Goal: Task Accomplishment & Management: Complete application form

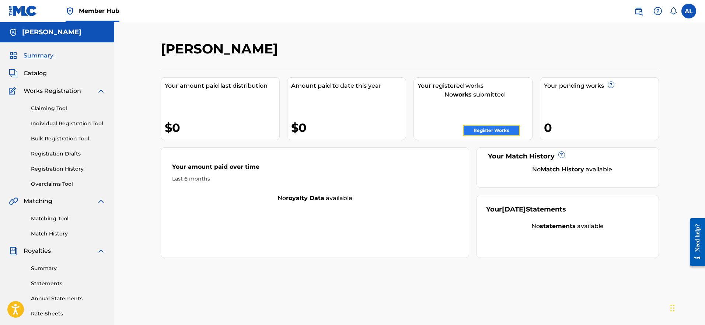
click at [351, 130] on link "Register Works" at bounding box center [491, 130] width 57 height 11
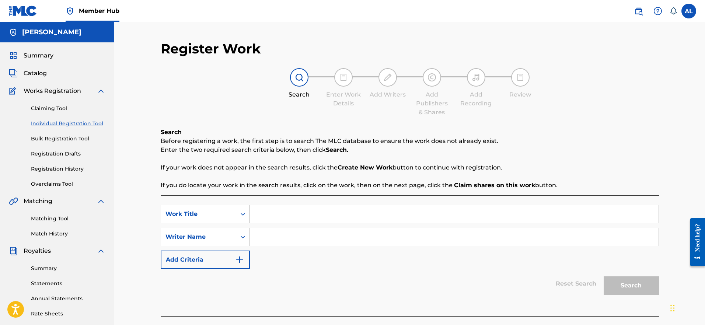
drag, startPoint x: 256, startPoint y: 210, endPoint x: 228, endPoint y: 215, distance: 28.2
click at [249, 211] on div "SearchWithCriteria7c1a11f1-3a31-4ddf-b1cb-7b3c359c879b Work Title" at bounding box center [410, 214] width 498 height 18
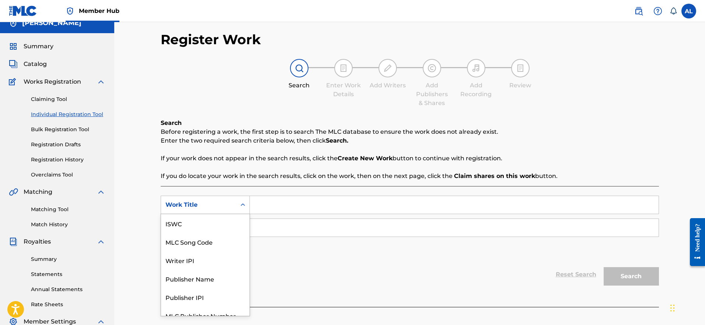
scroll to position [18, 0]
click at [228, 214] on div "Work Title selected, 7 of 7. 7 results available. Use Up and Down to choose opt…" at bounding box center [205, 205] width 89 height 18
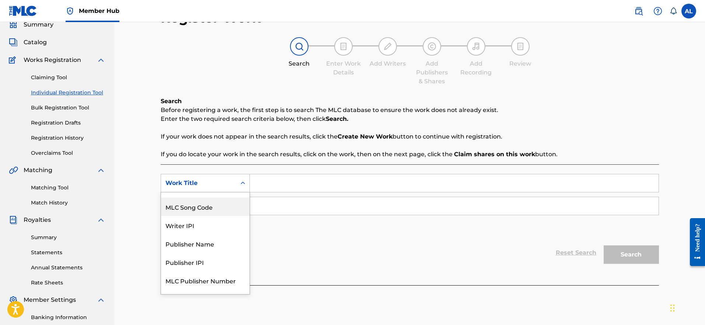
scroll to position [0, 0]
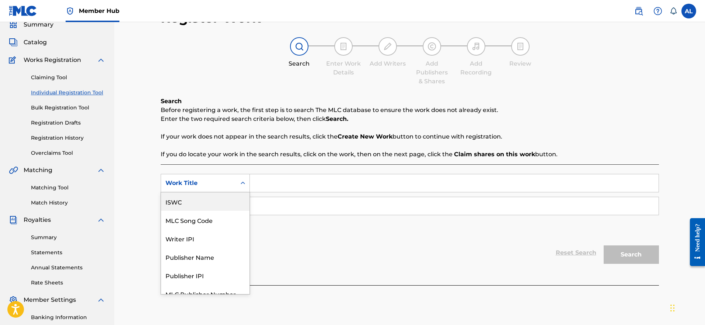
click at [225, 192] on div "Work Title" at bounding box center [205, 183] width 89 height 18
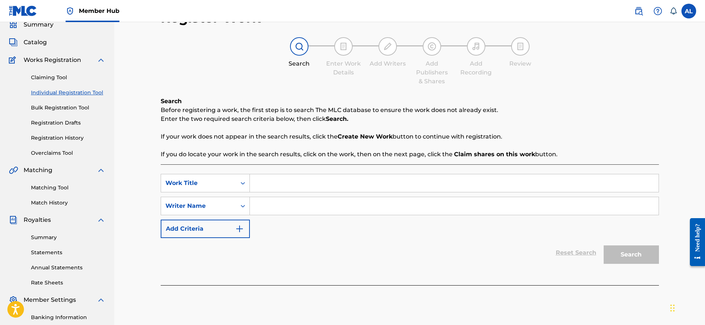
click at [250, 181] on input "Search Form" at bounding box center [454, 183] width 409 height 18
type input "r"
type input "pch"
click at [265, 215] on div "SearchWithCriteria7c1a11f1-3a31-4ddf-b1cb-7b3c359c879b Work Title pch SearchWit…" at bounding box center [410, 206] width 498 height 64
click at [269, 213] on input "Search Form" at bounding box center [454, 206] width 409 height 18
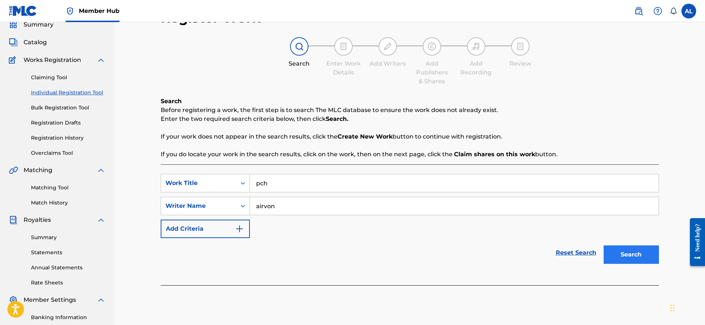
type input "airvon"
click at [351, 250] on button "Search" at bounding box center [630, 254] width 55 height 18
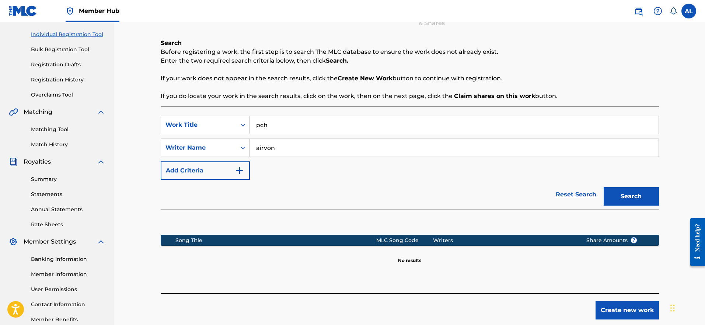
scroll to position [102, 0]
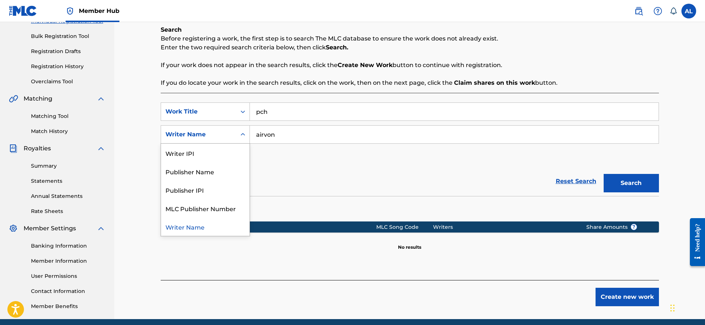
click at [227, 136] on div "Writer Name" at bounding box center [198, 134] width 66 height 9
click at [241, 175] on div "Publisher Name" at bounding box center [205, 171] width 88 height 18
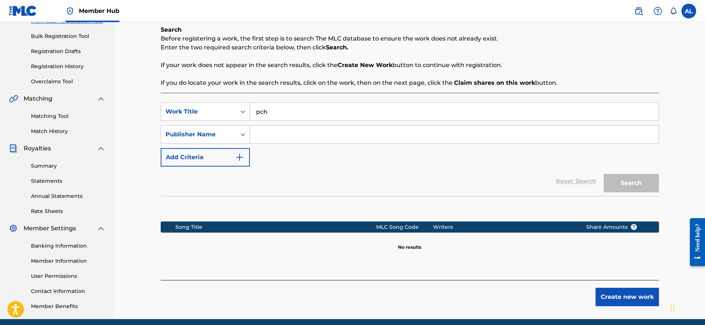
click at [351, 137] on input "Search Form" at bounding box center [454, 135] width 409 height 18
type input "I"
type input "airvon"
click at [351, 176] on button "Search" at bounding box center [630, 183] width 55 height 18
click at [222, 112] on div "Work Title" at bounding box center [198, 111] width 66 height 9
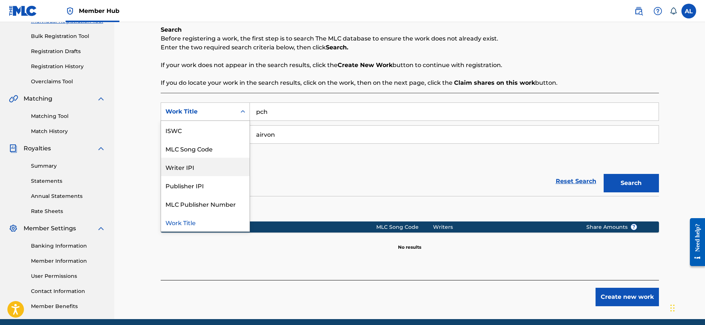
scroll to position [0, 0]
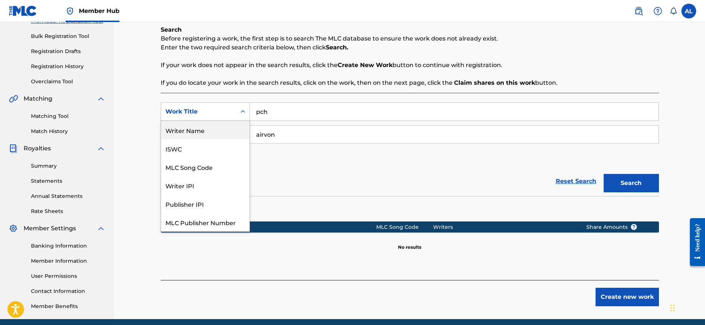
click at [218, 134] on div "Writer Name" at bounding box center [205, 130] width 88 height 18
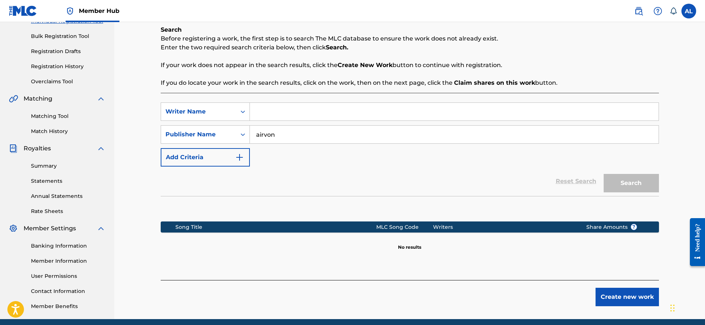
click at [286, 117] on input "Search Form" at bounding box center [454, 112] width 409 height 18
type input "[PERSON_NAME]"
click at [351, 179] on button "Search" at bounding box center [630, 183] width 55 height 18
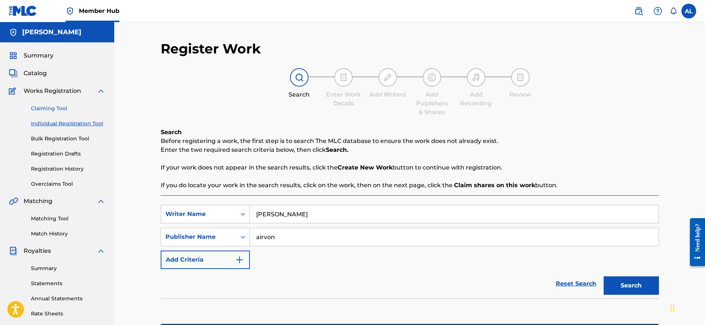
click at [63, 107] on link "Claiming Tool" at bounding box center [68, 109] width 74 height 8
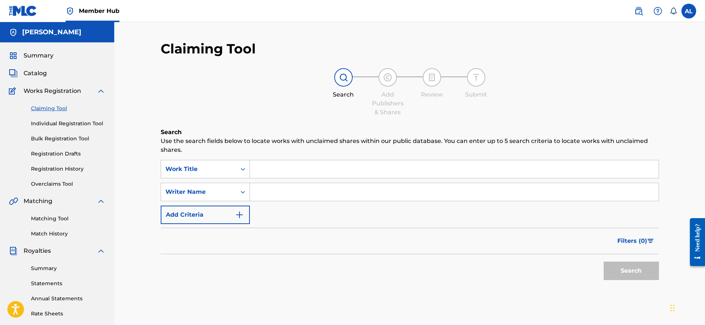
click at [351, 167] on input "Search Form" at bounding box center [454, 169] width 409 height 18
click at [351, 164] on input "Search Form" at bounding box center [454, 169] width 409 height 18
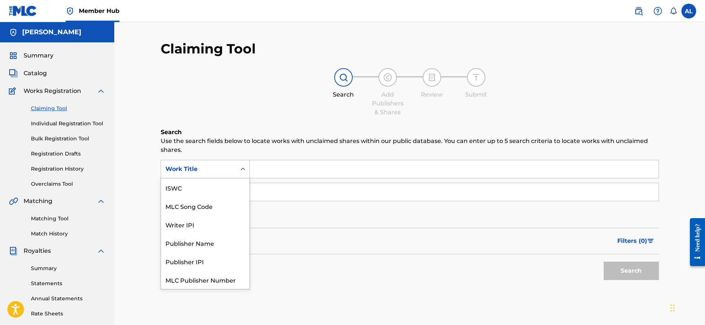
scroll to position [18, 0]
click at [222, 171] on div "Work Title" at bounding box center [198, 169] width 66 height 9
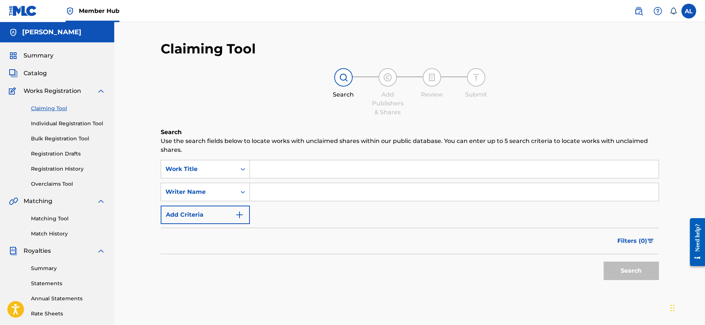
click at [243, 166] on div "Search Form" at bounding box center [242, 168] width 13 height 13
click at [284, 169] on input "Search Form" at bounding box center [454, 169] width 409 height 18
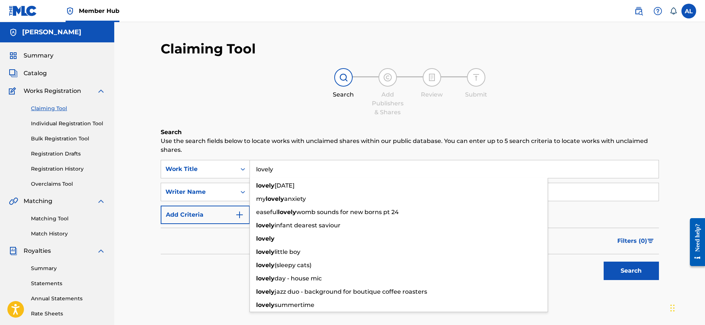
type input "lovely"
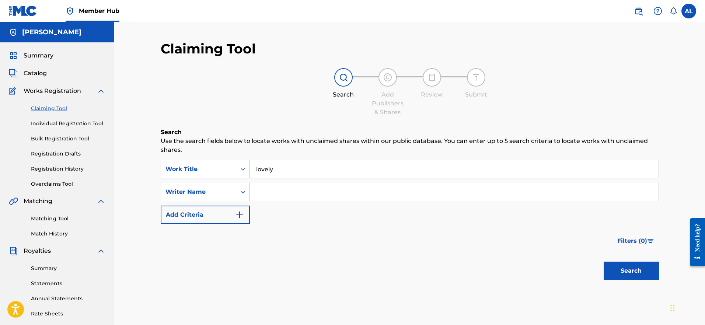
click at [288, 143] on p "Use the search fields below to locate works with unclaimed shares within our pu…" at bounding box center [410, 146] width 498 height 18
click at [269, 197] on input "Search Form" at bounding box center [454, 192] width 409 height 18
type input "airvon"
click at [351, 268] on button "Search" at bounding box center [630, 271] width 55 height 18
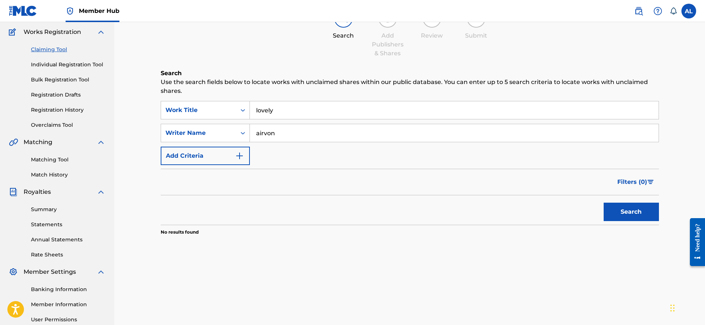
scroll to position [73, 0]
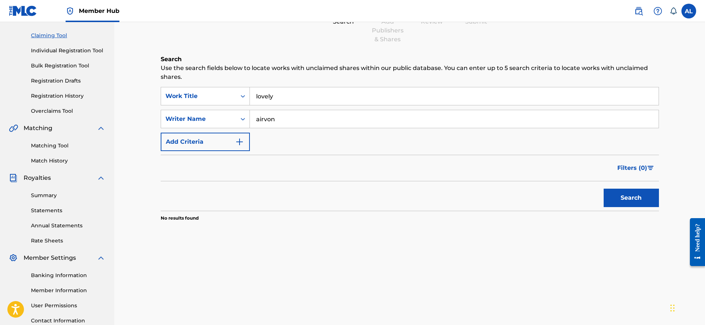
click at [290, 97] on input "lovely" at bounding box center [454, 96] width 409 height 18
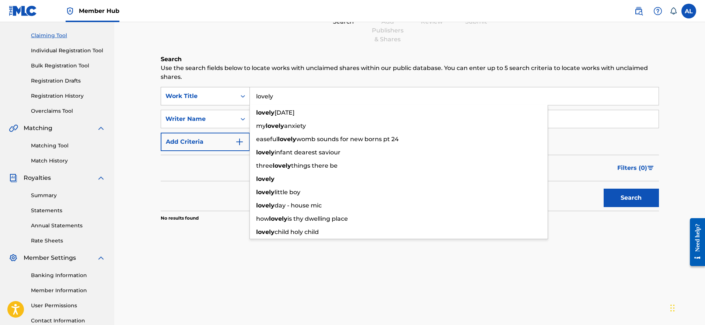
drag, startPoint x: 288, startPoint y: 97, endPoint x: 223, endPoint y: 94, distance: 64.5
click at [224, 94] on div "SearchWithCriteria86750177-9869-4e81-bfdb-14d33fce8220 Work Title lovely lovely…" at bounding box center [410, 96] width 498 height 18
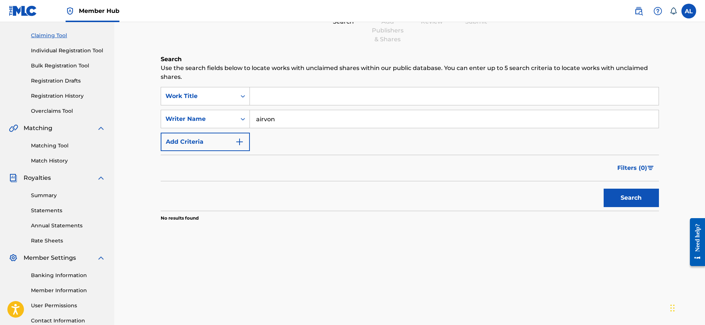
click at [351, 144] on div "Claiming Tool Search Add Publishers & Shares Review Submit Search Use the searc…" at bounding box center [409, 148] width 591 height 399
click at [351, 197] on button "Search" at bounding box center [630, 198] width 55 height 18
drag, startPoint x: 297, startPoint y: 115, endPoint x: 208, endPoint y: 118, distance: 89.2
click at [207, 117] on div "SearchWithCriteria053a6c53-a629-4f24-9a13-c6906df691f8 Writer Name airvon" at bounding box center [410, 119] width 498 height 18
click at [286, 113] on input "airvon" at bounding box center [454, 119] width 409 height 18
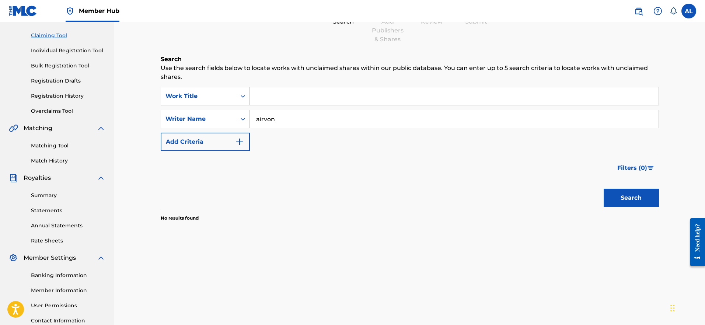
click at [282, 116] on input "airvon" at bounding box center [454, 119] width 409 height 18
type input "[PERSON_NAME]"
click at [351, 204] on button "Search" at bounding box center [630, 198] width 55 height 18
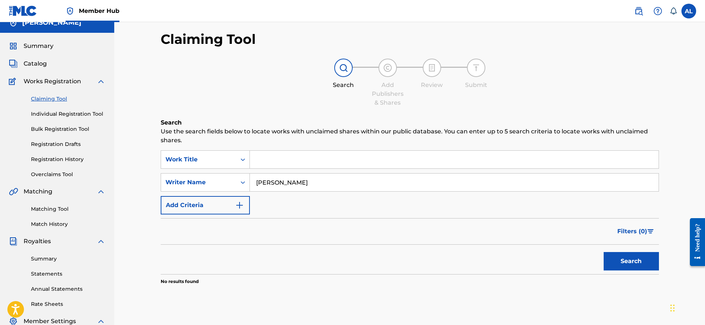
scroll to position [11, 0]
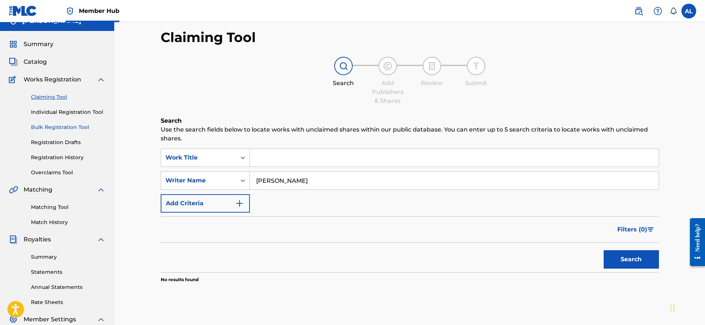
click at [74, 128] on link "Bulk Registration Tool" at bounding box center [68, 127] width 74 height 8
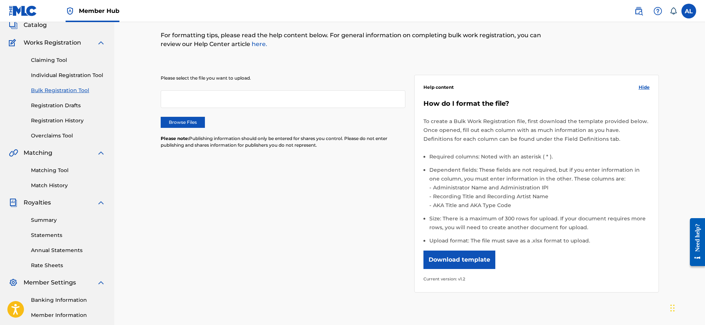
scroll to position [71, 0]
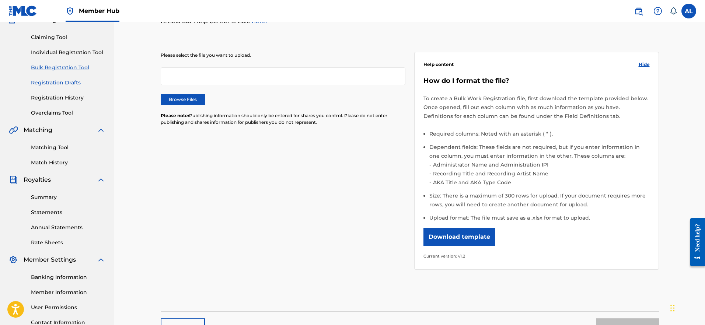
click at [67, 84] on link "Registration Drafts" at bounding box center [68, 83] width 74 height 8
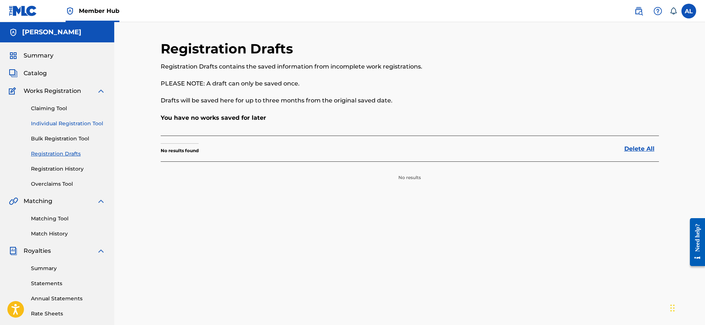
click at [72, 125] on link "Individual Registration Tool" at bounding box center [68, 124] width 74 height 8
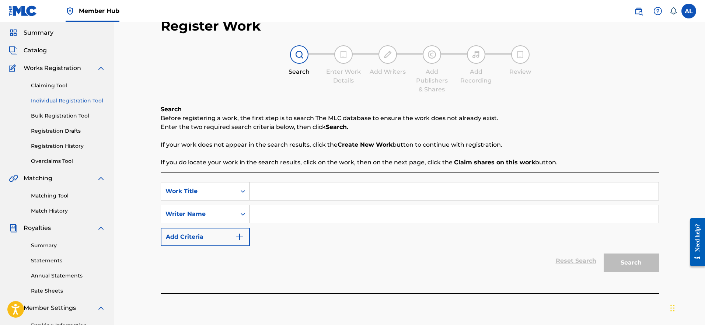
scroll to position [3, 0]
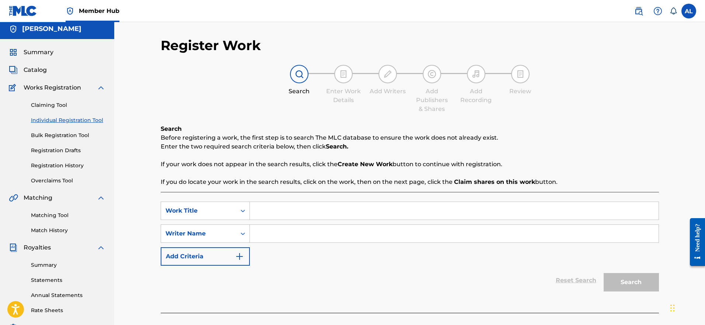
click at [341, 81] on div at bounding box center [343, 74] width 18 height 18
click at [351, 164] on strong "Create New Work" at bounding box center [364, 164] width 55 height 7
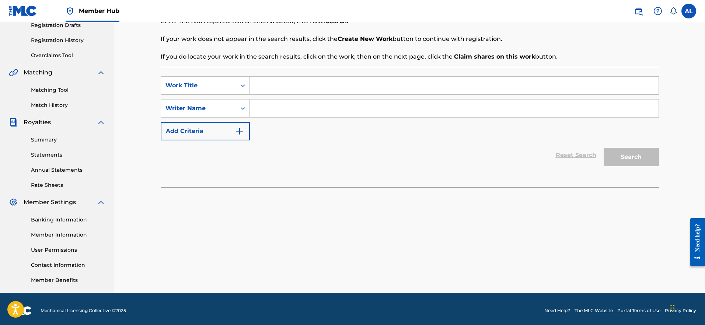
scroll to position [132, 0]
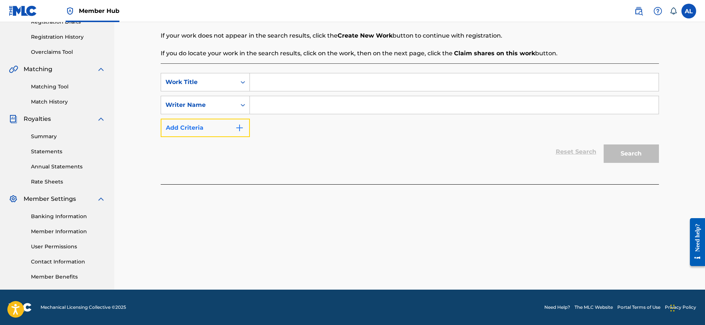
click at [232, 134] on button "Add Criteria" at bounding box center [205, 128] width 89 height 18
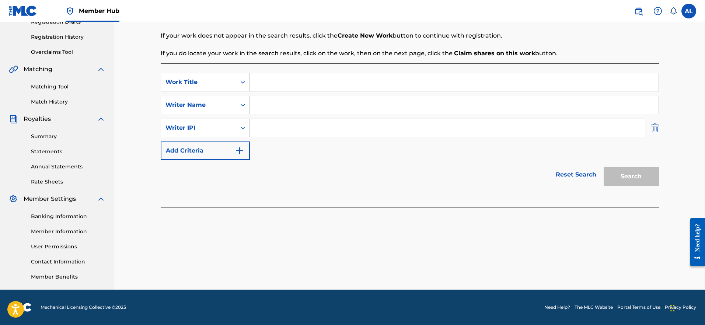
click at [351, 126] on img "Search Form" at bounding box center [655, 128] width 8 height 18
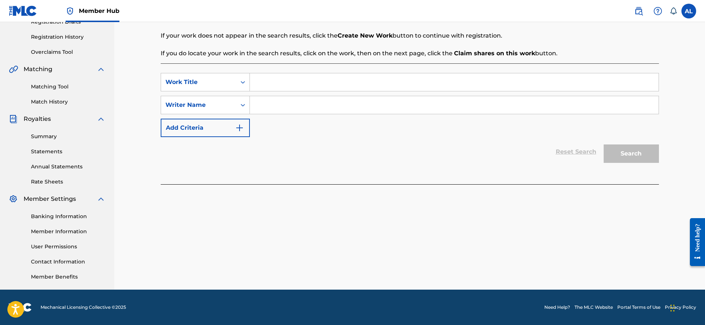
click at [351, 78] on input "Search Form" at bounding box center [454, 82] width 409 height 18
type input "a"
click at [351, 86] on input "lovely" at bounding box center [454, 82] width 409 height 18
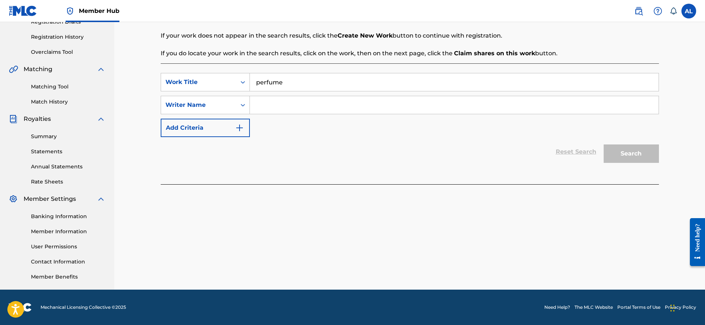
type input "perfume"
click at [351, 117] on div "SearchWithCriteria7c1a11f1-3a31-4ddf-b1cb-7b3c359c879b Work Title perfume Searc…" at bounding box center [410, 105] width 498 height 64
click at [351, 110] on input "Search Form" at bounding box center [454, 105] width 409 height 18
type input "airvon"
click at [351, 154] on button "Search" at bounding box center [630, 153] width 55 height 18
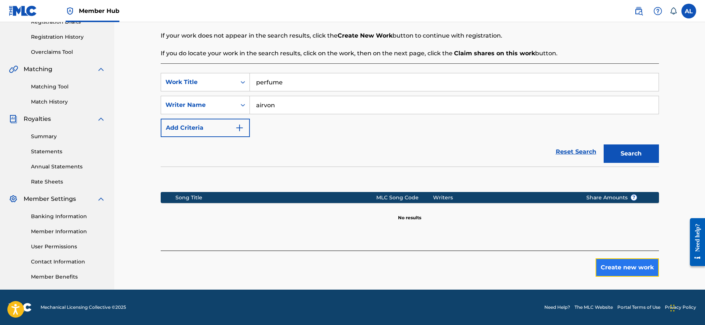
click at [351, 262] on button "Create new work" at bounding box center [626, 267] width 63 height 18
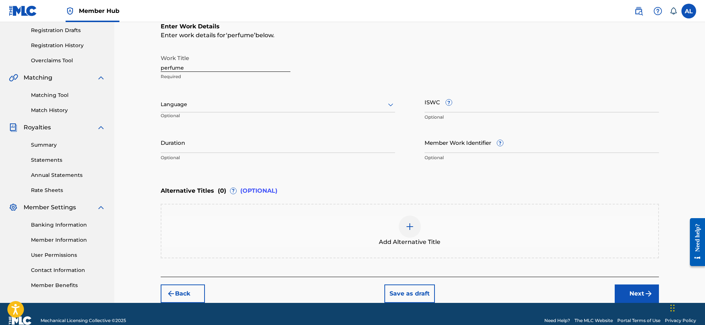
scroll to position [69, 0]
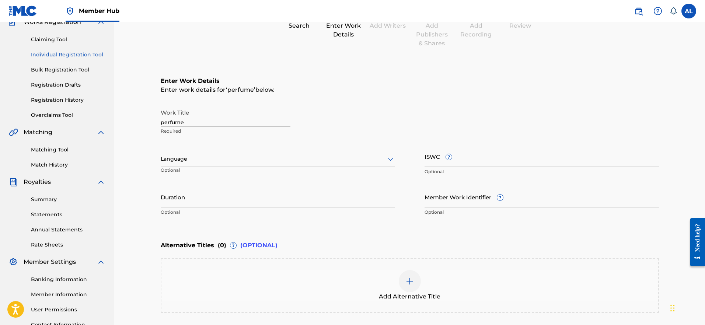
click at [238, 122] on input "perfume" at bounding box center [226, 115] width 130 height 21
drag, startPoint x: 294, startPoint y: 142, endPoint x: 291, endPoint y: 139, distance: 4.2
click at [291, 139] on div "Work Title perfume Required Language Optional ISWC ? Optional Duration Optional…" at bounding box center [410, 162] width 498 height 114
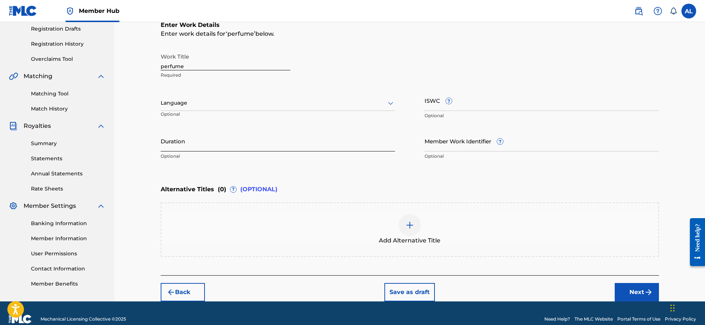
scroll to position [137, 0]
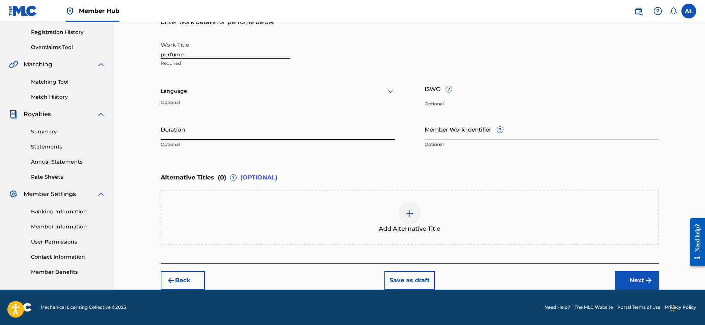
click at [247, 124] on input "Duration" at bounding box center [278, 129] width 234 height 21
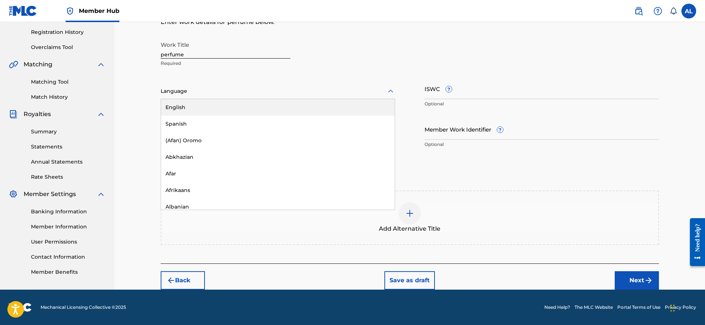
click at [252, 98] on div "Language" at bounding box center [278, 91] width 234 height 15
click at [241, 111] on div "English" at bounding box center [278, 107] width 234 height 17
click at [351, 102] on p "Optional" at bounding box center [541, 104] width 234 height 7
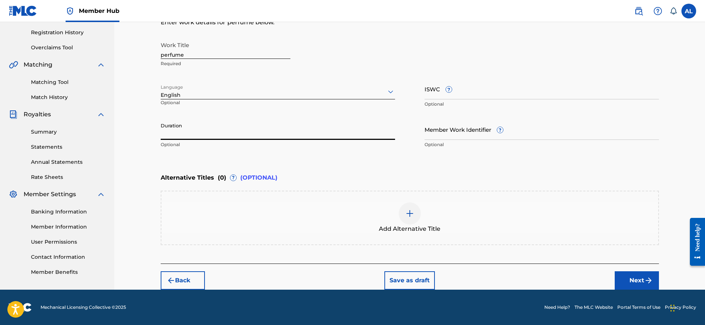
click at [222, 126] on input "Duration" at bounding box center [278, 129] width 234 height 21
type input "2"
type input "02:20"
click at [291, 185] on div "Alternative Titles ( 0 ) ? (OPTIONAL)" at bounding box center [410, 178] width 498 height 16
click at [351, 174] on div "Alternative Titles ( 0 ) ? (OPTIONAL)" at bounding box center [410, 178] width 498 height 16
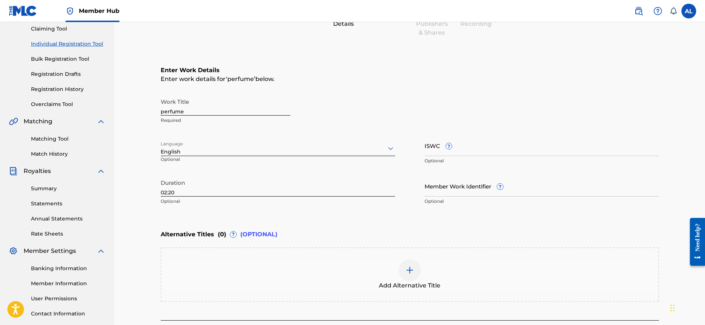
scroll to position [0, 0]
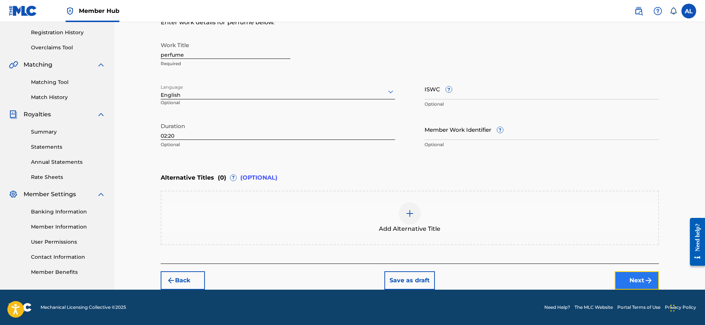
click at [351, 281] on button "Next" at bounding box center [636, 280] width 44 height 18
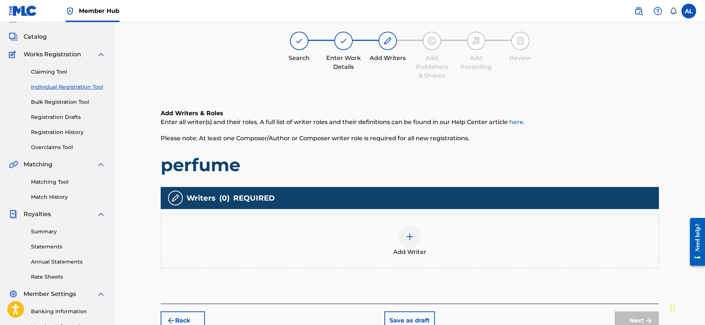
scroll to position [33, 0]
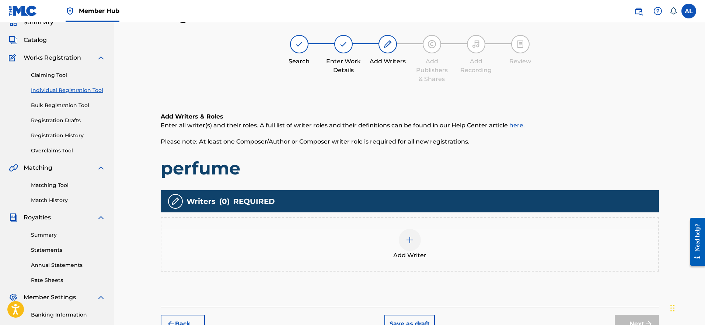
click at [351, 243] on div at bounding box center [410, 240] width 22 height 22
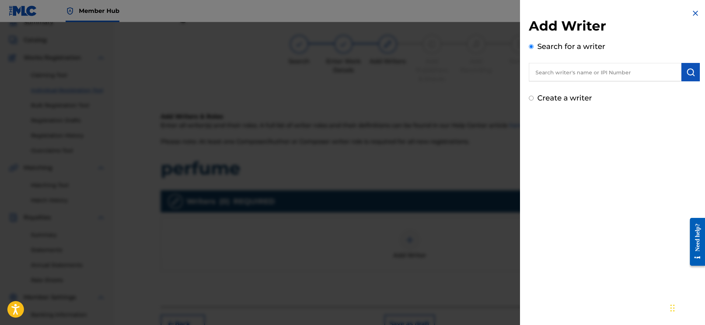
click at [351, 73] on input "text" at bounding box center [605, 72] width 153 height 18
type input "[PERSON_NAME]"
click at [351, 71] on button "submit" at bounding box center [690, 72] width 18 height 18
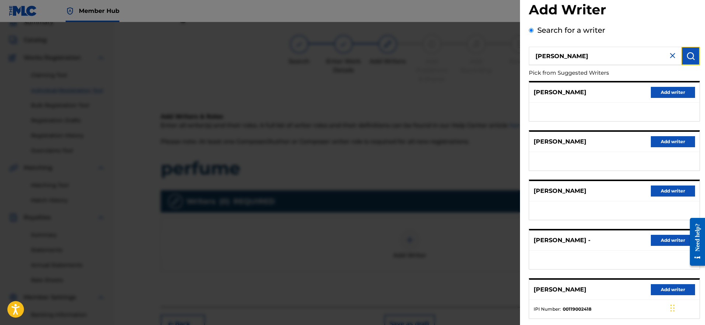
scroll to position [56, 0]
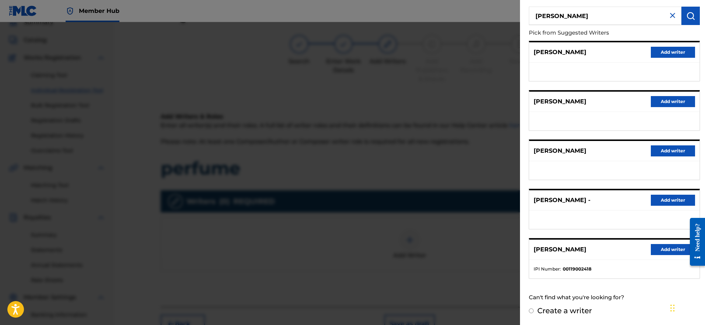
click at [351, 313] on label "Create a writer" at bounding box center [564, 310] width 55 height 9
radio input "true"
click at [351, 313] on input "Create a writer" at bounding box center [531, 311] width 5 height 5
radio input "false"
radio input "true"
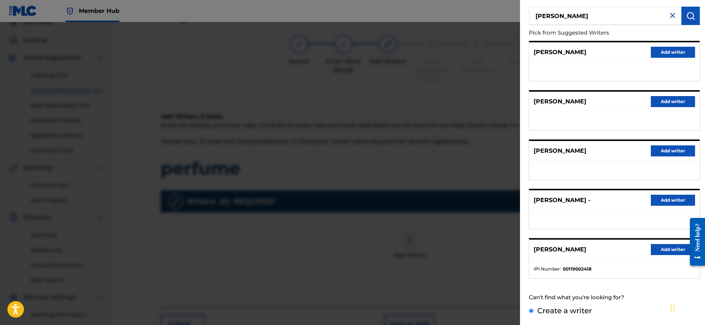
scroll to position [0, 0]
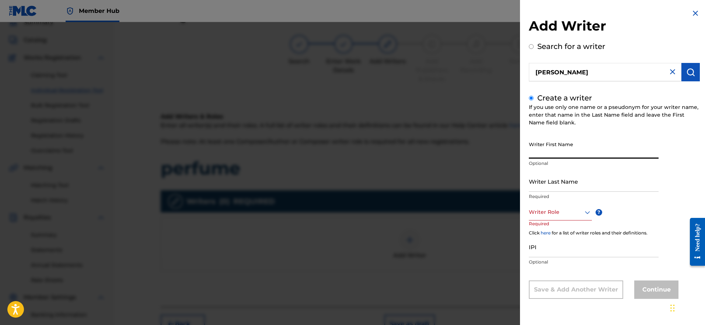
click at [351, 156] on input "Writer First Name" at bounding box center [594, 148] width 130 height 21
type input "[PERSON_NAME]"
click at [351, 181] on input "Writer Last Name" at bounding box center [594, 181] width 130 height 21
type input "[PERSON_NAME]"
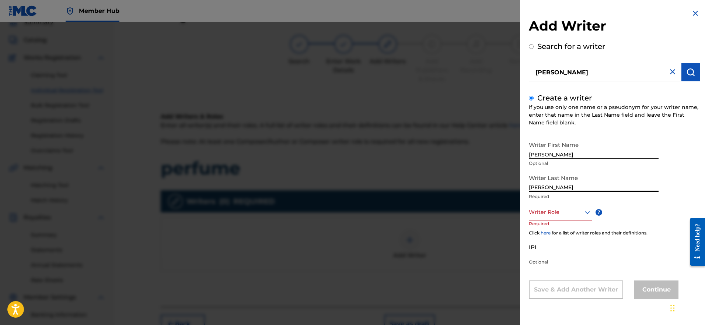
click at [351, 214] on div at bounding box center [560, 212] width 63 height 9
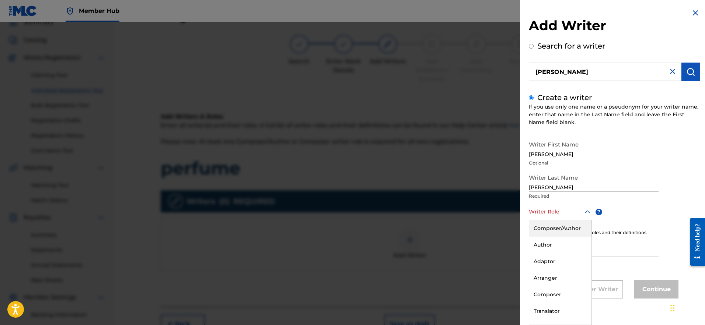
click at [351, 224] on div "Composer/Author" at bounding box center [560, 228] width 62 height 17
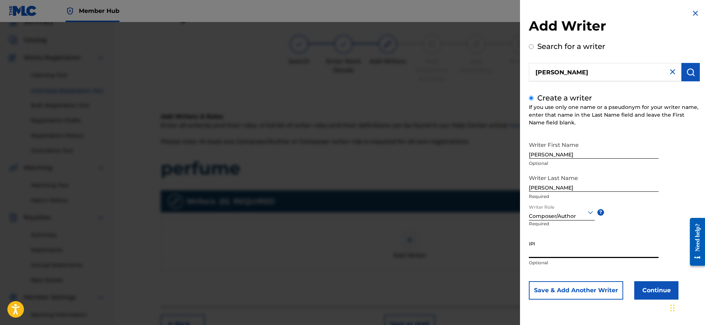
click at [351, 245] on input "IPI" at bounding box center [594, 247] width 130 height 21
paste input "01298170229"
type input "01298170229"
click at [351, 294] on button "Continue" at bounding box center [656, 290] width 44 height 18
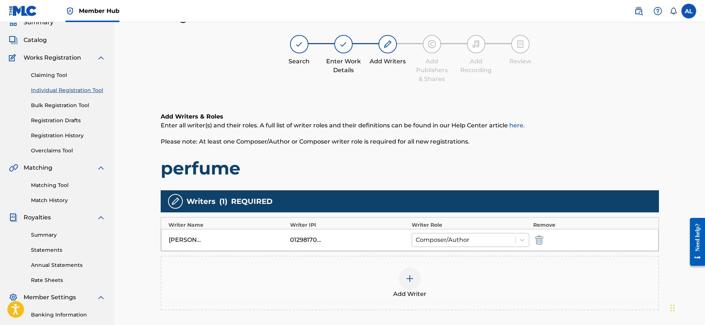
click at [351, 246] on div "Composer/Author" at bounding box center [464, 240] width 104 height 13
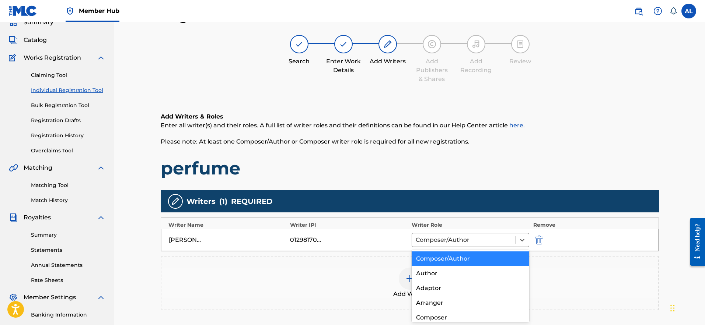
click at [351, 260] on div "Composer/Author" at bounding box center [470, 259] width 118 height 15
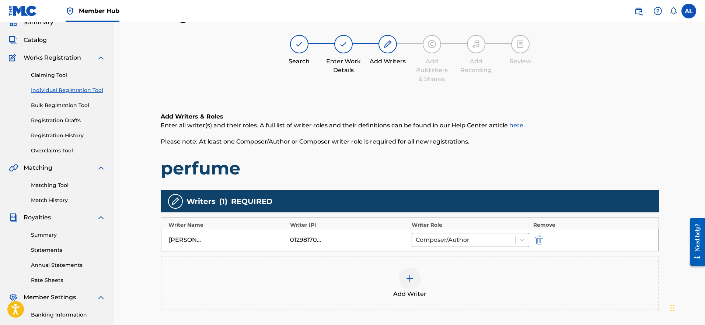
click at [351, 270] on div "Add Writer" at bounding box center [409, 283] width 497 height 31
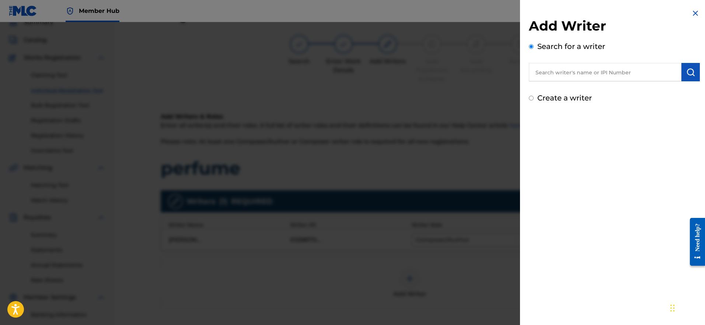
click at [351, 13] on img at bounding box center [695, 13] width 9 height 9
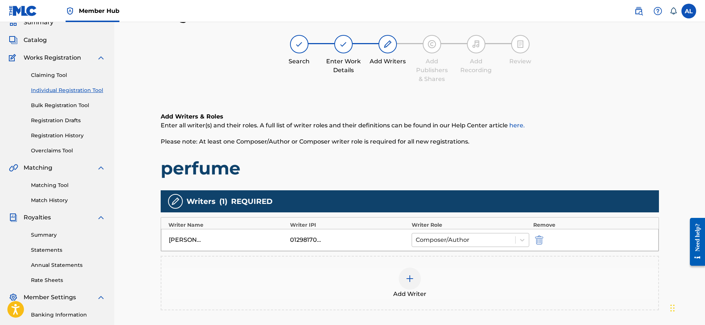
click at [351, 242] on div at bounding box center [464, 240] width 96 height 10
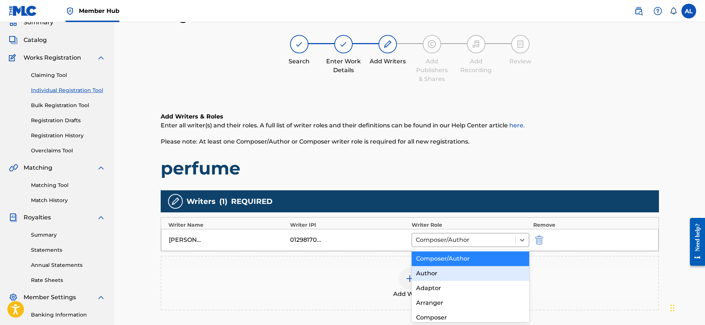
click at [351, 278] on div "Author" at bounding box center [470, 273] width 118 height 15
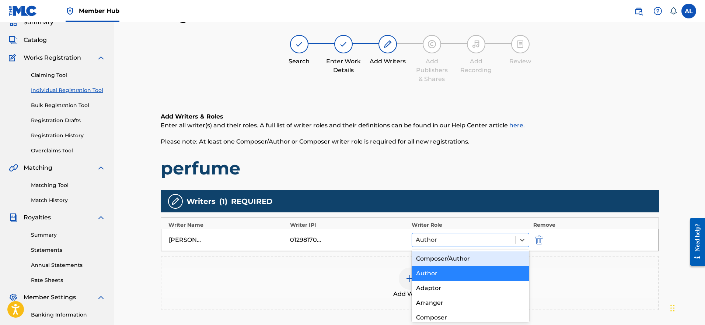
click at [351, 238] on div at bounding box center [464, 240] width 96 height 10
click at [351, 267] on div "Author" at bounding box center [470, 273] width 118 height 15
click at [351, 242] on div at bounding box center [464, 240] width 96 height 10
click at [351, 256] on div "Composer/Author" at bounding box center [470, 259] width 118 height 15
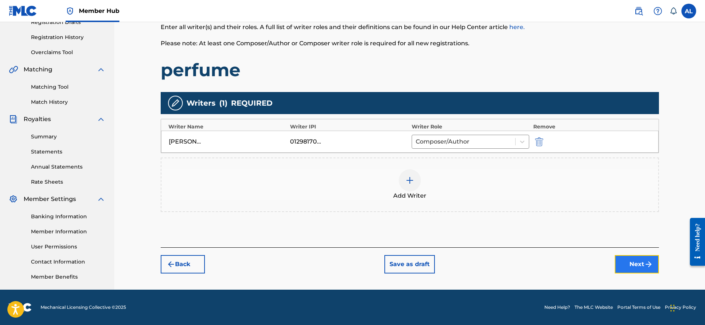
click at [351, 262] on button "Next" at bounding box center [636, 264] width 44 height 18
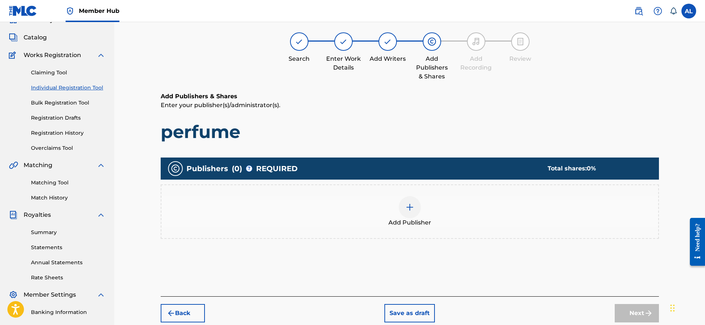
scroll to position [33, 0]
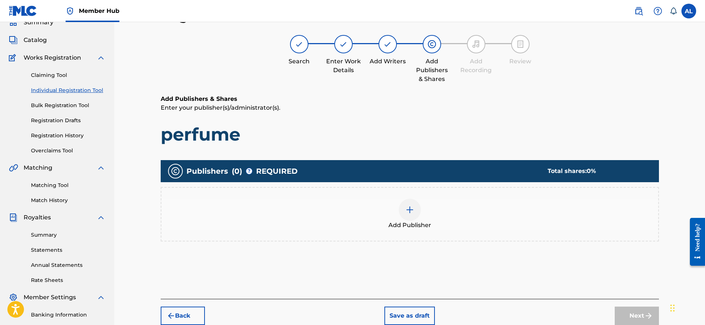
click at [351, 208] on img at bounding box center [409, 210] width 9 height 9
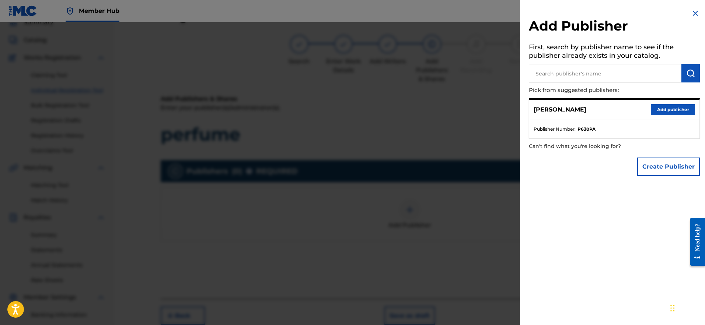
click at [351, 63] on h5 "First, search by publisher name to see if the publisher already exists in your …" at bounding box center [614, 52] width 171 height 23
click at [351, 109] on button "Add publisher" at bounding box center [673, 109] width 44 height 11
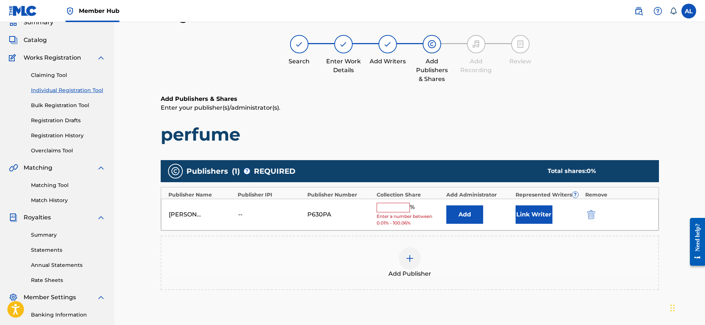
click at [351, 205] on input "text" at bounding box center [392, 208] width 33 height 10
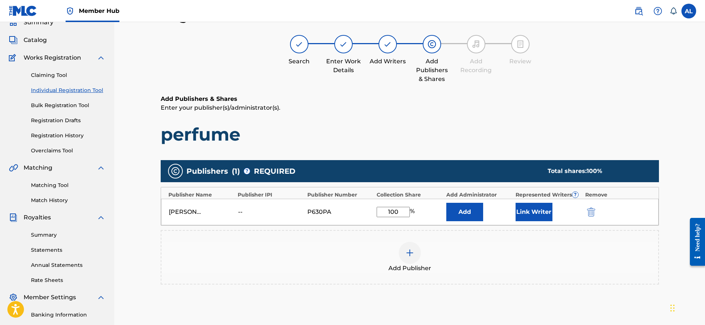
type input "100"
click at [351, 153] on div "Add Publishers & Shares Enter your publisher(s)/administrator(s). perfume Publi…" at bounding box center [410, 219] width 498 height 248
click at [351, 213] on button "Add" at bounding box center [464, 212] width 37 height 18
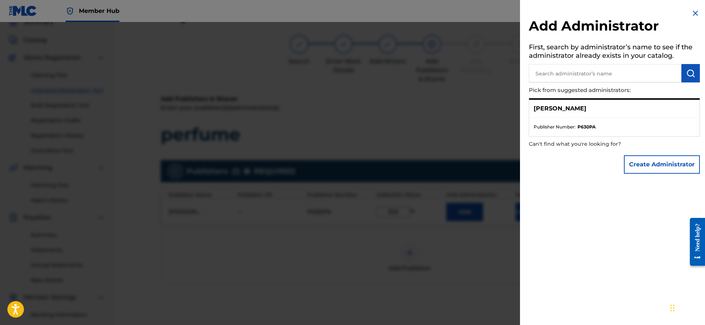
click at [351, 17] on img at bounding box center [695, 13] width 9 height 9
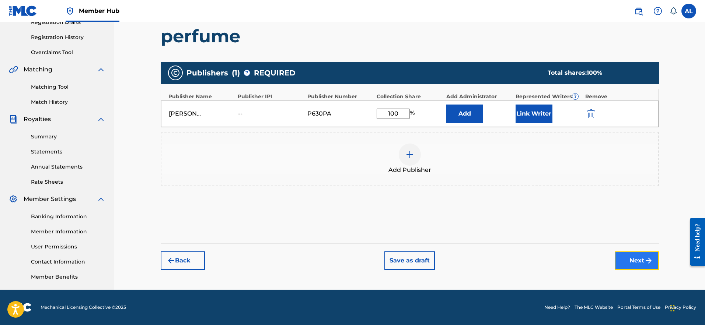
click at [351, 260] on button "Next" at bounding box center [636, 261] width 44 height 18
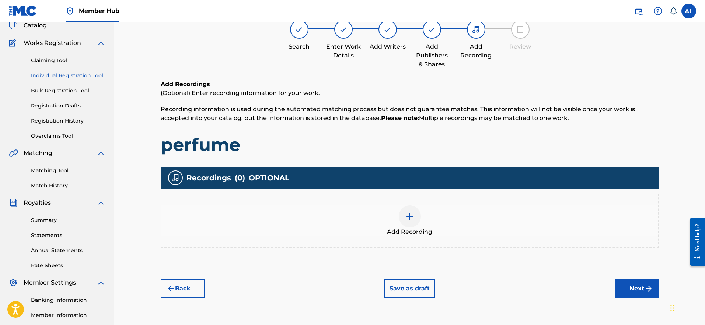
scroll to position [49, 0]
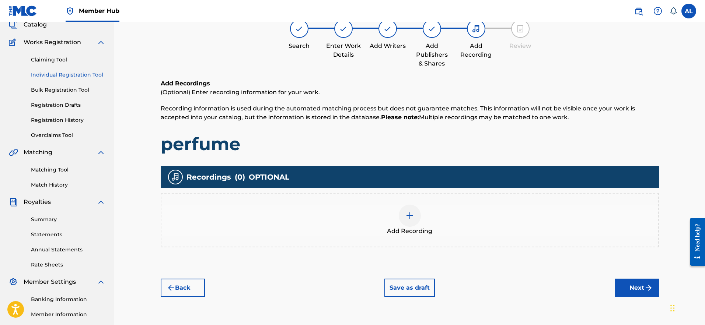
click at [351, 215] on img at bounding box center [409, 215] width 9 height 9
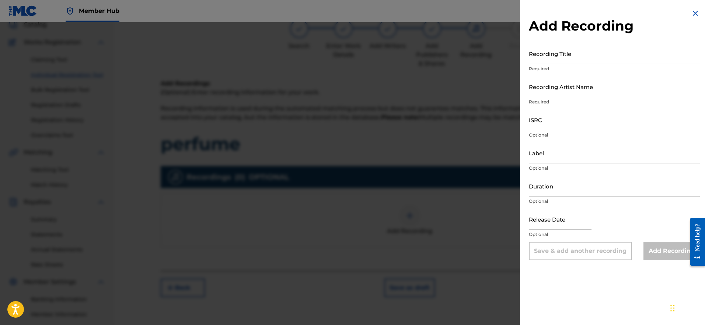
click at [351, 124] on div at bounding box center [352, 184] width 705 height 325
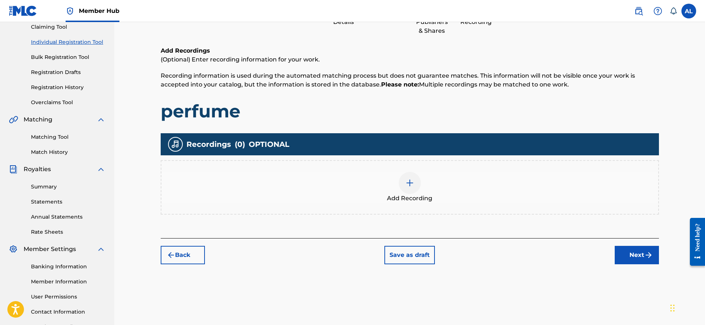
scroll to position [85, 0]
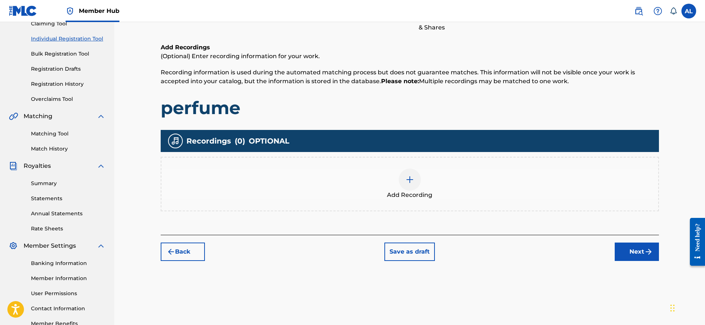
click at [351, 185] on div at bounding box center [410, 180] width 22 height 22
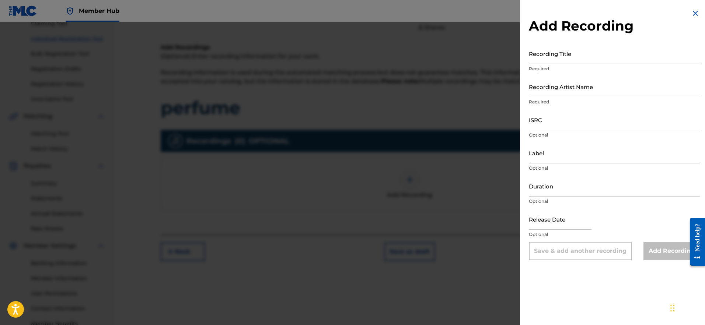
click at [351, 60] on input "Recording Title" at bounding box center [614, 53] width 171 height 21
click at [351, 73] on div at bounding box center [352, 184] width 705 height 325
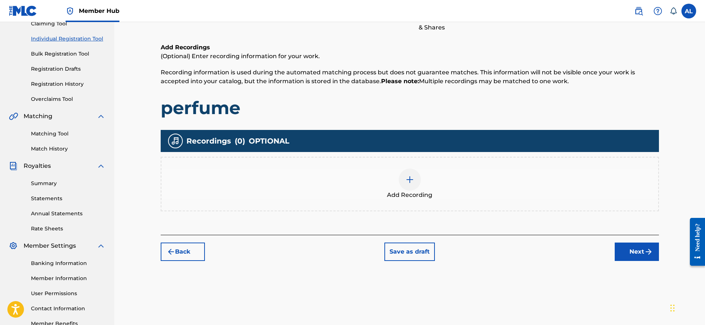
click at [351, 190] on div at bounding box center [410, 180] width 22 height 22
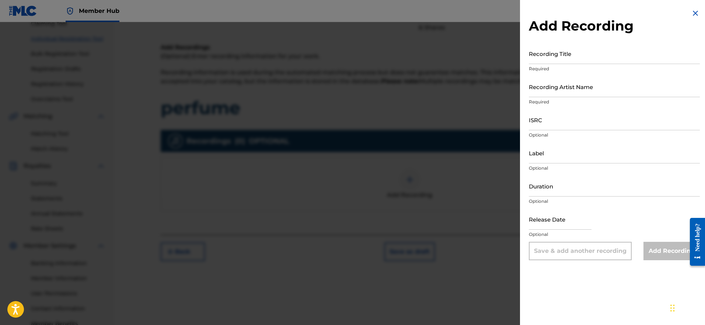
click at [351, 70] on p "Required" at bounding box center [614, 69] width 171 height 7
drag, startPoint x: 574, startPoint y: 94, endPoint x: 578, endPoint y: 93, distance: 3.8
click at [351, 94] on input "Recording Artist Name" at bounding box center [614, 86] width 171 height 21
click at [351, 147] on div at bounding box center [352, 184] width 705 height 325
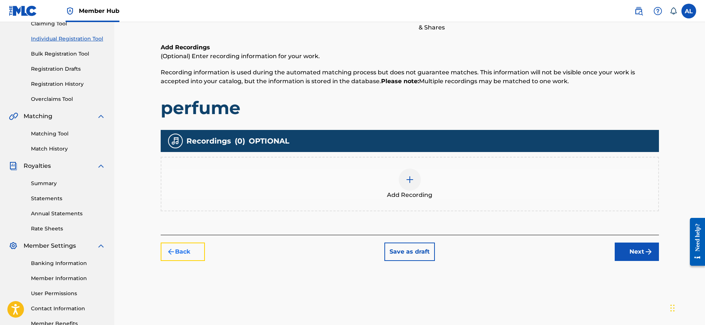
click at [195, 244] on button "Back" at bounding box center [183, 252] width 44 height 18
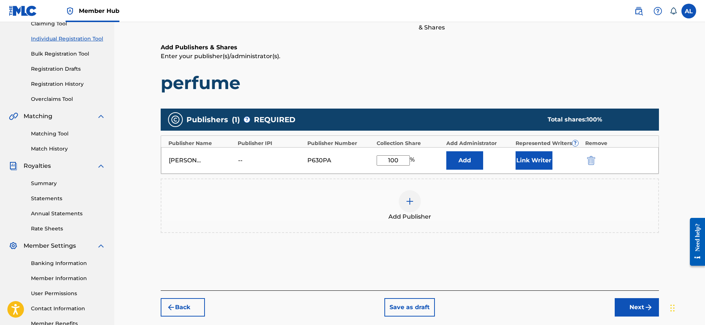
click at [351, 192] on div "Add Publisher" at bounding box center [409, 205] width 497 height 31
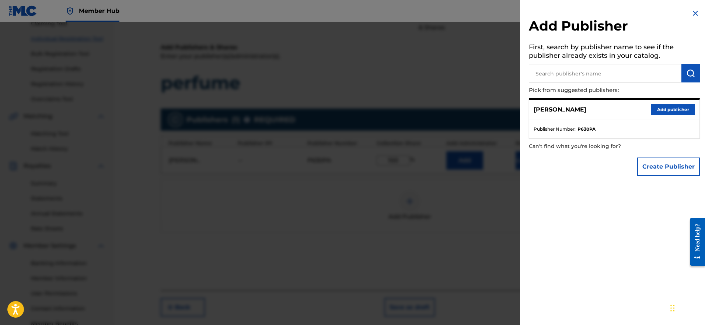
click at [351, 76] on input "text" at bounding box center [605, 73] width 153 height 18
type input "distro"
click at [351, 72] on img "submit" at bounding box center [690, 73] width 9 height 9
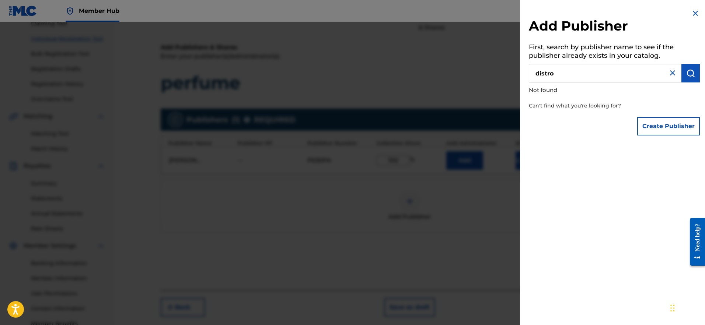
click at [351, 77] on input "distro" at bounding box center [605, 73] width 153 height 18
click at [351, 74] on img at bounding box center [672, 73] width 9 height 9
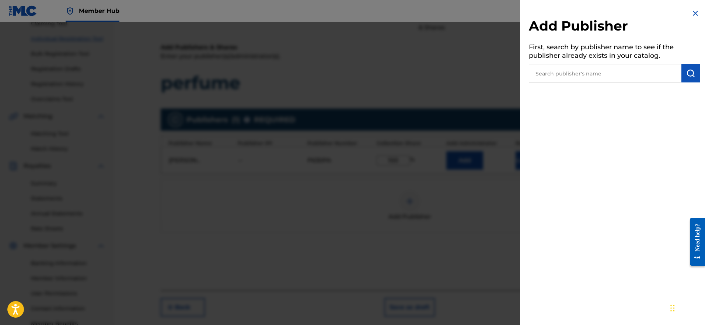
click at [351, 72] on input "text" at bounding box center [605, 73] width 153 height 18
click at [351, 13] on img at bounding box center [695, 13] width 9 height 9
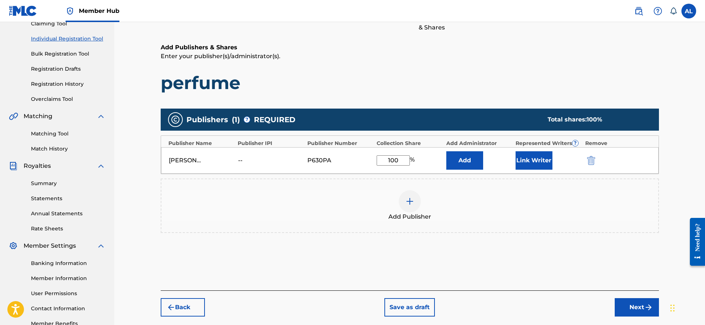
drag, startPoint x: 397, startPoint y: 160, endPoint x: 376, endPoint y: 161, distance: 21.0
click at [351, 161] on input "100" at bounding box center [392, 160] width 33 height 10
type input "50"
click at [351, 208] on div "Add Publisher" at bounding box center [409, 205] width 497 height 31
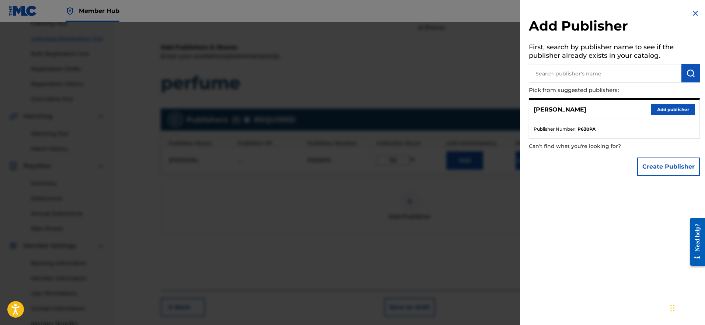
click at [351, 17] on img at bounding box center [695, 13] width 9 height 9
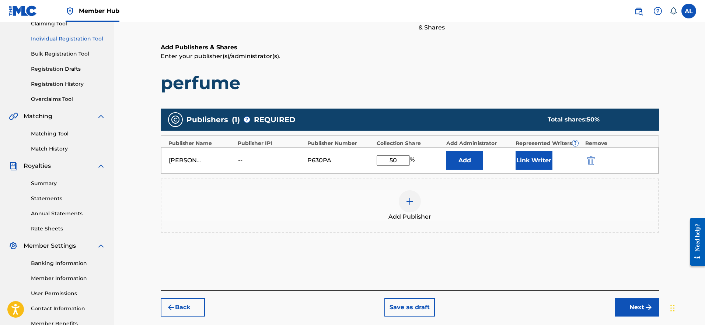
click at [351, 229] on div "Add Publisher" at bounding box center [410, 206] width 498 height 55
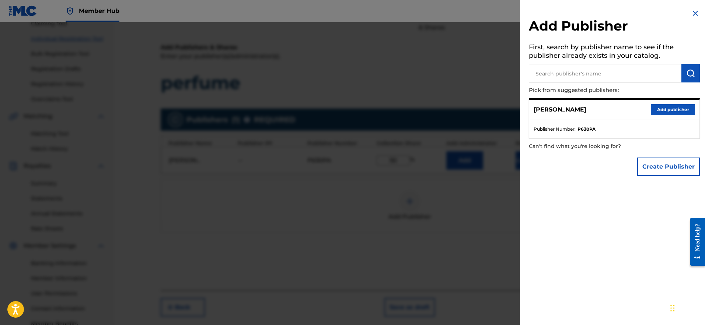
click at [351, 97] on div at bounding box center [352, 184] width 705 height 325
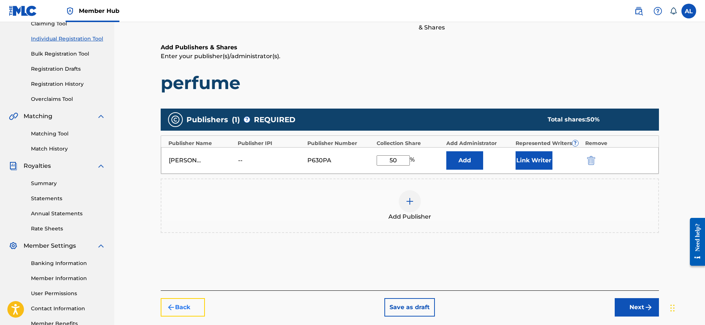
click at [189, 311] on button "Back" at bounding box center [183, 307] width 44 height 18
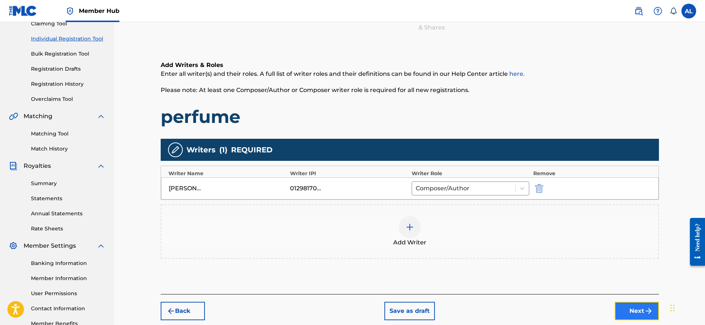
click at [351, 307] on button "Next" at bounding box center [636, 311] width 44 height 18
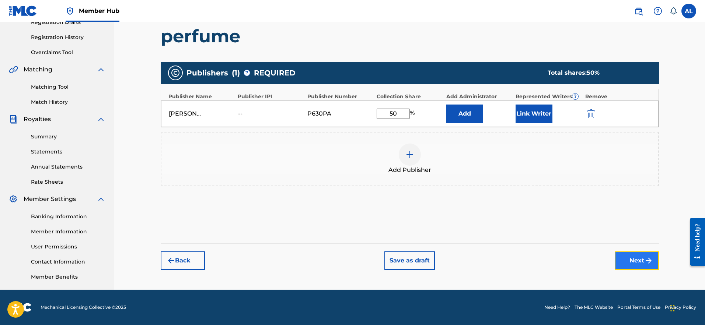
click at [351, 261] on button "Next" at bounding box center [636, 261] width 44 height 18
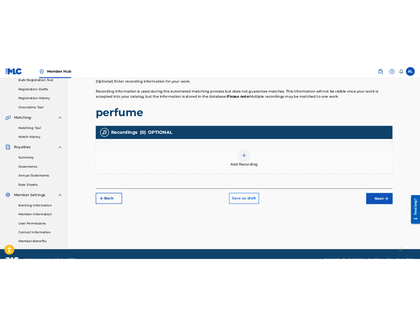
scroll to position [132, 0]
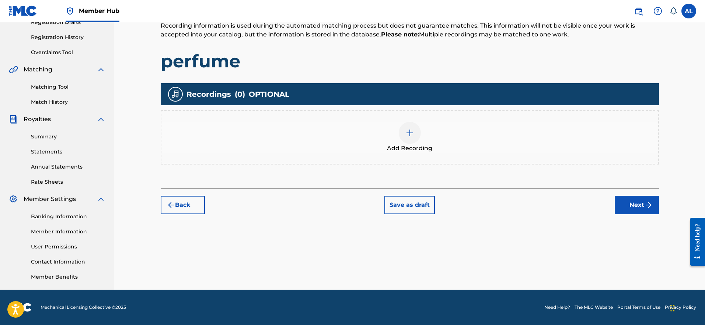
click at [351, 140] on div "Add Recording" at bounding box center [409, 137] width 497 height 31
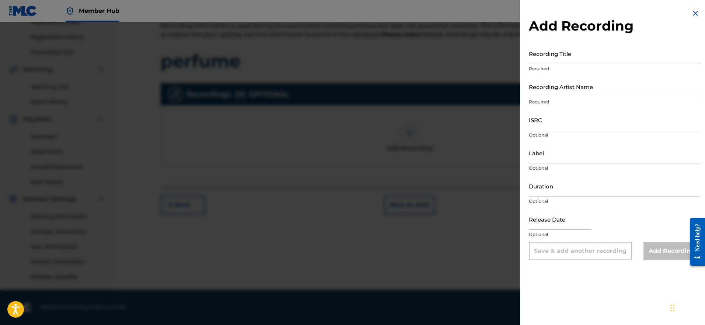
click at [351, 58] on input "Recording Title" at bounding box center [614, 53] width 171 height 21
type input "perfume"
click at [351, 89] on input "Recording Artist Name" at bounding box center [614, 86] width 171 height 21
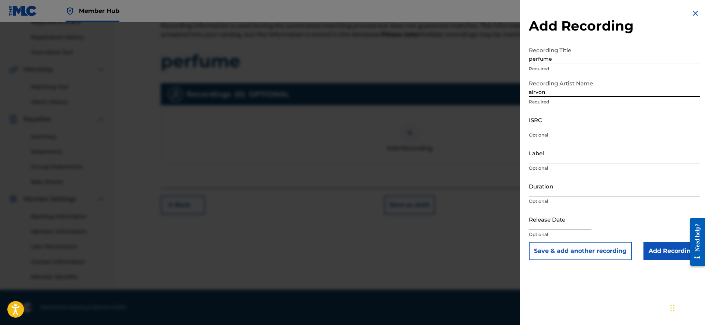
type input "airvon"
click at [351, 112] on input "ISRC" at bounding box center [614, 119] width 171 height 21
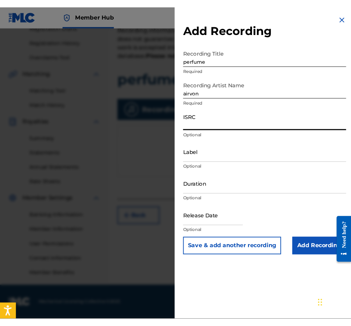
scroll to position [131, 0]
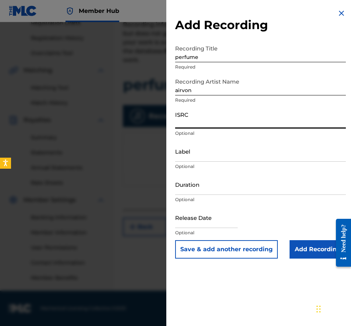
paste input "QZK6Q2457503"
type input "QZK6Q2457503"
click at [216, 154] on input "Label" at bounding box center [260, 151] width 171 height 21
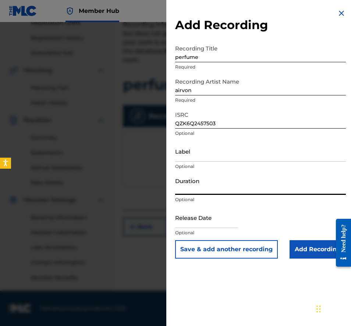
click at [204, 189] on input "Duration" at bounding box center [260, 184] width 171 height 21
type input "2"
type input "02:20"
click at [264, 227] on div "Release Date Optional" at bounding box center [260, 223] width 171 height 33
click at [219, 218] on input "text" at bounding box center [206, 217] width 63 height 21
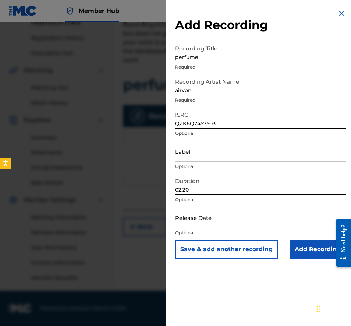
select select "8"
select select "2025"
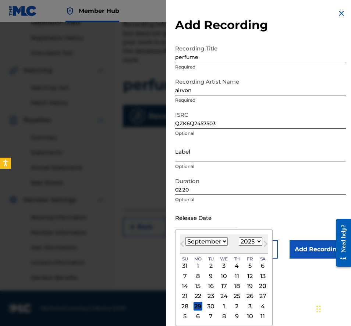
click at [214, 243] on select "January February March April May June July August September October November De…" at bounding box center [207, 241] width 42 height 8
select select "3"
click at [186, 237] on select "January February March April May June July August September October November De…" at bounding box center [207, 241] width 42 height 8
click at [260, 277] on div "12" at bounding box center [263, 275] width 9 height 9
type input "[DATE]"
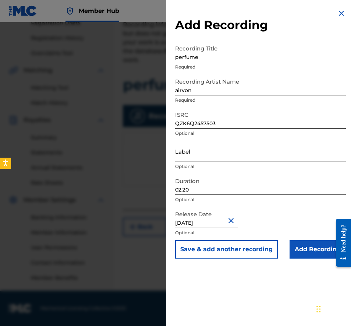
click at [206, 219] on input "[DATE]" at bounding box center [206, 217] width 63 height 21
select select "3"
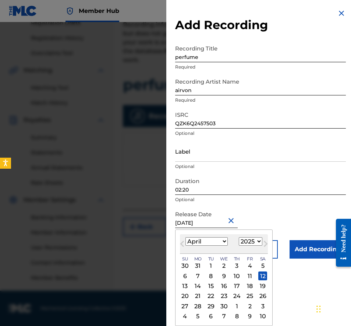
click at [257, 239] on select "1899 1900 1901 1902 1903 1904 1905 1906 1907 1908 1909 1910 1911 1912 1913 1914…" at bounding box center [251, 241] width 24 height 8
click at [239, 237] on select "1899 1900 1901 1902 1903 1904 1905 1906 1907 1908 1909 1910 1911 1912 1913 1914…" at bounding box center [251, 241] width 24 height 8
click at [252, 238] on select "1899 1900 1901 1902 1903 1904 1905 1906 1907 1908 1909 1910 1911 1912 1913 1914…" at bounding box center [251, 241] width 24 height 8
click at [239, 237] on select "1899 1900 1901 1902 1903 1904 1905 1906 1907 1908 1909 1910 1911 1912 1913 1914…" at bounding box center [251, 241] width 24 height 8
click at [246, 241] on select "1899 1900 1901 1902 1903 1904 1905 1906 1907 1908 1909 1910 1911 1912 1913 1914…" at bounding box center [251, 241] width 24 height 8
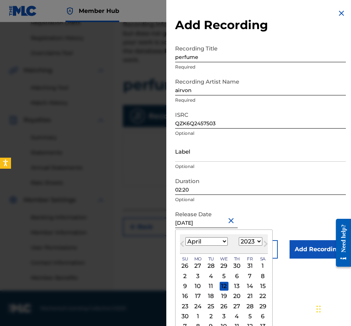
select select "2024"
click at [239, 237] on select "1899 1900 1901 1902 1903 1904 1905 1906 1907 1908 1909 1910 1911 1912 1913 1914…" at bounding box center [251, 241] width 24 height 8
click at [249, 277] on div "12" at bounding box center [250, 275] width 9 height 9
type input "[DATE]"
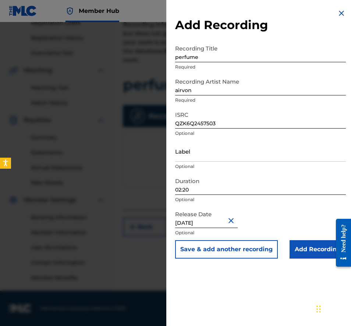
click at [285, 215] on div "Release Date [DATE] Optional" at bounding box center [260, 223] width 171 height 33
click at [313, 245] on input "Add Recording" at bounding box center [318, 249] width 56 height 18
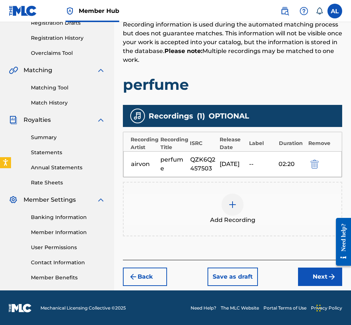
click at [311, 232] on div "Add Recording" at bounding box center [233, 209] width 220 height 55
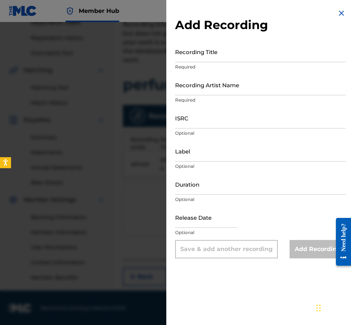
click at [148, 160] on div at bounding box center [175, 184] width 351 height 325
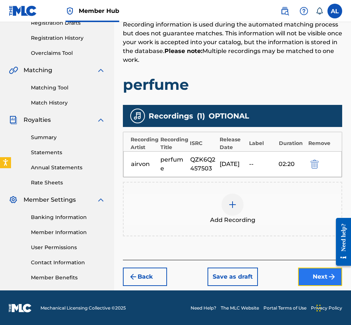
click at [305, 278] on button "Next" at bounding box center [320, 277] width 44 height 18
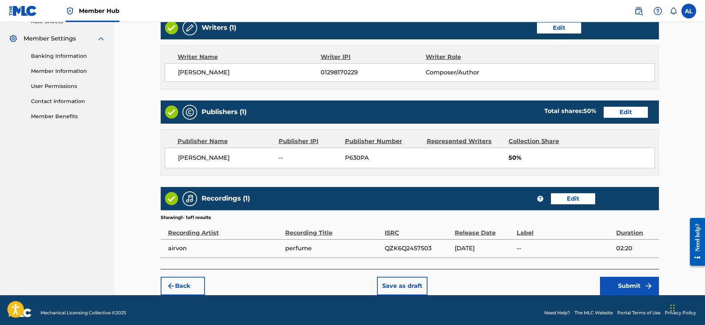
scroll to position [298, 0]
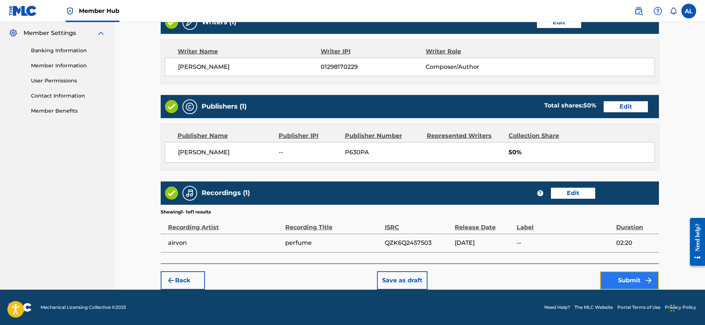
click at [351, 283] on img "submit" at bounding box center [648, 280] width 9 height 9
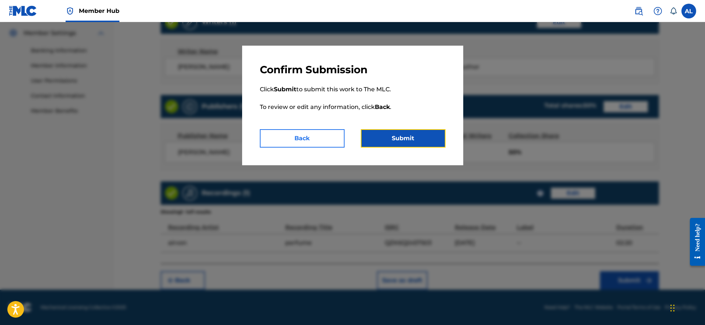
drag, startPoint x: 406, startPoint y: 140, endPoint x: 314, endPoint y: 139, distance: 92.5
click at [328, 151] on div "Confirm Submission Click Submit to submit this work to The MLC. To review or ed…" at bounding box center [352, 106] width 221 height 120
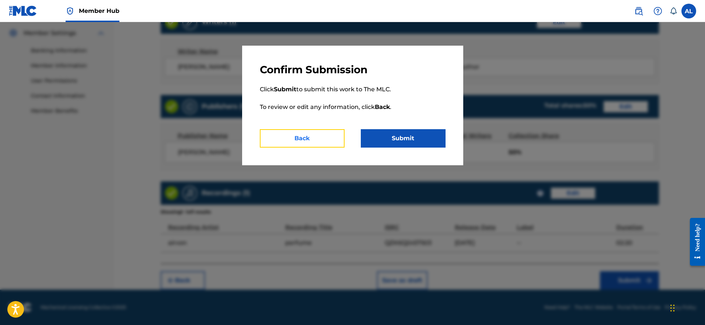
click at [314, 139] on button "Back" at bounding box center [302, 138] width 85 height 18
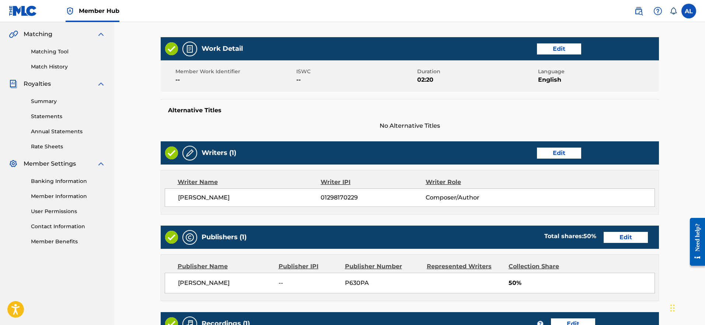
scroll to position [153, 0]
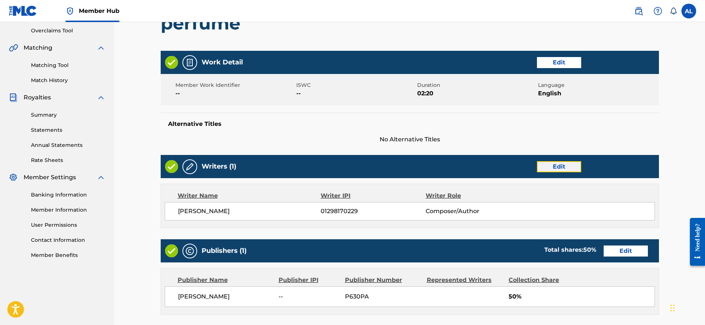
click at [351, 167] on button "Edit" at bounding box center [559, 166] width 44 height 11
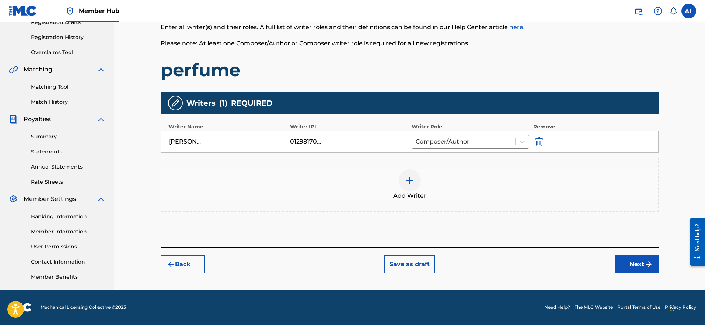
click at [351, 180] on img at bounding box center [409, 180] width 9 height 9
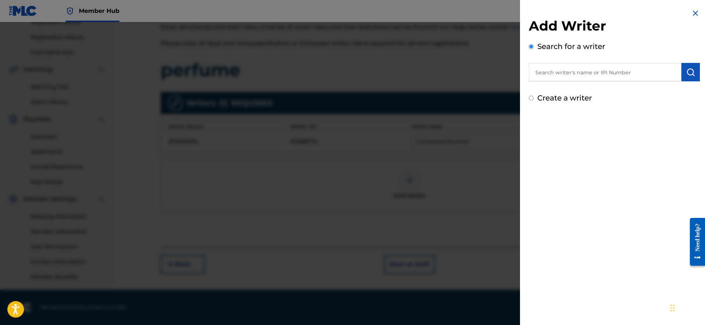
click at [351, 75] on input "text" at bounding box center [605, 72] width 153 height 18
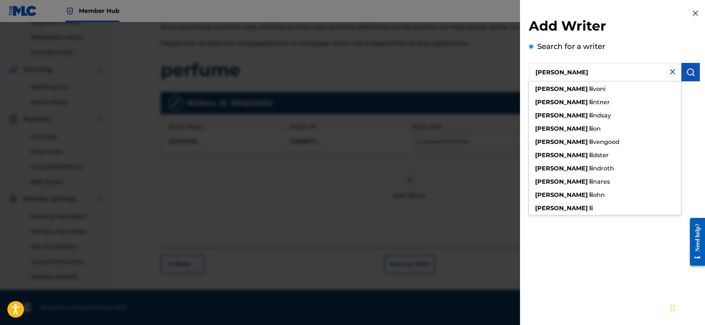
type input "[PERSON_NAME]"
click at [351, 204] on div "[PERSON_NAME]" at bounding box center [605, 208] width 152 height 13
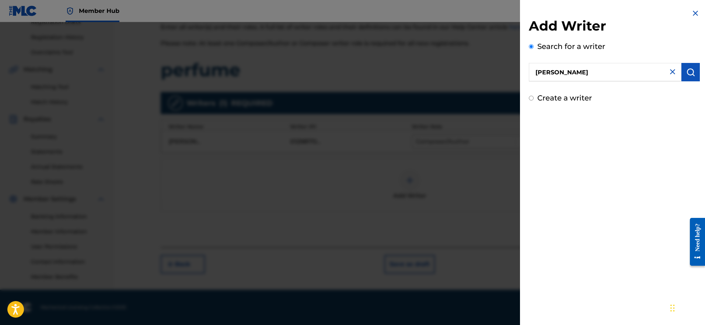
click at [351, 72] on div "Add Writer Search for a writer [PERSON_NAME] Create a writer" at bounding box center [614, 56] width 189 height 112
click at [351, 72] on button "submit" at bounding box center [690, 72] width 18 height 18
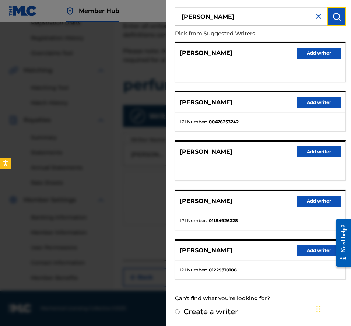
scroll to position [54, 0]
click at [144, 120] on div at bounding box center [175, 185] width 351 height 326
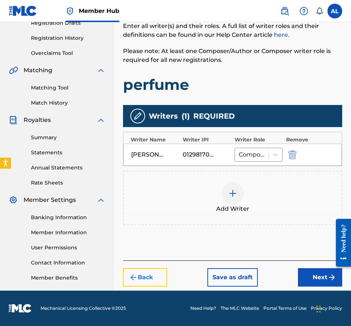
click at [146, 271] on button "Back" at bounding box center [145, 277] width 44 height 18
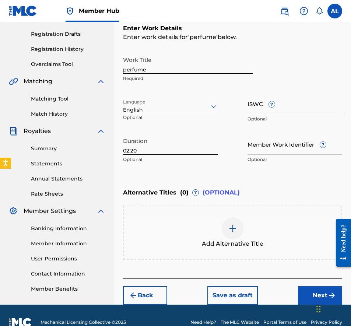
scroll to position [134, 0]
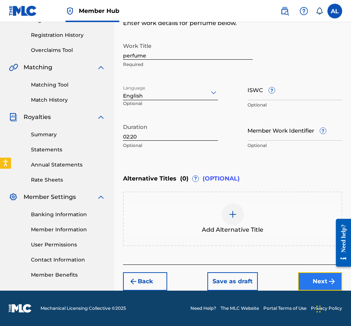
click at [322, 283] on button "Next" at bounding box center [320, 281] width 44 height 18
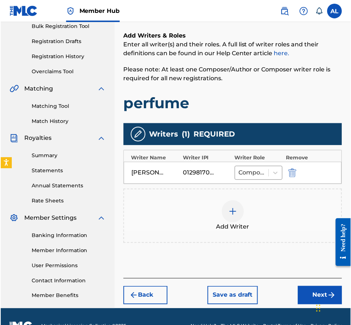
scroll to position [131, 0]
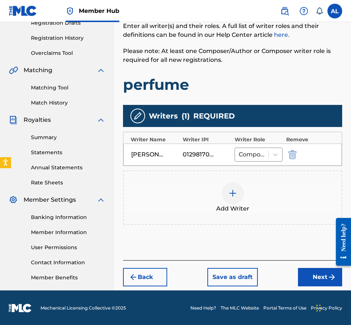
click at [253, 188] on div "Add Writer" at bounding box center [233, 197] width 218 height 31
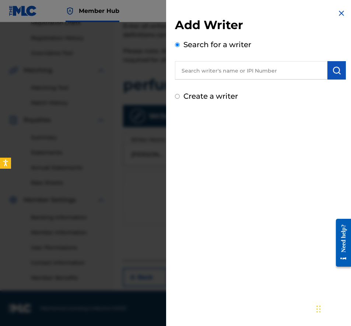
click at [337, 4] on div "Add Writer Search for a writer Create a writer" at bounding box center [260, 55] width 189 height 111
click at [337, 7] on div "Add Writer Search for a writer Create a writer" at bounding box center [260, 55] width 189 height 111
click at [338, 13] on img at bounding box center [341, 13] width 9 height 9
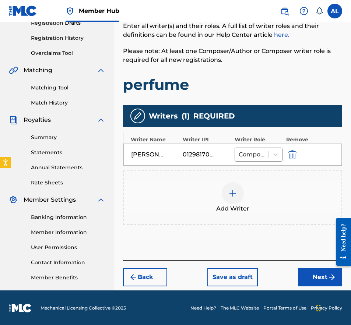
click at [234, 197] on img at bounding box center [232, 193] width 9 height 9
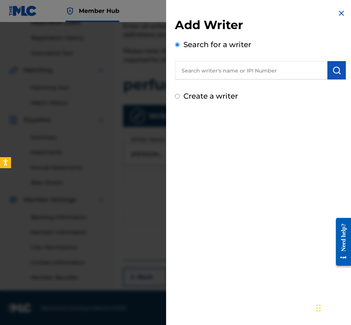
click at [256, 67] on input "text" at bounding box center [251, 70] width 153 height 18
paste input "01229310188"
type input "01229310188"
click at [336, 66] on img "submit" at bounding box center [336, 70] width 9 height 9
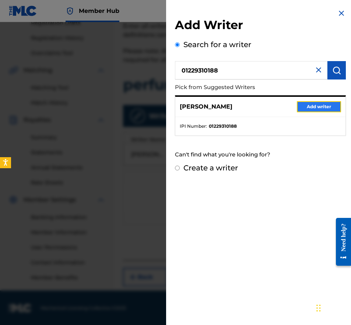
click at [328, 104] on button "Add writer" at bounding box center [319, 106] width 44 height 11
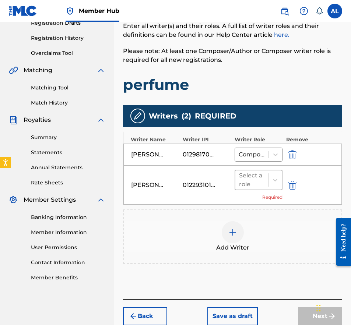
click at [260, 178] on div at bounding box center [251, 180] width 25 height 10
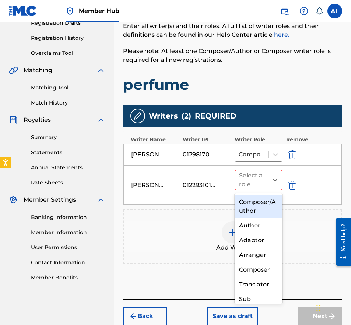
click at [259, 209] on div "Composer/Author" at bounding box center [259, 207] width 48 height 24
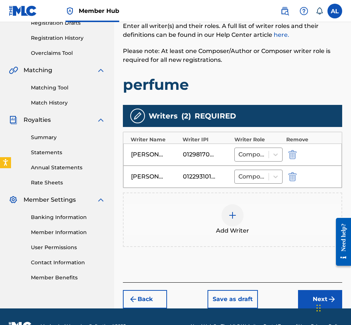
click at [290, 275] on div "Add Writers & Roles Enter all writer(s) and their roles. A full list of writer …" at bounding box center [233, 138] width 220 height 287
click at [305, 294] on button "Next" at bounding box center [320, 299] width 44 height 18
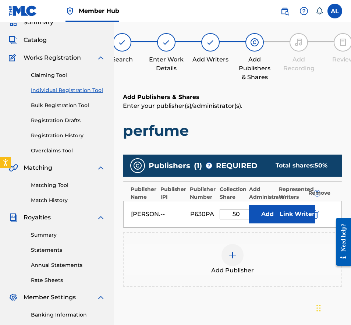
scroll to position [105, 0]
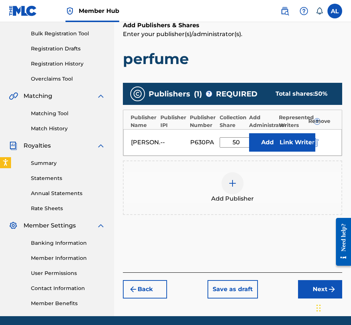
click at [281, 183] on div "Add Publisher" at bounding box center [233, 187] width 218 height 31
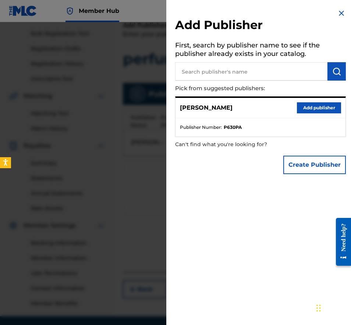
drag, startPoint x: 290, startPoint y: 275, endPoint x: 338, endPoint y: 10, distance: 268.9
click at [338, 10] on img at bounding box center [341, 13] width 9 height 9
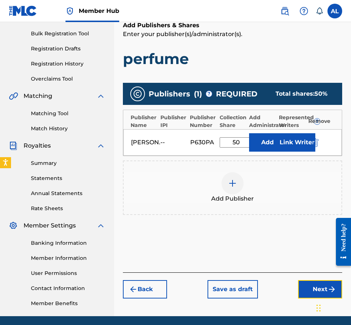
click at [329, 284] on button "Next" at bounding box center [320, 289] width 44 height 18
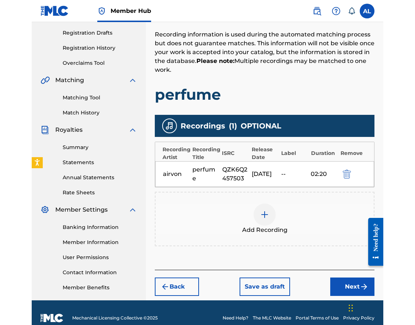
scroll to position [132, 0]
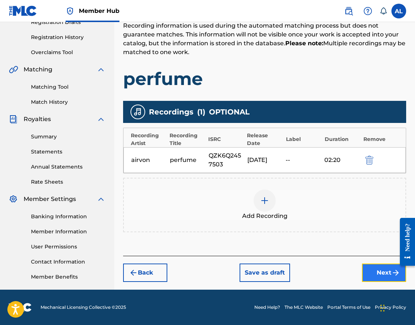
click at [351, 275] on button "Next" at bounding box center [384, 273] width 44 height 18
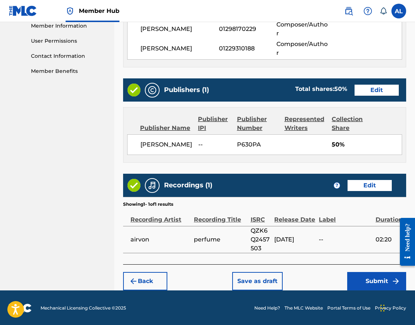
scroll to position [338, 0]
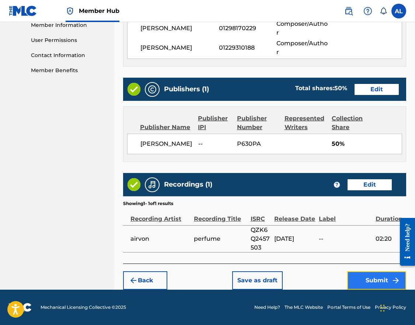
click at [351, 285] on button "Submit" at bounding box center [376, 280] width 59 height 18
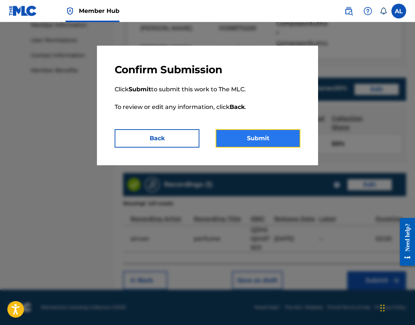
click at [269, 136] on button "Submit" at bounding box center [257, 138] width 85 height 18
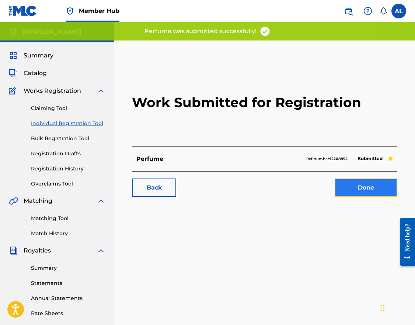
click at [351, 186] on link "Done" at bounding box center [365, 188] width 63 height 18
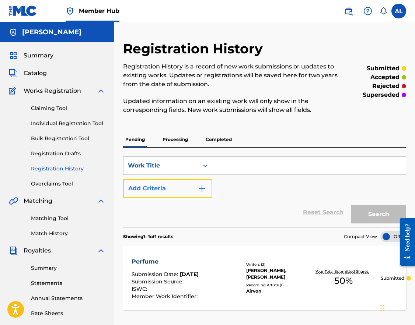
click at [186, 189] on button "Add Criteria" at bounding box center [167, 188] width 89 height 18
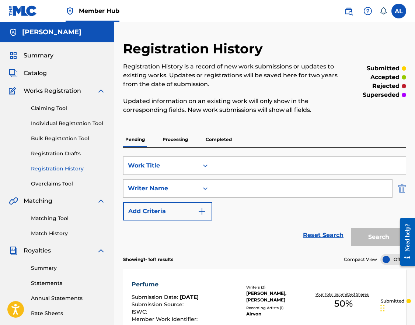
click at [351, 189] on img "Search Form" at bounding box center [402, 188] width 8 height 18
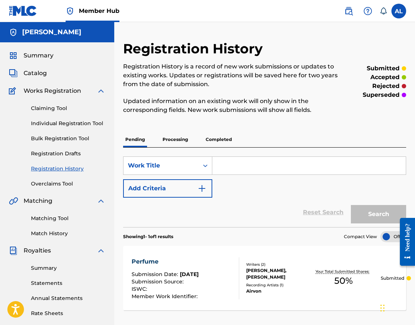
click at [264, 161] on input "Search Form" at bounding box center [308, 166] width 193 height 18
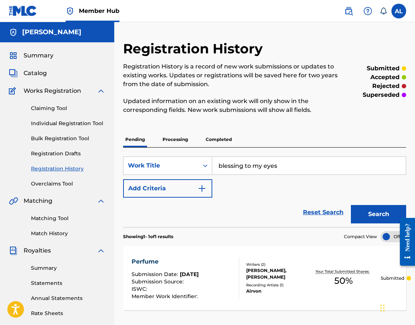
type input "blessing to my eyes"
click at [351, 205] on button "Search" at bounding box center [378, 214] width 55 height 18
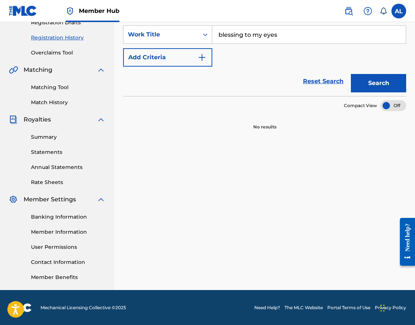
scroll to position [132, 0]
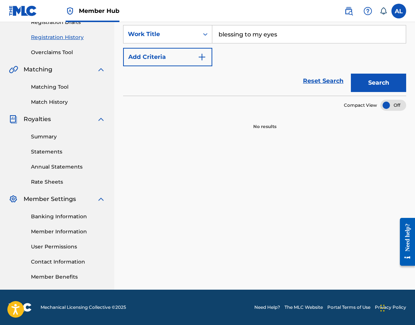
click at [351, 111] on section "No results" at bounding box center [264, 120] width 283 height 19
click at [351, 108] on div at bounding box center [393, 105] width 26 height 11
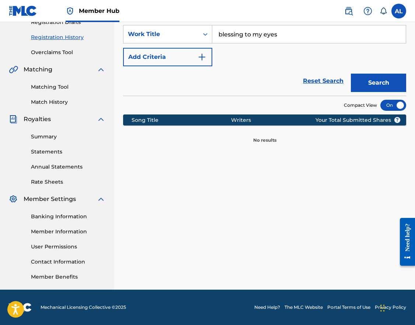
click at [351, 104] on div at bounding box center [393, 105] width 26 height 11
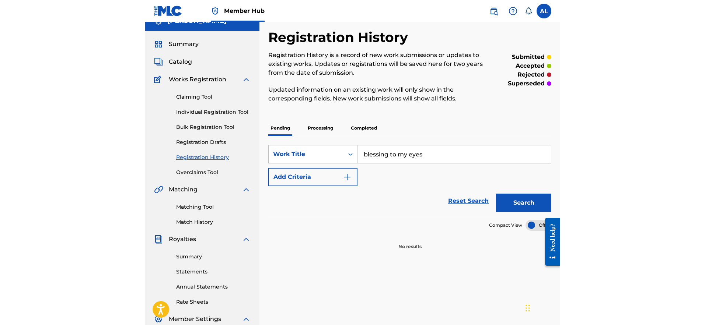
scroll to position [0, 0]
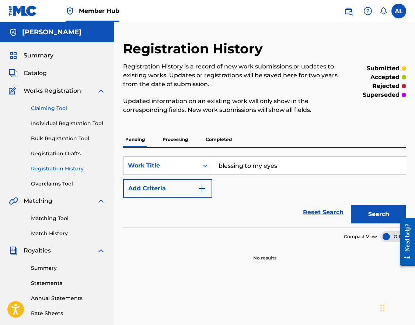
click at [52, 112] on link "Claiming Tool" at bounding box center [68, 109] width 74 height 8
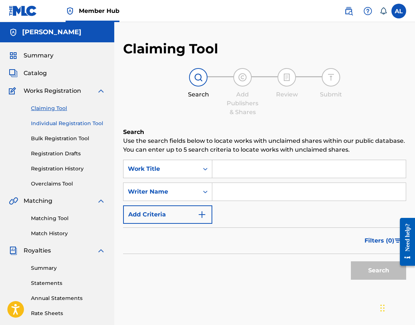
click at [71, 127] on link "Individual Registration Tool" at bounding box center [68, 124] width 74 height 8
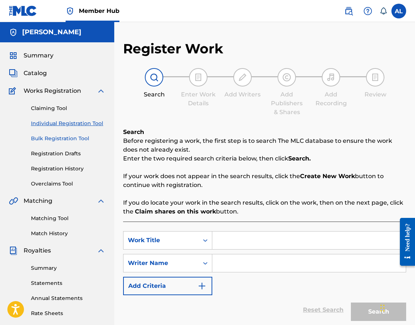
click at [63, 137] on link "Bulk Registration Tool" at bounding box center [68, 139] width 74 height 8
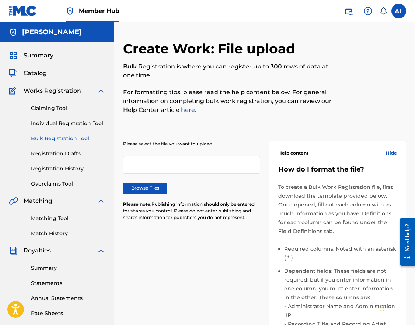
click at [219, 157] on div at bounding box center [191, 165] width 137 height 18
click at [220, 163] on div at bounding box center [191, 165] width 137 height 18
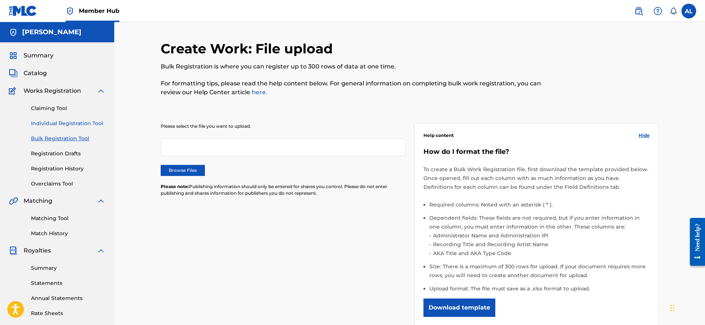
click at [73, 125] on link "Individual Registration Tool" at bounding box center [68, 124] width 74 height 8
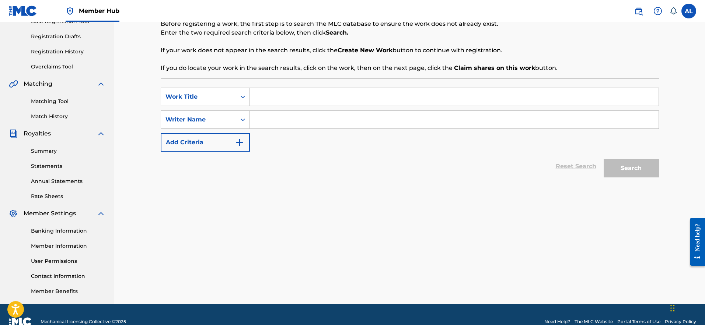
scroll to position [60, 0]
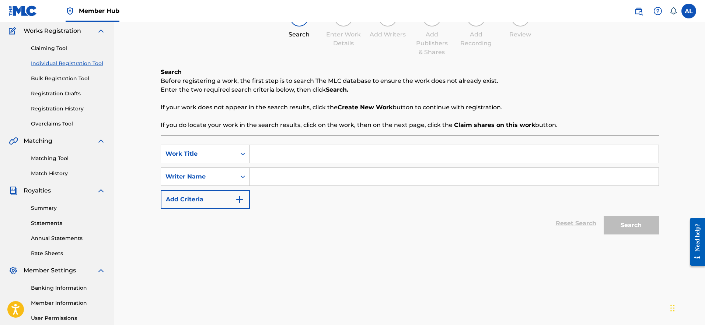
click at [303, 147] on input "Search Form" at bounding box center [454, 154] width 409 height 18
type input "blessing to my eyes"
click at [303, 183] on input "Search Form" at bounding box center [454, 177] width 409 height 18
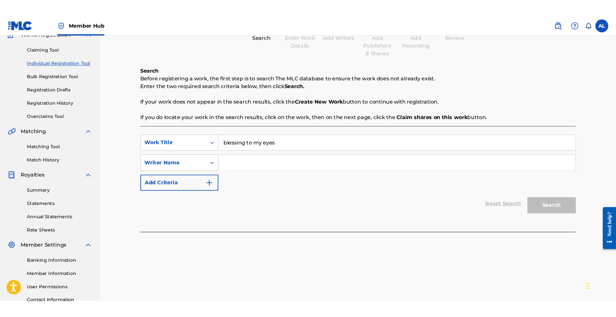
scroll to position [0, 0]
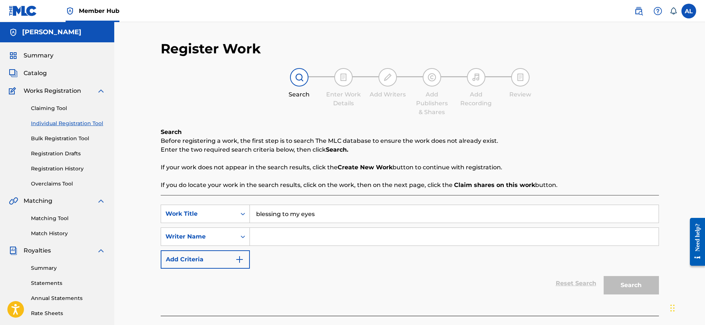
click at [271, 86] on div "Search Enter Work Details Add Writers Add Publishers & Shares Add Recording Rev…" at bounding box center [410, 92] width 498 height 49
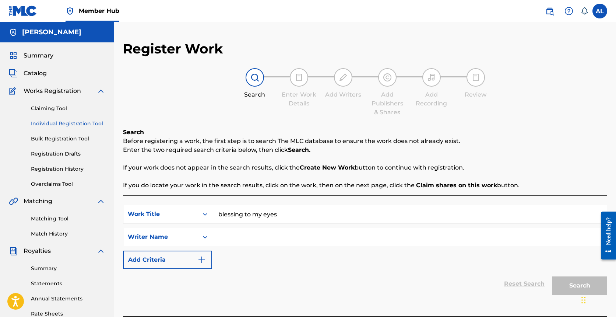
click at [275, 245] on input "Search Form" at bounding box center [409, 237] width 395 height 18
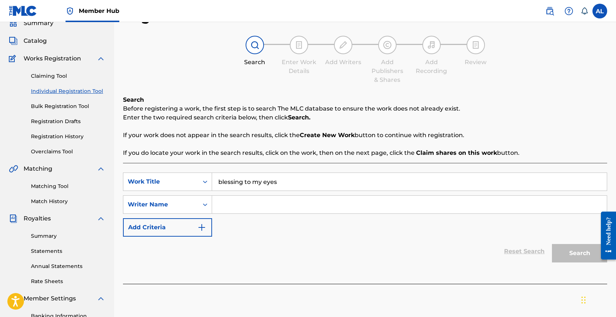
scroll to position [34, 0]
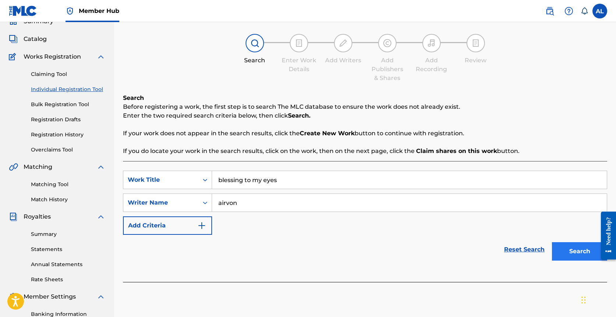
type input "airvon"
click at [351, 252] on button "Search" at bounding box center [579, 251] width 55 height 18
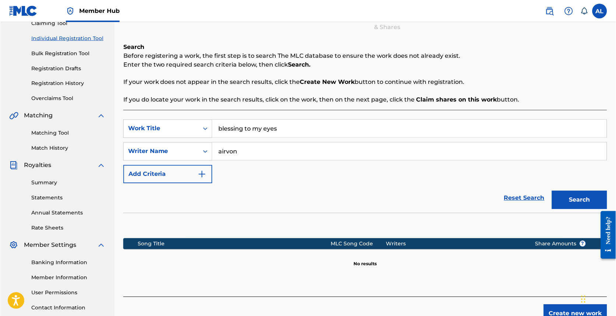
scroll to position [88, 0]
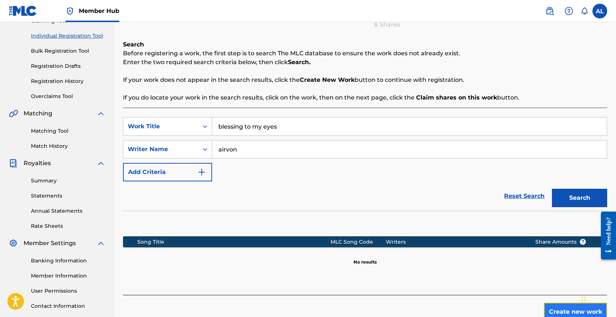
click at [351, 304] on button "Create new work" at bounding box center [575, 311] width 63 height 18
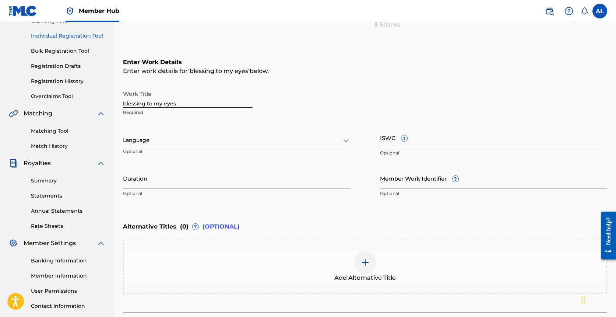
click at [181, 132] on div "Language Optional" at bounding box center [237, 143] width 228 height 33
click at [278, 184] on input "Duration" at bounding box center [237, 178] width 228 height 21
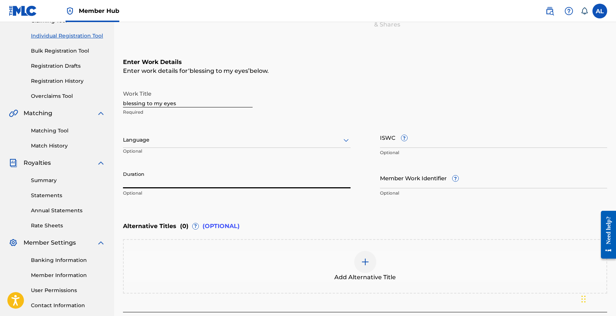
click at [185, 177] on input "Duration" at bounding box center [237, 178] width 228 height 21
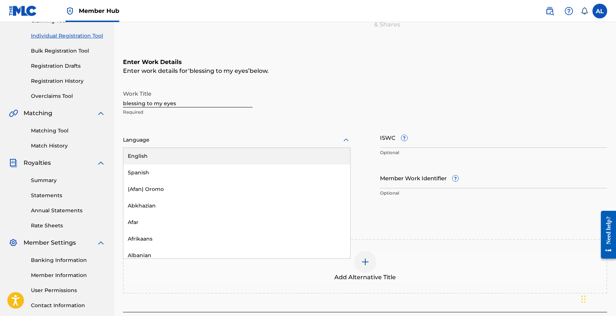
click at [211, 140] on div at bounding box center [237, 140] width 228 height 9
click at [203, 158] on div "English" at bounding box center [236, 156] width 227 height 17
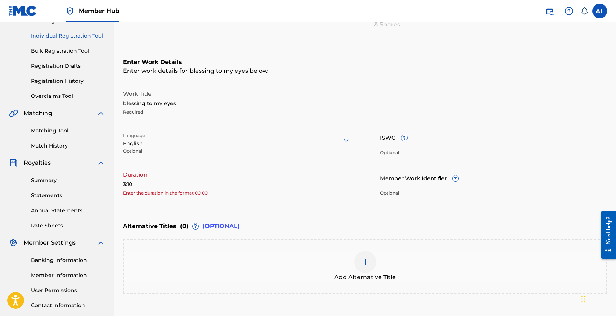
click at [351, 180] on input "Member Work Identifier ?" at bounding box center [494, 178] width 228 height 21
click at [351, 110] on div "Work Title blessing to my eyes Required" at bounding box center [365, 103] width 484 height 33
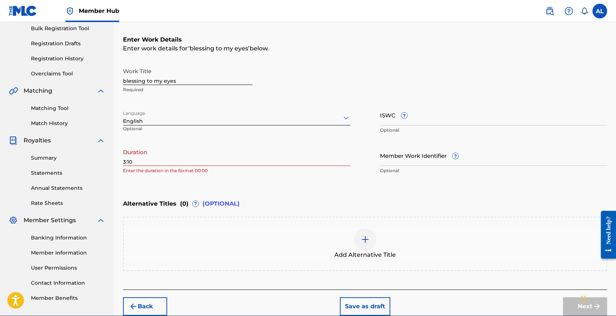
scroll to position [132, 0]
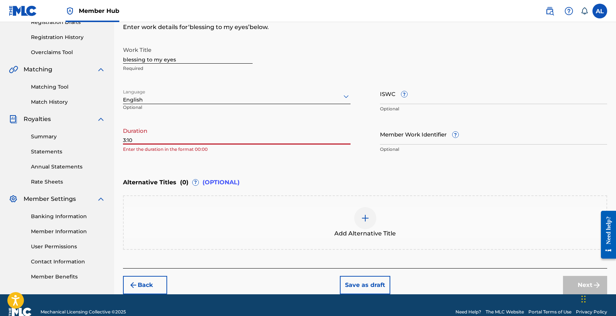
click at [198, 141] on input "3:10" at bounding box center [237, 134] width 228 height 21
click at [123, 142] on input "3:10" at bounding box center [237, 134] width 228 height 21
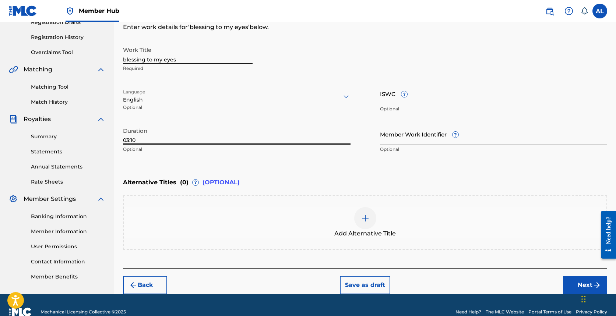
type input "03:10"
click at [254, 184] on div "Alternative Titles ( 0 ) ? (OPTIONAL)" at bounding box center [365, 183] width 484 height 16
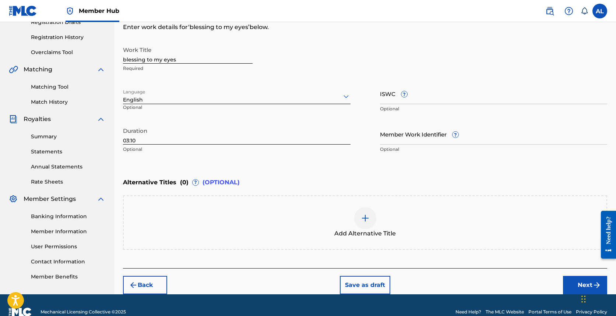
scroll to position [145, 0]
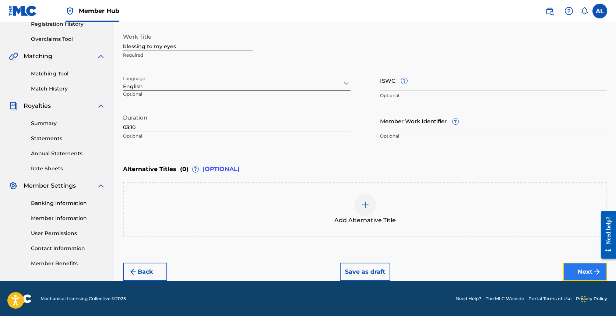
click at [351, 269] on button "Next" at bounding box center [585, 272] width 44 height 18
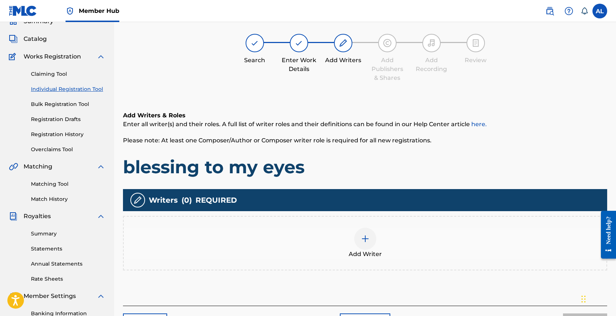
scroll to position [33, 0]
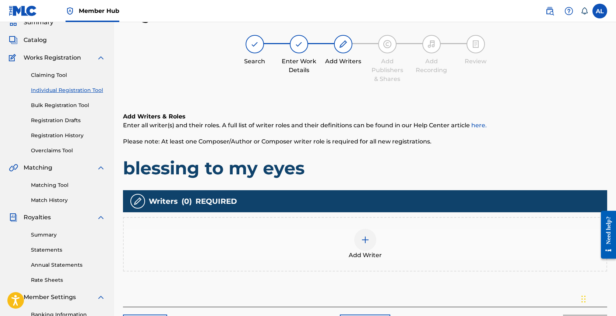
click at [351, 236] on div at bounding box center [365, 240] width 22 height 22
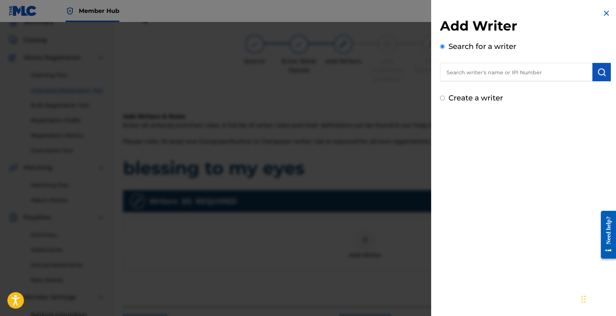
click at [351, 61] on div "Search for a writer" at bounding box center [525, 61] width 171 height 41
click at [351, 62] on div "Search for a writer" at bounding box center [525, 61] width 171 height 41
click at [351, 71] on input "text" at bounding box center [516, 72] width 153 height 18
click at [351, 77] on button "submit" at bounding box center [602, 72] width 18 height 18
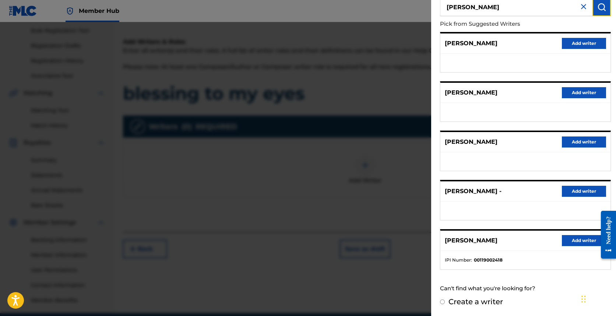
scroll to position [0, 0]
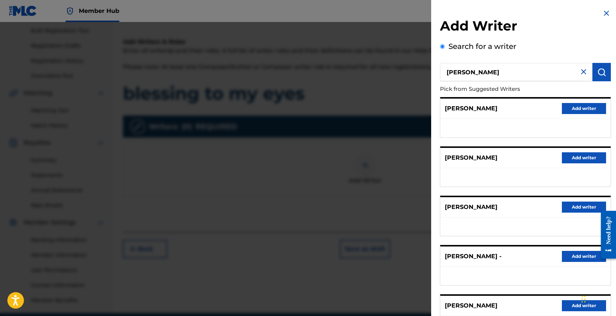
click at [351, 72] on input "[PERSON_NAME]" at bounding box center [516, 72] width 153 height 18
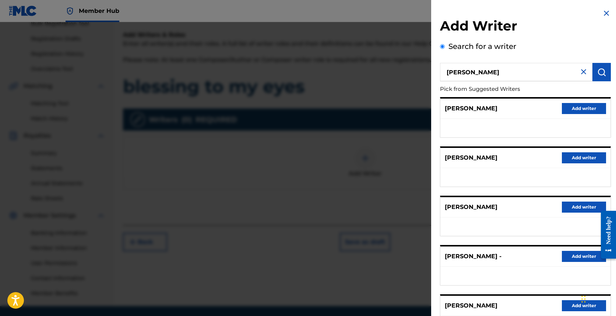
drag, startPoint x: 501, startPoint y: 71, endPoint x: 416, endPoint y: 68, distance: 85.2
click at [351, 67] on div "Add Writer Search for a writer [PERSON_NAME] Pick from Suggested Writers [PERSO…" at bounding box center [308, 169] width 616 height 294
paste input "01298170229"
type input "01298170229"
click at [351, 69] on div "Add Writer Search for a writer 01298170229 Pick from Suggested Writers [PERSON_…" at bounding box center [525, 191] width 189 height 382
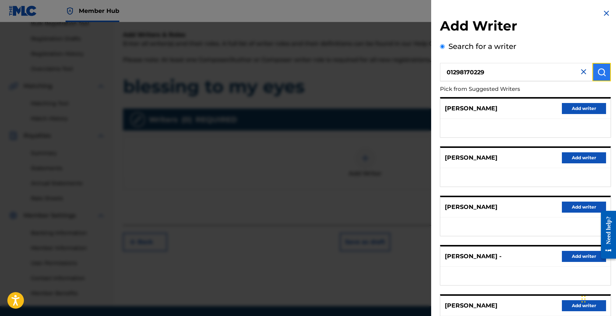
click at [351, 68] on img "submit" at bounding box center [602, 72] width 9 height 9
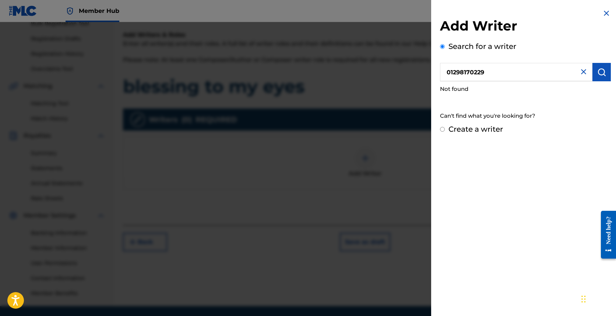
click at [213, 285] on div at bounding box center [308, 180] width 616 height 316
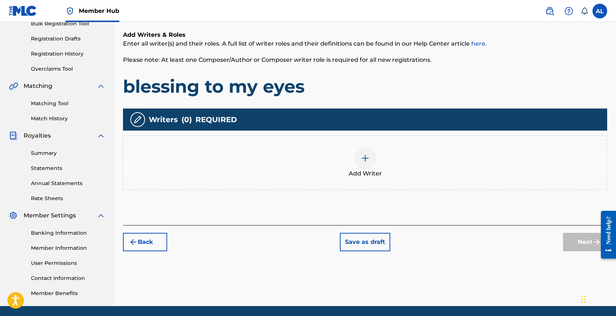
click at [351, 159] on div at bounding box center [365, 158] width 22 height 22
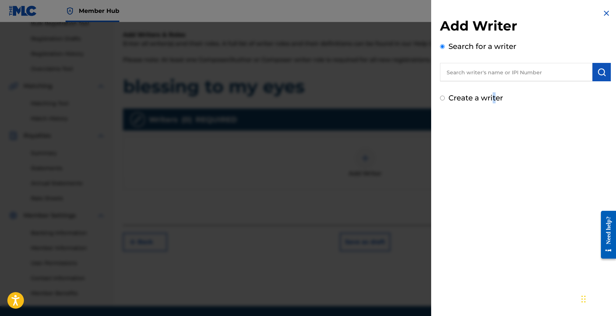
click at [351, 99] on label "Create a writer" at bounding box center [476, 98] width 55 height 9
radio input "true"
radio input "false"
radio input "true"
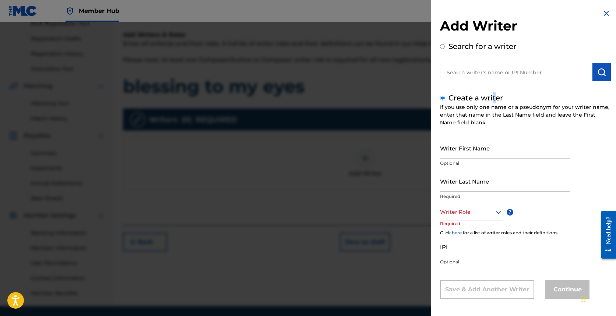
click at [351, 99] on label "Create a writer" at bounding box center [476, 98] width 55 height 9
click at [351, 99] on input "Create a writer" at bounding box center [442, 98] width 5 height 5
click at [351, 81] on input "text" at bounding box center [516, 72] width 153 height 18
radio input "true"
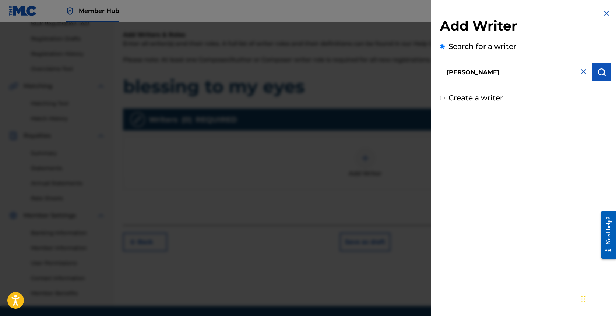
type input "[PERSON_NAME]"
click at [351, 62] on div "Search for a writer [PERSON_NAME]" at bounding box center [525, 61] width 171 height 41
click at [351, 73] on img "submit" at bounding box center [602, 72] width 9 height 9
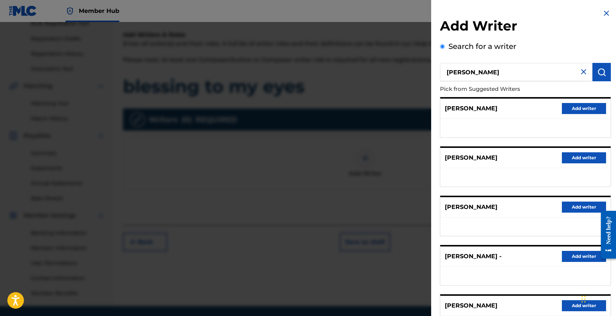
click at [351, 69] on input "[PERSON_NAME]" at bounding box center [516, 72] width 153 height 18
paste input "01298170229"
type input "01298170229"
click at [351, 69] on img "submit" at bounding box center [602, 72] width 9 height 9
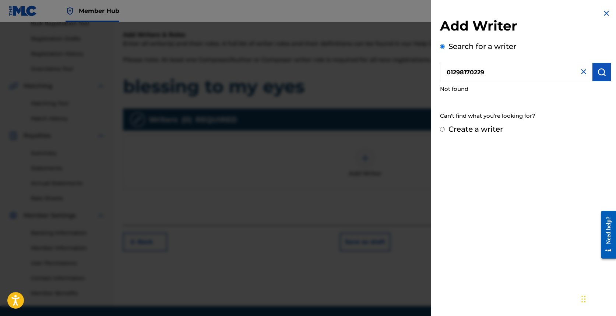
click at [351, 126] on label "Create a writer" at bounding box center [476, 129] width 55 height 9
radio input "true"
click at [351, 127] on input "Create a writer" at bounding box center [442, 129] width 5 height 5
radio input "false"
radio input "true"
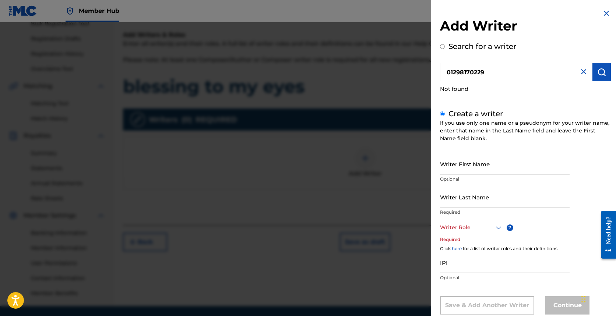
click at [351, 164] on input "Writer First Name" at bounding box center [505, 164] width 130 height 21
type input "[PERSON_NAME]"
click at [351, 195] on input "Writer Last Name" at bounding box center [505, 197] width 130 height 21
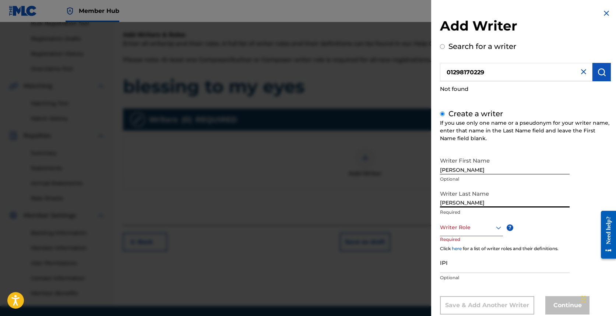
type input "[PERSON_NAME]"
click at [351, 235] on div "Writer Role" at bounding box center [471, 228] width 63 height 17
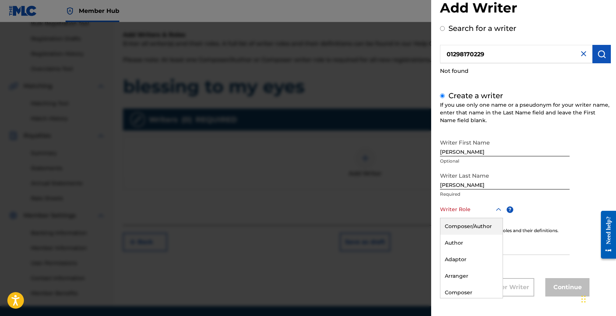
click at [351, 225] on div "Composer/Author" at bounding box center [472, 226] width 62 height 17
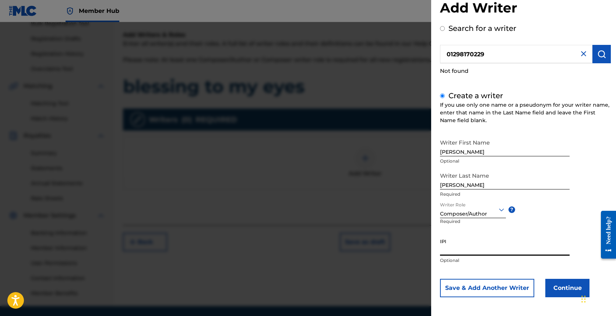
click at [351, 237] on input "IPI" at bounding box center [505, 245] width 130 height 21
paste input "01298170229"
type input "01298170229"
click at [351, 263] on p "Optional" at bounding box center [505, 260] width 130 height 7
click at [351, 287] on button "Continue" at bounding box center [568, 288] width 44 height 18
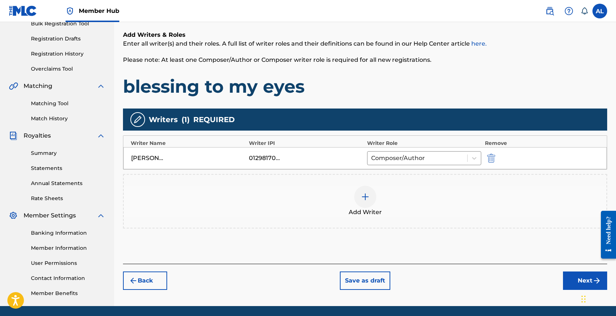
click at [351, 188] on div at bounding box center [365, 197] width 22 height 22
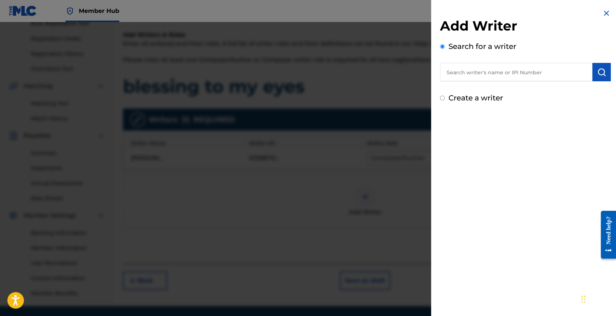
click at [351, 80] on input "text" at bounding box center [516, 72] width 153 height 18
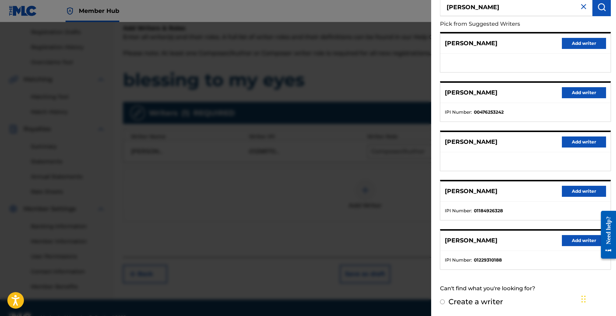
scroll to position [122, 0]
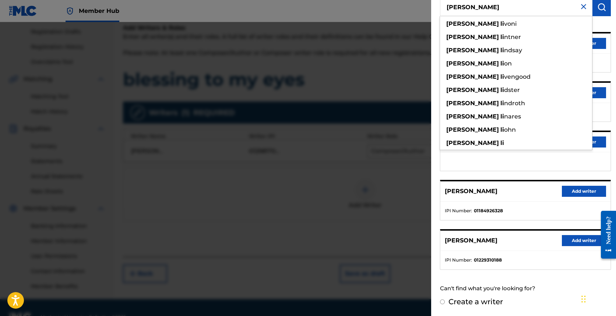
click at [351, 204] on ul "IPI Number : 01184926328" at bounding box center [526, 211] width 170 height 18
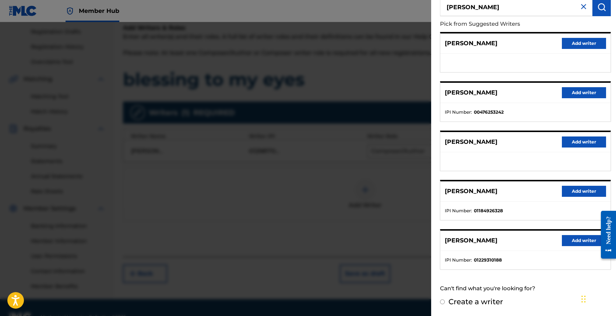
scroll to position [0, 0]
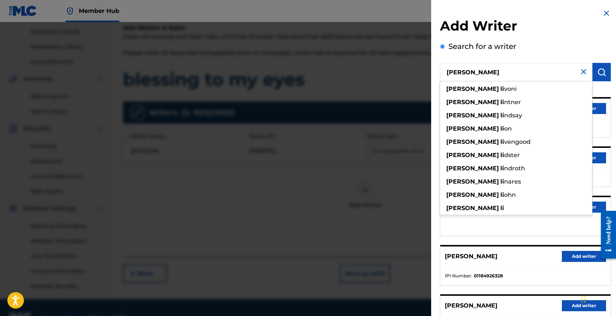
drag, startPoint x: 479, startPoint y: 72, endPoint x: 423, endPoint y: 70, distance: 56.4
click at [351, 70] on div "Add Writer Search for a writer [PERSON_NAME] [PERSON_NAME] [PERSON_NAME] [PERSO…" at bounding box center [308, 169] width 616 height 294
type input "x"
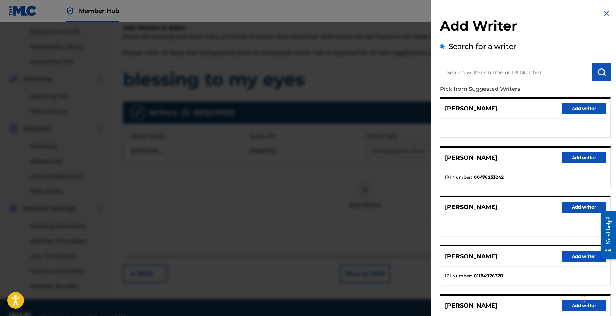
paste input "01229310188"
type input "01229310188"
click at [351, 70] on img "submit" at bounding box center [602, 72] width 9 height 9
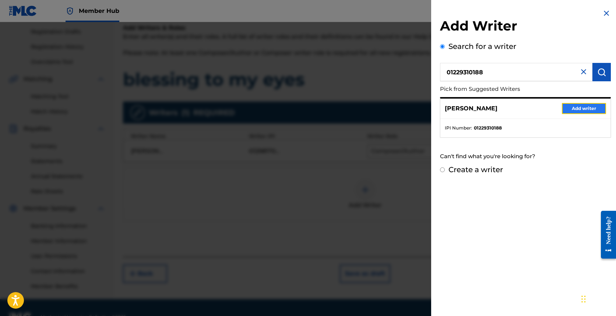
click at [351, 105] on button "Add writer" at bounding box center [584, 108] width 44 height 11
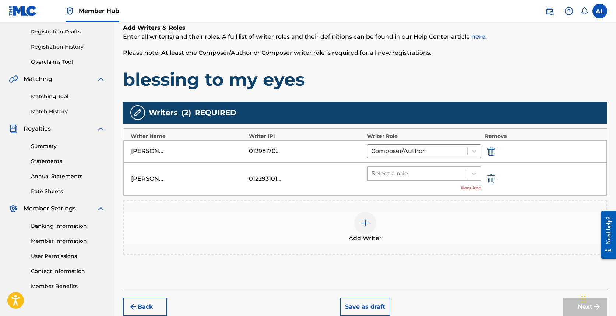
click at [351, 170] on div at bounding box center [418, 174] width 92 height 10
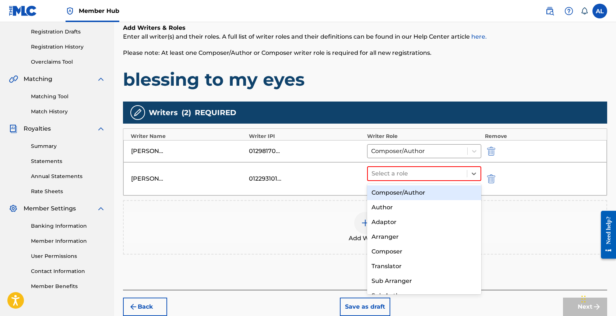
click at [351, 196] on div "Composer/Author" at bounding box center [424, 193] width 114 height 15
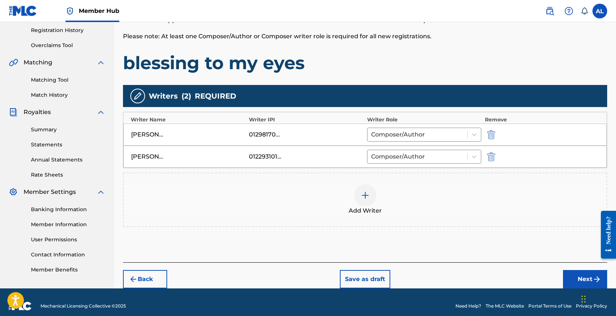
scroll to position [146, 0]
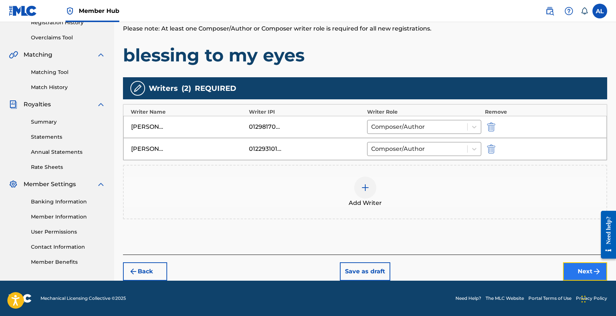
click at [351, 272] on button "Next" at bounding box center [585, 272] width 44 height 18
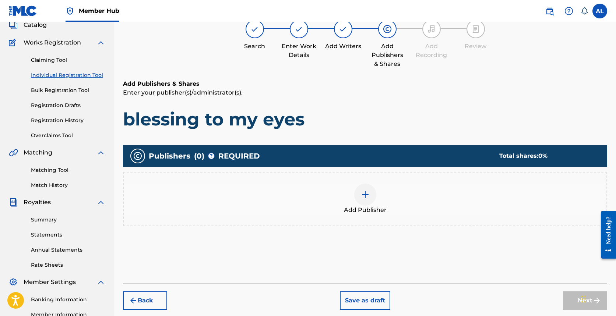
scroll to position [33, 0]
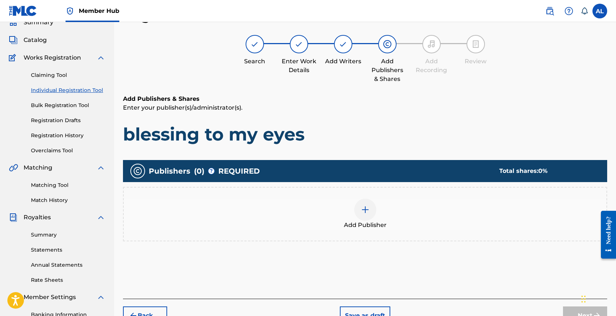
click at [351, 200] on div at bounding box center [365, 210] width 22 height 22
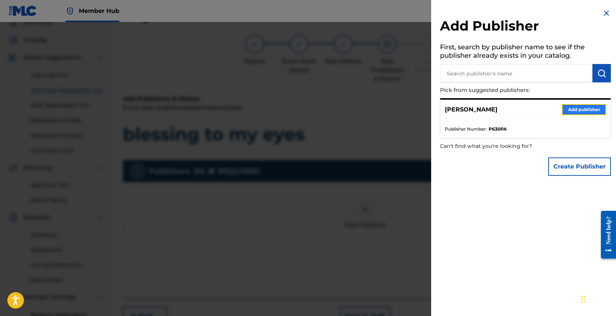
click at [351, 112] on button "Add publisher" at bounding box center [584, 109] width 44 height 11
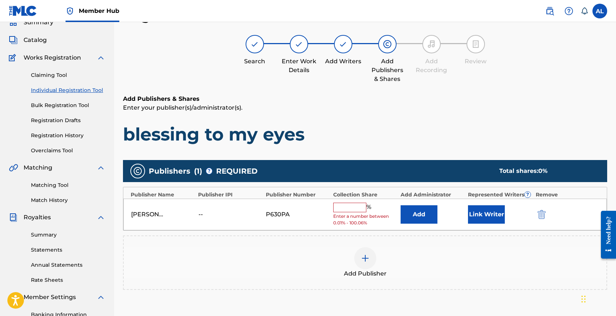
click at [351, 206] on input "text" at bounding box center [349, 208] width 33 height 10
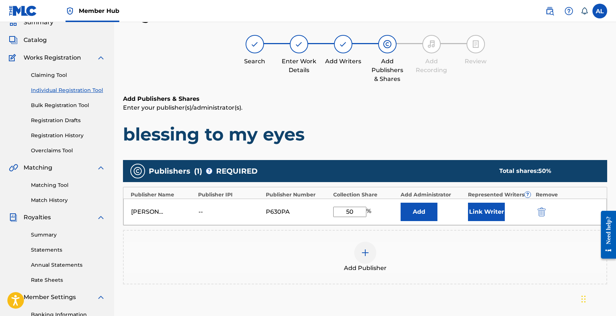
type input "50"
click at [351, 245] on div "Add Publisher" at bounding box center [365, 257] width 483 height 31
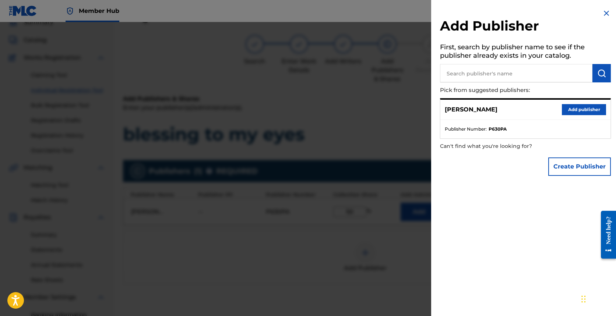
click at [351, 120] on div at bounding box center [308, 180] width 616 height 316
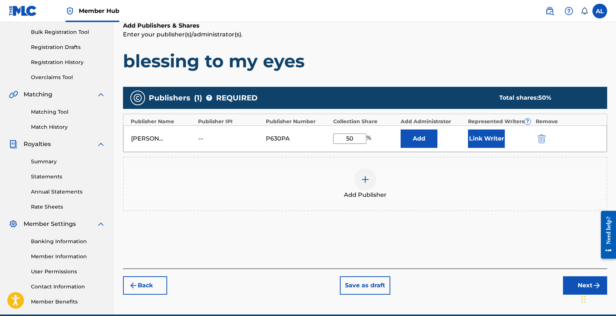
scroll to position [140, 0]
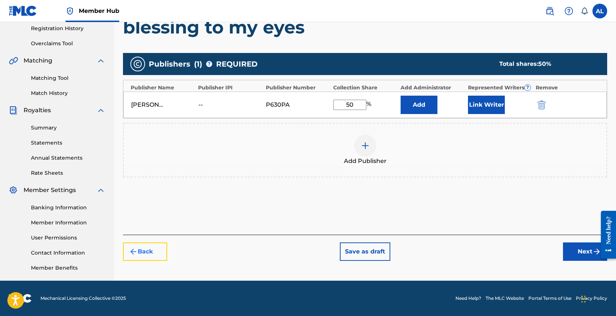
click at [163, 256] on button "Back" at bounding box center [145, 252] width 44 height 18
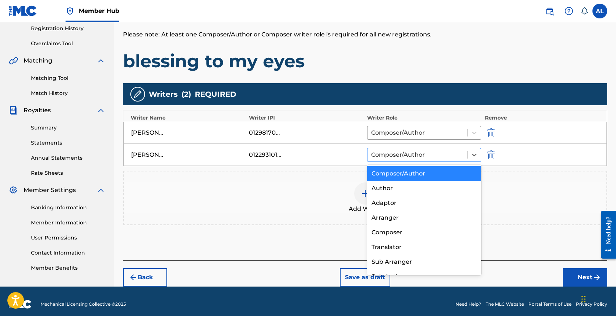
click at [351, 153] on div at bounding box center [417, 155] width 92 height 10
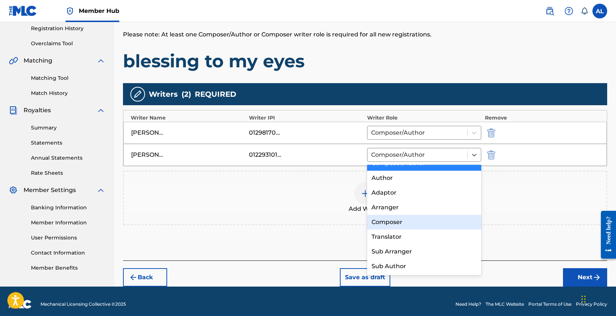
click at [351, 218] on div "Composer" at bounding box center [424, 222] width 114 height 15
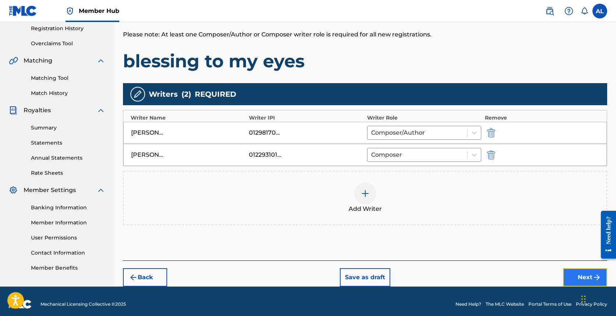
click at [351, 277] on button "Next" at bounding box center [585, 278] width 44 height 18
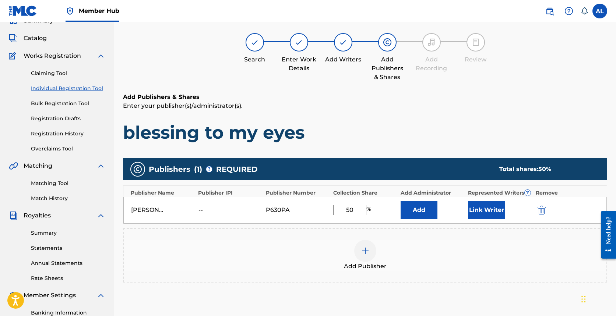
scroll to position [33, 0]
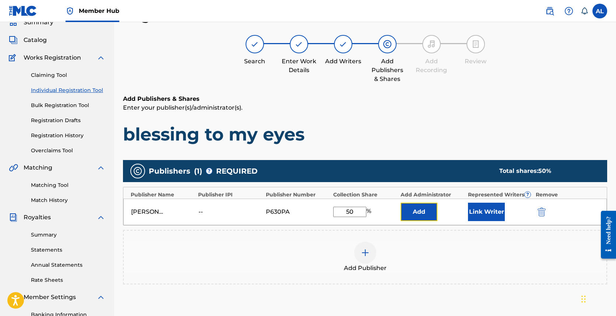
drag, startPoint x: 428, startPoint y: 211, endPoint x: 438, endPoint y: 259, distance: 48.8
click at [351, 259] on div "Publishers ( 1 ) ? REQUIRED Total shares: 50 % Publisher Name Publisher IPI Pub…" at bounding box center [365, 222] width 484 height 125
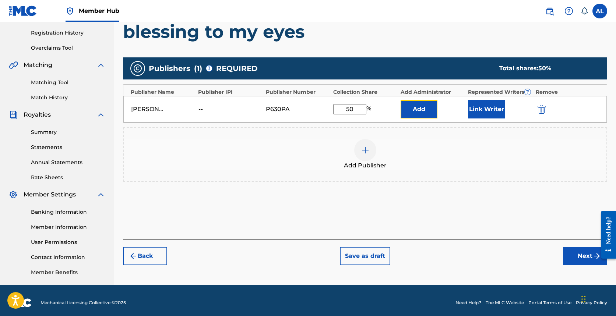
scroll to position [140, 0]
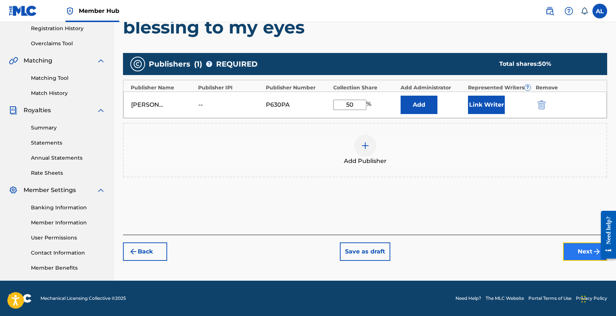
click at [351, 249] on button "Next" at bounding box center [585, 252] width 44 height 18
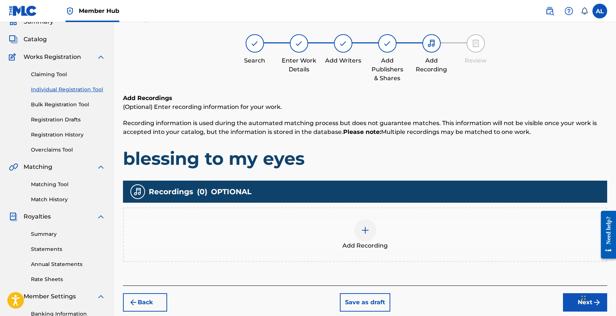
scroll to position [33, 0]
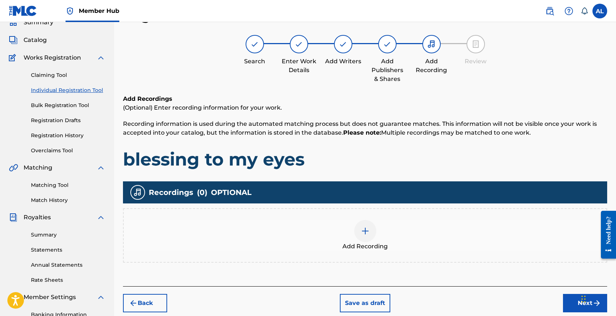
click at [351, 227] on img at bounding box center [365, 231] width 9 height 9
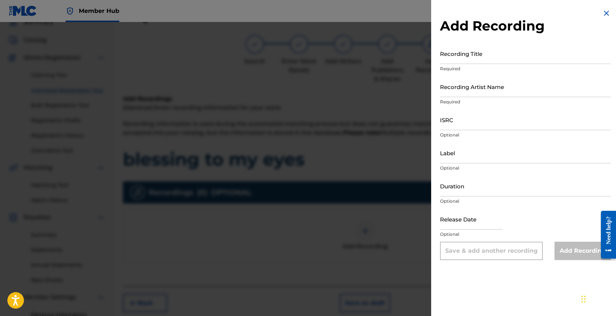
click at [351, 69] on p "Required" at bounding box center [525, 69] width 171 height 7
click at [351, 56] on input "Recording Title" at bounding box center [525, 53] width 171 height 21
type input "blessing to my eyes"
click at [351, 81] on input "Recording Artist Name" at bounding box center [525, 86] width 171 height 21
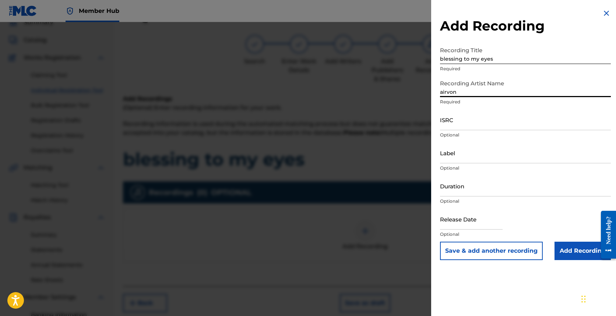
type input "airvon"
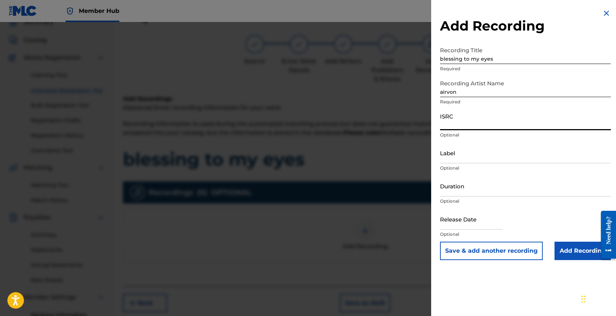
click at [351, 122] on input "ISRC" at bounding box center [525, 119] width 171 height 21
paste input "QZHNB2334346"
type input "QZHNB2334346"
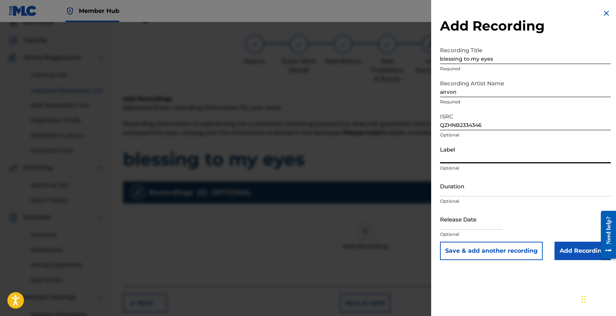
click at [351, 155] on input "Label" at bounding box center [525, 153] width 171 height 21
click at [351, 182] on input "Duration" at bounding box center [525, 186] width 171 height 21
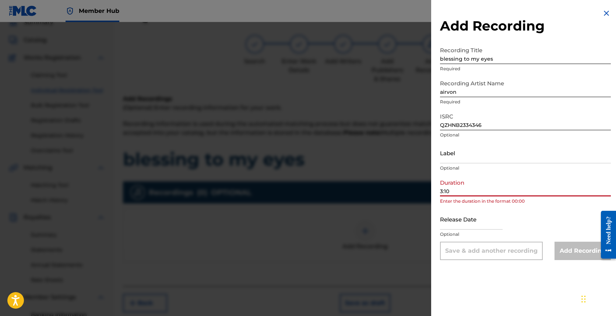
type input "3:10"
click at [351, 224] on input "text" at bounding box center [471, 219] width 63 height 21
select select "8"
select select "2025"
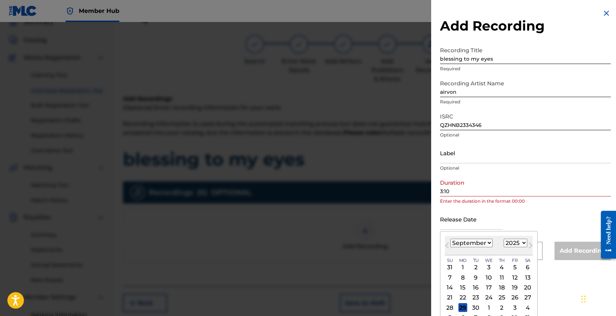
click at [351, 192] on input "3:10" at bounding box center [525, 186] width 171 height 21
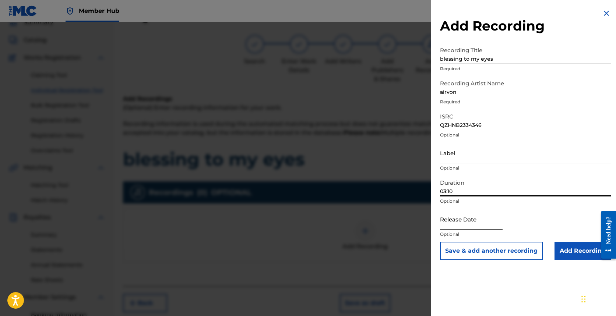
type input "03:10"
click at [351, 216] on input "text" at bounding box center [471, 219] width 63 height 21
select select "8"
select select "2025"
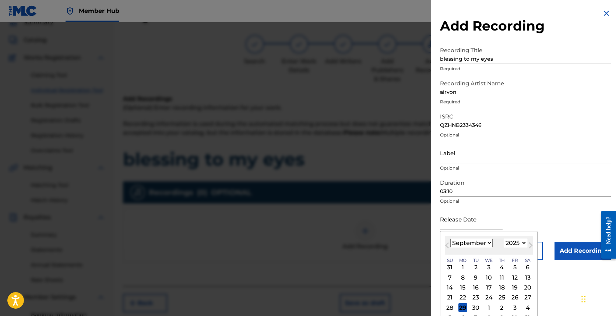
click at [351, 238] on div "[DATE] January February March April May June July August September October Nove…" at bounding box center [489, 246] width 88 height 20
click at [351, 240] on select "January February March April May June July August September October November De…" at bounding box center [472, 243] width 42 height 8
select select "3"
click at [351, 239] on select "January February March April May June July August September October November De…" at bounding box center [472, 243] width 42 height 8
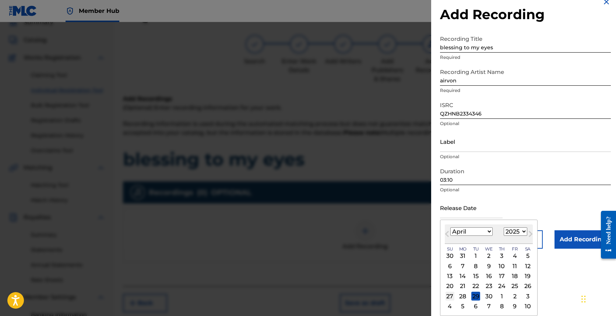
click at [351, 297] on div "27" at bounding box center [450, 296] width 9 height 9
type input "[DATE]"
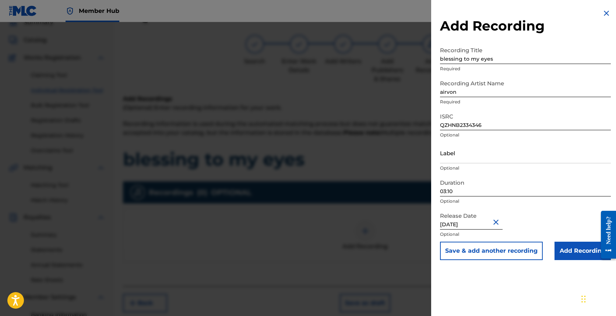
click at [351, 224] on input "[DATE]" at bounding box center [471, 219] width 63 height 21
select select "3"
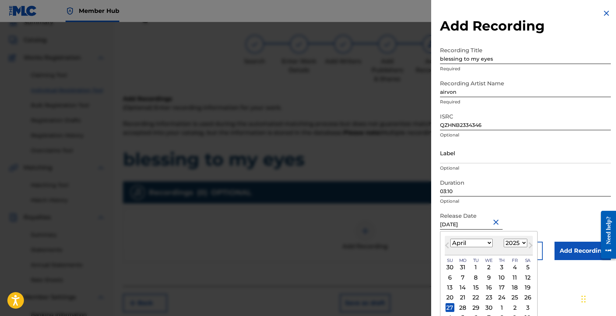
click at [351, 242] on select "1899 1900 1901 1902 1903 1904 1905 1906 1907 1908 1909 1910 1911 1912 1913 1914…" at bounding box center [516, 243] width 24 height 8
select select "2023"
click at [351, 239] on select "1899 1900 1901 1902 1903 1904 1905 1906 1907 1908 1909 1910 1911 1912 1913 1914…" at bounding box center [516, 243] width 24 height 8
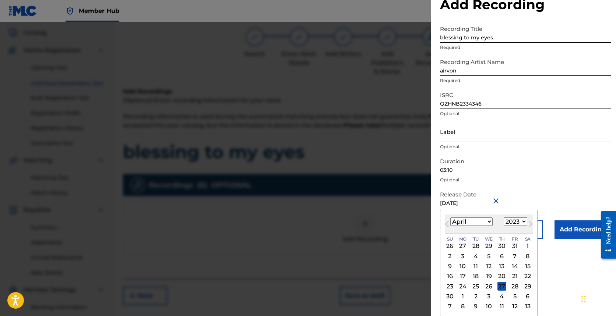
scroll to position [41, 0]
click at [351, 283] on div "27" at bounding box center [502, 286] width 9 height 9
type input "[DATE]"
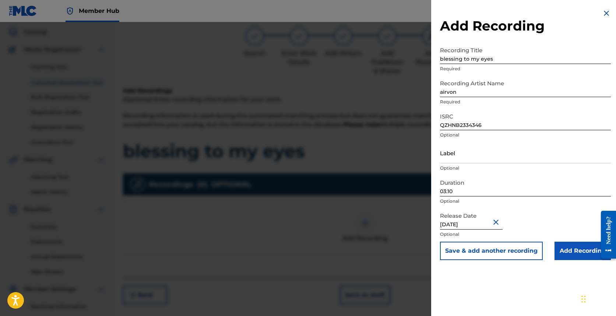
scroll to position [0, 0]
click at [351, 228] on div "Release Date [DATE] Optional" at bounding box center [525, 225] width 171 height 33
click at [351, 247] on input "Add Recording" at bounding box center [583, 251] width 56 height 18
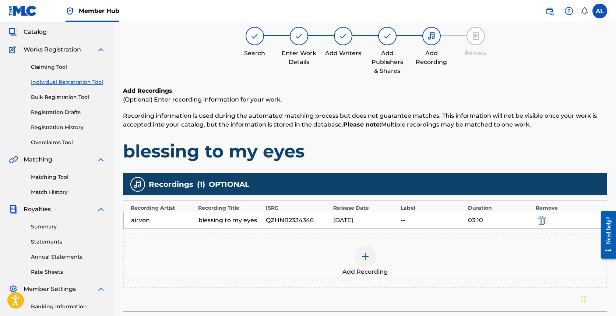
scroll to position [140, 0]
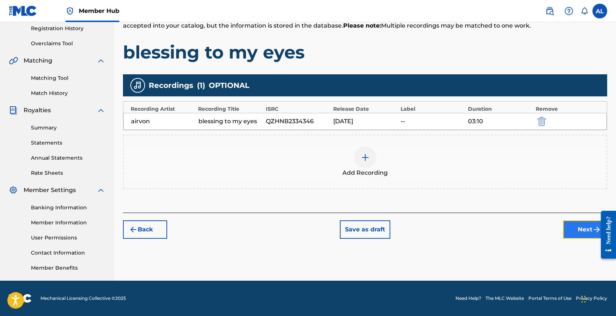
click at [351, 230] on button "Next" at bounding box center [585, 230] width 44 height 18
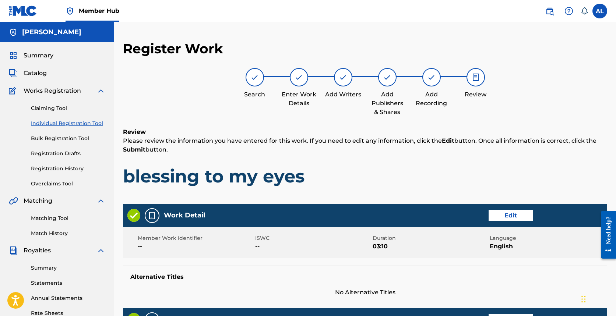
scroll to position [311, 0]
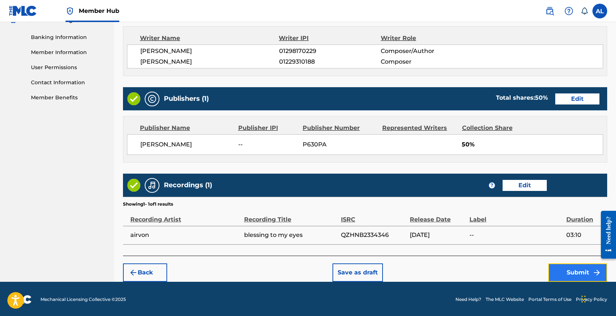
click at [351, 275] on button "Submit" at bounding box center [578, 273] width 59 height 18
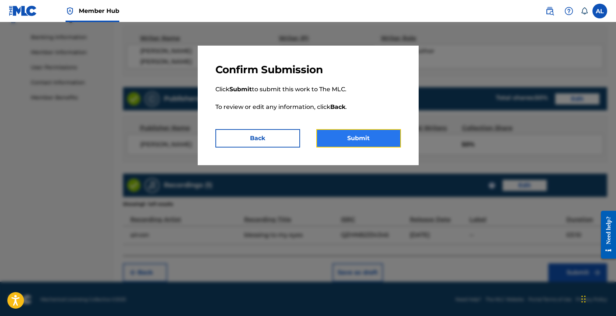
click at [351, 139] on button "Submit" at bounding box center [358, 138] width 85 height 18
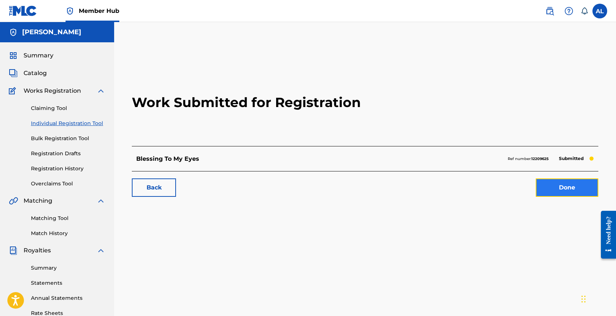
click at [351, 182] on link "Done" at bounding box center [567, 188] width 63 height 18
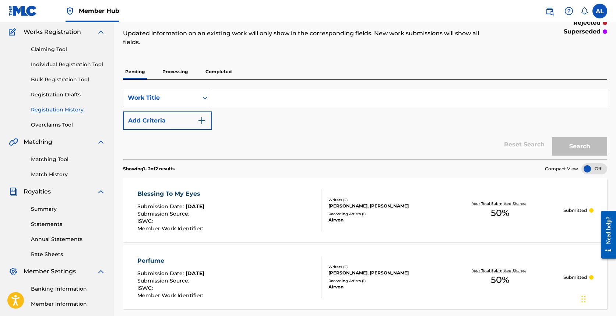
scroll to position [35, 0]
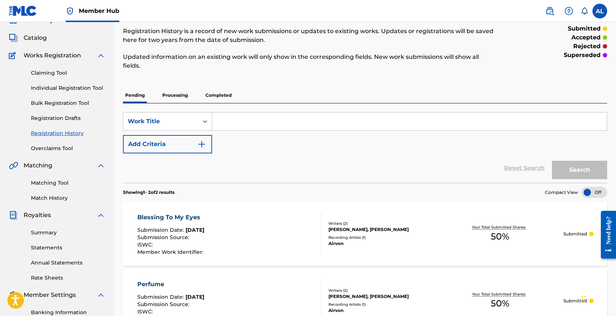
click at [296, 126] on input "Search Form" at bounding box center [409, 122] width 395 height 18
type input "its your"
click at [351, 163] on button "Search" at bounding box center [579, 170] width 55 height 18
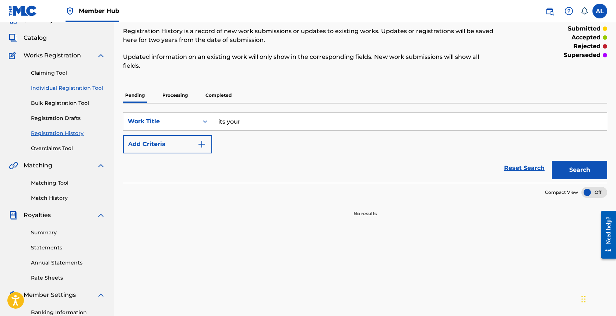
click at [60, 89] on link "Individual Registration Tool" at bounding box center [68, 88] width 74 height 8
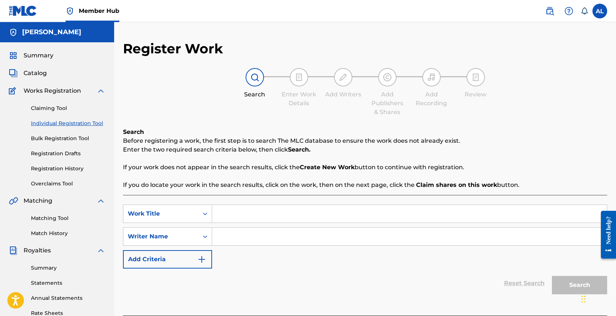
click at [252, 215] on input "Search Form" at bounding box center [409, 214] width 395 height 18
type input "its yours"
click at [255, 205] on div "its yours" at bounding box center [409, 214] width 395 height 18
click at [261, 229] on input "Search Form" at bounding box center [409, 237] width 395 height 18
click at [336, 228] on input "Search Form" at bounding box center [409, 237] width 395 height 18
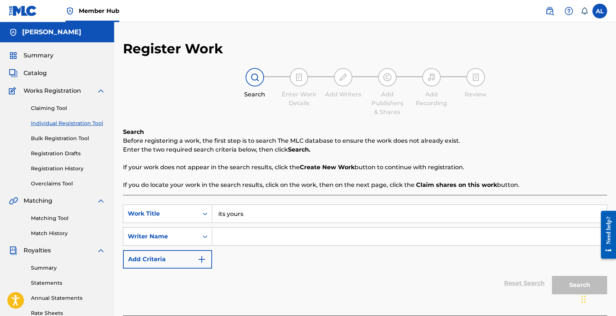
type input "l"
type input "[PERSON_NAME]"
click at [351, 283] on button "Search" at bounding box center [579, 285] width 55 height 18
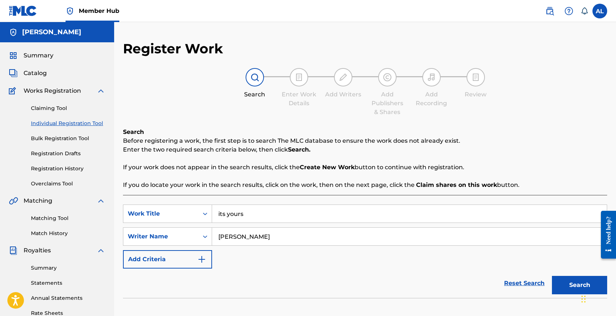
scroll to position [140, 0]
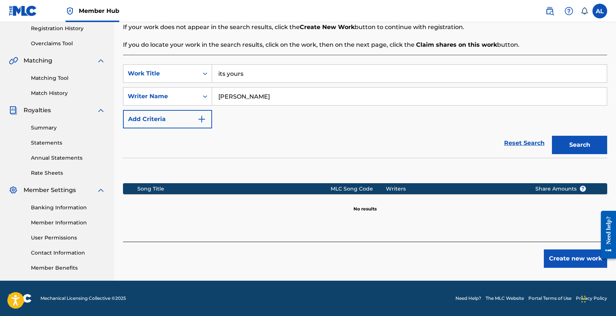
click at [253, 78] on input "its yours" at bounding box center [409, 74] width 395 height 18
click at [351, 266] on button "Create new work" at bounding box center [575, 259] width 63 height 18
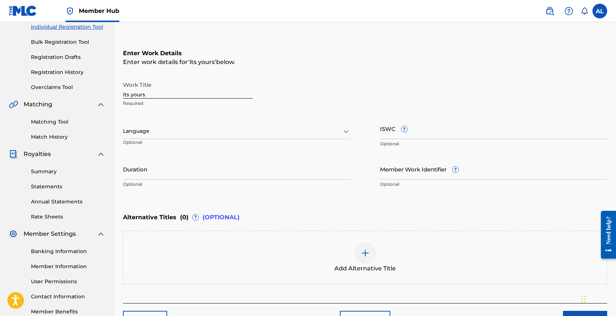
scroll to position [71, 0]
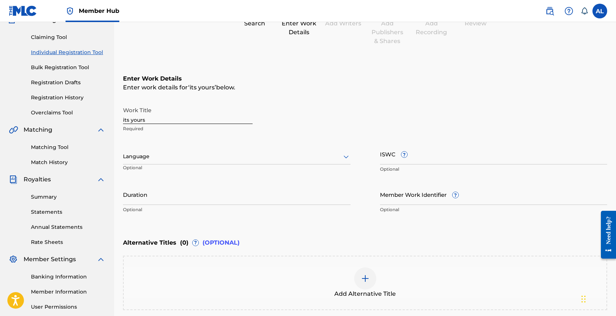
click at [239, 151] on div "Language" at bounding box center [237, 156] width 228 height 15
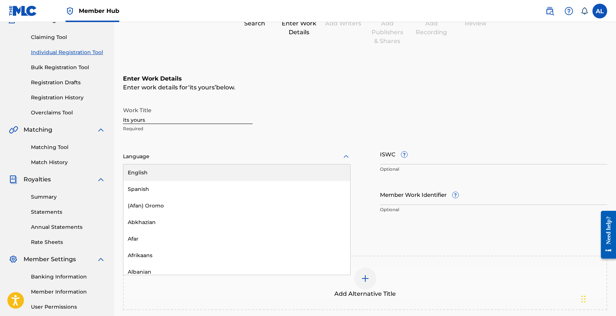
click at [228, 176] on div "English" at bounding box center [236, 173] width 227 height 17
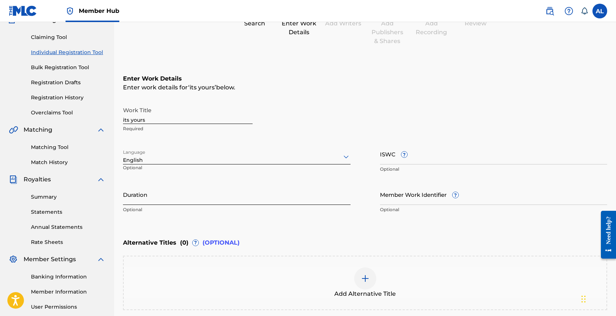
click at [271, 198] on input "Duration" at bounding box center [237, 194] width 228 height 21
click at [123, 200] on input "3:48" at bounding box center [237, 194] width 228 height 21
type input "03:48"
click at [204, 221] on div "Enter Work Details Enter work details for ‘ its yours ’ below. Work Title its y…" at bounding box center [365, 146] width 484 height 178
click at [189, 222] on div "Enter Work Details Enter work details for ‘ its yours ’ below. Work Title its y…" at bounding box center [365, 146] width 484 height 178
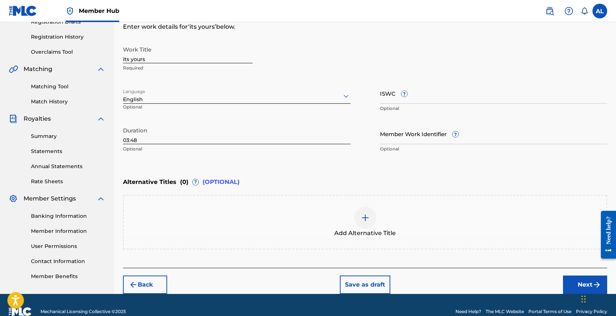
scroll to position [145, 0]
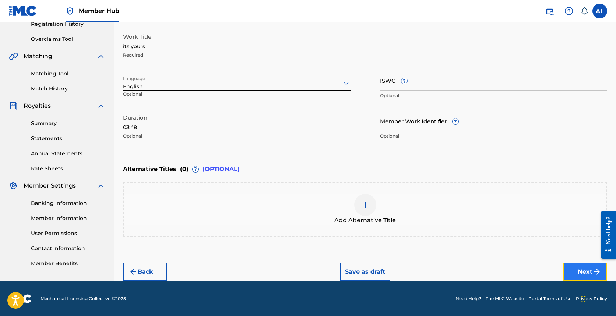
click at [351, 270] on img "submit" at bounding box center [597, 272] width 9 height 9
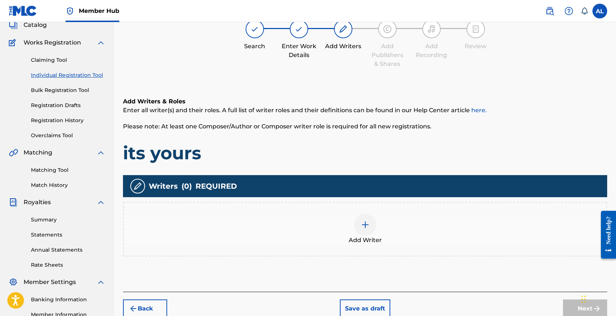
scroll to position [33, 0]
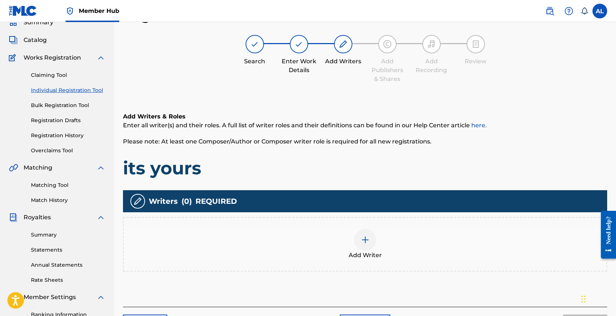
click at [351, 244] on div at bounding box center [365, 240] width 22 height 22
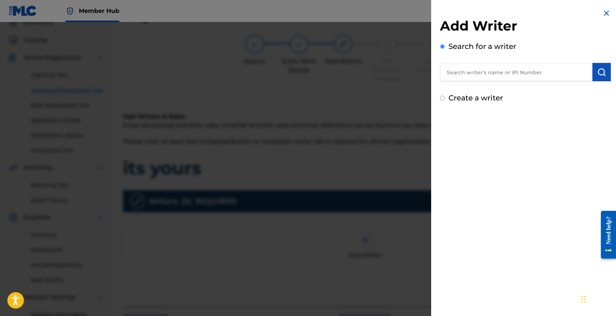
click at [351, 66] on input "text" at bounding box center [516, 72] width 153 height 18
click at [351, 85] on div "Add Writer Search for a writer Create a writer" at bounding box center [525, 61] width 171 height 86
click at [351, 80] on input "text" at bounding box center [516, 72] width 153 height 18
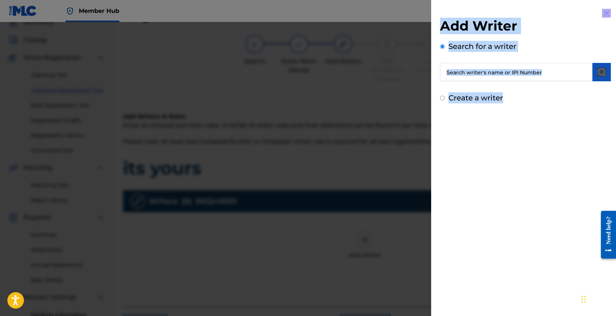
scroll to position [140, 0]
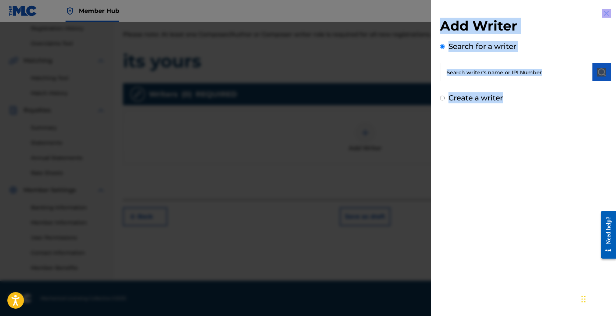
drag, startPoint x: 537, startPoint y: 330, endPoint x: 508, endPoint y: 343, distance: 31.2
click at [351, 176] on html "Accessibility Screen-Reader Guide, Feedback, and Issue Reporting | New window 0…" at bounding box center [308, 18] width 616 height 316
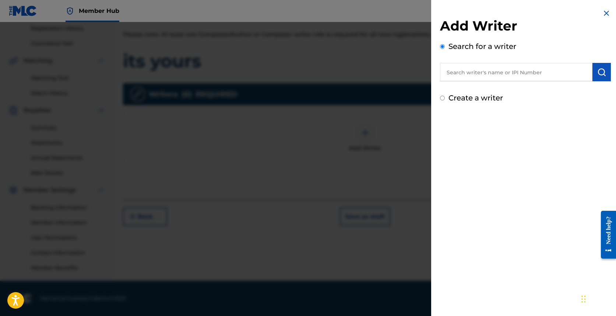
drag, startPoint x: 516, startPoint y: 263, endPoint x: 531, endPoint y: 242, distance: 25.7
click at [351, 242] on div "Add Writer Search for a writer Create a writer" at bounding box center [525, 158] width 189 height 316
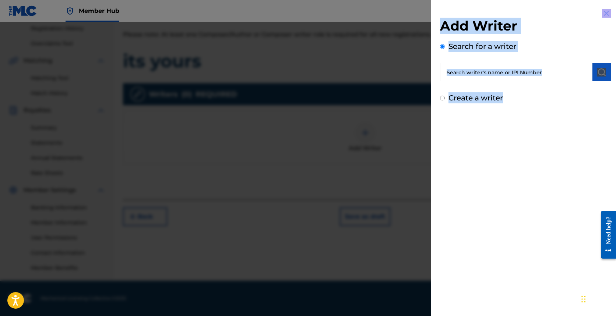
drag, startPoint x: 415, startPoint y: 315, endPoint x: 401, endPoint y: 148, distance: 167.1
click at [351, 148] on div "Add Writer Search for a writer Create a writer" at bounding box center [308, 169] width 616 height 294
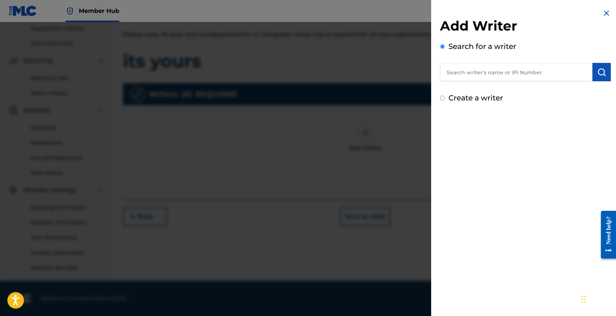
drag, startPoint x: 402, startPoint y: 154, endPoint x: 404, endPoint y: 283, distance: 129.7
click at [351, 283] on div at bounding box center [308, 180] width 616 height 316
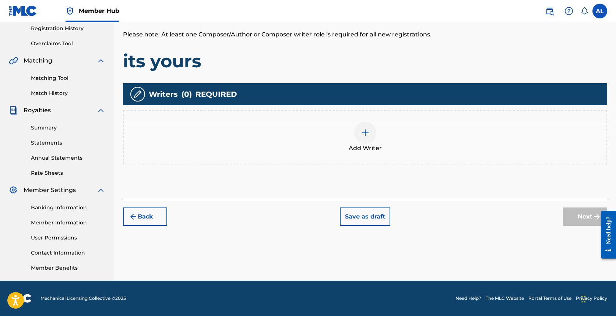
click at [351, 127] on div at bounding box center [365, 133] width 22 height 22
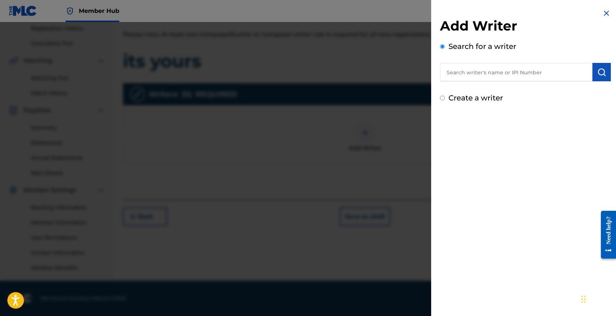
click at [351, 67] on input "text" at bounding box center [516, 72] width 153 height 18
drag, startPoint x: 463, startPoint y: 67, endPoint x: 462, endPoint y: 125, distance: 58.2
click at [351, 125] on div "Add Writer Search for a writer Create a writer" at bounding box center [525, 158] width 189 height 316
click at [351, 74] on input "text" at bounding box center [516, 72] width 153 height 18
paste input "01229310188"
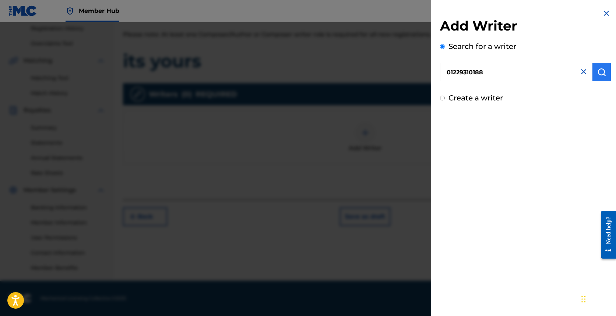
type input "01229310188"
click at [351, 69] on img "submit" at bounding box center [602, 72] width 9 height 9
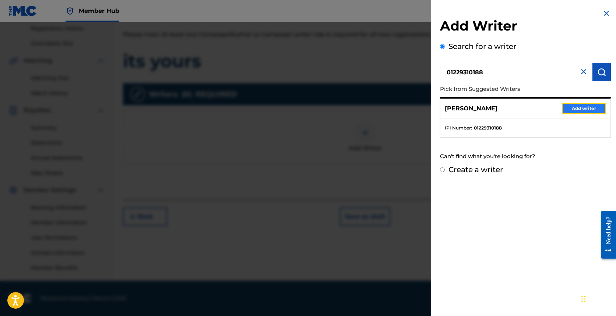
click at [351, 107] on button "Add writer" at bounding box center [584, 108] width 44 height 11
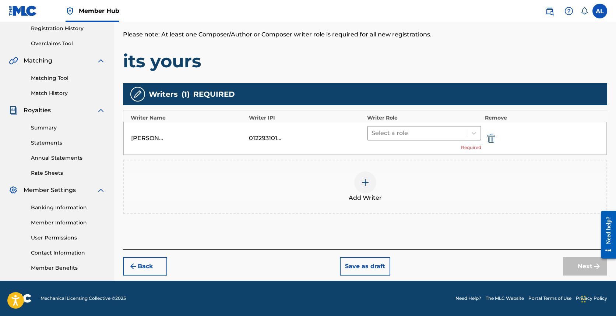
click at [351, 133] on div at bounding box center [418, 133] width 92 height 10
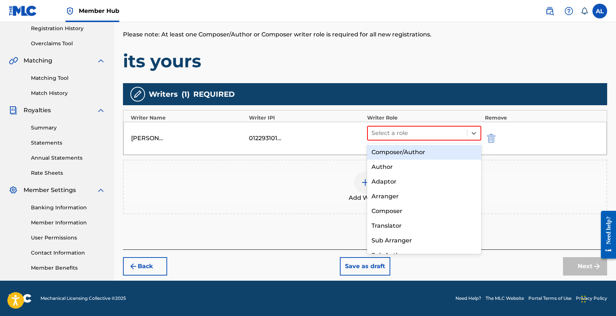
click at [351, 152] on div "Composer/Author" at bounding box center [424, 152] width 114 height 15
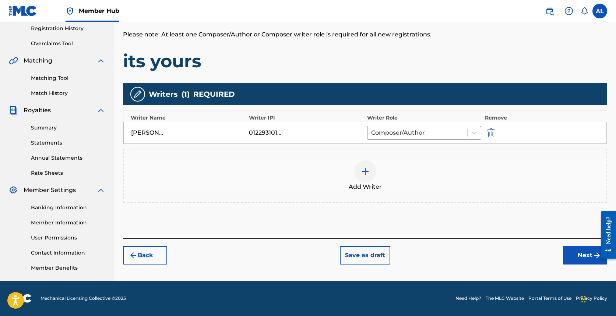
click at [351, 174] on img at bounding box center [365, 171] width 9 height 9
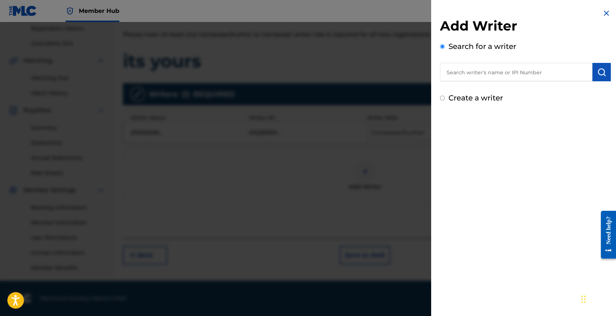
click at [351, 84] on div "Add Writer Search for a writer Create a writer" at bounding box center [525, 61] width 171 height 86
click at [351, 77] on input "text" at bounding box center [516, 72] width 153 height 18
click at [351, 66] on button "submit" at bounding box center [602, 72] width 18 height 18
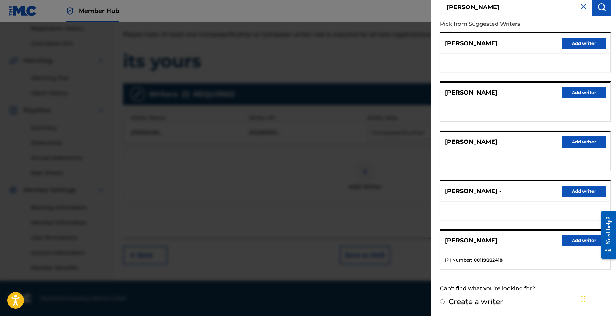
scroll to position [0, 0]
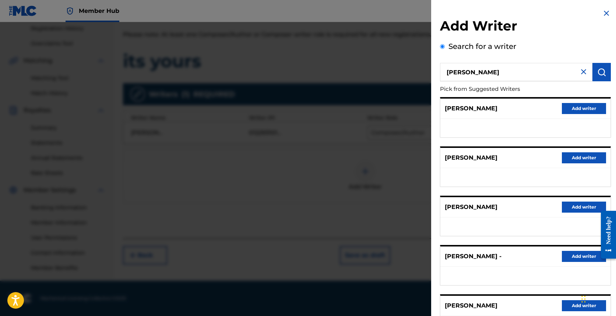
drag, startPoint x: 504, startPoint y: 69, endPoint x: 448, endPoint y: 68, distance: 55.6
click at [351, 68] on input "[PERSON_NAME]" at bounding box center [516, 72] width 153 height 18
type input "="
paste input "01298170229"
type input "01298170229"
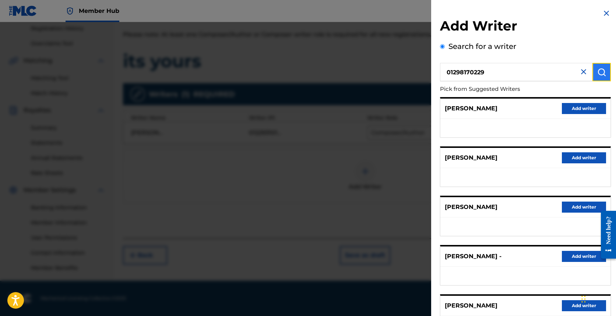
click at [351, 71] on img "submit" at bounding box center [602, 72] width 9 height 9
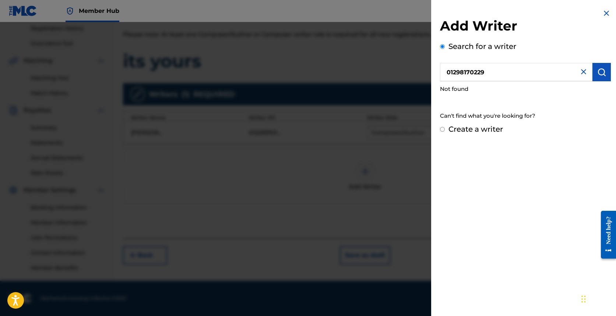
click at [351, 130] on label "Create a writer" at bounding box center [476, 129] width 55 height 9
radio input "true"
click at [351, 130] on input "Create a writer" at bounding box center [442, 129] width 5 height 5
radio input "false"
radio input "true"
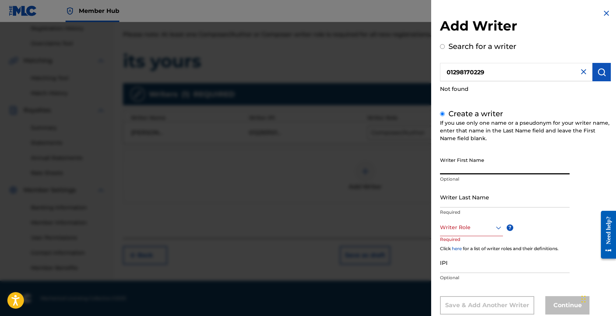
click at [351, 166] on input "Writer First Name" at bounding box center [505, 164] width 130 height 21
type input "[PERSON_NAME]"
click at [351, 204] on input "Writer Last Name" at bounding box center [505, 197] width 130 height 21
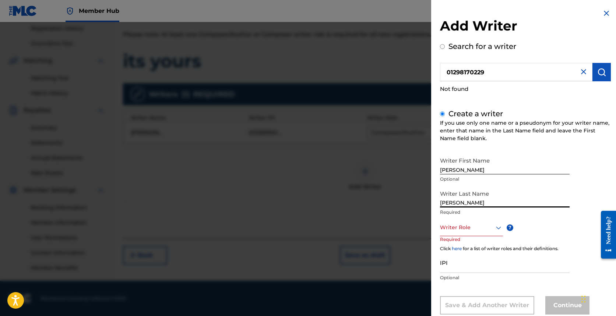
type input "[PERSON_NAME]"
click at [351, 229] on div "Writer Role" at bounding box center [471, 228] width 63 height 17
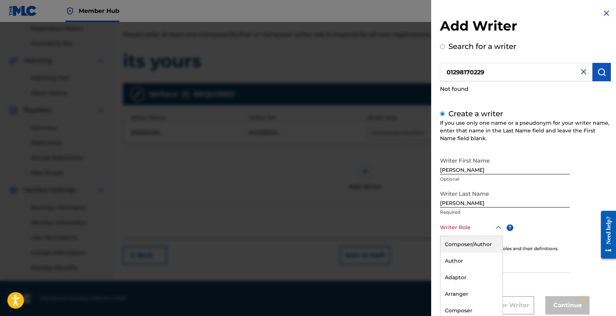
scroll to position [18, 0]
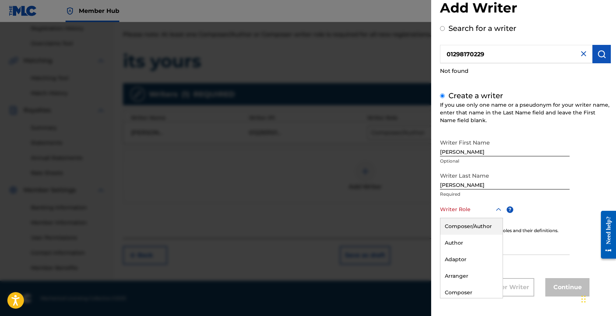
click at [351, 230] on div "Composer/Author" at bounding box center [472, 226] width 62 height 17
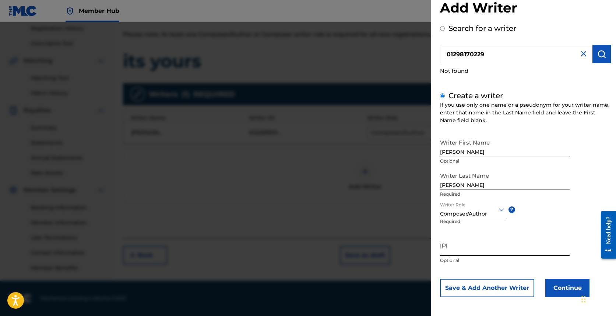
click at [351, 246] on input "IPI" at bounding box center [505, 245] width 130 height 21
paste input "01298170229"
type input "01298170229"
drag, startPoint x: 572, startPoint y: 285, endPoint x: 546, endPoint y: 238, distance: 54.1
click at [351, 238] on div "Writer First Name [PERSON_NAME] Optional Writer Last Name [PERSON_NAME] Require…" at bounding box center [525, 217] width 171 height 162
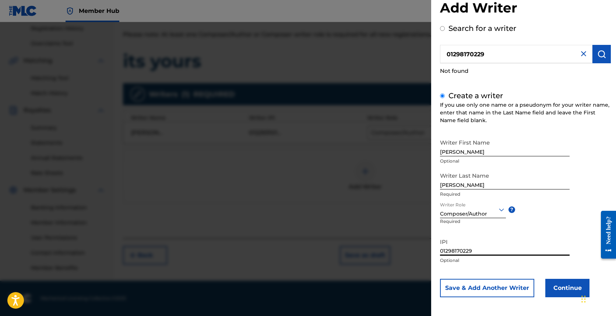
drag, startPoint x: 553, startPoint y: 243, endPoint x: 581, endPoint y: 243, distance: 27.3
click at [351, 243] on div "Writer First Name [PERSON_NAME] Optional Writer Last Name [PERSON_NAME] Require…" at bounding box center [525, 217] width 171 height 162
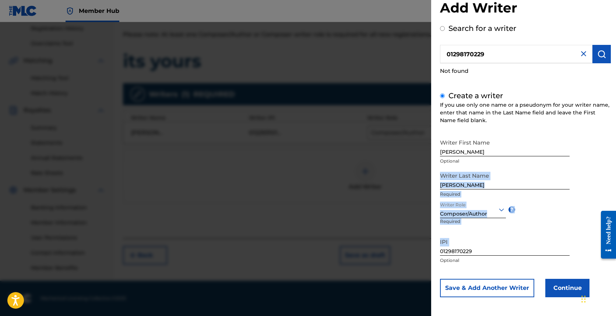
drag, startPoint x: 581, startPoint y: 243, endPoint x: 529, endPoint y: 166, distance: 93.0
click at [351, 166] on div "Writer First Name [PERSON_NAME] Optional Writer Last Name [PERSON_NAME] Require…" at bounding box center [525, 217] width 171 height 162
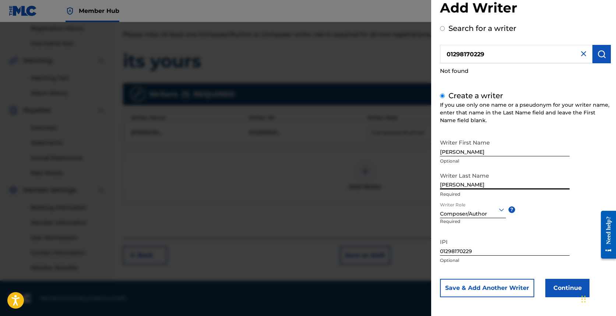
drag, startPoint x: 577, startPoint y: 176, endPoint x: 619, endPoint y: 188, distance: 43.7
click at [351, 176] on html "Accessibility Screen-Reader Guide, Feedback, and Issue Reporting | New window 0…" at bounding box center [308, 18] width 616 height 316
click at [351, 216] on div "Composer/Author" at bounding box center [473, 214] width 66 height 8
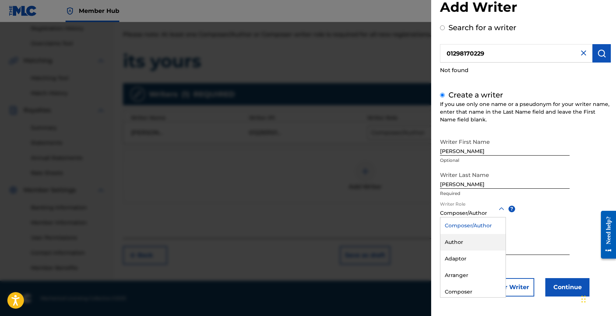
click at [351, 246] on div "Author" at bounding box center [473, 242] width 65 height 17
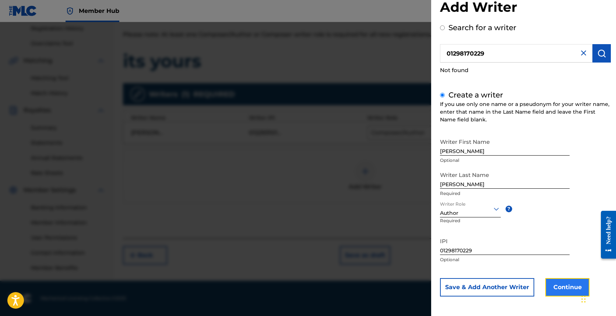
click at [351, 290] on button "Continue" at bounding box center [568, 287] width 44 height 18
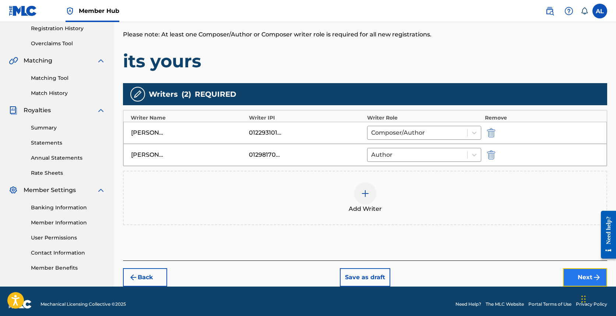
click at [351, 271] on button "Next" at bounding box center [585, 278] width 44 height 18
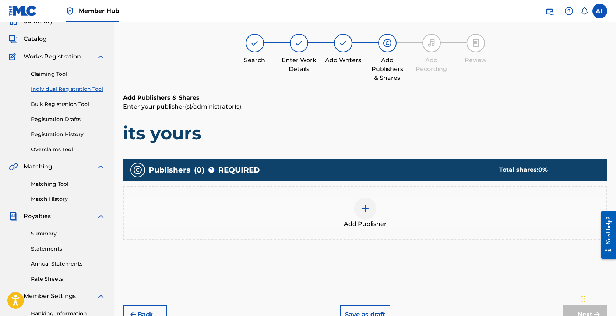
scroll to position [33, 0]
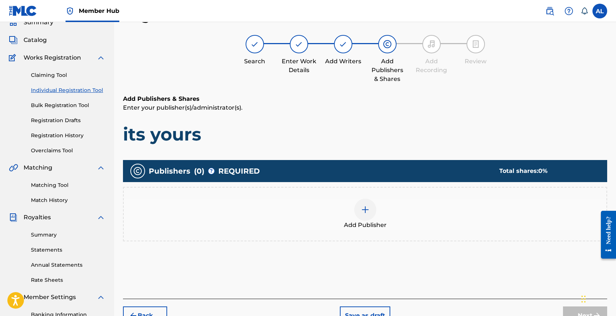
click at [351, 210] on img at bounding box center [365, 210] width 9 height 9
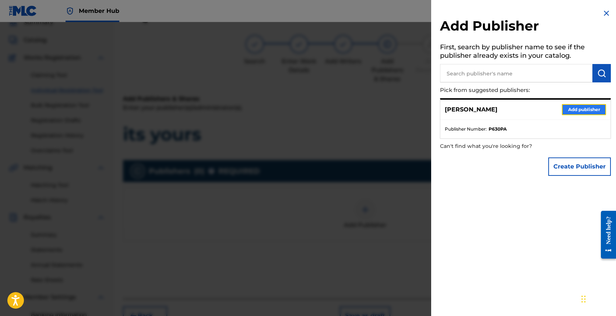
click at [351, 109] on button "Add publisher" at bounding box center [584, 109] width 44 height 11
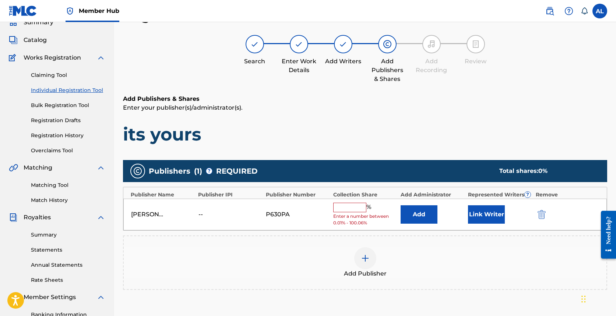
click at [345, 208] on input "text" at bounding box center [349, 208] width 33 height 10
click at [348, 213] on div "% Enter a number between 0.01% - 100.06%" at bounding box center [365, 215] width 64 height 24
click at [348, 207] on input "text" at bounding box center [349, 208] width 33 height 10
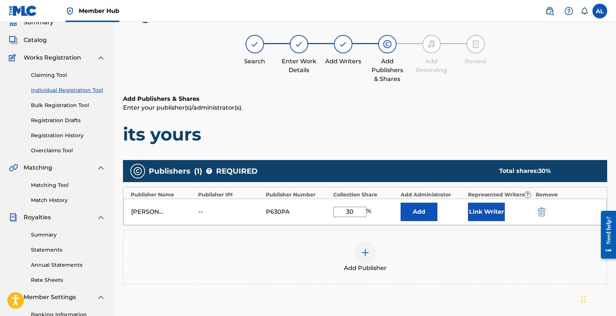
click at [351, 229] on div "Publishers ( 1 ) ? REQUIRED Total shares: 30 % Publisher Name Publisher IPI Pub…" at bounding box center [365, 222] width 484 height 125
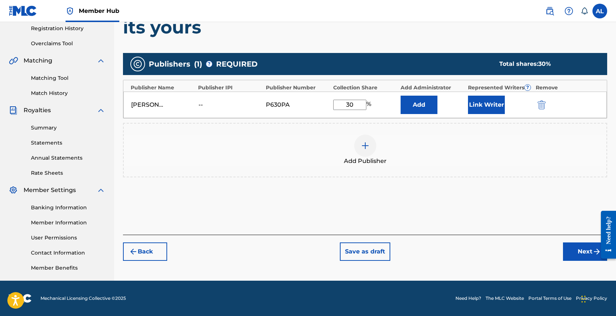
drag, startPoint x: 357, startPoint y: 105, endPoint x: 333, endPoint y: 105, distance: 24.7
click at [333, 105] on div "[PERSON_NAME] -- P630PA 30 % Add Link Writer" at bounding box center [365, 105] width 484 height 27
click at [351, 146] on div "Add Publisher" at bounding box center [365, 150] width 483 height 31
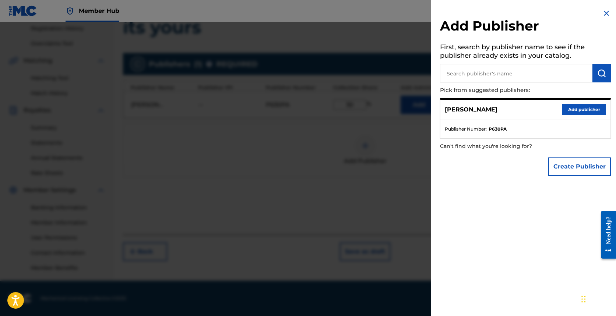
click at [351, 12] on img at bounding box center [606, 13] width 9 height 9
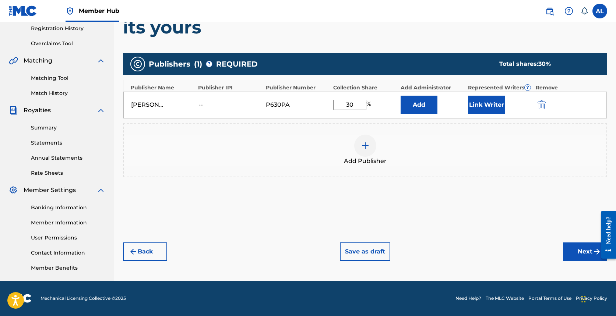
drag, startPoint x: 358, startPoint y: 103, endPoint x: 336, endPoint y: 101, distance: 22.5
click at [336, 101] on input "30" at bounding box center [349, 105] width 33 height 10
type input "50"
click at [351, 203] on div "Add Publishers & Shares Enter your publisher(s)/administrator(s). its yours Pub…" at bounding box center [365, 111] width 484 height 248
click at [351, 246] on button "Next" at bounding box center [585, 252] width 44 height 18
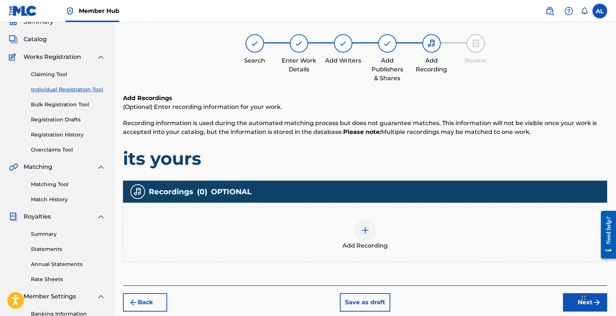
scroll to position [33, 0]
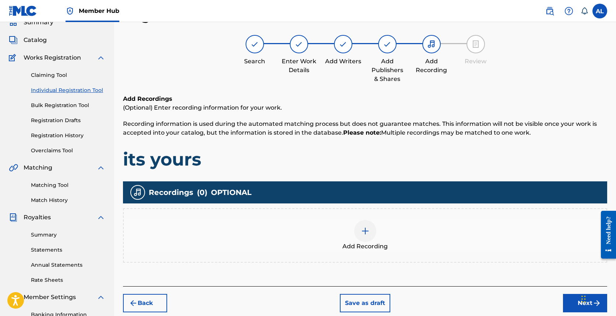
click at [351, 232] on div at bounding box center [365, 231] width 22 height 22
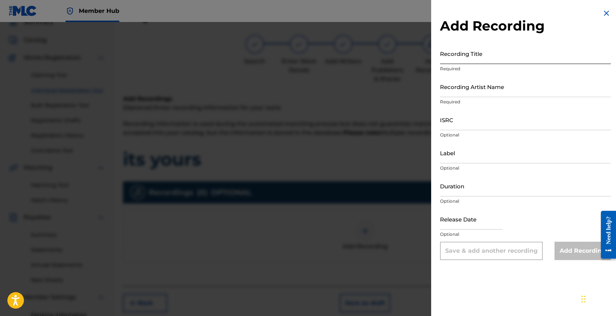
click at [351, 55] on input "Recording Title" at bounding box center [525, 53] width 171 height 21
type input "it"
click at [351, 123] on input "ISRC" at bounding box center [525, 119] width 171 height 21
paste input "QZK6N2302387"
type input "QZK6N2302387"
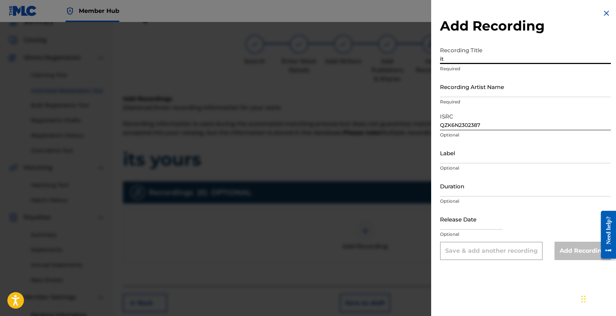
click at [351, 59] on input "it" at bounding box center [525, 53] width 171 height 21
type input "it's yours"
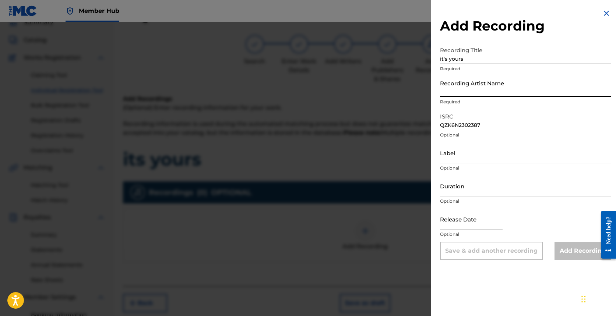
click at [351, 79] on input "Recording Artist Name" at bounding box center [525, 86] width 171 height 21
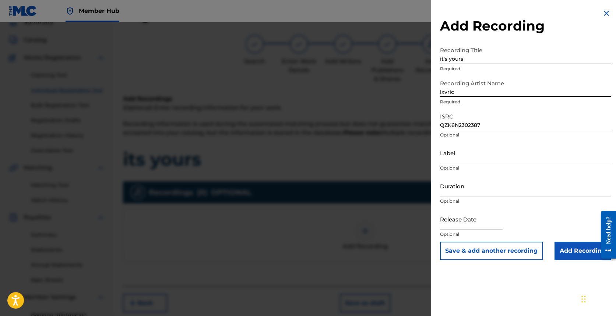
type input "lxvric"
click at [351, 60] on input "it's yours" at bounding box center [525, 53] width 171 height 21
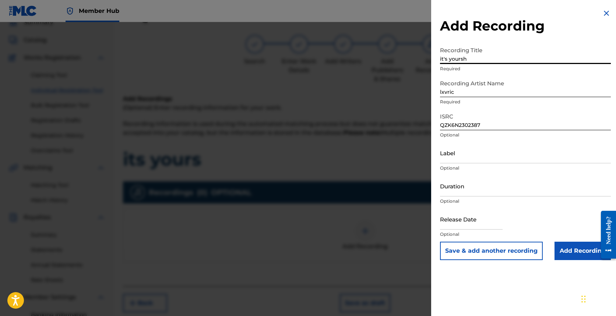
type input "it's yours"
click at [351, 95] on input "lxvric" at bounding box center [525, 86] width 171 height 21
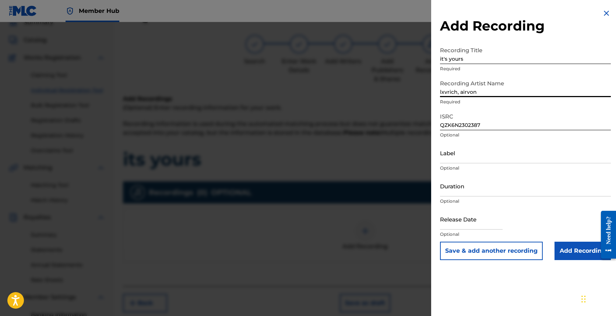
type input "lxvrich, airvon"
click at [351, 99] on p "Required" at bounding box center [525, 102] width 171 height 7
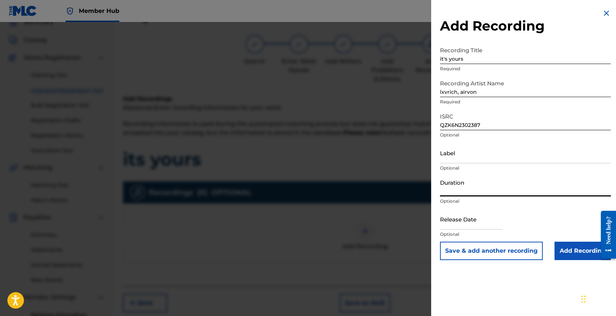
click at [351, 183] on input "Duration" at bounding box center [525, 186] width 171 height 21
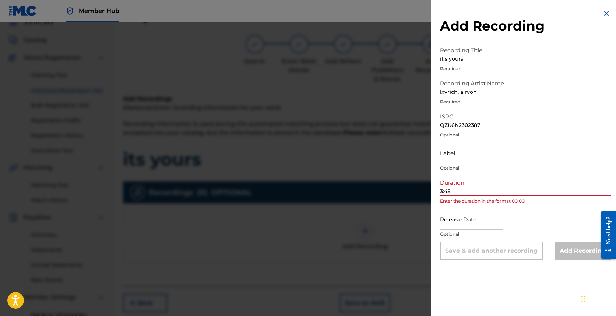
type input "3:48"
click at [351, 213] on div "Release Date Optional" at bounding box center [525, 225] width 171 height 33
click at [351, 215] on input "text" at bounding box center [471, 219] width 63 height 21
select select "8"
select select "2025"
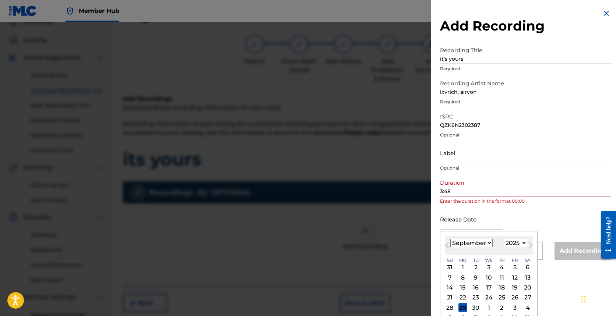
click at [351, 244] on select "January February March April May June July August September October November De…" at bounding box center [472, 243] width 42 height 8
select select "4"
click at [351, 239] on select "January February March April May June July August September October November De…" at bounding box center [472, 243] width 42 height 8
click at [351, 288] on div "12" at bounding box center [463, 288] width 9 height 9
type input "[DATE]"
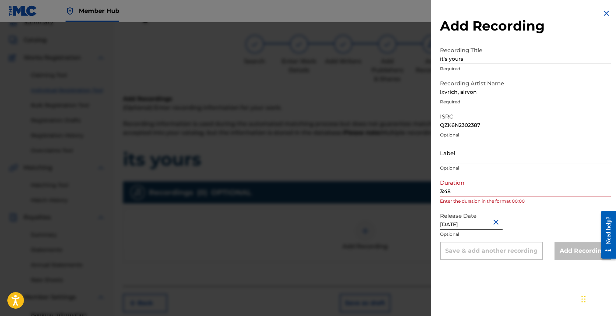
click at [351, 220] on input "[DATE]" at bounding box center [471, 219] width 63 height 21
select select "4"
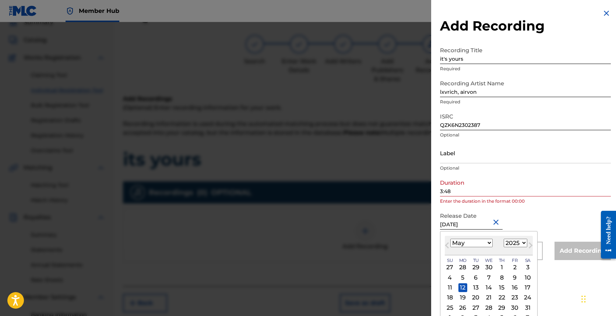
click at [351, 246] on select "1899 1900 1901 1902 1903 1904 1905 1906 1907 1908 1909 1910 1911 1912 1913 1914…" at bounding box center [516, 243] width 24 height 8
select select "2023"
click at [351, 239] on select "1899 1900 1901 1902 1903 1904 1905 1906 1907 1908 1909 1910 1911 1912 1913 1914…" at bounding box center [516, 243] width 24 height 8
click at [351, 242] on select "1899 1900 1901 1902 1903 1904 1905 1906 1907 1908 1909 1910 1911 1912 1913 1914…" at bounding box center [516, 243] width 24 height 8
click at [351, 280] on div "12" at bounding box center [515, 277] width 9 height 9
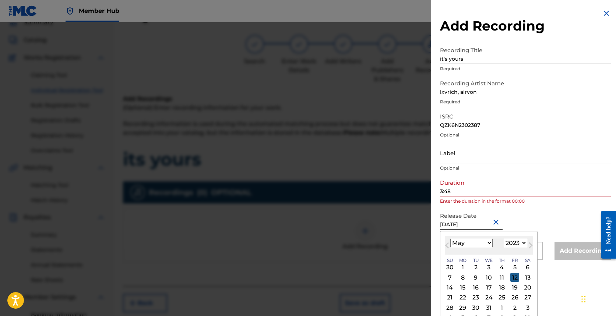
type input "[DATE]"
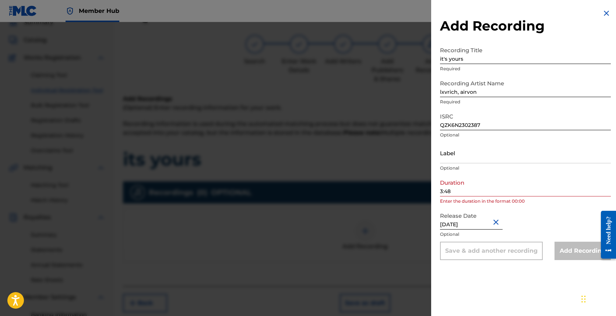
click at [351, 275] on div "Add Recording Recording Title it's yours Required Recording Artist Name [PERSON…" at bounding box center [525, 158] width 189 height 316
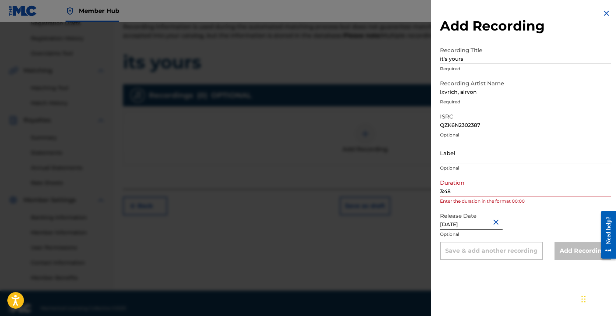
scroll to position [140, 0]
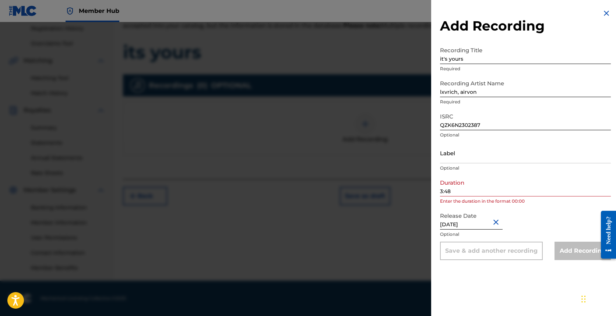
click at [351, 190] on div "Add Recording Recording Title it's yours Required Recording Artist Name [PERSON…" at bounding box center [525, 134] width 189 height 269
click at [351, 190] on input "3:48" at bounding box center [525, 186] width 171 height 21
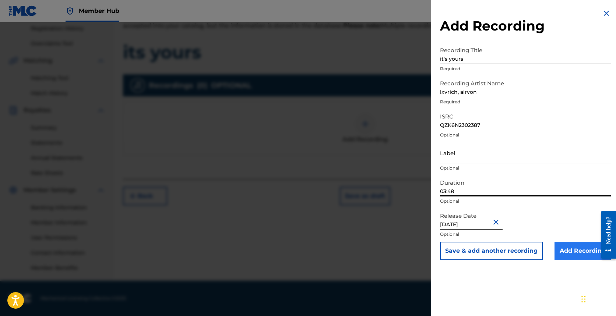
type input "03:48"
click at [351, 253] on input "Add Recording" at bounding box center [583, 251] width 56 height 18
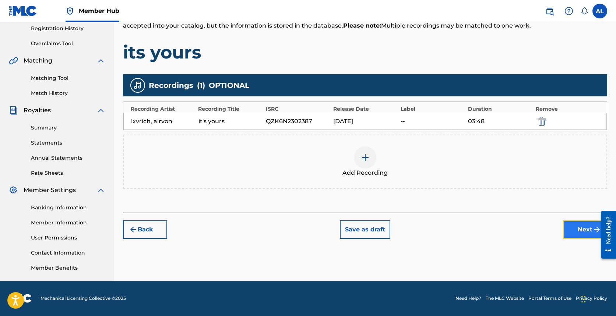
click at [351, 222] on button "Next" at bounding box center [585, 230] width 44 height 18
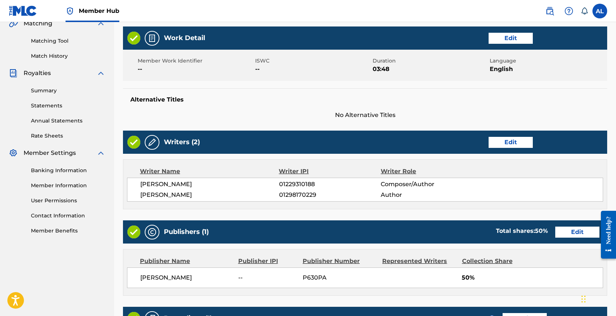
scroll to position [311, 0]
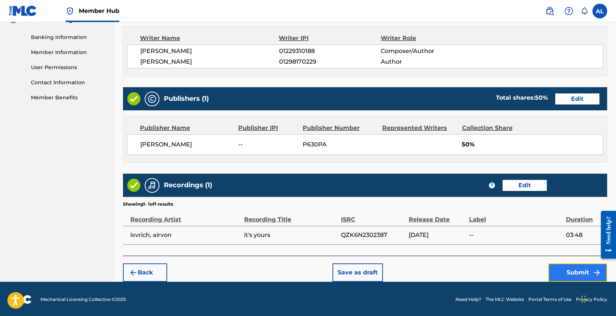
click at [351, 264] on button "Submit" at bounding box center [578, 273] width 59 height 18
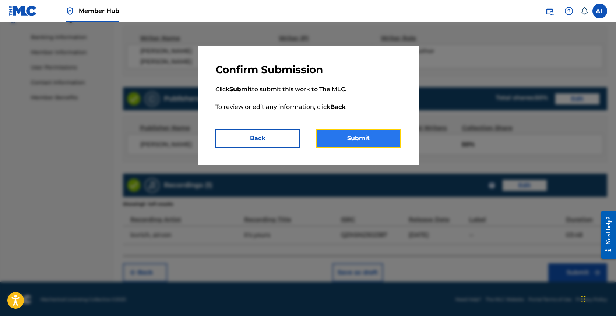
click at [347, 138] on button "Submit" at bounding box center [358, 138] width 85 height 18
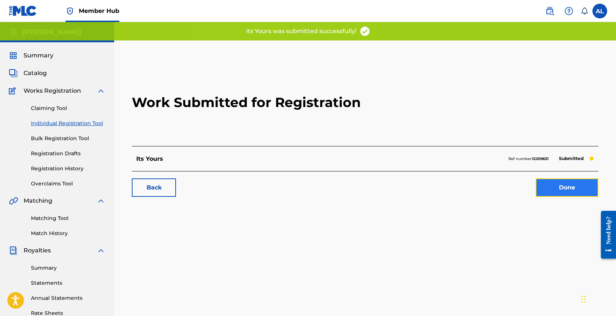
click at [351, 189] on link "Done" at bounding box center [567, 188] width 63 height 18
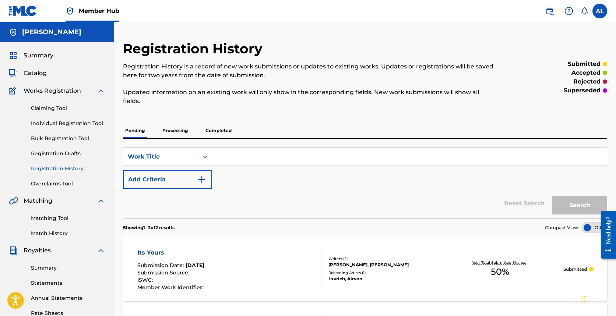
click at [231, 159] on input "Search Form" at bounding box center [409, 157] width 395 height 18
type input "date over shabu"
click at [351, 196] on button "Search" at bounding box center [579, 205] width 55 height 18
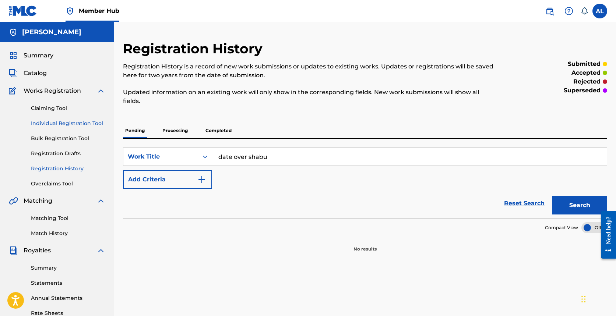
click at [58, 124] on link "Individual Registration Tool" at bounding box center [68, 124] width 74 height 8
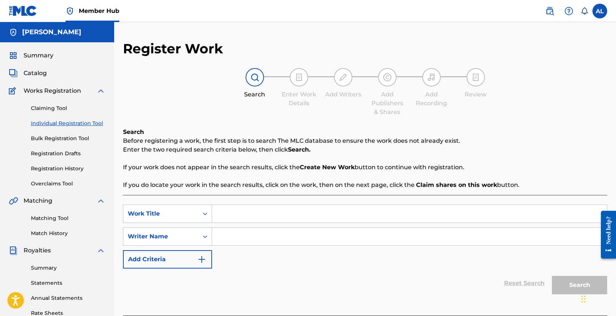
click at [256, 206] on input "Search Form" at bounding box center [409, 214] width 395 height 18
type input "date over shabu"
click at [232, 235] on input "Search Form" at bounding box center [409, 237] width 395 height 18
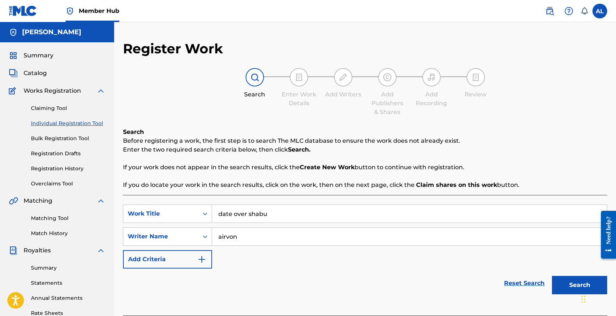
type input "airvon"
click at [351, 270] on div "Search" at bounding box center [578, 283] width 59 height 29
click at [351, 280] on button "Search" at bounding box center [579, 285] width 55 height 18
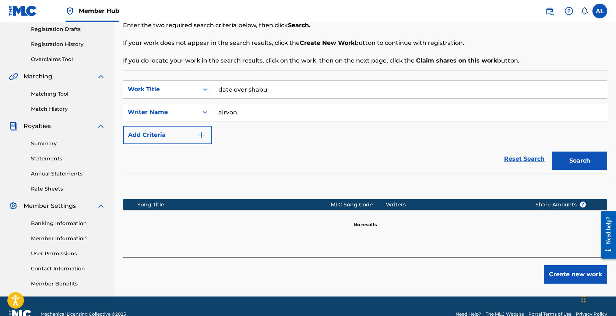
scroll to position [140, 0]
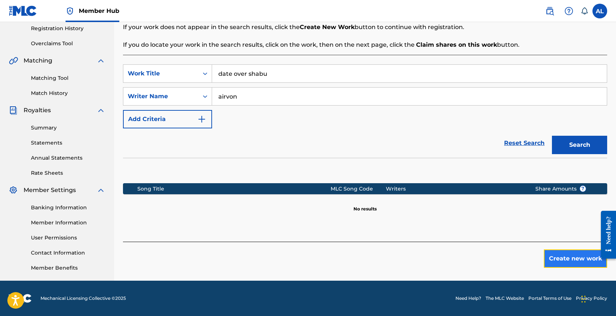
click at [351, 254] on button "Create new work" at bounding box center [575, 259] width 63 height 18
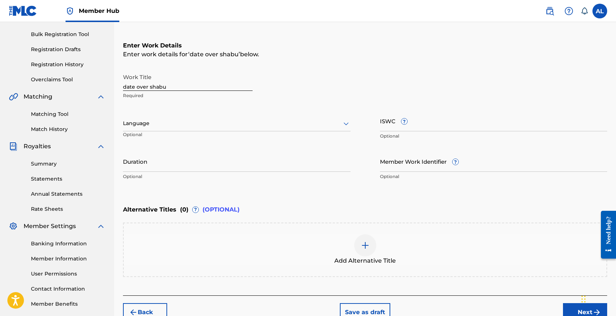
scroll to position [87, 0]
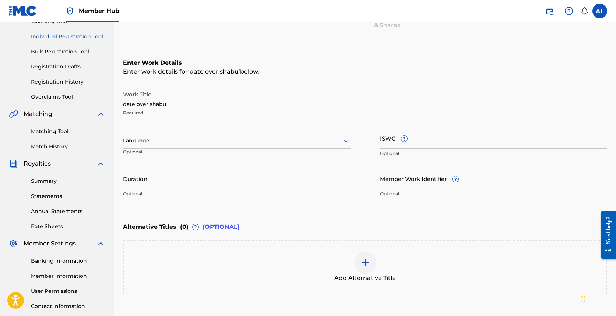
click at [207, 123] on div "Work Title date over shabu Required Language Optional ISWC ? Optional Duration …" at bounding box center [365, 144] width 484 height 114
click at [205, 137] on div at bounding box center [237, 140] width 228 height 9
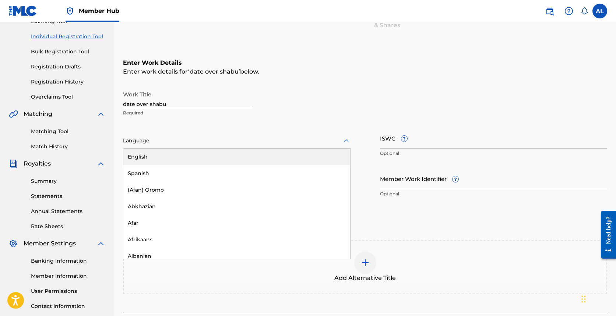
click at [200, 160] on div "English" at bounding box center [236, 157] width 227 height 17
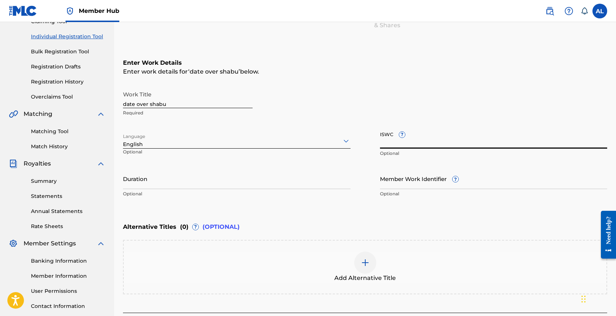
click at [351, 140] on input "ISWC ?" at bounding box center [494, 138] width 228 height 21
click at [183, 186] on input "Duration" at bounding box center [237, 178] width 228 height 21
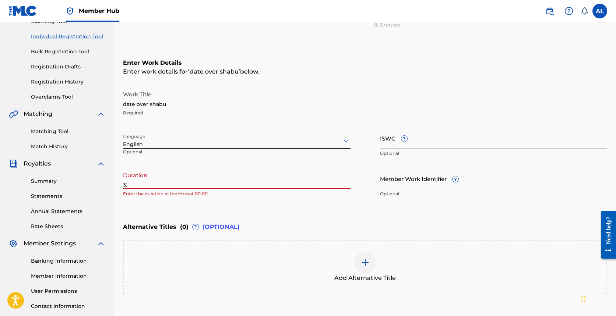
type input "3"
type input "03:20"
click at [351, 207] on div "Enter Work Details Enter work details for ‘ date over shabu ’ below. Work Title…" at bounding box center [365, 130] width 484 height 178
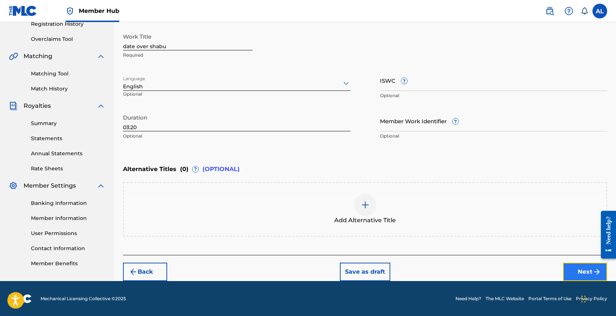
click at [351, 273] on button "Next" at bounding box center [585, 272] width 44 height 18
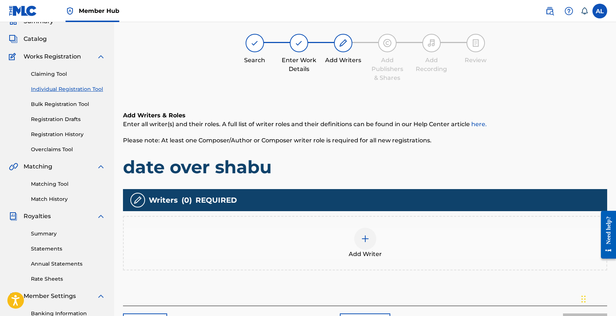
scroll to position [33, 0]
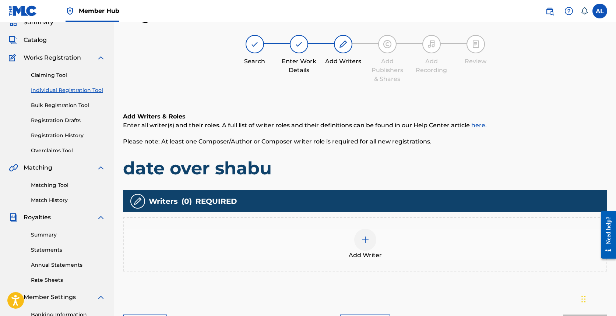
click at [321, 250] on div "Add Writer" at bounding box center [365, 244] width 483 height 31
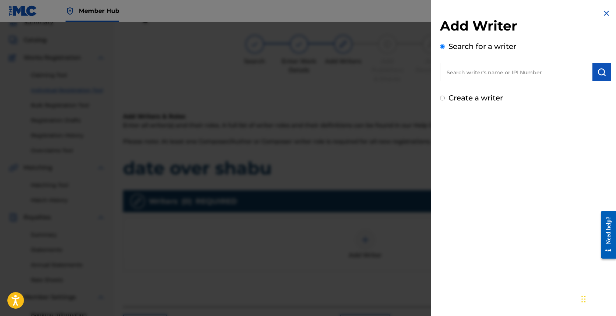
click at [351, 63] on input "text" at bounding box center [516, 72] width 153 height 18
type input "[PERSON_NAME]"
click at [351, 75] on img at bounding box center [583, 71] width 9 height 9
click at [351, 98] on label "Create a writer" at bounding box center [476, 98] width 55 height 9
radio input "true"
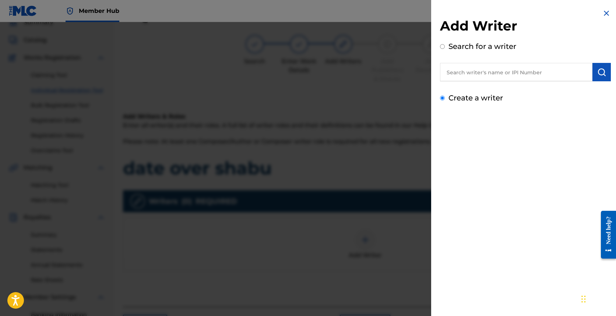
click at [351, 98] on input "Create a writer" at bounding box center [442, 98] width 5 height 5
radio input "false"
radio input "true"
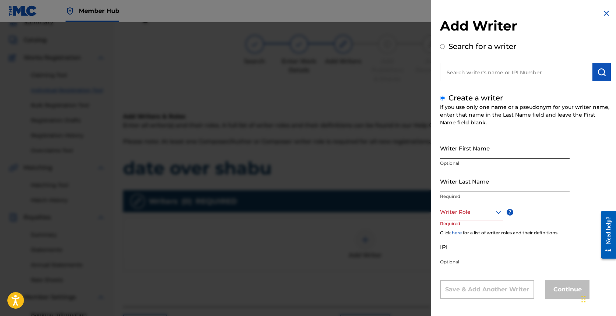
click at [351, 148] on input "Writer First Name" at bounding box center [505, 148] width 130 height 21
click at [351, 251] on input "IPI" at bounding box center [505, 246] width 130 height 21
paste input "01298170229"
type input "01298170229"
click at [351, 200] on div "Writer Last Name Required" at bounding box center [505, 187] width 130 height 33
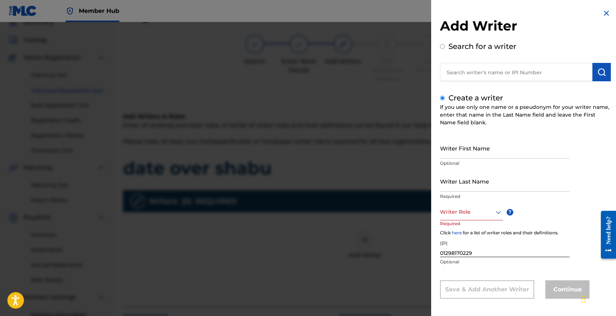
click at [351, 209] on div at bounding box center [471, 212] width 63 height 9
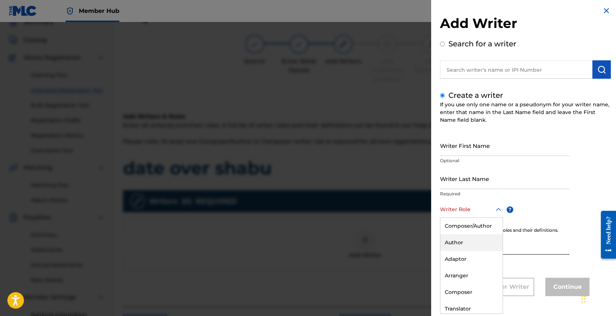
click at [351, 232] on div "Composer/Author" at bounding box center [472, 226] width 62 height 17
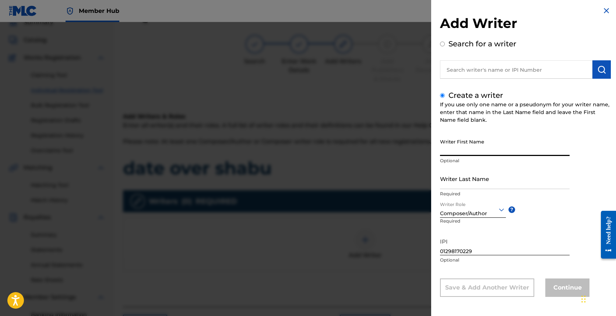
click at [351, 149] on input "Writer First Name" at bounding box center [505, 145] width 130 height 21
type input "[PERSON_NAME]"
click at [351, 177] on input "Writer Last Name" at bounding box center [505, 178] width 130 height 21
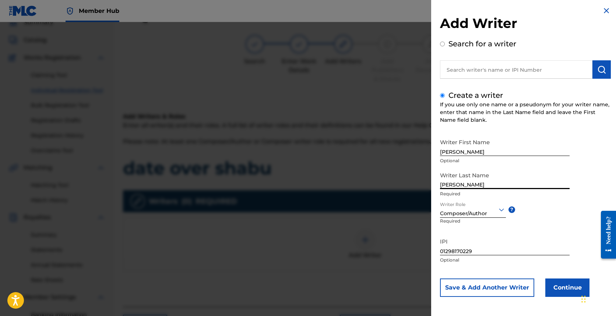
type input "[PERSON_NAME]"
click at [351, 212] on div at bounding box center [473, 209] width 66 height 9
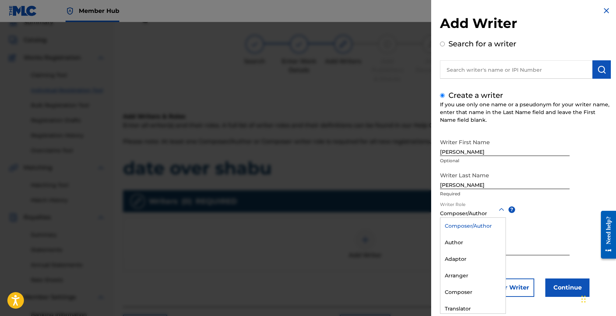
scroll to position [3, 0]
click at [351, 228] on div "Composer/Author" at bounding box center [473, 225] width 65 height 17
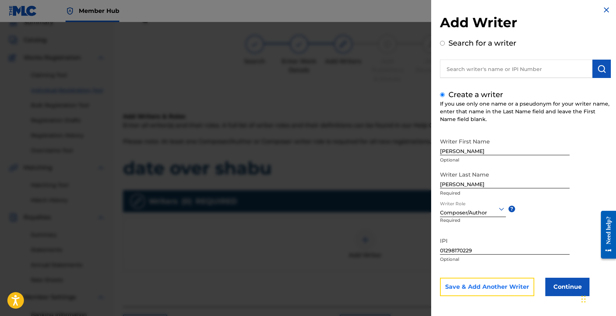
click at [351, 284] on button "Save & Add Another Writer" at bounding box center [487, 287] width 94 height 18
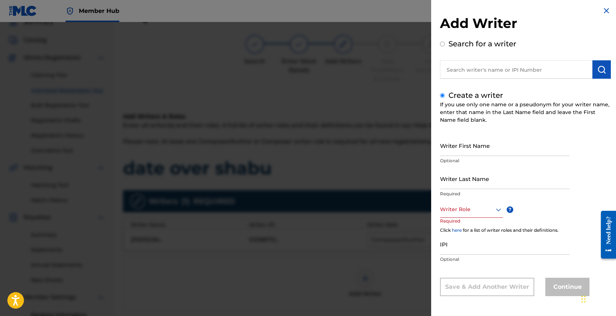
scroll to position [3, 0]
click at [351, 218] on p "Required" at bounding box center [454, 226] width 28 height 17
click at [351, 244] on input "IPI" at bounding box center [505, 244] width 130 height 21
paste input "01229310188"
type input "01229310188"
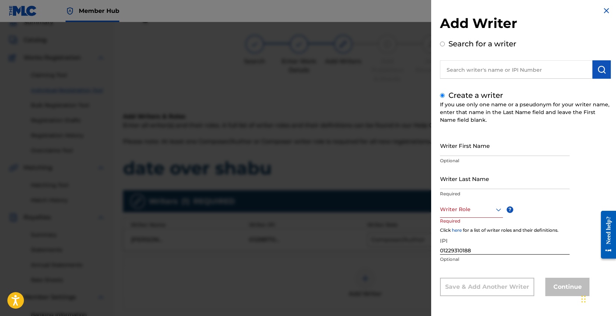
click at [351, 67] on input "text" at bounding box center [516, 69] width 153 height 18
radio input "true"
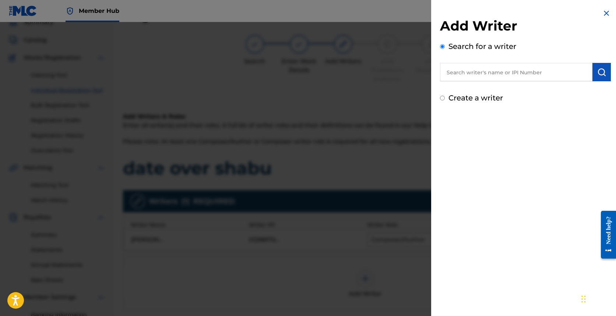
paste input "01229310188"
type input "01229310188"
click at [351, 72] on img "submit" at bounding box center [602, 72] width 9 height 9
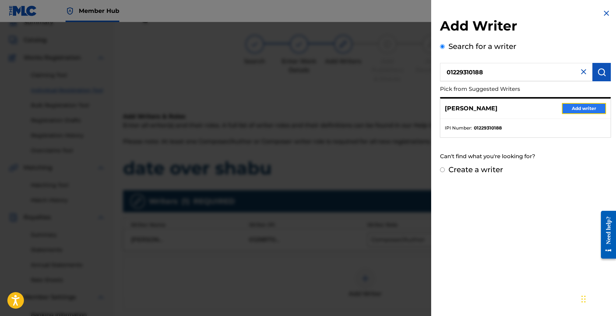
click at [351, 111] on button "Add writer" at bounding box center [584, 108] width 44 height 11
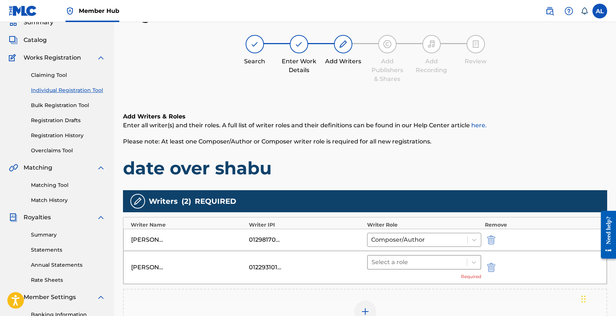
click at [351, 268] on div "Select a role" at bounding box center [417, 262] width 99 height 13
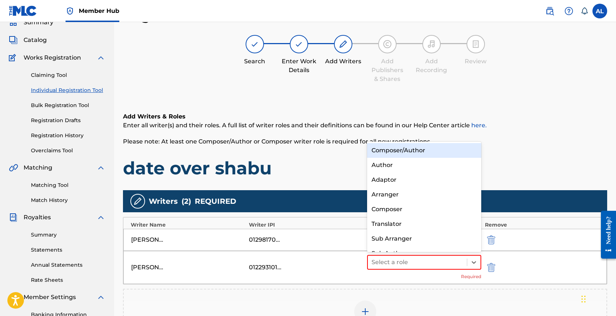
click at [351, 154] on div "Composer/Author" at bounding box center [424, 150] width 114 height 15
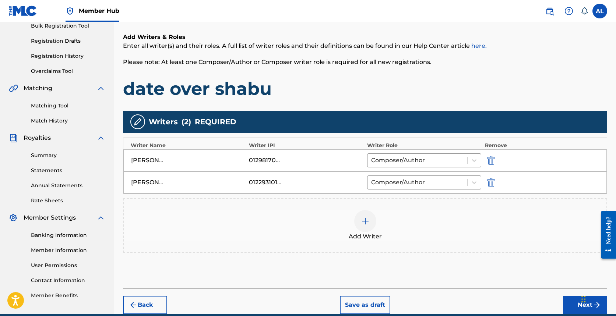
scroll to position [146, 0]
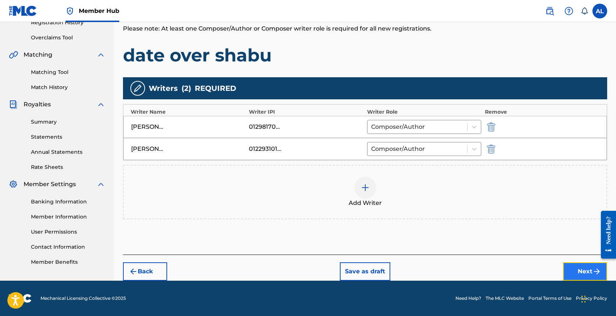
click at [351, 265] on button "Next" at bounding box center [585, 272] width 44 height 18
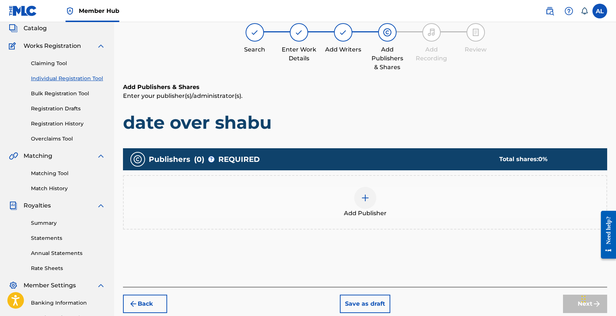
scroll to position [33, 0]
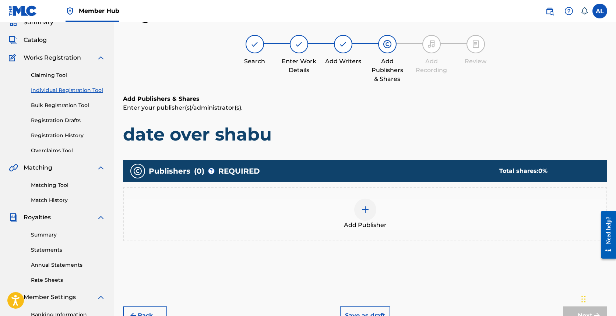
click at [351, 210] on div at bounding box center [365, 210] width 22 height 22
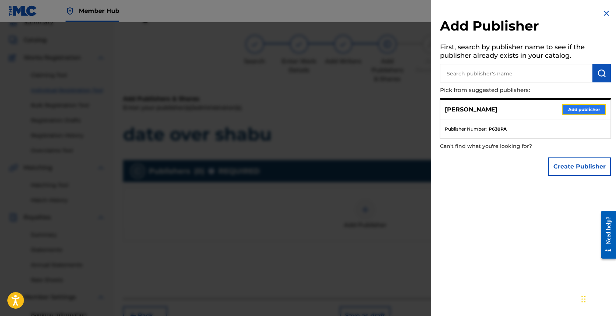
click at [351, 107] on button "Add publisher" at bounding box center [584, 109] width 44 height 11
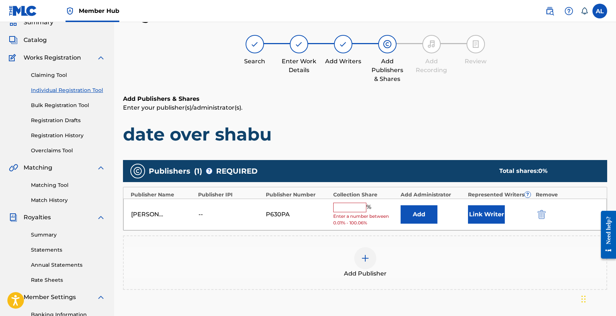
click at [345, 208] on input "text" at bounding box center [349, 208] width 33 height 10
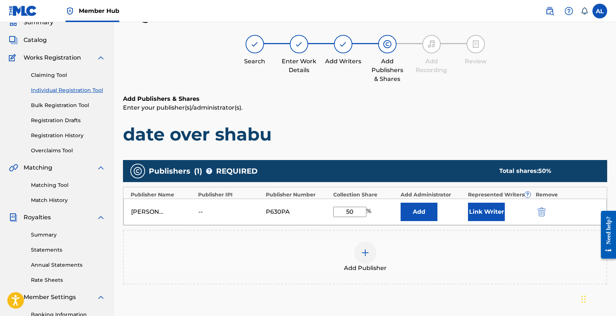
type input "50"
click at [351, 245] on div "Add Publisher" at bounding box center [365, 257] width 483 height 31
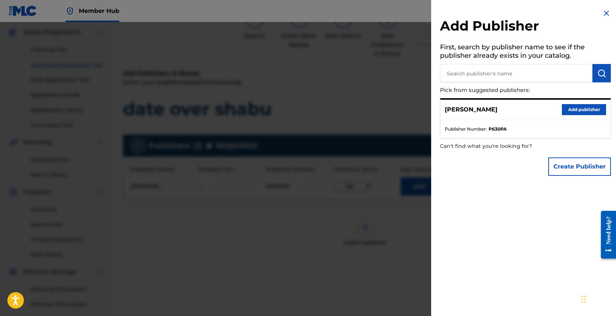
scroll to position [59, 0]
click at [351, 14] on img at bounding box center [606, 13] width 9 height 9
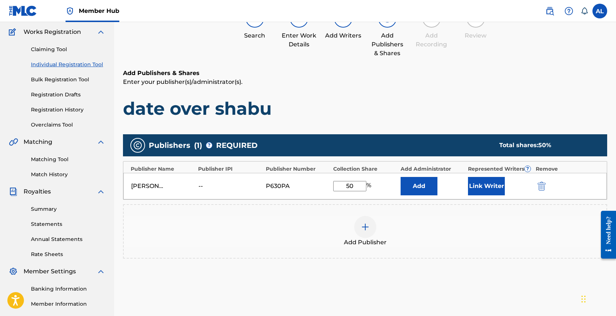
scroll to position [140, 0]
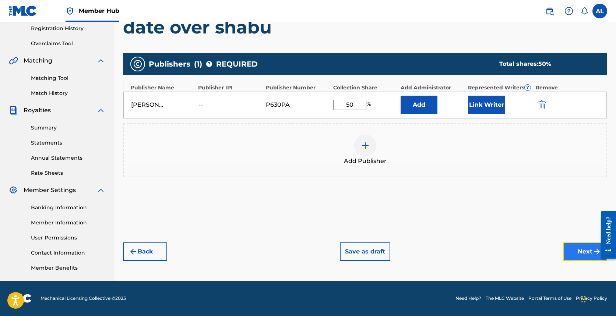
click at [351, 250] on button "Next" at bounding box center [585, 252] width 44 height 18
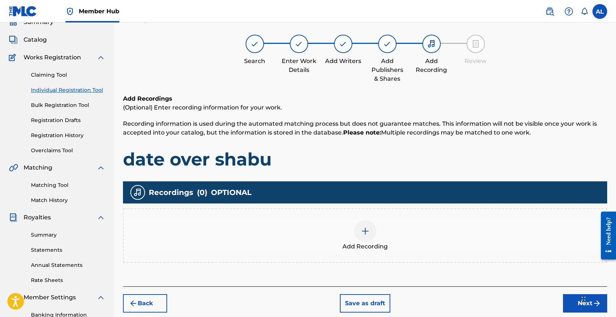
scroll to position [33, 0]
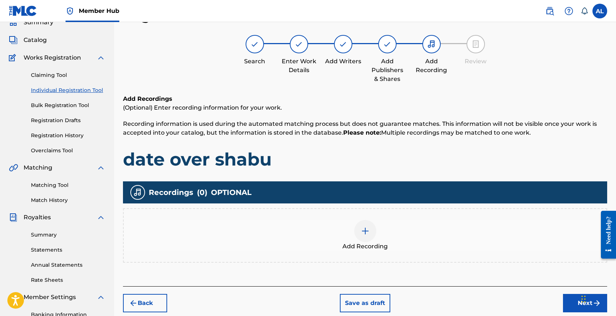
click at [351, 230] on img at bounding box center [365, 231] width 9 height 9
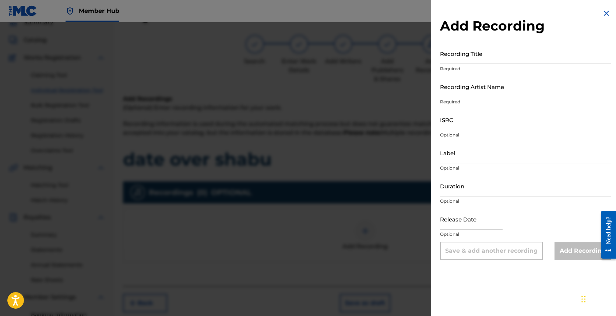
click at [351, 49] on input "Recording Title" at bounding box center [525, 53] width 171 height 21
type input "date over shabu"
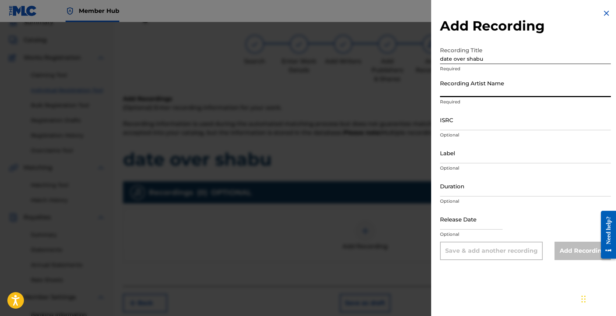
click at [351, 85] on input "Recording Artist Name" at bounding box center [525, 86] width 171 height 21
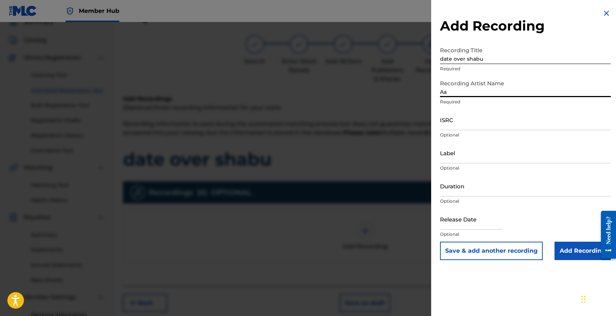
type input "A"
type input "airvon"
click at [351, 118] on input "ISRC" at bounding box center [525, 119] width 171 height 21
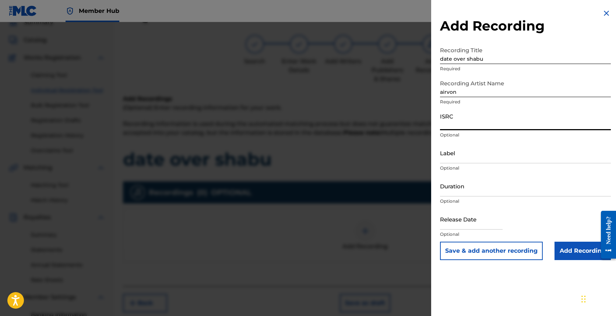
paste input "QZTAY2380035"
type input "QZTAY2380035"
click at [351, 152] on input "Label" at bounding box center [525, 153] width 171 height 21
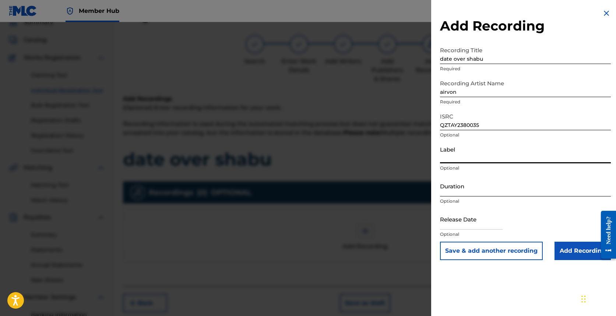
click at [351, 182] on input "Duration" at bounding box center [525, 186] width 171 height 21
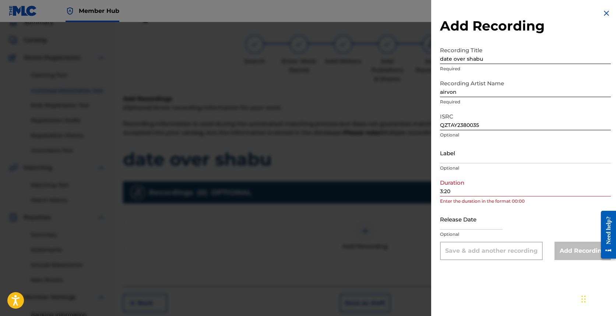
click at [351, 192] on div "Add Recording Recording Title date over shabu Required Recording Artist Name ai…" at bounding box center [525, 134] width 189 height 269
click at [351, 192] on input "3:20" at bounding box center [525, 186] width 171 height 21
click at [351, 191] on input "3:20" at bounding box center [525, 186] width 171 height 21
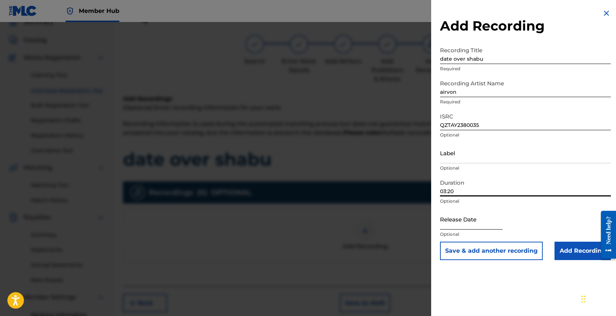
type input "03:20"
click at [351, 224] on input "text" at bounding box center [471, 219] width 63 height 21
select select "8"
select select "2025"
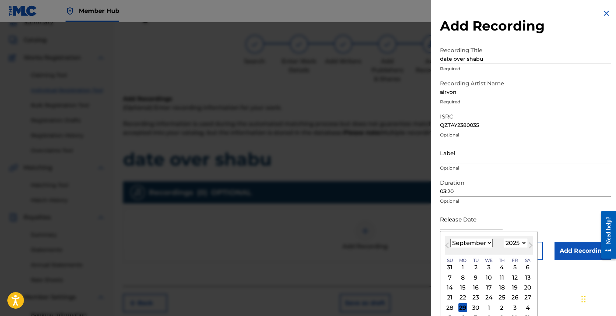
click at [351, 243] on select "1899 1900 1901 1902 1903 1904 1905 1906 1907 1908 1909 1910 1911 1912 1913 1914…" at bounding box center [516, 243] width 24 height 8
click at [351, 300] on div "22" at bounding box center [463, 298] width 9 height 9
type input "[DATE]"
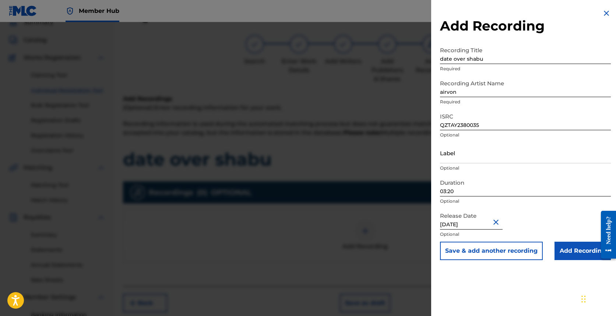
click at [351, 225] on input "[DATE]" at bounding box center [471, 219] width 63 height 21
select select "8"
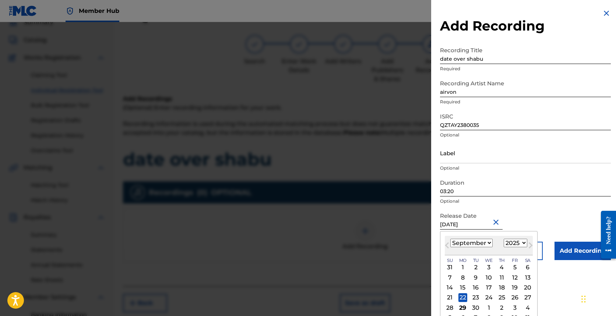
click at [351, 246] on select "1899 1900 1901 1902 1903 1904 1905 1906 1907 1908 1909 1910 1911 1912 1913 1914…" at bounding box center [516, 243] width 24 height 8
select select "2023"
click at [351, 239] on select "1899 1900 1901 1902 1903 1904 1905 1906 1907 1908 1909 1910 1911 1912 1913 1914…" at bounding box center [516, 243] width 24 height 8
click at [351, 222] on div "Release Date [DATE] [DATE] Previous Month Next Month [DATE] January February Ma…" at bounding box center [525, 225] width 171 height 33
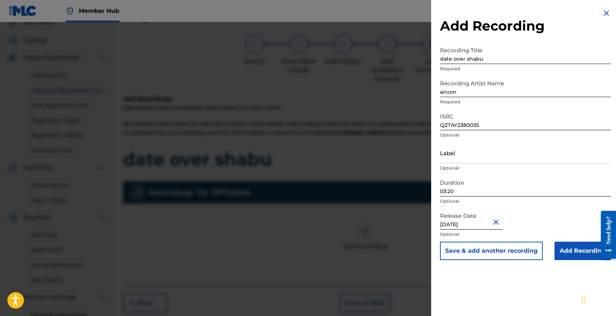
select select "8"
select select "2025"
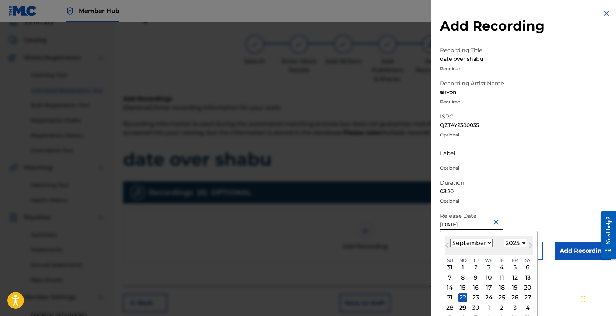
click at [351, 224] on input "[DATE]" at bounding box center [471, 219] width 63 height 21
click at [351, 249] on button "Next Month" at bounding box center [531, 247] width 12 height 12
select select "9"
click at [351, 245] on select "1899 1900 1901 1902 1903 1904 1905 1906 1907 1908 1909 1910 1911 1912 1913 1914…" at bounding box center [516, 243] width 24 height 8
click at [351, 239] on select "1899 1900 1901 1902 1903 1904 1905 1906 1907 1908 1909 1910 1911 1912 1913 1914…" at bounding box center [516, 243] width 24 height 8
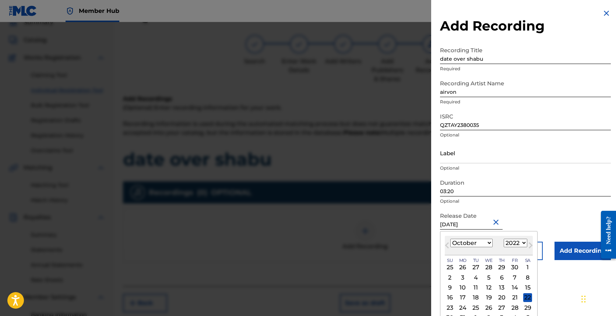
click at [351, 244] on select "1899 1900 1901 1902 1903 1904 1905 1906 1907 1908 1909 1910 1911 1912 1913 1914…" at bounding box center [516, 243] width 24 height 8
select select "2023"
click at [351, 239] on select "1899 1900 1901 1902 1903 1904 1905 1906 1907 1908 1909 1910 1911 1912 1913 1914…" at bounding box center [516, 243] width 24 height 8
click at [351, 245] on select "January February March April May June July August September October November De…" at bounding box center [472, 243] width 42 height 8
select select "8"
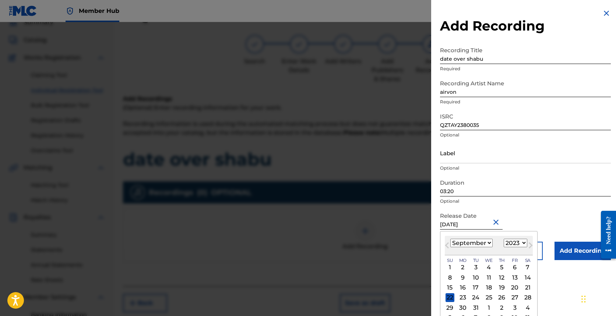
click at [351, 239] on select "January February March April May June July August September October November De…" at bounding box center [472, 243] width 42 height 8
click at [351, 296] on div "22" at bounding box center [515, 298] width 9 height 9
type input "[DATE]"
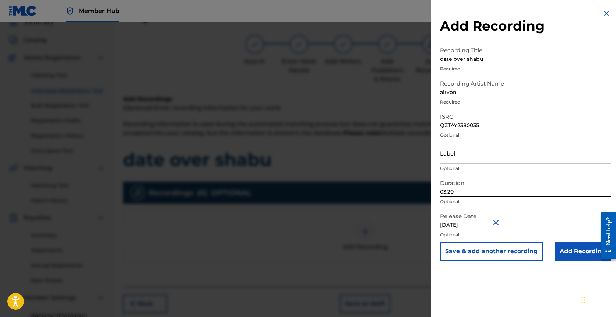
select select "8"
select select "2023"
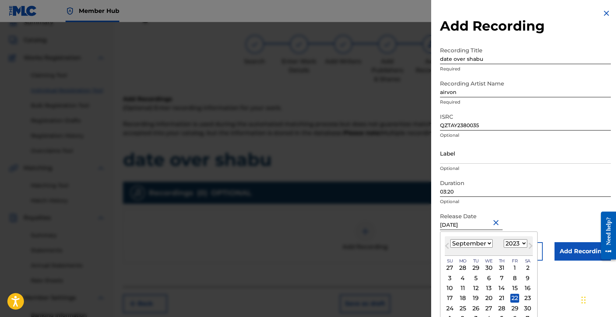
click at [351, 211] on div "Release Date [DATE] Previous Month Next Month [DATE] January February March Apr…" at bounding box center [525, 225] width 171 height 33
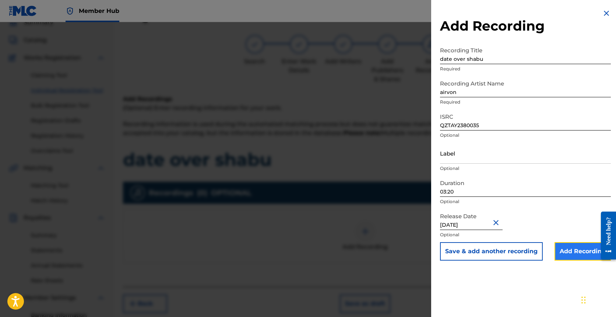
click at [351, 255] on input "Add Recording" at bounding box center [583, 251] width 56 height 18
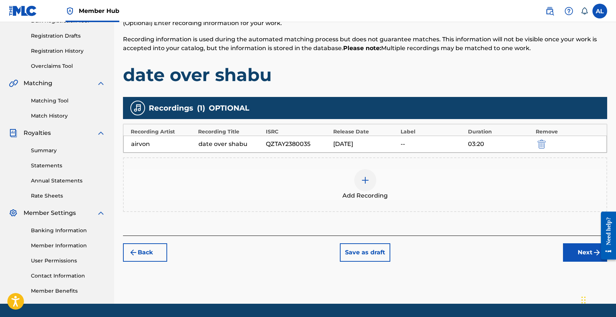
scroll to position [140, 0]
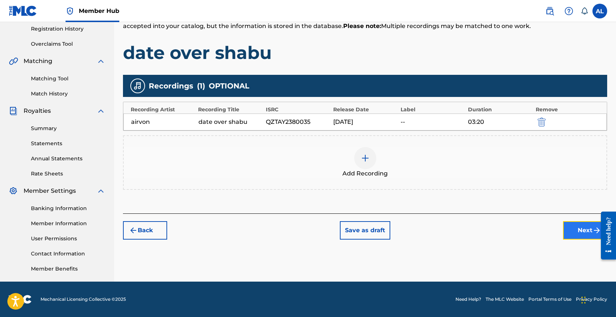
click at [351, 228] on button "Next" at bounding box center [585, 230] width 44 height 18
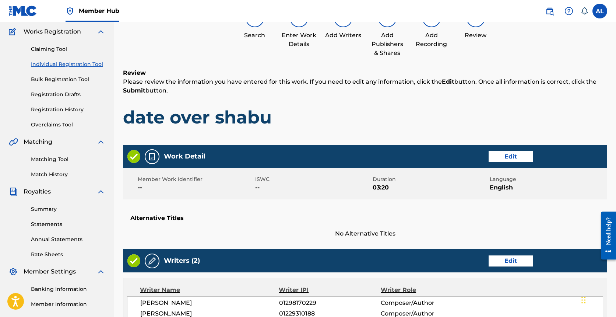
scroll to position [0, 0]
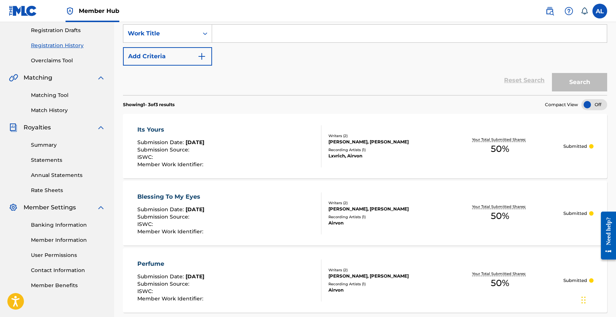
scroll to position [110, 0]
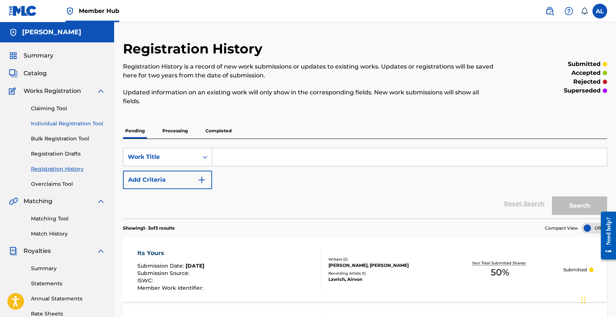
click at [62, 126] on link "Individual Registration Tool" at bounding box center [68, 124] width 74 height 8
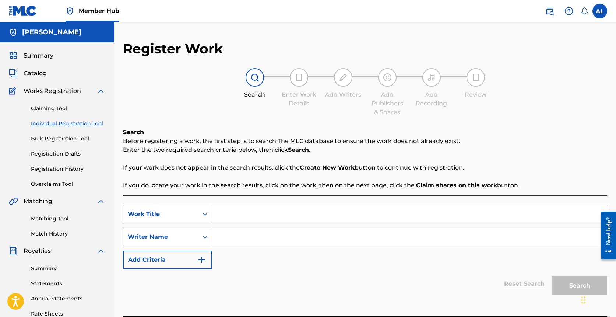
click at [222, 211] on input "Search Form" at bounding box center [409, 214] width 395 height 18
click at [191, 213] on div "Work Title" at bounding box center [167, 214] width 89 height 18
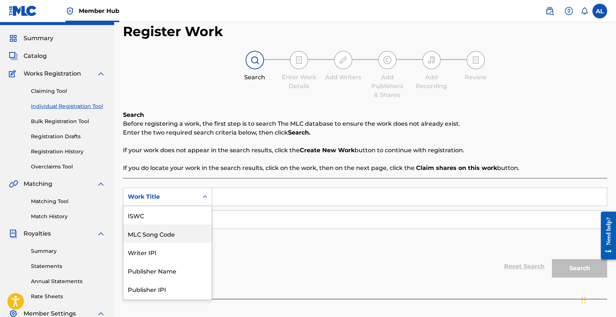
scroll to position [18, 0]
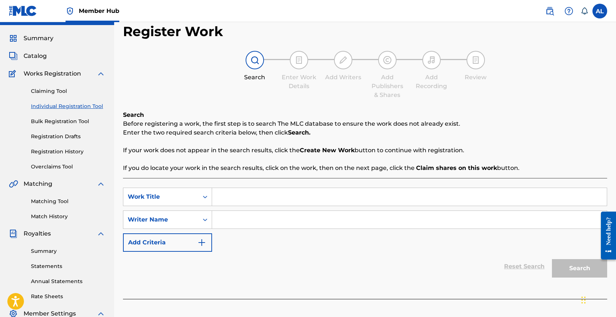
click at [232, 200] on input "Search Form" at bounding box center [409, 197] width 395 height 18
type input "date over shabu"
click at [220, 226] on input "Search Form" at bounding box center [409, 220] width 395 height 18
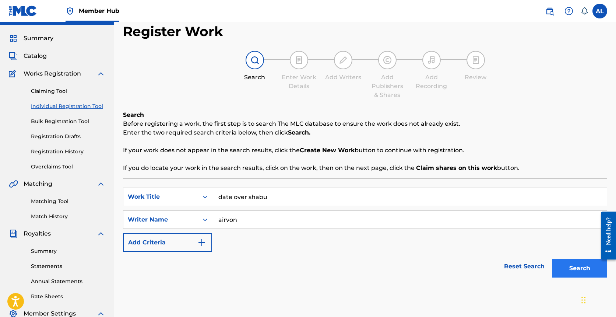
type input "airvon"
click at [351, 273] on button "Search" at bounding box center [579, 268] width 55 height 18
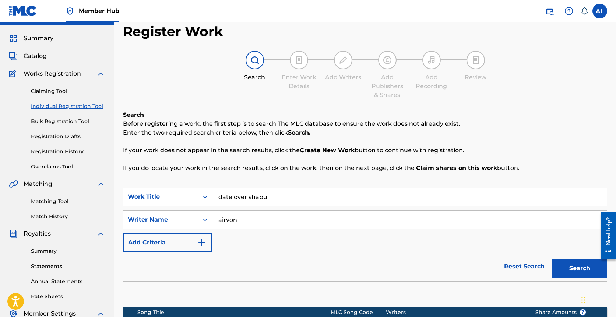
scroll to position [140, 0]
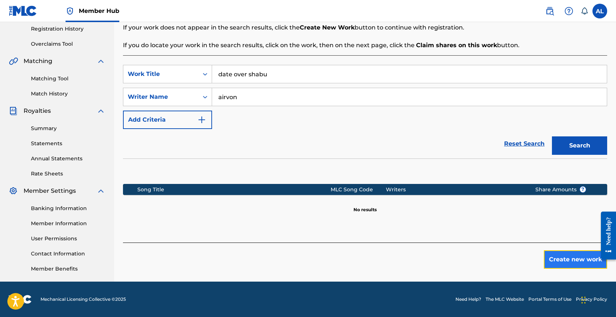
click at [351, 254] on button "Create new work" at bounding box center [575, 259] width 63 height 18
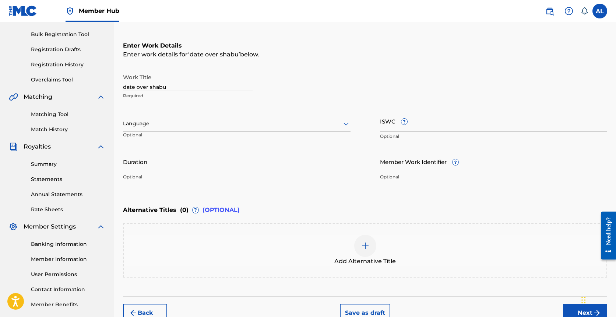
scroll to position [104, 0]
click at [217, 176] on p "Optional" at bounding box center [237, 177] width 228 height 7
click at [217, 161] on input "Duration" at bounding box center [237, 161] width 228 height 21
click at [301, 202] on div "Enter Work Details Enter work details for ‘ date over shabu ’ below. Work Title…" at bounding box center [365, 113] width 484 height 178
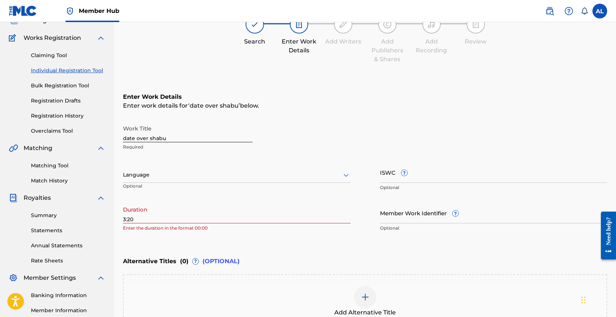
scroll to position [55, 0]
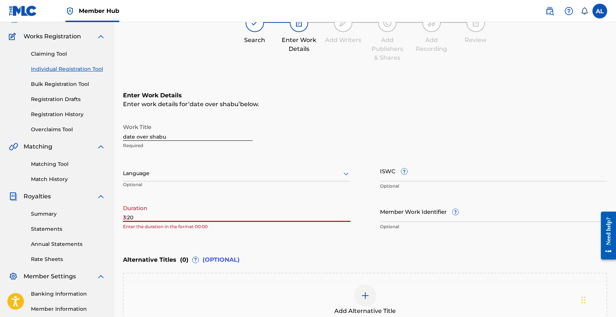
click at [124, 216] on input "3:20" at bounding box center [237, 211] width 228 height 21
type input "03:20"
click at [327, 235] on div "Enter Work Details Enter work details for ‘ date over shabu ’ below. Work Title…" at bounding box center [365, 162] width 484 height 178
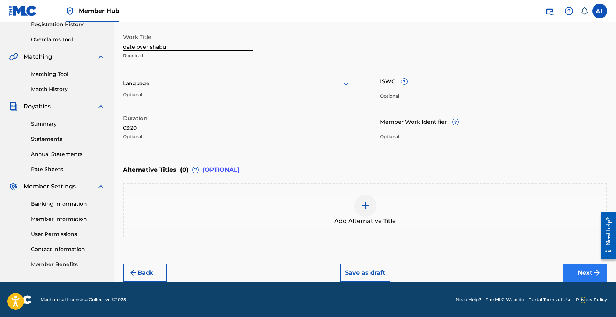
click at [351, 271] on div "Back Save as draft Next" at bounding box center [365, 269] width 484 height 26
click at [351, 268] on button "Next" at bounding box center [585, 272] width 44 height 18
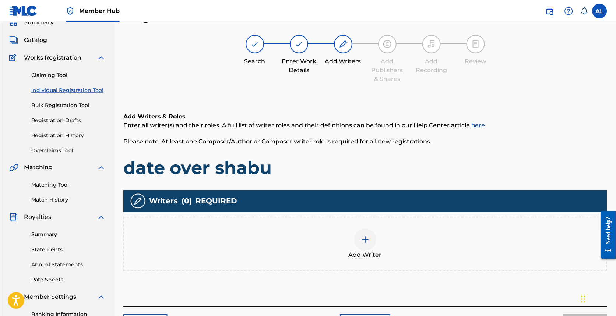
scroll to position [140, 0]
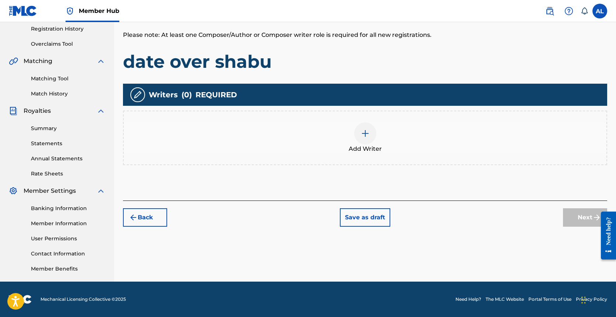
click at [351, 139] on div at bounding box center [365, 133] width 22 height 22
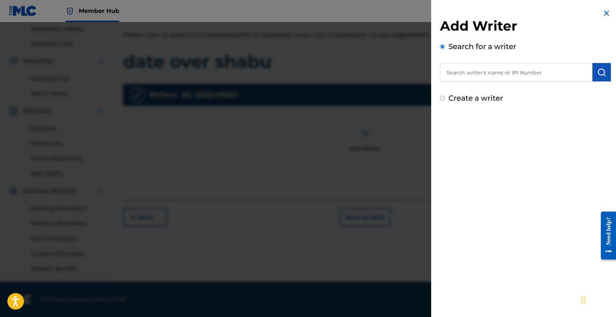
click at [351, 72] on input "text" at bounding box center [516, 72] width 153 height 18
click at [351, 98] on label "Create a writer" at bounding box center [476, 98] width 55 height 9
radio input "true"
click at [351, 98] on input "Create a writer" at bounding box center [442, 98] width 5 height 5
radio input "false"
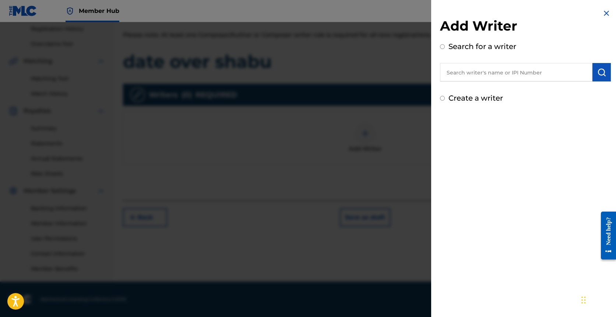
radio input "true"
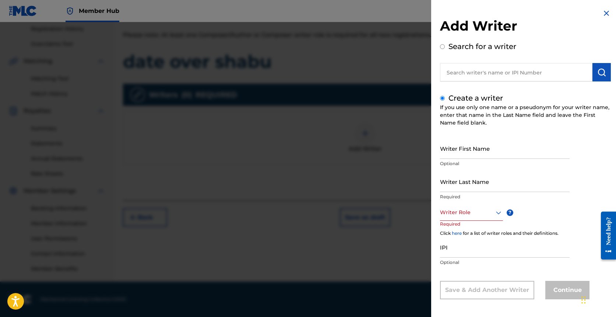
click at [351, 73] on input "text" at bounding box center [516, 72] width 153 height 18
radio input "true"
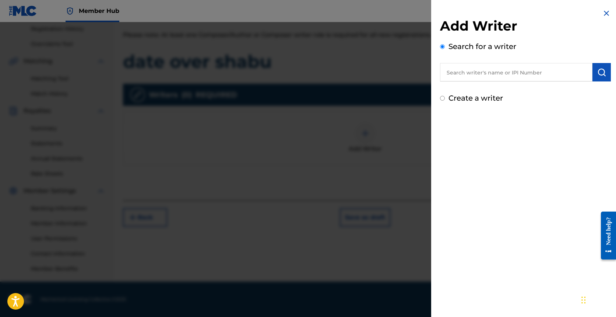
paste input "QZTAY2380035"
type input "QZTAY2380035"
click at [351, 71] on input "QZTAY2380035" at bounding box center [516, 72] width 153 height 18
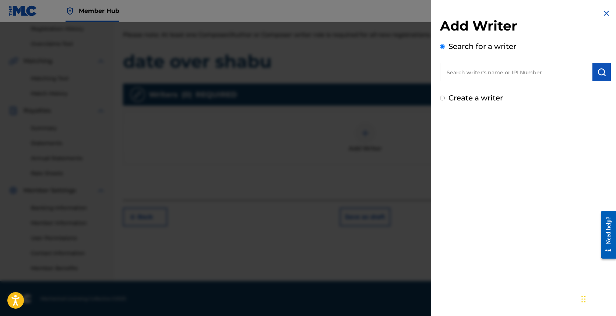
click at [351, 73] on input "text" at bounding box center [516, 72] width 153 height 18
paste input "01229310188"
type input "01229310188"
click at [351, 73] on img "submit" at bounding box center [602, 72] width 9 height 9
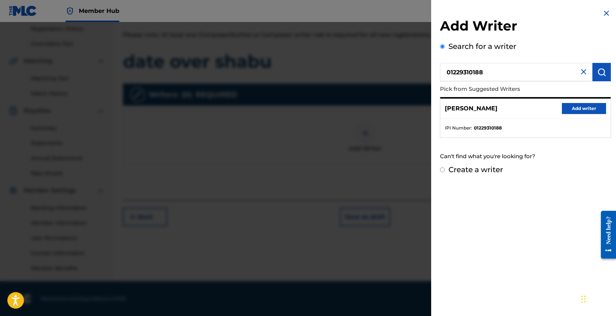
click at [351, 114] on div "[PERSON_NAME] Add writer" at bounding box center [526, 109] width 170 height 20
click at [351, 109] on button "Add writer" at bounding box center [584, 108] width 44 height 11
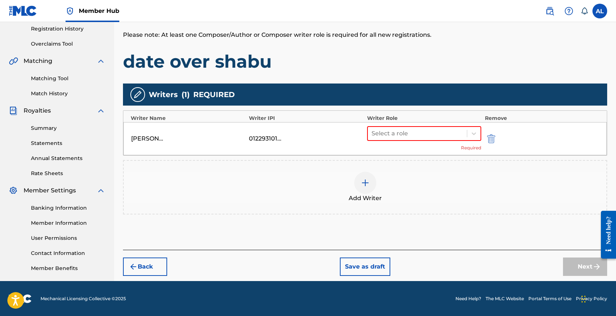
click at [351, 144] on div "Select a role Required" at bounding box center [424, 138] width 114 height 25
click at [351, 136] on div at bounding box center [418, 134] width 92 height 10
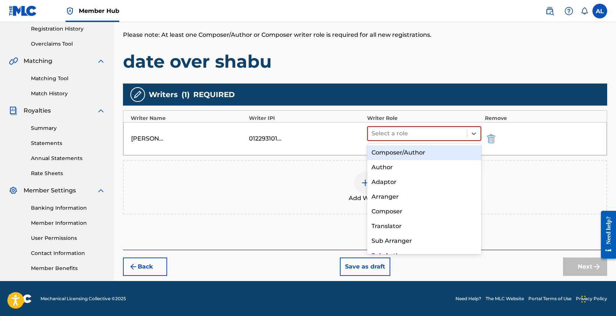
click at [351, 154] on div "Composer/Author" at bounding box center [424, 153] width 114 height 15
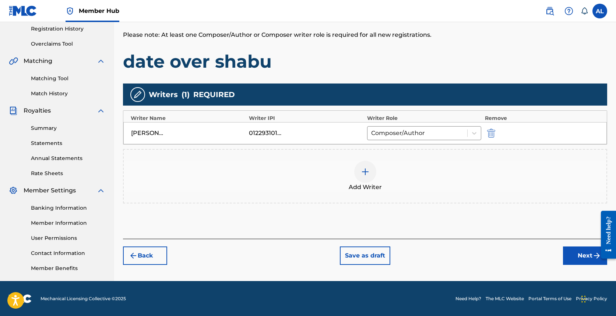
click at [351, 173] on img at bounding box center [365, 172] width 9 height 9
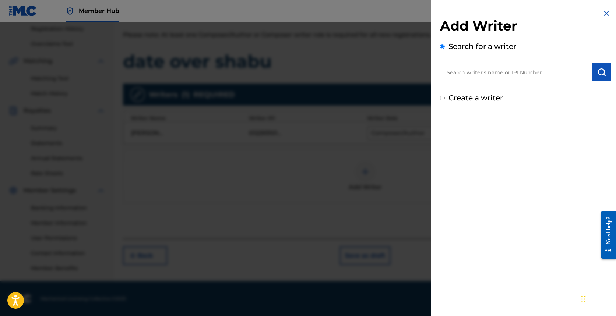
click at [351, 81] on input "text" at bounding box center [516, 72] width 153 height 18
paste input "01298170229"
type input "01298170229"
click at [351, 74] on img "submit" at bounding box center [602, 72] width 9 height 9
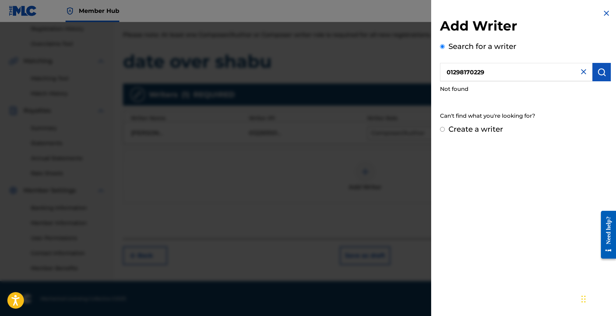
click at [351, 126] on label "Create a writer" at bounding box center [476, 129] width 55 height 9
radio input "true"
click at [351, 127] on input "Create a writer" at bounding box center [442, 129] width 5 height 5
radio input "false"
radio input "true"
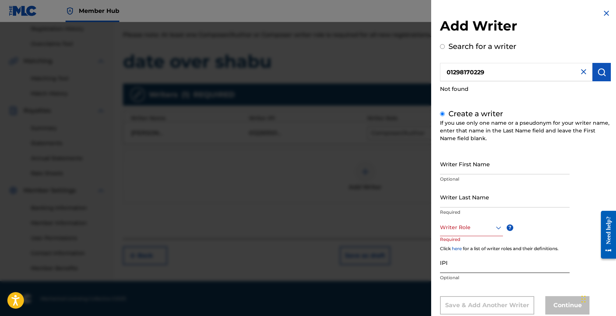
click at [351, 263] on input "IPI" at bounding box center [505, 262] width 130 height 21
paste input "01298170229"
type input "01298170229"
click at [351, 237] on p "Required" at bounding box center [454, 244] width 28 height 17
click at [351, 225] on div "Writer Role" at bounding box center [471, 228] width 63 height 17
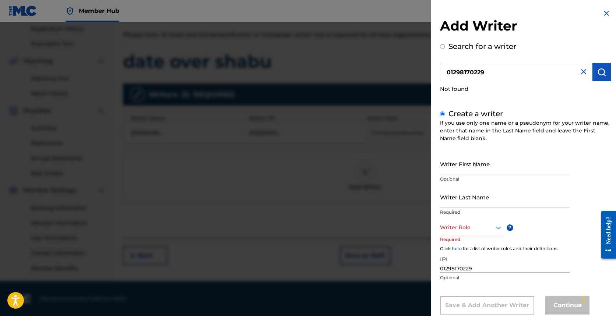
scroll to position [18, 0]
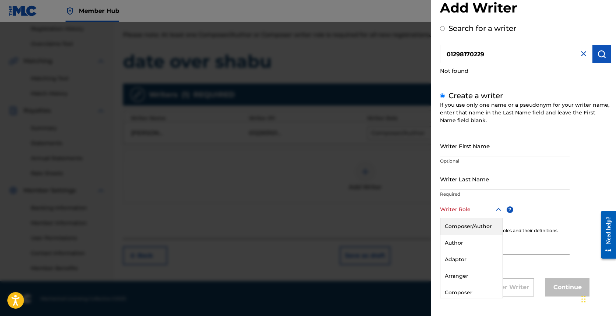
click at [351, 222] on div "Composer/Author" at bounding box center [472, 226] width 62 height 17
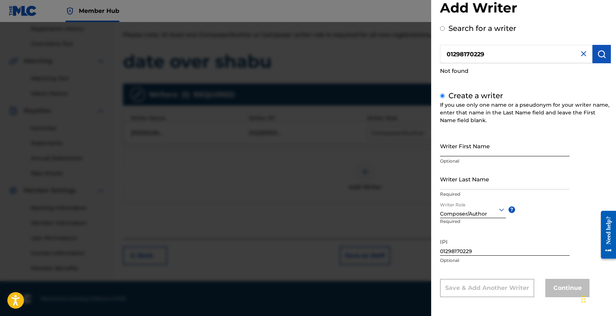
click at [351, 143] on input "Writer First Name" at bounding box center [505, 146] width 130 height 21
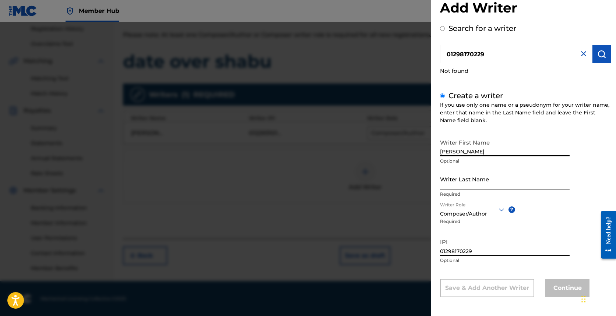
type input "[PERSON_NAME]"
click at [351, 180] on input "Writer Last Name" at bounding box center [505, 179] width 130 height 21
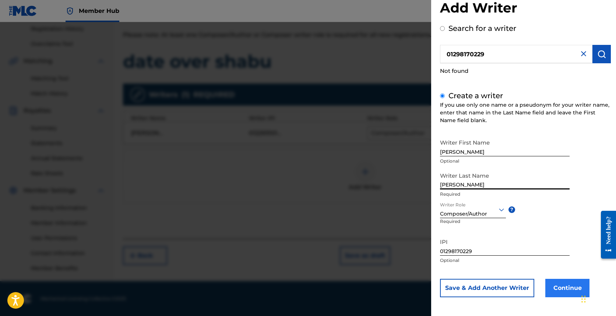
type input "[PERSON_NAME]"
click at [351, 285] on button "Continue" at bounding box center [568, 288] width 44 height 18
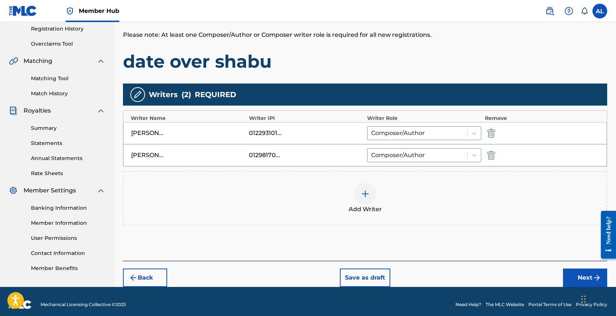
scroll to position [146, 0]
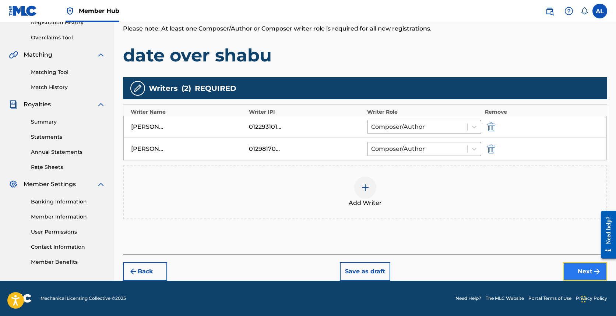
click at [351, 275] on button "Next" at bounding box center [585, 272] width 44 height 18
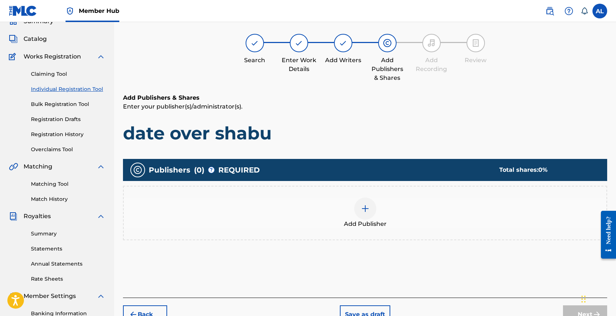
scroll to position [33, 0]
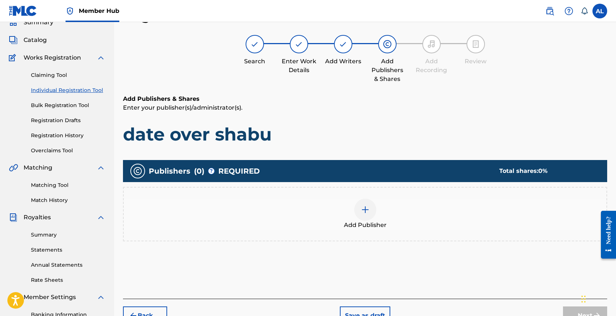
click at [351, 204] on div at bounding box center [365, 210] width 22 height 22
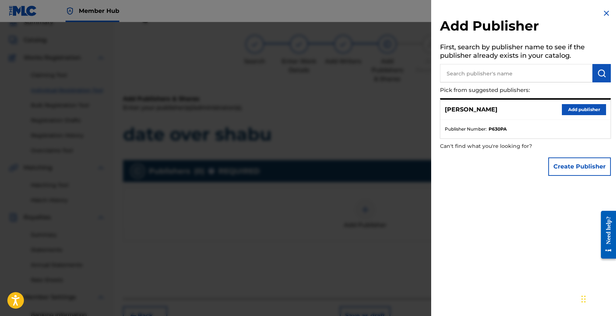
click at [351, 68] on input "text" at bounding box center [516, 73] width 153 height 18
click at [351, 108] on button "Add publisher" at bounding box center [584, 109] width 44 height 11
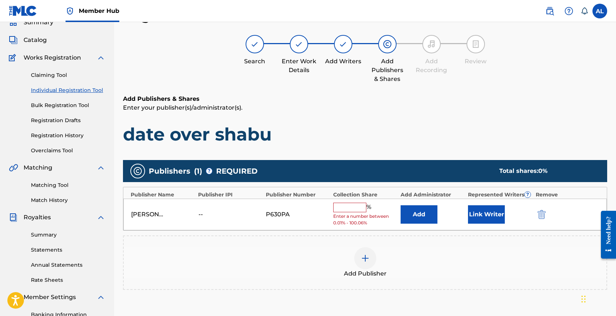
click at [346, 204] on input "text" at bounding box center [349, 208] width 33 height 10
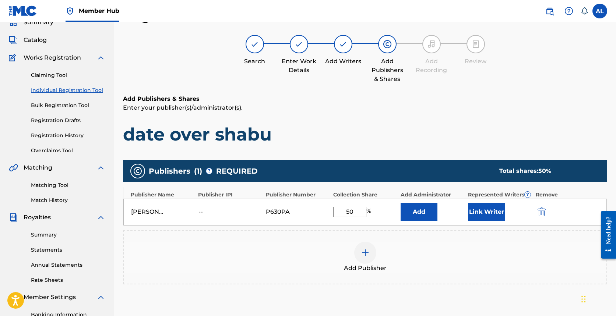
type input "50"
click at [351, 239] on div "Add Publisher" at bounding box center [365, 257] width 484 height 55
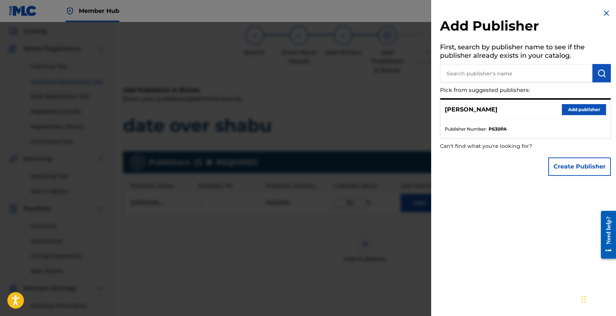
scroll to position [43, 0]
click at [351, 11] on img at bounding box center [606, 13] width 9 height 9
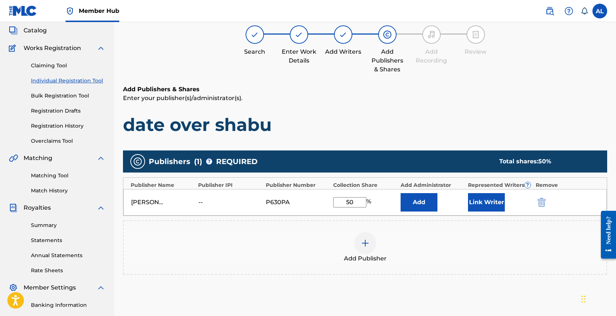
scroll to position [140, 0]
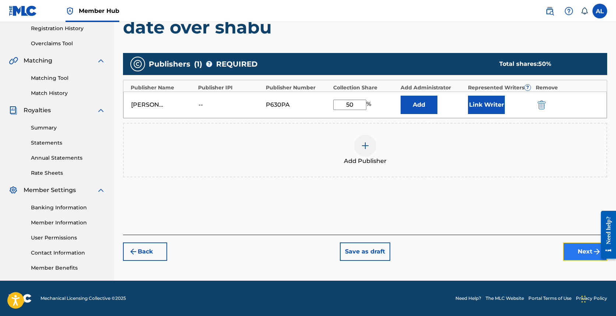
click at [351, 256] on button "Next" at bounding box center [585, 252] width 44 height 18
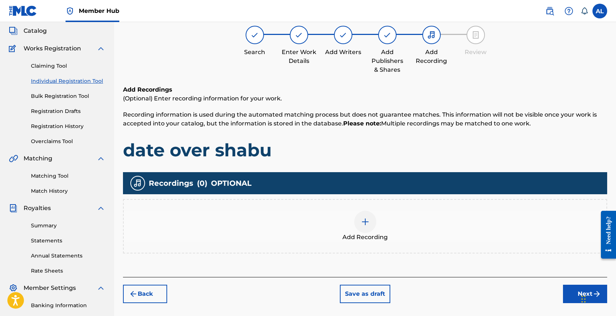
scroll to position [33, 0]
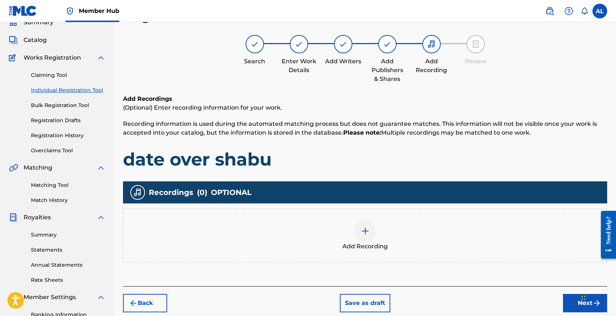
click at [351, 227] on div at bounding box center [365, 231] width 22 height 22
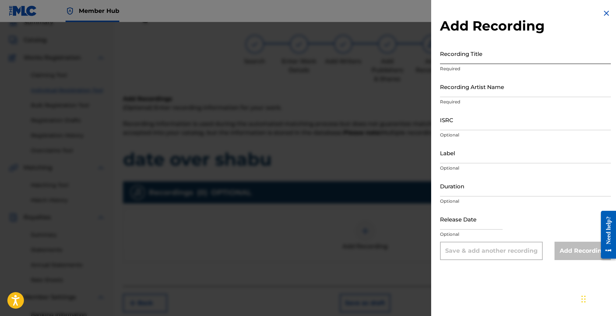
click at [351, 53] on input "Recording Title" at bounding box center [525, 53] width 171 height 21
type input "d"
type input "D"
type input "date over shabu"
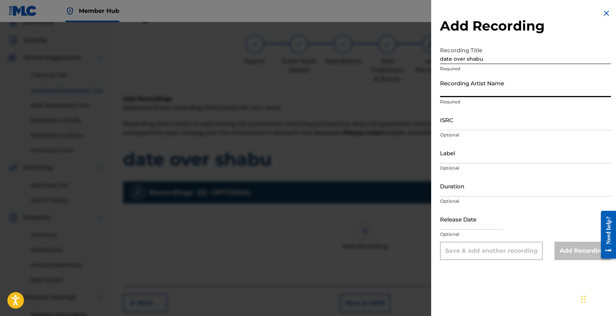
click at [351, 77] on input "Recording Artist Name" at bounding box center [525, 86] width 171 height 21
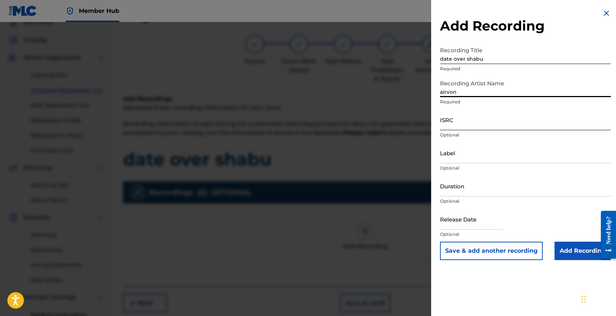
type input "airvon"
click at [351, 120] on input "ISRC" at bounding box center [525, 119] width 171 height 21
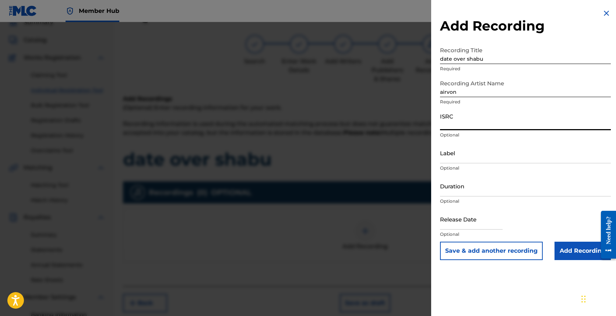
click at [351, 120] on input "ISRC" at bounding box center [525, 119] width 171 height 21
paste input "QZTAY2380035"
type input "QZTAY2380035"
click at [351, 164] on div "Label Optional" at bounding box center [525, 159] width 171 height 33
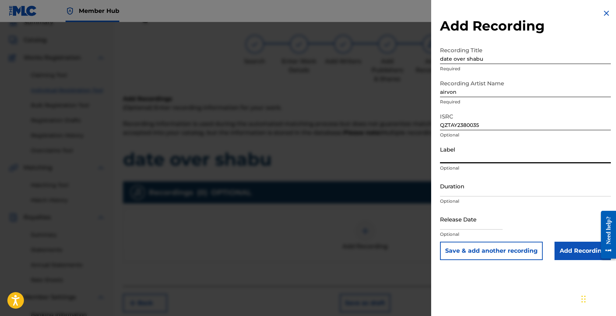
click at [351, 158] on input "Label" at bounding box center [525, 153] width 171 height 21
type input "3:20"
click at [351, 188] on input "Duration" at bounding box center [525, 186] width 171 height 21
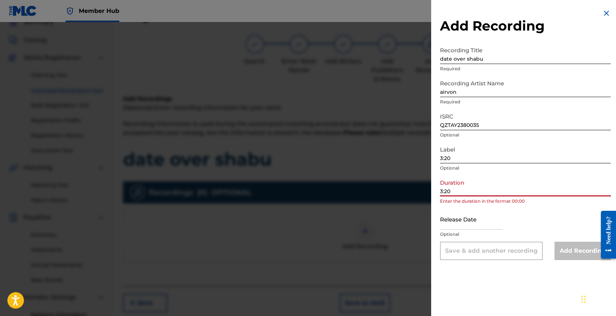
type input "3:20"
drag, startPoint x: 453, startPoint y: 157, endPoint x: 416, endPoint y: 154, distance: 37.7
click at [351, 154] on div "Add Recording Recording Title date over shabu Required Recording Artist Name ai…" at bounding box center [308, 169] width 616 height 294
click at [351, 188] on input "3:20" at bounding box center [525, 186] width 171 height 21
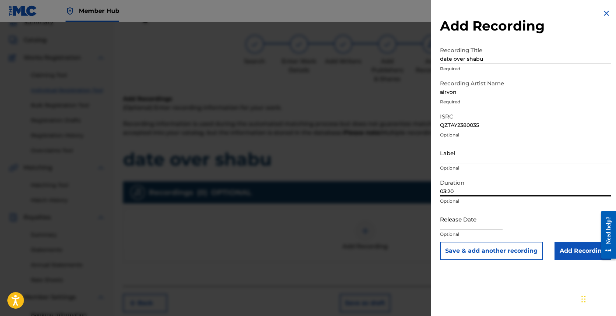
type input "03:20"
click at [351, 227] on div "Release Date Optional" at bounding box center [525, 225] width 171 height 33
click at [351, 221] on div "Release Date Optional" at bounding box center [525, 225] width 171 height 33
click at [351, 219] on input "text" at bounding box center [471, 219] width 63 height 21
select select "8"
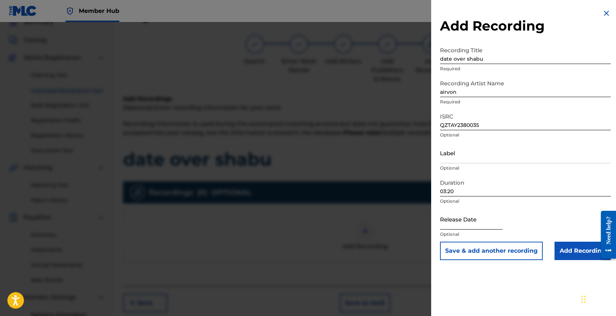
select select "2025"
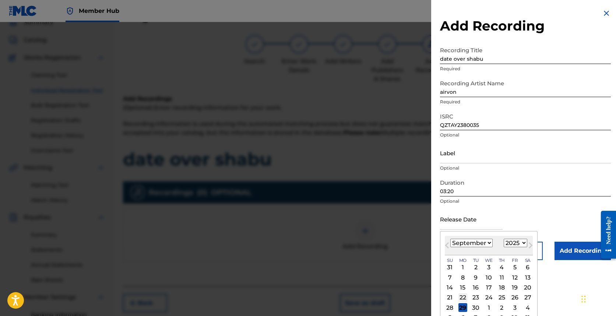
click at [351, 297] on div "22" at bounding box center [463, 298] width 9 height 9
type input "[DATE]"
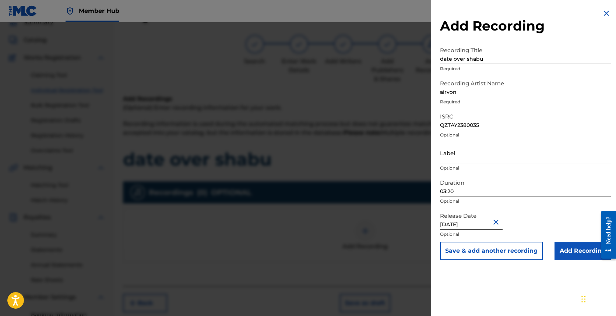
click at [351, 228] on input "[DATE]" at bounding box center [471, 219] width 63 height 21
select select "8"
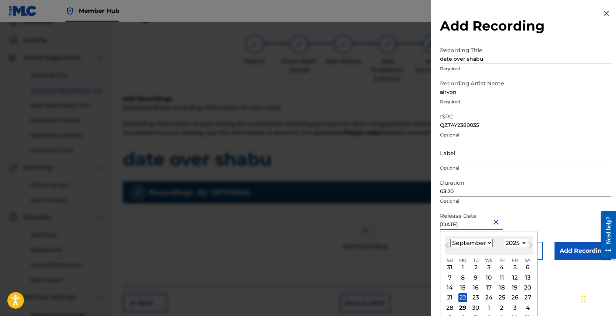
click at [351, 241] on select "1899 1900 1901 1902 1903 1904 1905 1906 1907 1908 1909 1910 1911 1912 1913 1914…" at bounding box center [516, 243] width 24 height 8
select select "2023"
click at [351, 239] on select "1899 1900 1901 1902 1903 1904 1905 1906 1907 1908 1909 1910 1911 1912 1913 1914…" at bounding box center [516, 243] width 24 height 8
click at [351, 297] on div "22" at bounding box center [515, 298] width 9 height 9
type input "[DATE]"
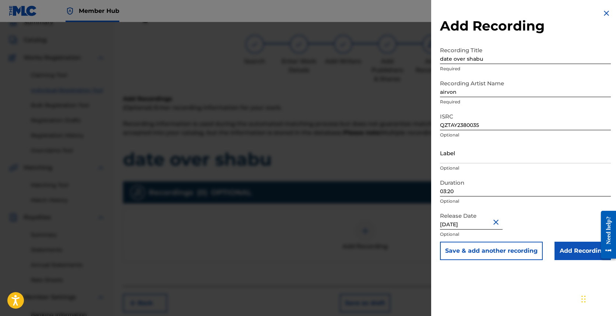
click at [351, 226] on div "Release Date [DATE] Optional" at bounding box center [525, 225] width 171 height 33
click at [351, 248] on input "Add Recording" at bounding box center [583, 251] width 56 height 18
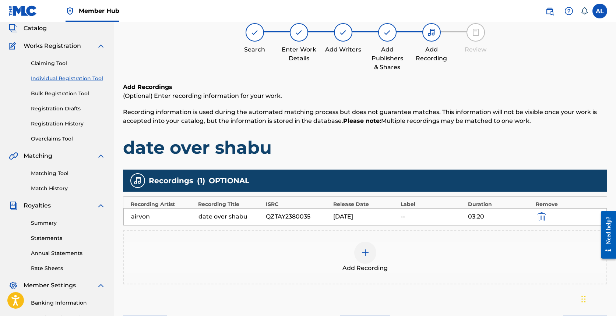
scroll to position [140, 0]
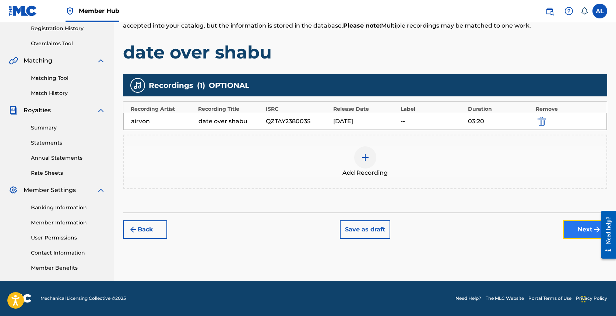
click at [351, 229] on button "Next" at bounding box center [585, 230] width 44 height 18
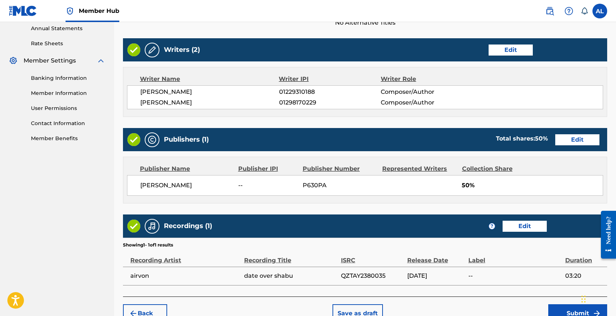
scroll to position [311, 0]
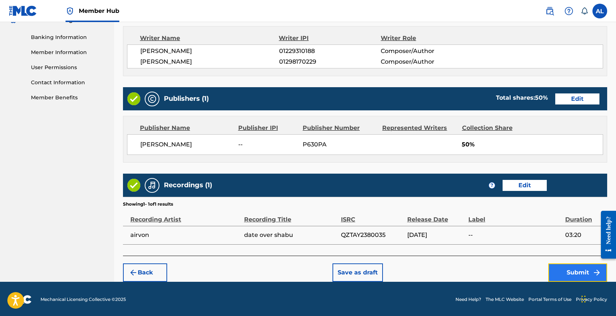
click at [351, 271] on button "Submit" at bounding box center [578, 273] width 59 height 18
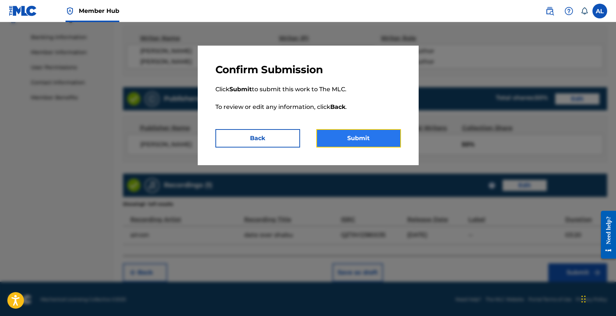
click at [351, 137] on button "Submit" at bounding box center [358, 138] width 85 height 18
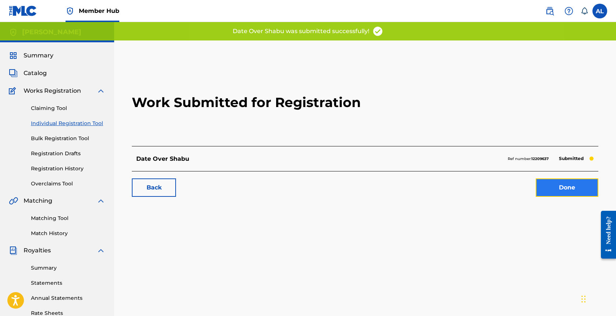
click at [351, 185] on link "Done" at bounding box center [567, 188] width 63 height 18
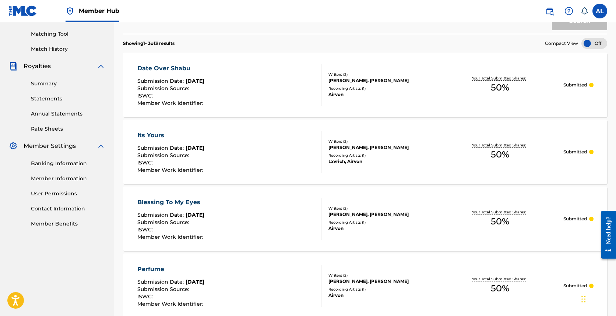
scroll to position [181, 0]
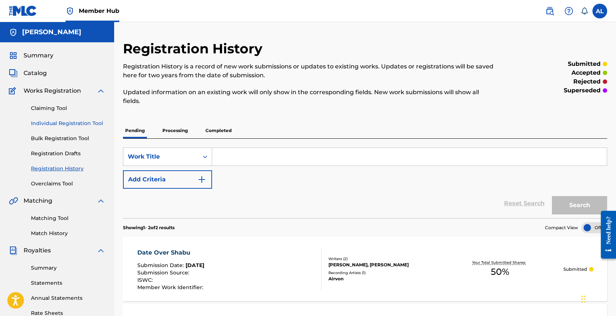
click at [55, 124] on link "Individual Registration Tool" at bounding box center [68, 124] width 74 height 8
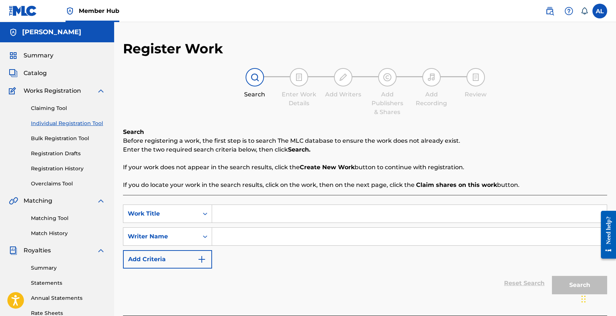
click at [266, 207] on input "Search Form" at bounding box center [409, 214] width 395 height 18
click at [217, 211] on input "Search Form" at bounding box center [409, 214] width 395 height 18
type input "i"
type input "withdrawals"
click at [239, 228] on input "Search Form" at bounding box center [409, 237] width 395 height 18
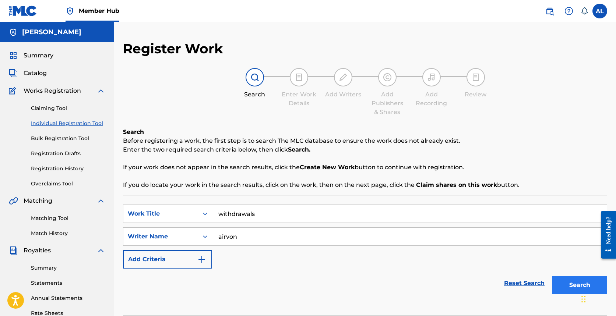
type input "airvon"
click at [351, 283] on button "Search" at bounding box center [579, 285] width 55 height 18
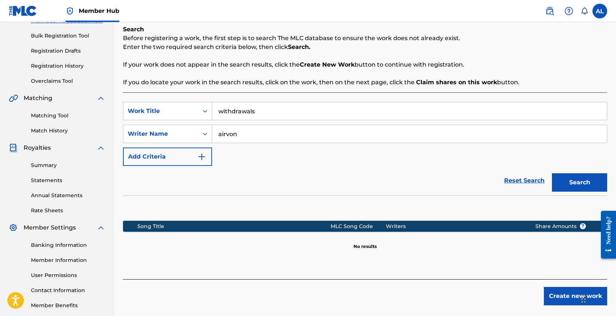
scroll to position [140, 0]
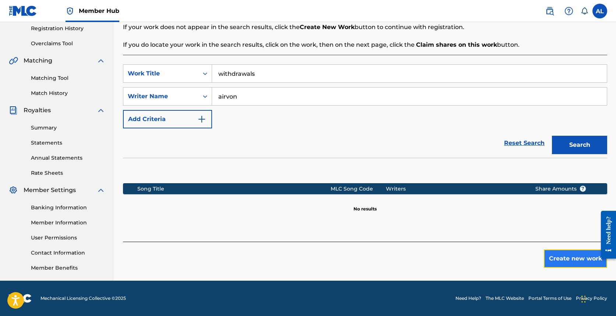
click at [351, 254] on button "Create new work" at bounding box center [575, 259] width 63 height 18
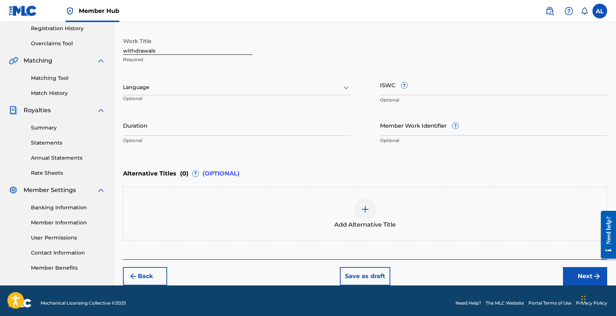
scroll to position [39, 0]
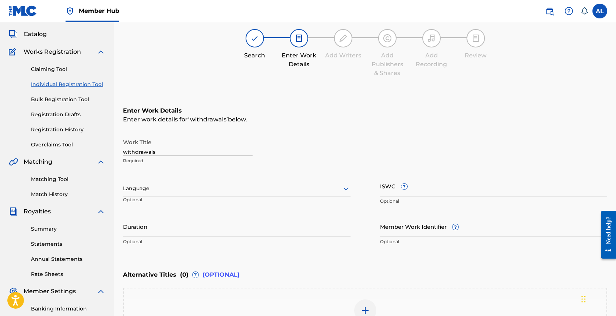
click at [182, 192] on div at bounding box center [237, 188] width 228 height 9
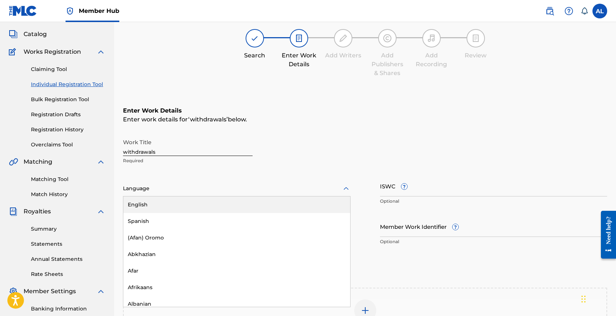
click at [182, 197] on div "English" at bounding box center [236, 205] width 227 height 17
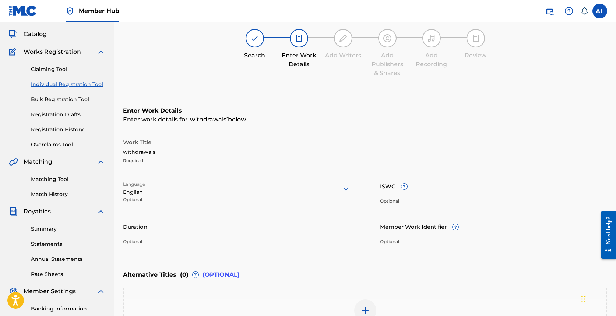
click at [261, 220] on input "Duration" at bounding box center [237, 226] width 228 height 21
click at [122, 232] on div "Register Work Search Enter Work Details Add Writers Add Publishers & Shares Add…" at bounding box center [365, 194] width 502 height 386
click at [125, 232] on input "2:14" at bounding box center [237, 226] width 228 height 21
click at [122, 232] on div "Register Work Search Enter Work Details Add Writers Add Publishers & Shares Add…" at bounding box center [365, 194] width 502 height 386
click at [125, 232] on input "2:14" at bounding box center [237, 226] width 228 height 21
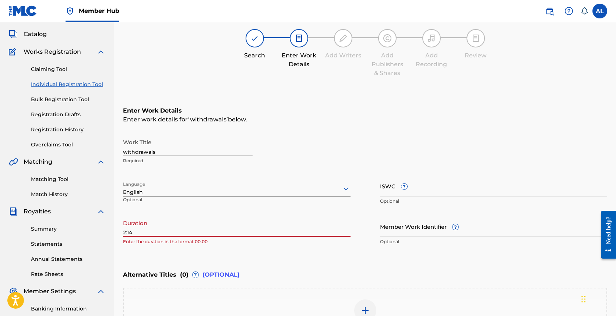
click at [125, 232] on input "2:14" at bounding box center [237, 226] width 228 height 21
click at [124, 232] on input "2:14" at bounding box center [237, 226] width 228 height 21
click at [184, 234] on input "02:14" at bounding box center [237, 226] width 228 height 21
type input "02:14"
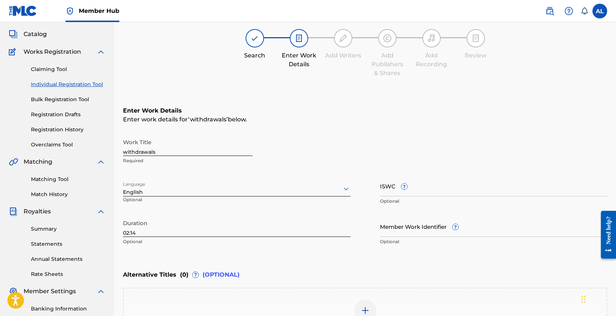
click at [206, 248] on div "Duration 02:14 Optional" at bounding box center [237, 232] width 228 height 33
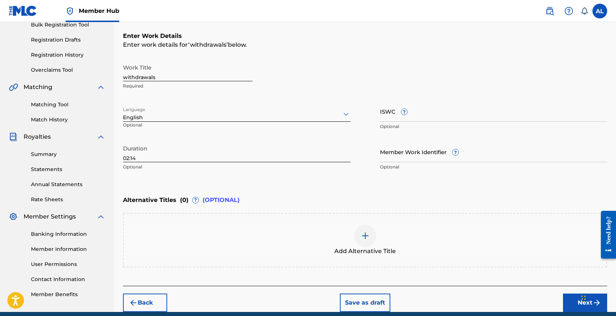
scroll to position [119, 0]
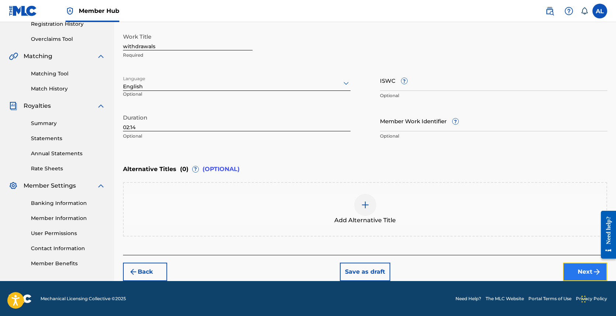
click at [351, 270] on button "Next" at bounding box center [585, 272] width 44 height 18
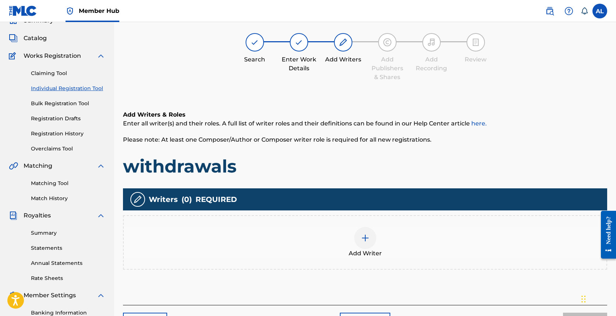
scroll to position [33, 0]
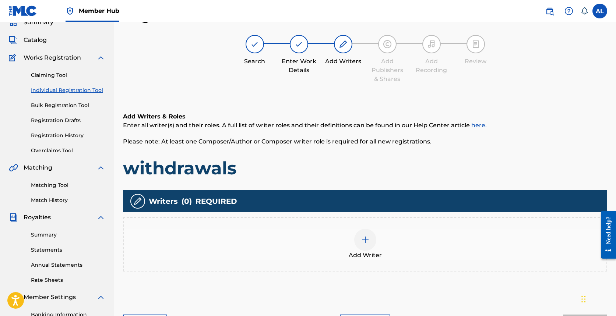
click at [351, 236] on div at bounding box center [365, 240] width 22 height 22
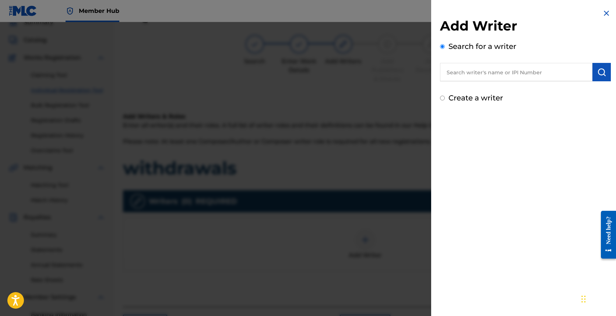
click at [351, 73] on input "text" at bounding box center [516, 72] width 153 height 18
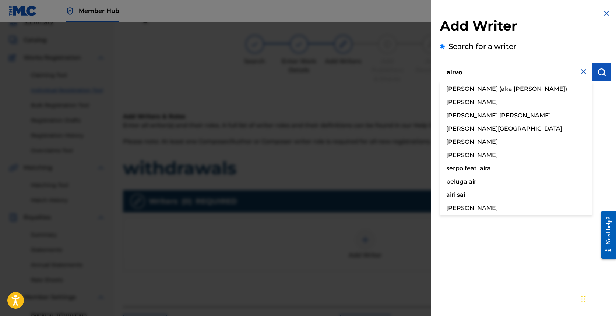
type input "airvon"
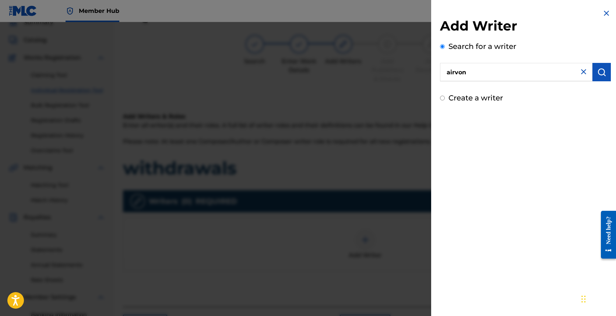
click at [351, 74] on input "airvon" at bounding box center [516, 72] width 153 height 18
paste input "01229310188"
type input "01229310188"
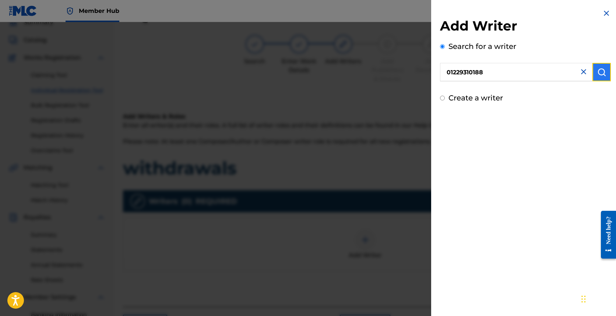
click at [351, 70] on button "submit" at bounding box center [602, 72] width 18 height 18
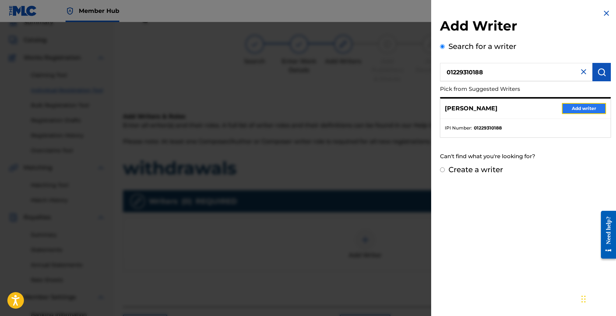
click at [351, 111] on button "Add writer" at bounding box center [584, 108] width 44 height 11
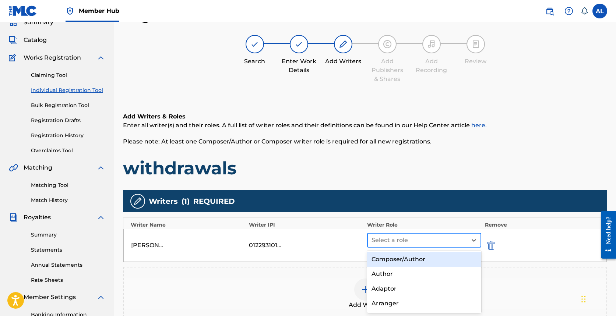
click at [351, 235] on div at bounding box center [418, 240] width 92 height 10
click at [351, 260] on div "Composer/Author" at bounding box center [424, 259] width 114 height 15
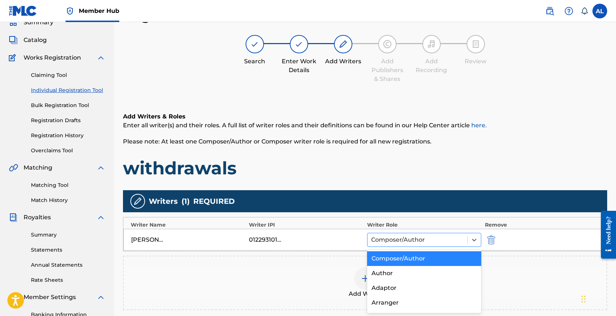
click at [351, 245] on div at bounding box center [417, 240] width 92 height 10
click at [351, 261] on div "Composer/Author" at bounding box center [424, 259] width 114 height 15
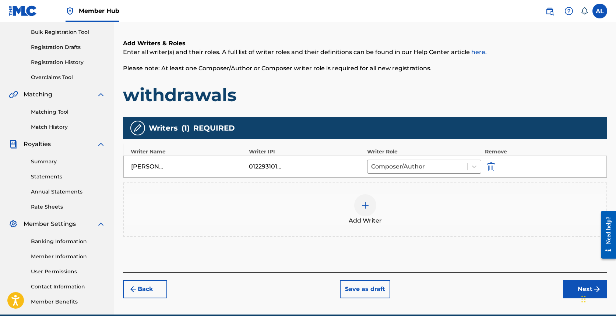
scroll to position [111, 0]
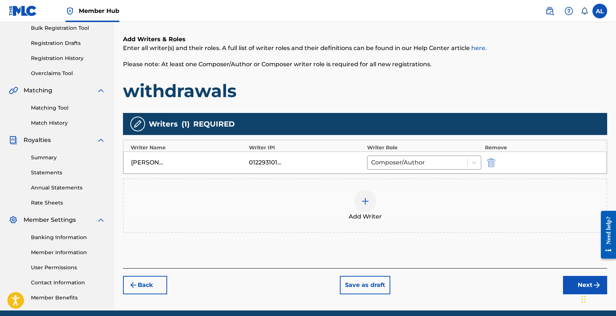
click at [351, 190] on div "Add Writer" at bounding box center [365, 206] width 484 height 55
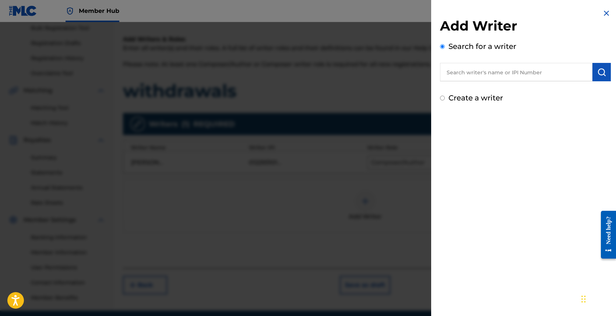
click at [351, 84] on div "Add Writer Search for a writer Create a writer" at bounding box center [525, 61] width 171 height 86
click at [351, 78] on input "text" at bounding box center [516, 72] width 153 height 18
click at [351, 103] on div "Create a writer" at bounding box center [525, 97] width 171 height 11
click at [351, 101] on label "Create a writer" at bounding box center [476, 98] width 55 height 9
radio input "true"
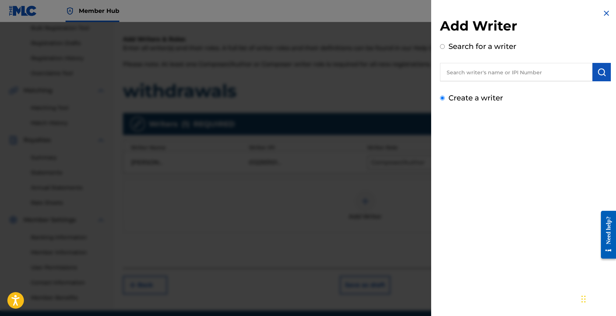
click at [351, 101] on input "Create a writer" at bounding box center [442, 98] width 5 height 5
radio input "false"
radio input "true"
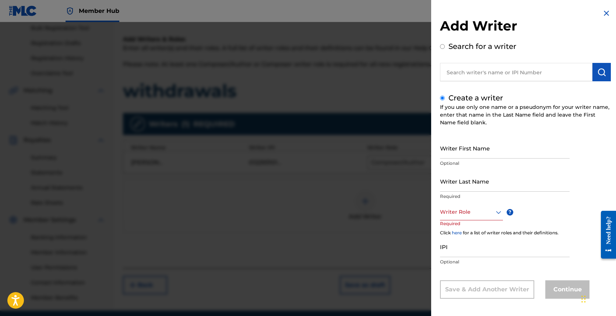
click at [351, 221] on div "Writer Role ? Required" at bounding box center [478, 220] width 77 height 33
click at [351, 210] on div at bounding box center [471, 212] width 63 height 9
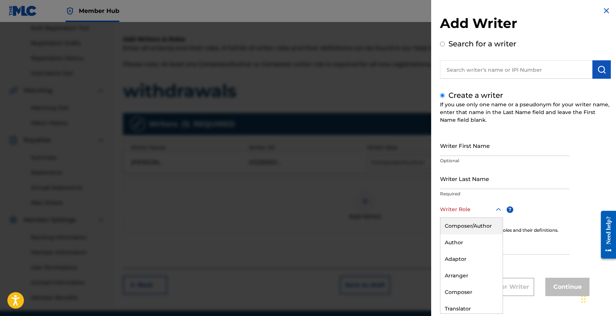
click at [351, 229] on div "Composer/Author" at bounding box center [472, 226] width 62 height 17
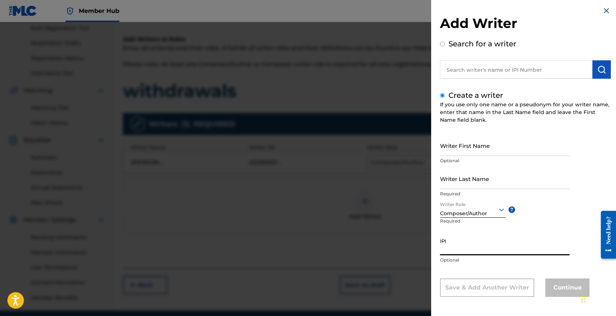
click at [351, 236] on input "IPI" at bounding box center [505, 245] width 130 height 21
paste input "01298170229"
type input "01298170229"
click at [351, 152] on input "Writer First Name" at bounding box center [505, 145] width 130 height 21
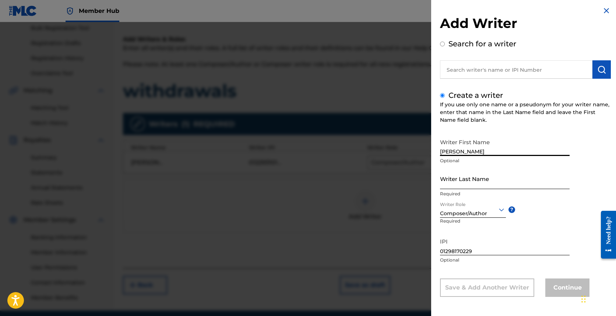
type input "[PERSON_NAME]"
click at [351, 181] on input "Writer Last Name" at bounding box center [505, 178] width 130 height 21
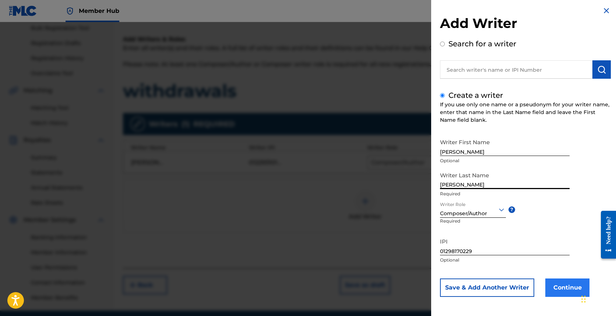
type input "[PERSON_NAME]"
click at [351, 288] on button "Continue" at bounding box center [568, 288] width 44 height 18
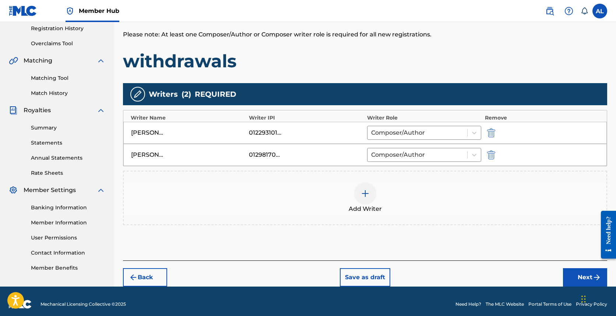
scroll to position [146, 0]
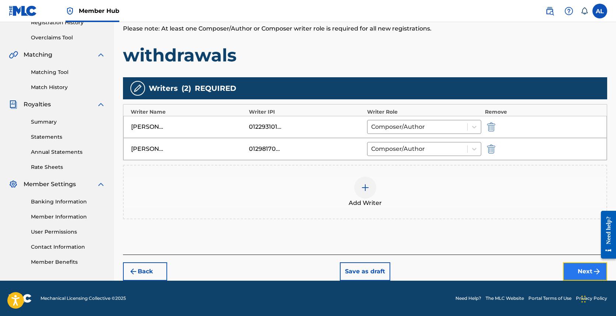
click at [351, 266] on button "Next" at bounding box center [585, 272] width 44 height 18
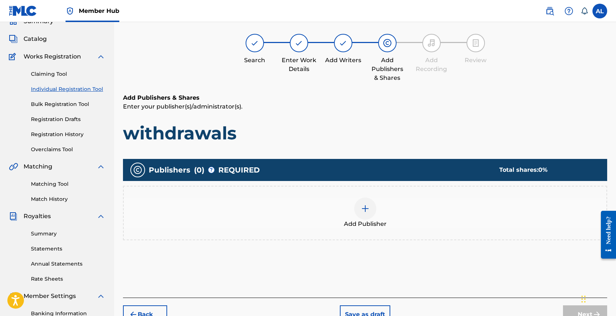
scroll to position [33, 0]
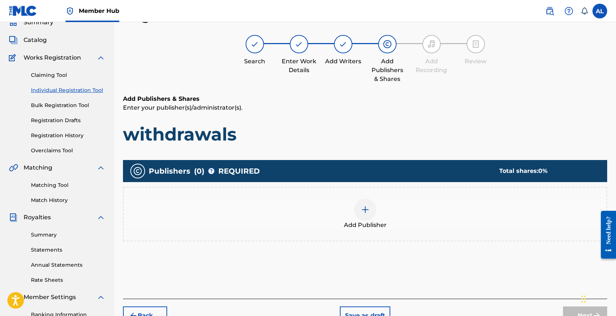
click at [351, 217] on div "Add Publisher" at bounding box center [365, 214] width 483 height 31
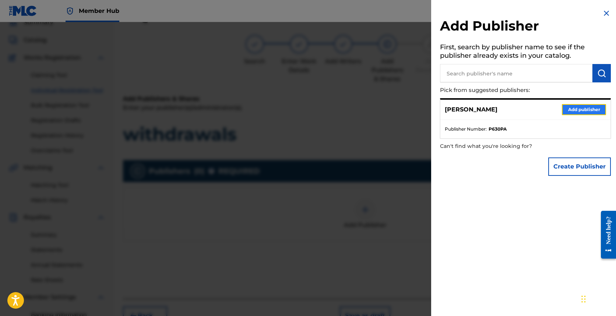
click at [351, 108] on button "Add publisher" at bounding box center [584, 109] width 44 height 11
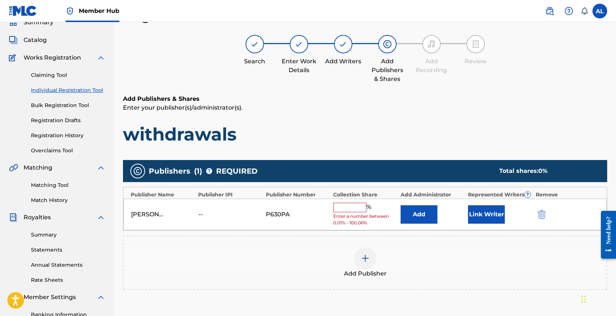
click at [330, 211] on div "[PERSON_NAME] -- P630PA % Enter a number between 0.01% - 100.06% Add Link Writer" at bounding box center [365, 215] width 484 height 32
click at [351, 205] on input "text" at bounding box center [349, 208] width 33 height 10
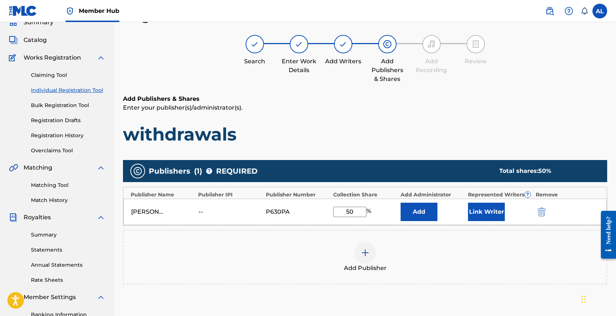
type input "50"
click at [351, 222] on div "[PERSON_NAME] -- P630PA 50 % Add Link Writer" at bounding box center [365, 212] width 484 height 27
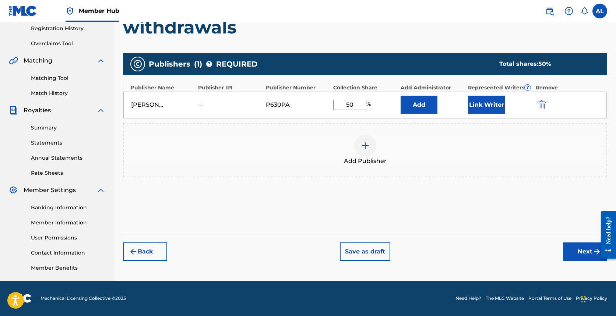
click at [351, 263] on div "Register Work Search Enter Work Details Add Writers Add Publishers & Shares Add…" at bounding box center [365, 90] width 502 height 381
click at [351, 260] on button "Next" at bounding box center [585, 252] width 44 height 18
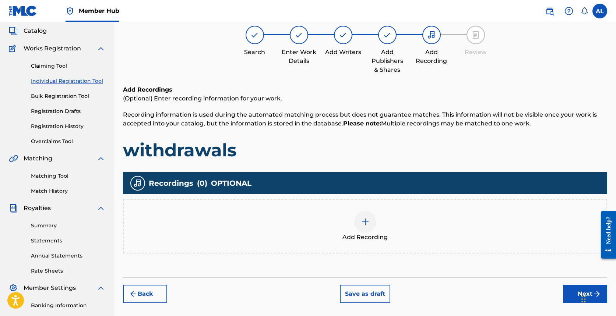
scroll to position [33, 0]
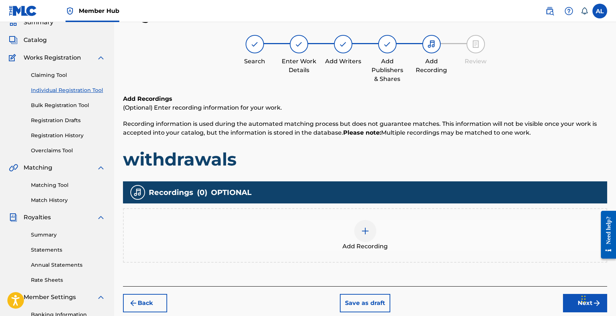
click at [351, 243] on div "Add Recording" at bounding box center [365, 235] width 483 height 31
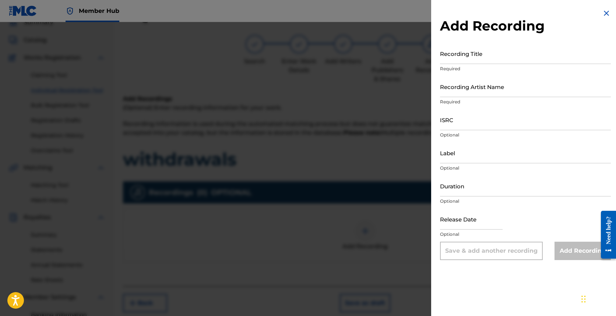
click at [351, 67] on p "Required" at bounding box center [525, 69] width 171 height 7
click at [351, 54] on input "Recording Title" at bounding box center [525, 53] width 171 height 21
type input "withdrawals"
click at [351, 89] on input "Recording Artist Name" at bounding box center [525, 86] width 171 height 21
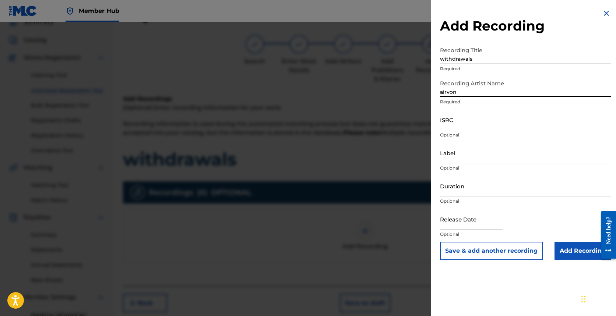
type input "airvon"
click at [351, 119] on input "ISRC" at bounding box center [525, 119] width 171 height 21
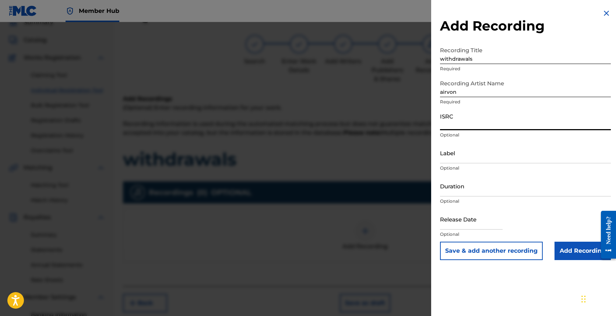
paste input "QZTBA2356216"
type input "QZTBA2356216"
click at [351, 183] on input "Duration" at bounding box center [525, 186] width 171 height 21
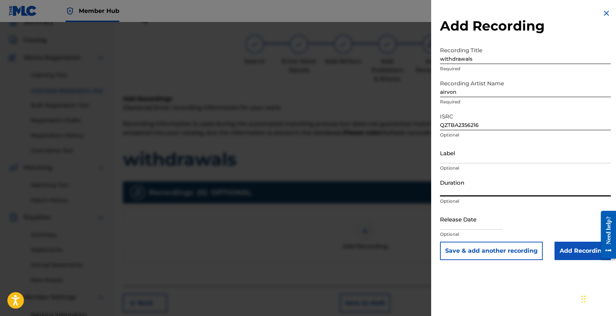
click at [351, 189] on input "Duration" at bounding box center [525, 186] width 171 height 21
type input "2"
type input "02:14"
click at [351, 222] on input "text" at bounding box center [471, 219] width 63 height 21
select select "8"
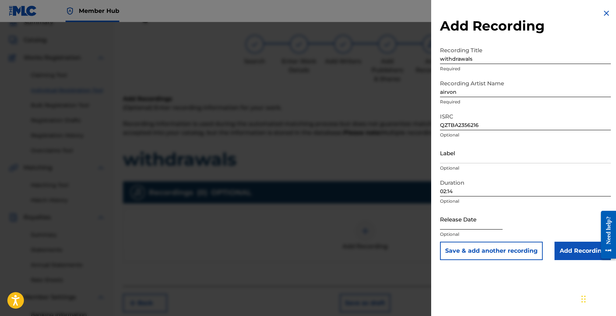
select select "2025"
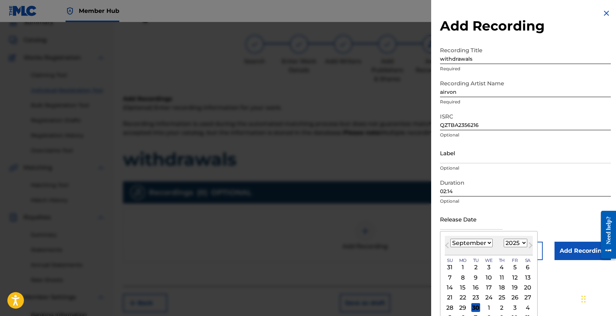
click at [351, 242] on select "January February March April May June July August September October November De…" at bounding box center [472, 243] width 42 height 8
select select "9"
click at [351, 239] on select "January February March April May June July August September October November De…" at bounding box center [472, 243] width 42 height 8
click at [351, 306] on div "27" at bounding box center [463, 308] width 9 height 9
type input "[DATE]"
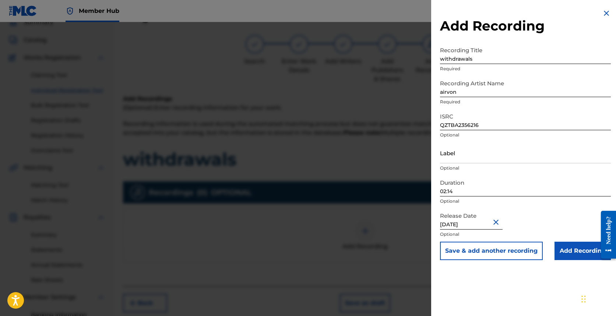
click at [351, 225] on input "[DATE]" at bounding box center [471, 219] width 63 height 21
select select "9"
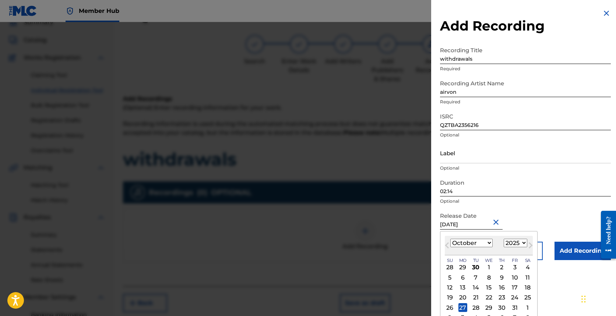
click at [351, 247] on select "1899 1900 1901 1902 1903 1904 1905 1906 1907 1908 1909 1910 1911 1912 1913 1914…" at bounding box center [516, 243] width 24 height 8
select select "2023"
click at [351, 239] on select "1899 1900 1901 1902 1903 1904 1905 1906 1907 1908 1909 1910 1911 1912 1913 1914…" at bounding box center [516, 243] width 24 height 8
click at [351, 299] on div "27" at bounding box center [515, 298] width 9 height 9
type input "[DATE]"
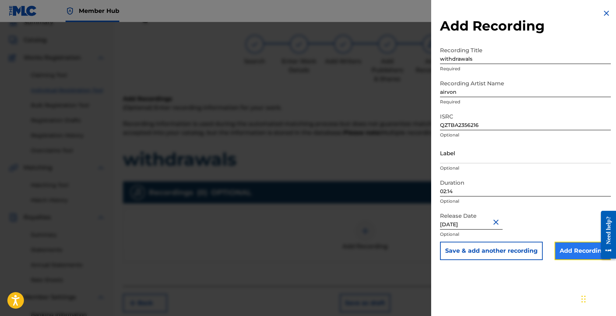
click at [351, 247] on input "Add Recording" at bounding box center [583, 251] width 56 height 18
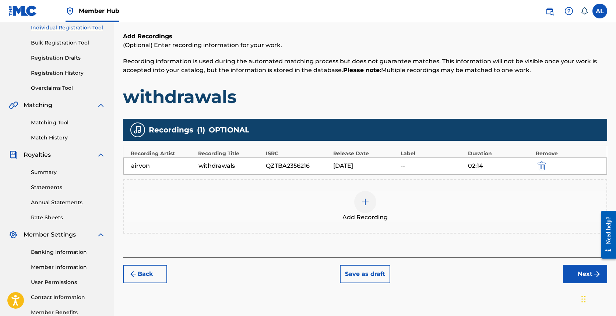
scroll to position [94, 0]
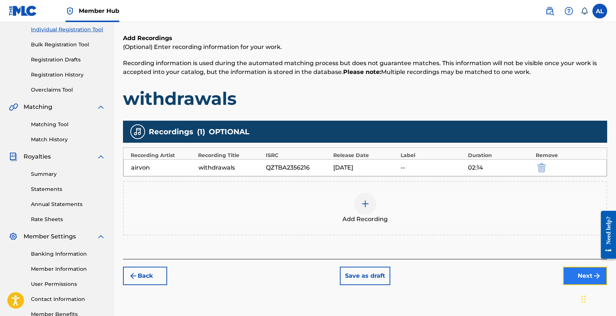
click at [351, 269] on button "Next" at bounding box center [585, 276] width 44 height 18
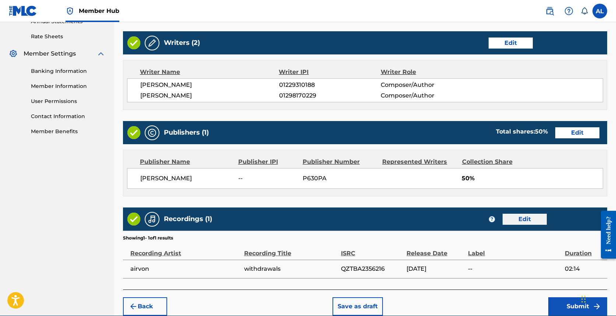
scroll to position [311, 0]
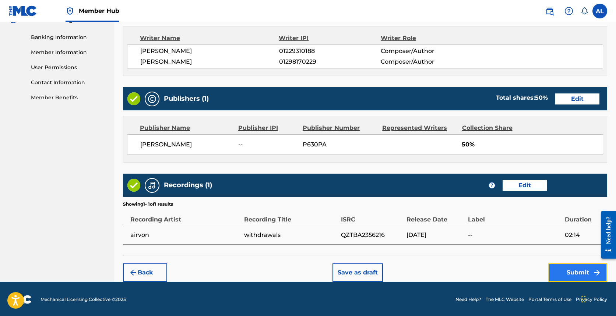
click at [351, 273] on button "Submit" at bounding box center [578, 273] width 59 height 18
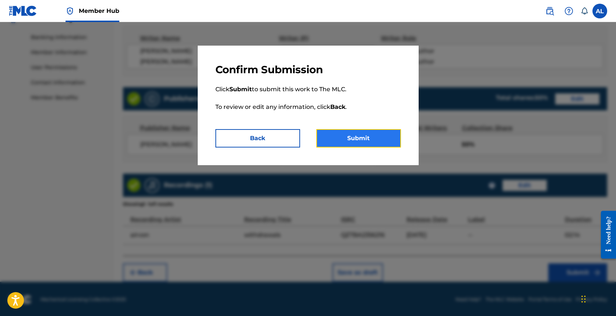
click at [334, 137] on button "Submit" at bounding box center [358, 138] width 85 height 18
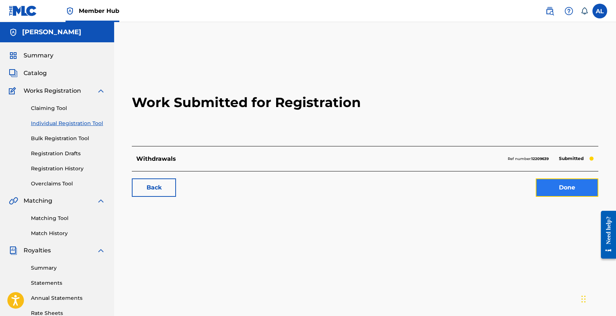
click at [351, 183] on link "Done" at bounding box center [567, 188] width 63 height 18
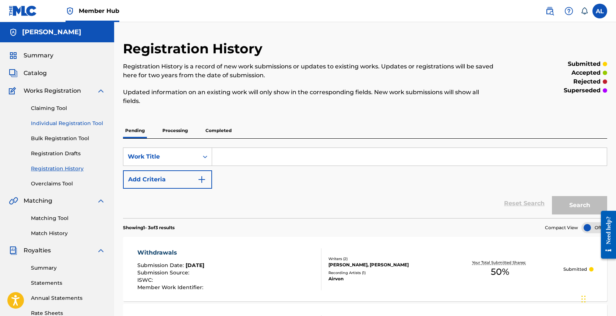
click at [70, 120] on link "Individual Registration Tool" at bounding box center [68, 124] width 74 height 8
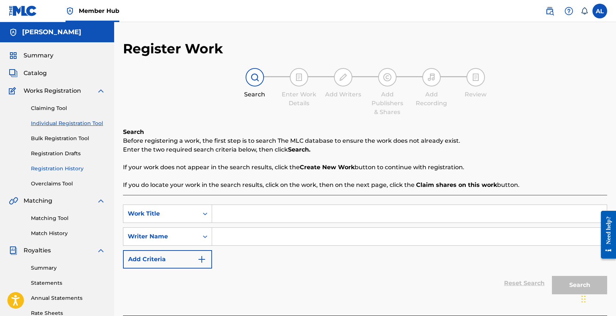
click at [71, 171] on link "Registration History" at bounding box center [68, 169] width 74 height 8
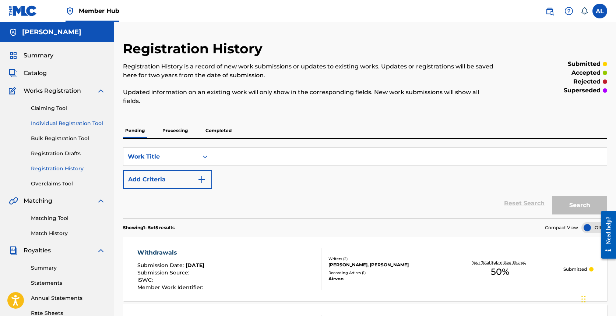
click at [67, 126] on link "Individual Registration Tool" at bounding box center [68, 124] width 74 height 8
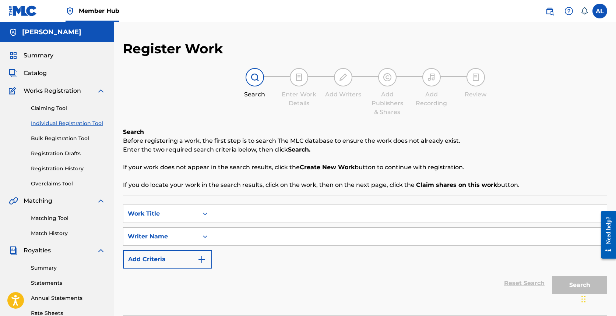
click at [250, 212] on input "Search Form" at bounding box center [409, 214] width 395 height 18
type input "0"
click at [228, 237] on input "Search Form" at bounding box center [409, 237] width 395 height 18
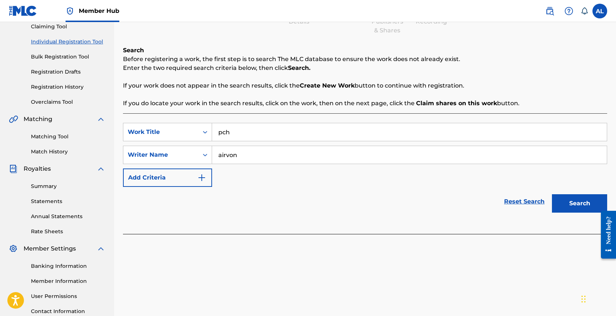
scroll to position [80, 0]
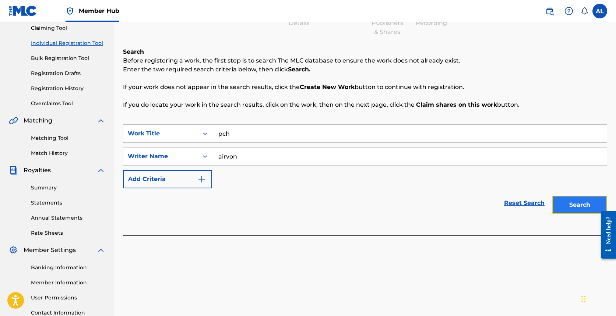
click at [351, 203] on button "Search" at bounding box center [579, 205] width 55 height 18
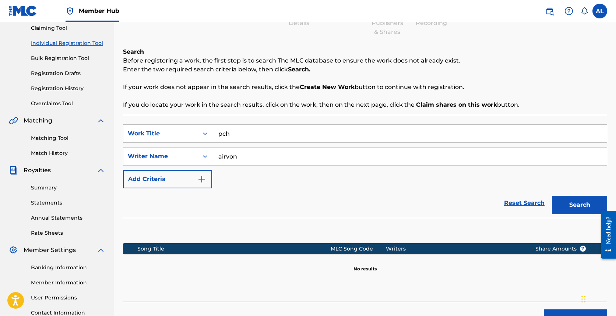
scroll to position [140, 0]
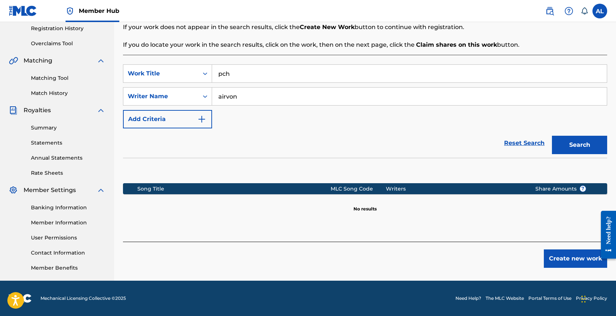
click at [351, 248] on div "Create new work" at bounding box center [365, 255] width 484 height 26
click at [351, 253] on button "Create new work" at bounding box center [575, 259] width 63 height 18
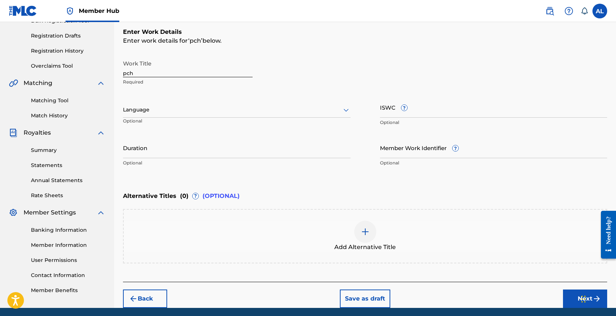
scroll to position [111, 0]
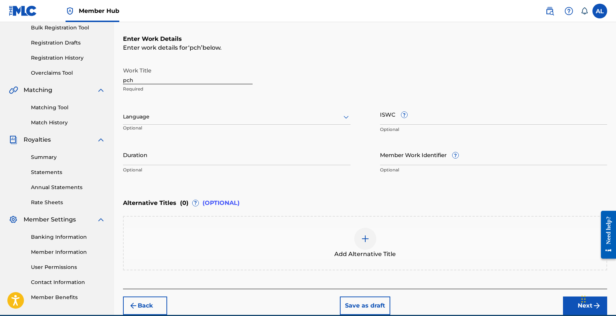
click at [264, 116] on div at bounding box center [237, 116] width 228 height 9
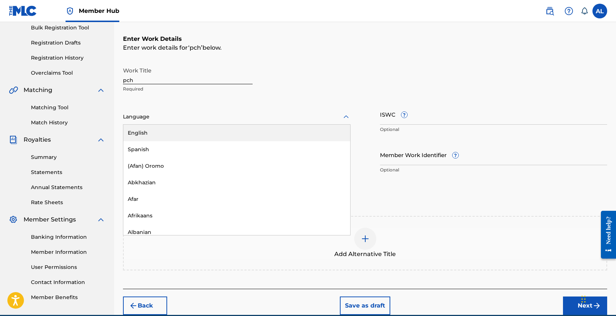
click at [262, 121] on div at bounding box center [237, 116] width 228 height 9
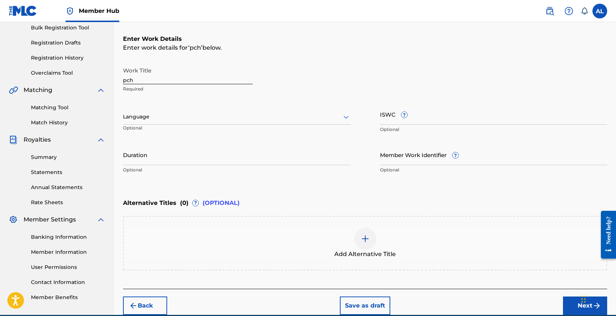
click at [262, 120] on div at bounding box center [237, 116] width 228 height 9
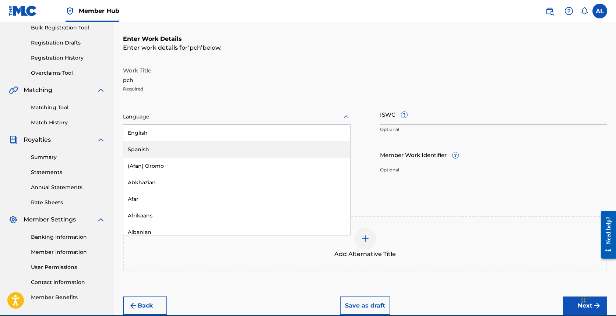
click at [263, 147] on div "Spanish" at bounding box center [236, 149] width 227 height 17
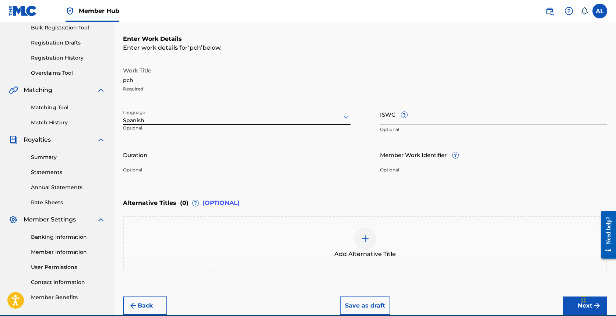
click at [264, 124] on div "Spanish" at bounding box center [237, 116] width 228 height 15
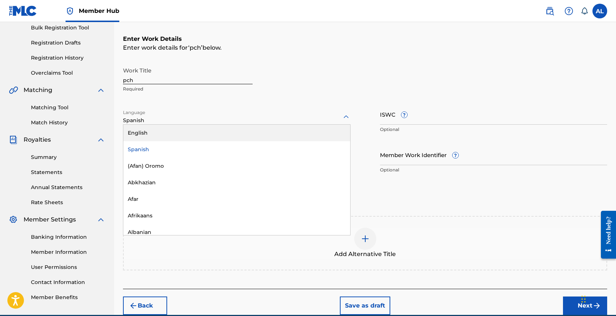
click at [261, 129] on div "English" at bounding box center [236, 133] width 227 height 17
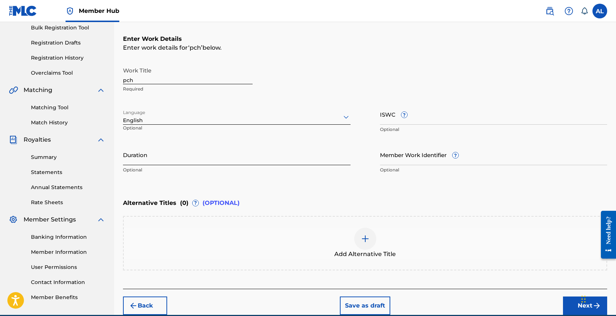
click at [220, 158] on input "Duration" at bounding box center [237, 154] width 228 height 21
click at [351, 227] on div "Add Alternative Title" at bounding box center [365, 243] width 484 height 55
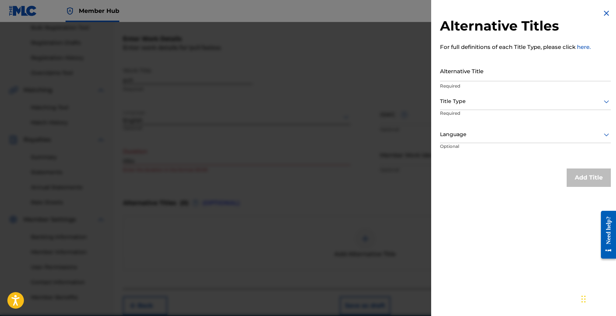
click at [305, 143] on div at bounding box center [308, 180] width 616 height 316
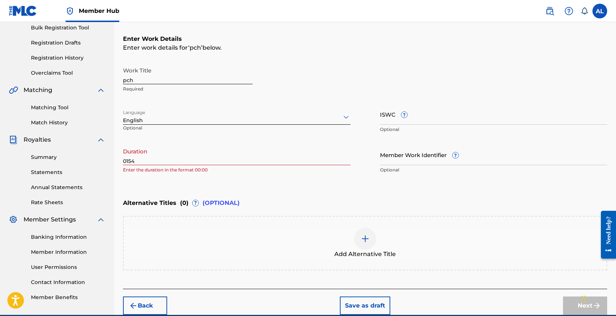
click at [130, 159] on input "0154" at bounding box center [237, 154] width 228 height 21
click at [128, 160] on input "0154" at bounding box center [237, 154] width 228 height 21
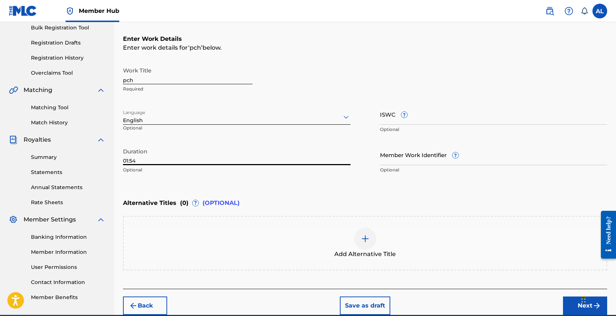
click at [351, 183] on div "Enter Work Details Enter work details for ‘ pch ’ below. Work Title pch Require…" at bounding box center [365, 106] width 484 height 178
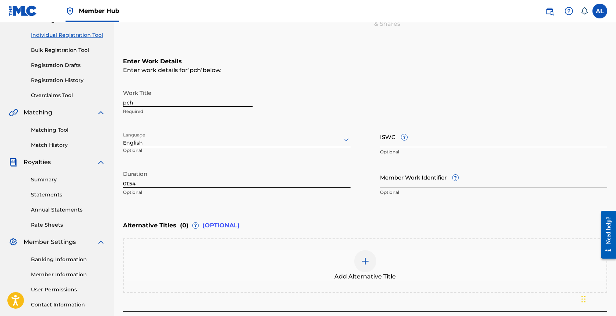
scroll to position [145, 0]
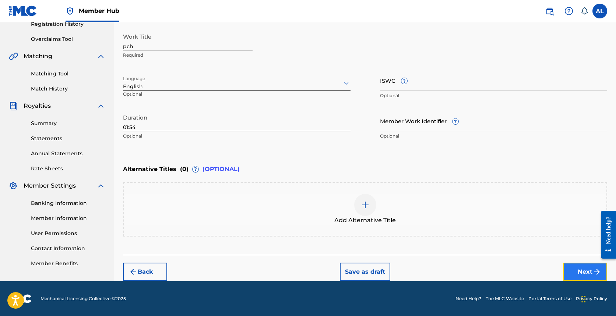
click at [351, 271] on button "Next" at bounding box center [585, 272] width 44 height 18
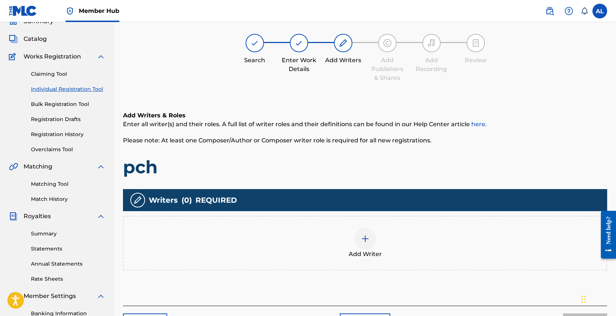
scroll to position [33, 0]
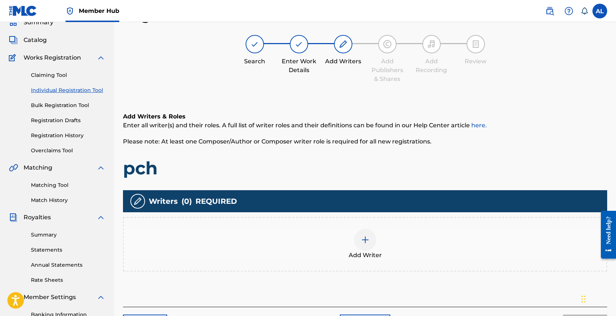
click at [351, 257] on span "Add Writer" at bounding box center [365, 255] width 33 height 9
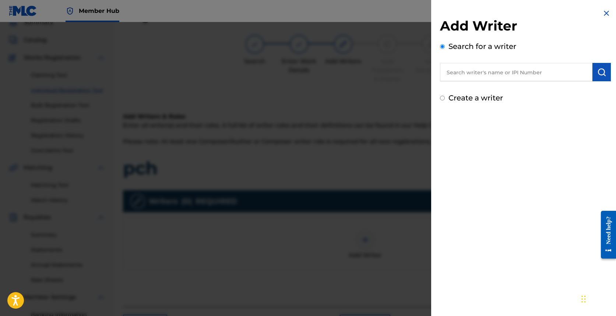
click at [351, 77] on input "text" at bounding box center [516, 72] width 153 height 18
paste input "01229310188"
click at [351, 70] on img "submit" at bounding box center [602, 72] width 9 height 9
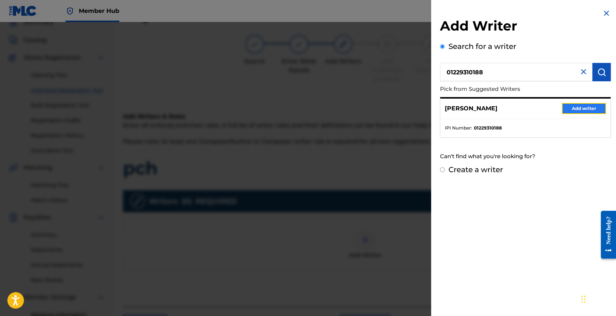
click at [351, 105] on button "Add writer" at bounding box center [584, 108] width 44 height 11
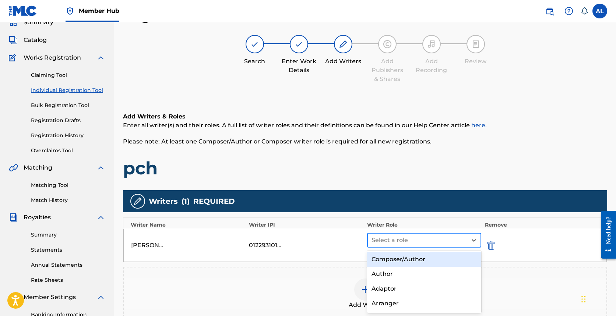
click at [351, 237] on div at bounding box center [418, 240] width 92 height 10
click at [351, 262] on div "Composer/Author" at bounding box center [424, 259] width 114 height 15
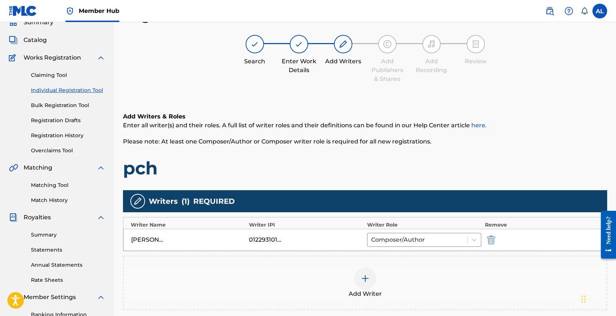
click at [351, 270] on div at bounding box center [365, 279] width 22 height 22
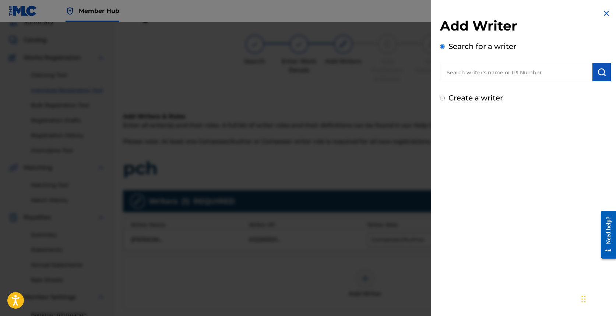
click at [351, 87] on div "Add Writer Search for a writer Create a writer" at bounding box center [525, 61] width 171 height 86
click at [351, 69] on input "text" at bounding box center [516, 72] width 153 height 18
click at [351, 72] on input "text" at bounding box center [516, 72] width 153 height 18
paste input "01298170229"
click at [351, 75] on button "submit" at bounding box center [602, 72] width 18 height 18
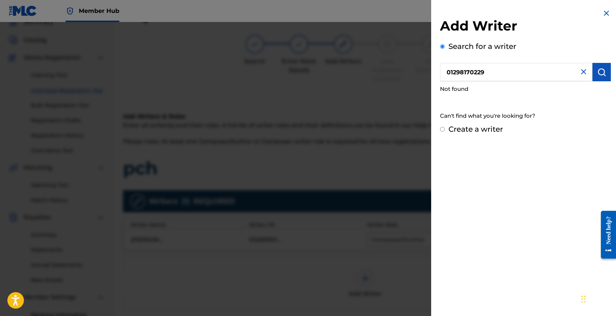
click at [351, 130] on label "Create a writer" at bounding box center [476, 129] width 55 height 9
click at [351, 130] on input "Create a writer" at bounding box center [442, 129] width 5 height 5
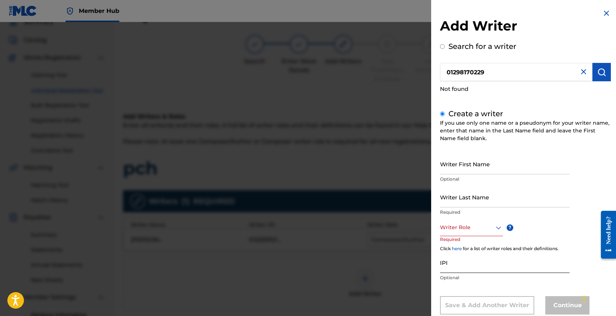
click at [351, 268] on input "IPI" at bounding box center [505, 262] width 130 height 21
paste input "01298170229"
click at [351, 231] on div "Writer Role" at bounding box center [471, 228] width 63 height 17
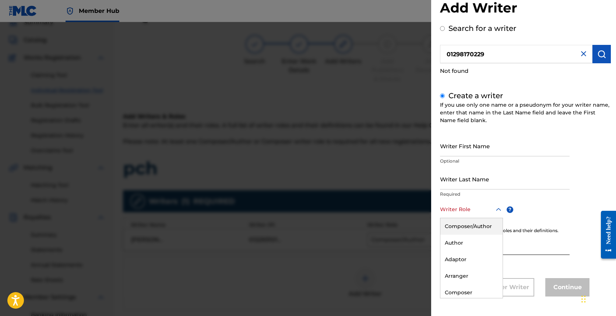
click at [351, 229] on div "Composer/Author" at bounding box center [472, 226] width 62 height 17
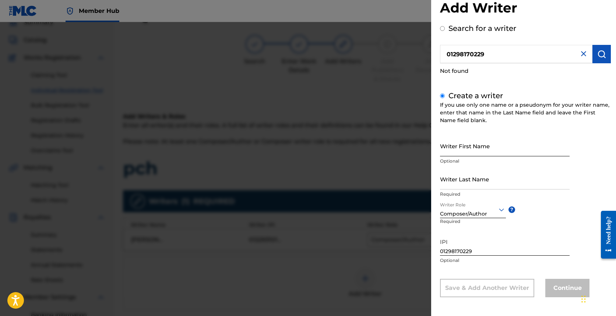
click at [351, 139] on input "Writer First Name" at bounding box center [505, 146] width 130 height 21
click at [351, 169] on input "Writer Last Name" at bounding box center [505, 179] width 130 height 21
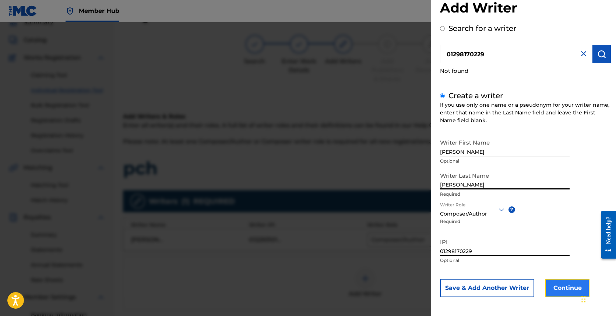
click at [351, 290] on button "Continue" at bounding box center [568, 288] width 44 height 18
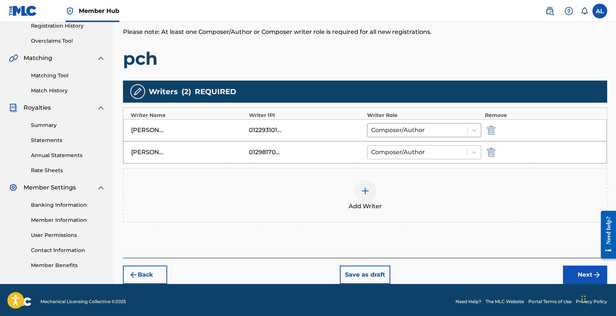
scroll to position [146, 0]
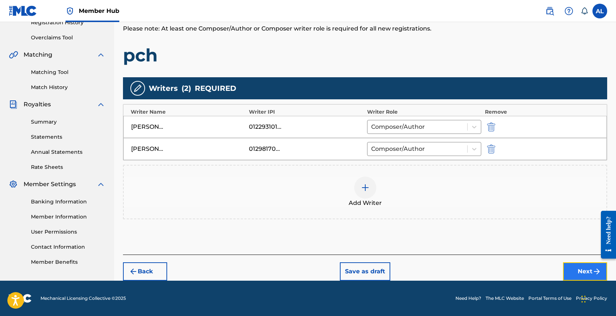
click at [351, 273] on button "Next" at bounding box center [585, 272] width 44 height 18
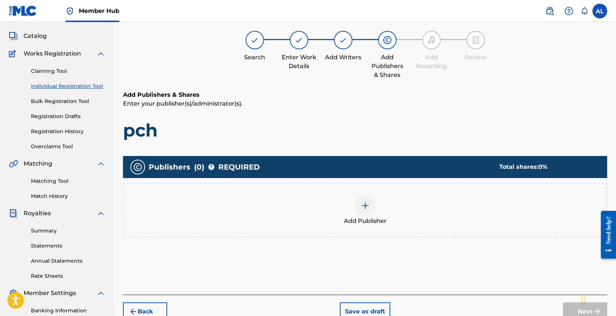
scroll to position [33, 0]
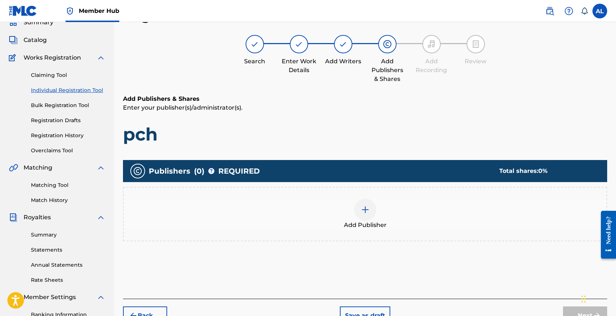
click at [351, 213] on img at bounding box center [365, 210] width 9 height 9
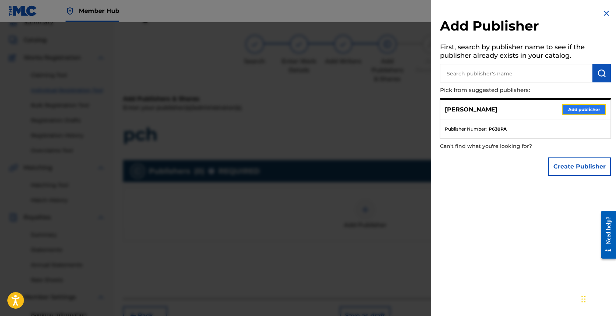
click at [351, 110] on button "Add publisher" at bounding box center [584, 109] width 44 height 11
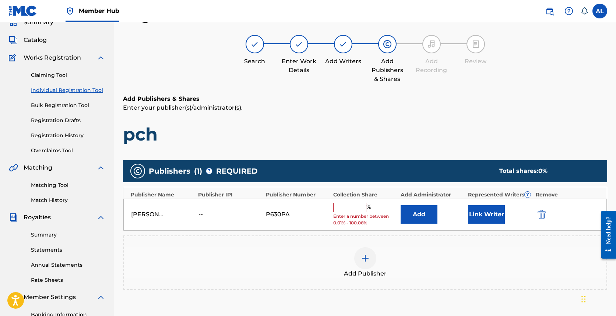
click at [351, 209] on input "text" at bounding box center [349, 208] width 33 height 10
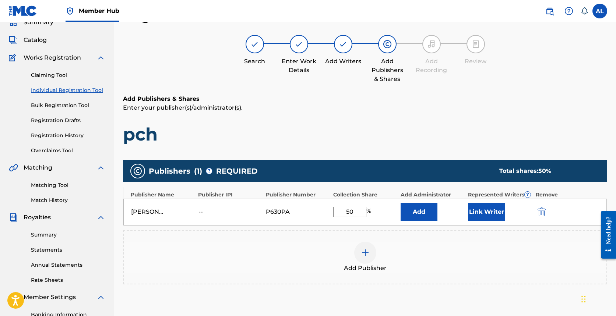
click at [351, 273] on div "Add Publisher" at bounding box center [365, 257] width 484 height 55
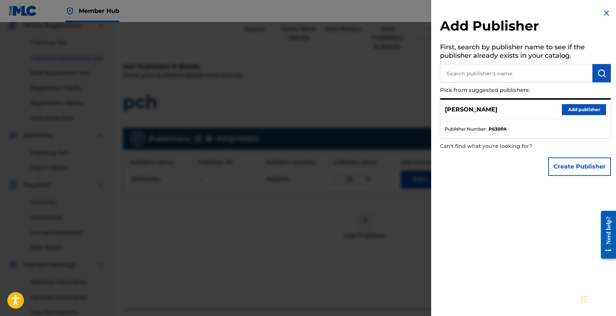
scroll to position [65, 0]
click at [351, 7] on div "Add Publisher First, search by publisher name to see if the publisher already e…" at bounding box center [525, 94] width 189 height 189
click at [351, 13] on img at bounding box center [606, 13] width 9 height 9
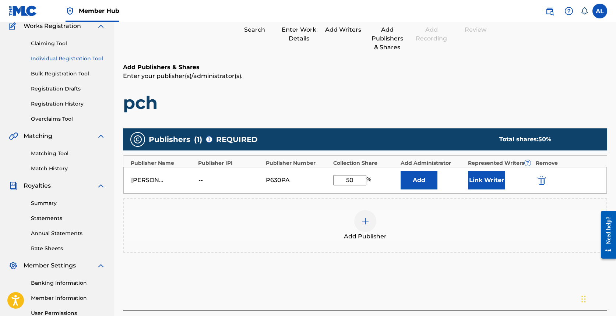
scroll to position [140, 0]
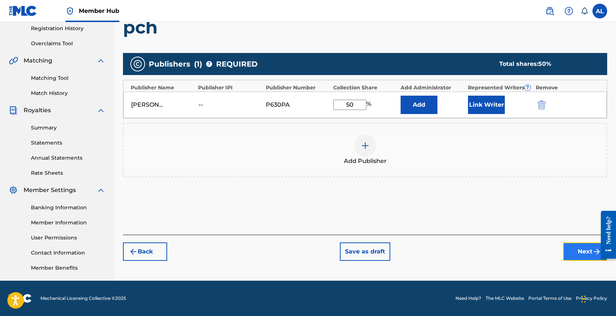
click at [351, 251] on button "Next" at bounding box center [585, 252] width 44 height 18
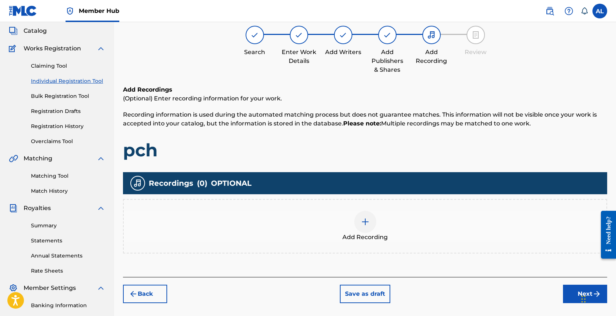
scroll to position [33, 0]
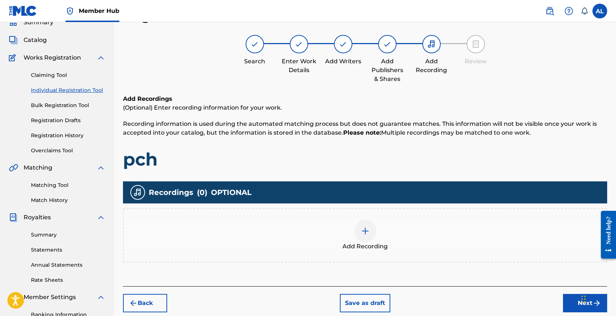
click at [351, 240] on div at bounding box center [365, 231] width 22 height 22
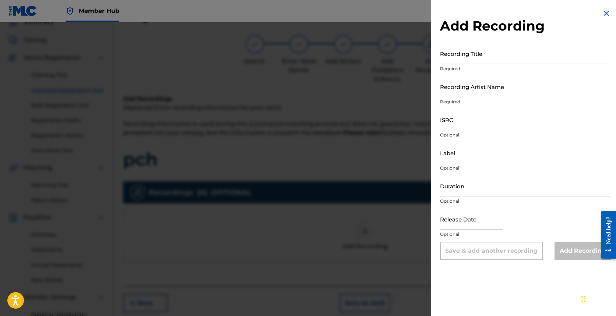
click at [351, 64] on div "Recording Title Required" at bounding box center [525, 59] width 171 height 33
click at [351, 54] on input "Recording Title" at bounding box center [525, 53] width 171 height 21
click at [351, 89] on input "Recording Artist Name" at bounding box center [525, 86] width 171 height 21
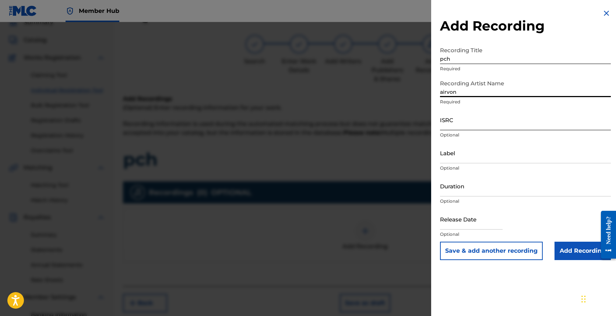
click at [351, 129] on input "ISRC" at bounding box center [525, 119] width 171 height 21
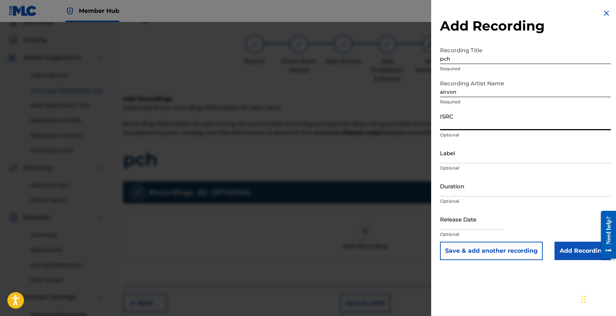
click at [351, 124] on input "ISRC" at bounding box center [525, 119] width 171 height 21
paste input "QZTB52443059"
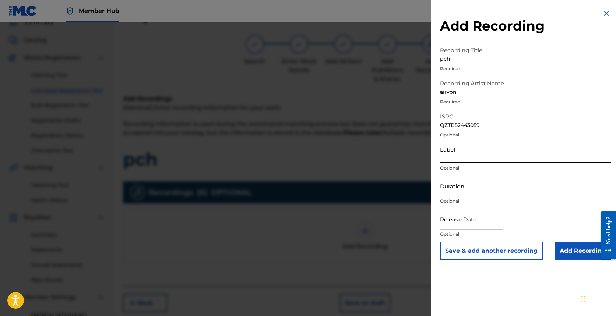
click at [351, 159] on input "Label" at bounding box center [525, 153] width 171 height 21
click at [351, 185] on input "Duration" at bounding box center [525, 186] width 171 height 21
click at [351, 228] on input "text" at bounding box center [471, 219] width 63 height 21
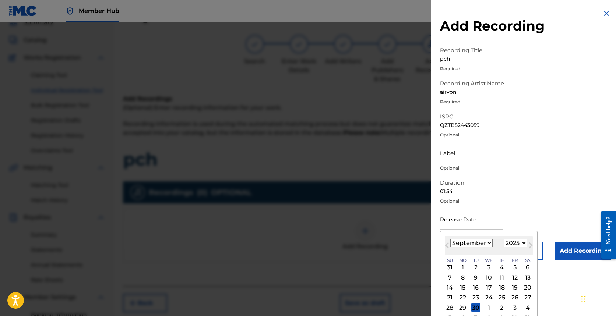
click at [351, 240] on select "January February March April May June July August September October November De…" at bounding box center [472, 243] width 42 height 8
click at [351, 239] on select "January February March April May June July August September October November De…" at bounding box center [472, 243] width 42 height 8
click at [351, 285] on div "16" at bounding box center [527, 288] width 9 height 9
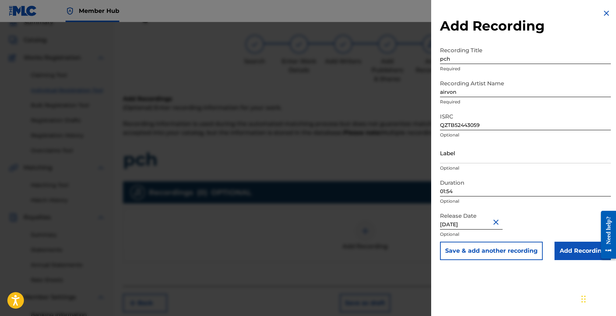
click at [351, 225] on input "[DATE]" at bounding box center [471, 219] width 63 height 21
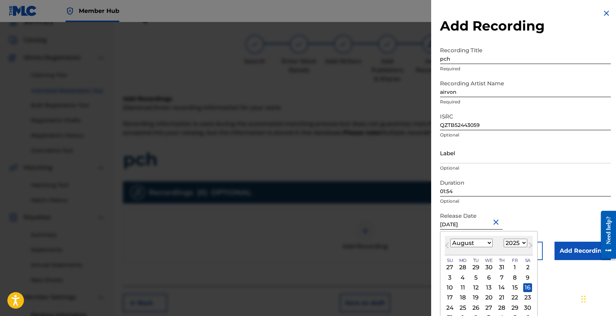
click at [351, 243] on select "1899 1900 1901 1902 1903 1904 1905 1906 1907 1908 1909 1910 1911 1912 1913 1914…" at bounding box center [516, 243] width 24 height 8
click at [351, 239] on select "1899 1900 1901 1902 1903 1904 1905 1906 1907 1908 1909 1910 1911 1912 1913 1914…" at bounding box center [516, 243] width 24 height 8
click at [351, 241] on select "1899 1900 1901 1902 1903 1904 1905 1906 1907 1908 1909 1910 1911 1912 1913 1914…" at bounding box center [516, 243] width 24 height 8
click at [351, 239] on select "1899 1900 1901 1902 1903 1904 1905 1906 1907 1908 1909 1910 1911 1912 1913 1914…" at bounding box center [516, 243] width 24 height 8
click at [351, 285] on div "16" at bounding box center [515, 288] width 9 height 9
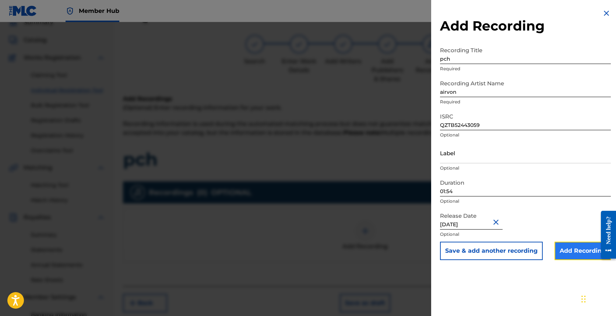
click at [351, 248] on input "Add Recording" at bounding box center [583, 251] width 56 height 18
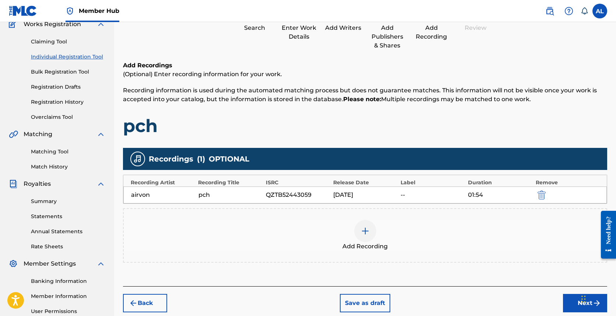
scroll to position [140, 0]
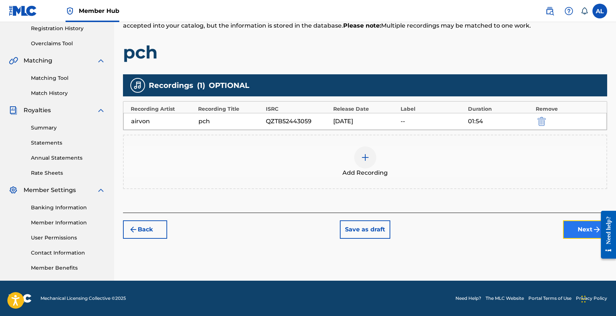
click at [351, 231] on button "Next" at bounding box center [585, 230] width 44 height 18
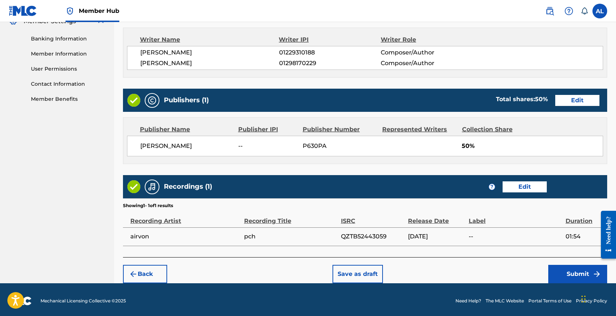
scroll to position [311, 0]
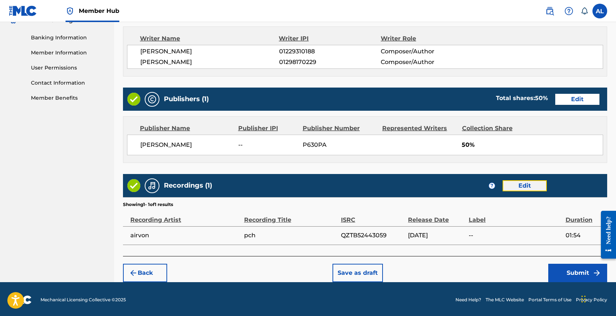
click at [351, 186] on button "Edit" at bounding box center [525, 186] width 44 height 11
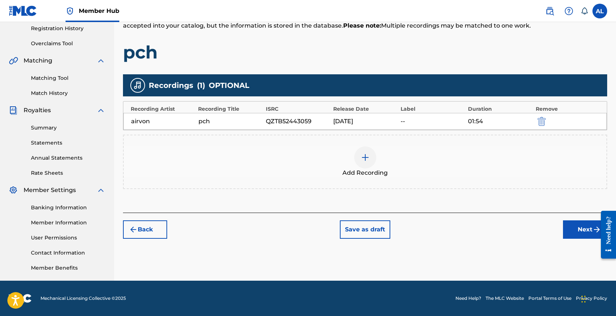
scroll to position [140, 0]
click at [351, 118] on div "--" at bounding box center [433, 121] width 64 height 9
click at [351, 232] on button "Next" at bounding box center [585, 230] width 44 height 18
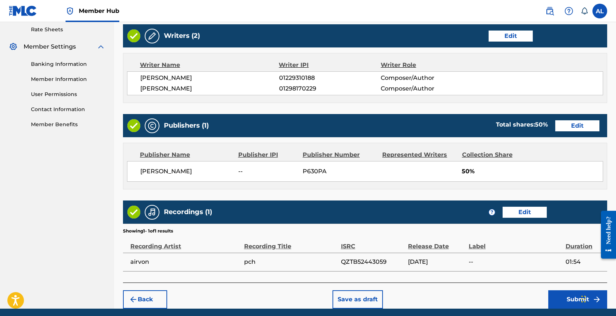
scroll to position [274, 0]
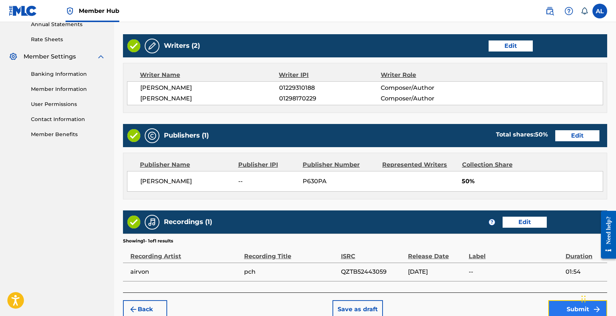
click at [351, 307] on button "Submit" at bounding box center [578, 310] width 59 height 18
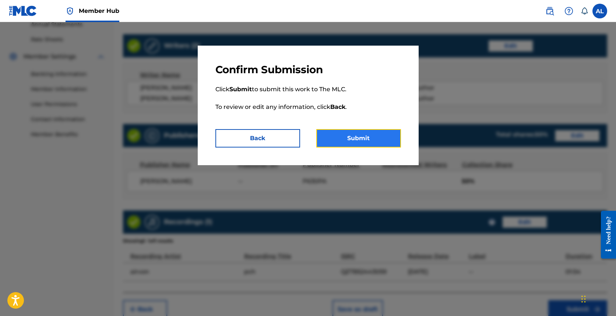
click at [351, 136] on button "Submit" at bounding box center [358, 138] width 85 height 18
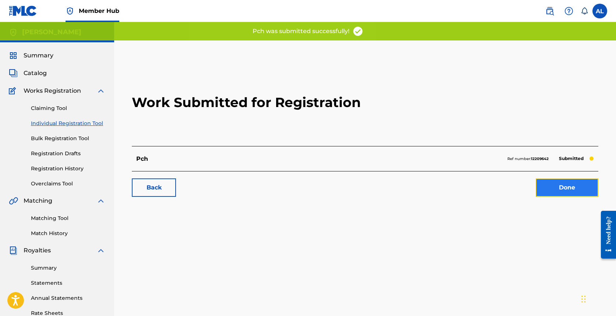
click at [351, 179] on link "Done" at bounding box center [567, 188] width 63 height 18
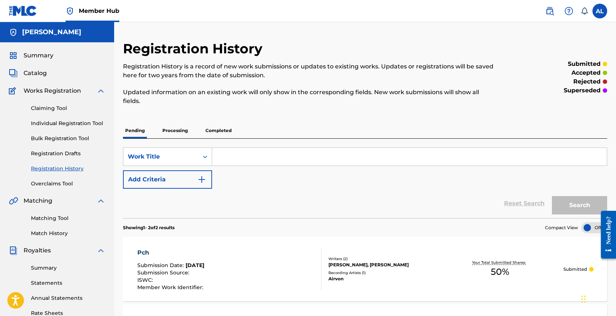
click at [66, 128] on div "Claiming Tool Individual Registration Tool Bulk Registration Tool Registration …" at bounding box center [57, 141] width 97 height 92
click at [63, 118] on div "Claiming Tool Individual Registration Tool Bulk Registration Tool Registration …" at bounding box center [57, 141] width 97 height 92
click at [63, 124] on link "Individual Registration Tool" at bounding box center [68, 124] width 74 height 8
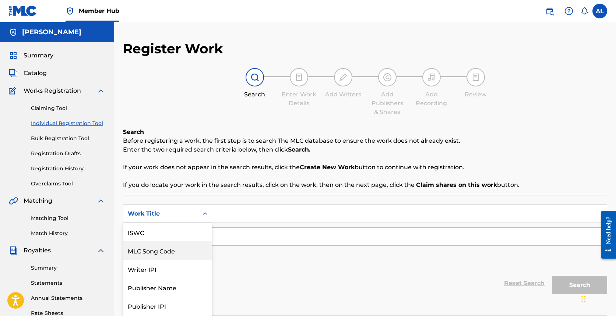
scroll to position [16, 0]
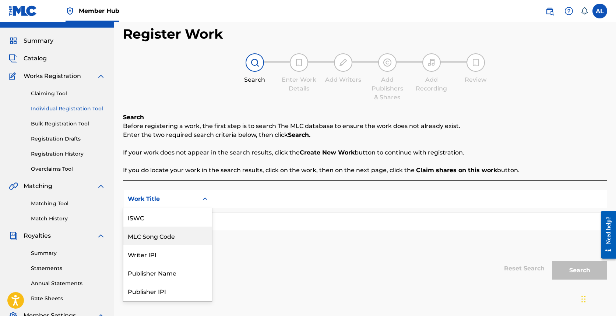
click at [193, 209] on div "MLC Song Code, 2 of 7. 7 results available. Use Up and Down to choose options, …" at bounding box center [167, 199] width 89 height 18
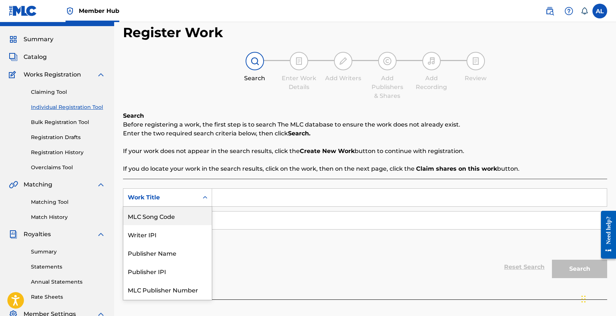
scroll to position [18, 0]
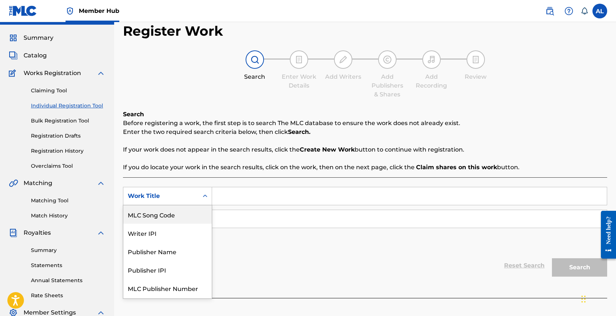
click at [193, 200] on div "Work Title" at bounding box center [161, 196] width 66 height 9
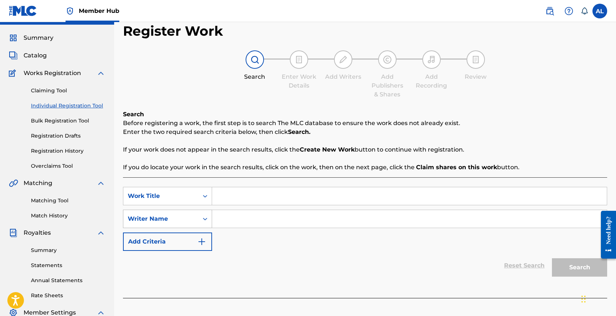
click at [193, 218] on div "Writer Name" at bounding box center [161, 219] width 66 height 9
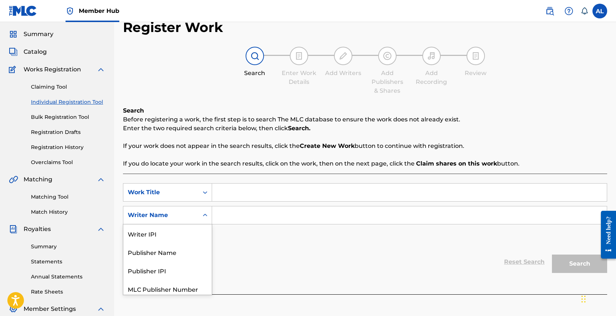
scroll to position [22, 0]
click at [202, 185] on div "Search Form" at bounding box center [205, 192] width 13 height 18
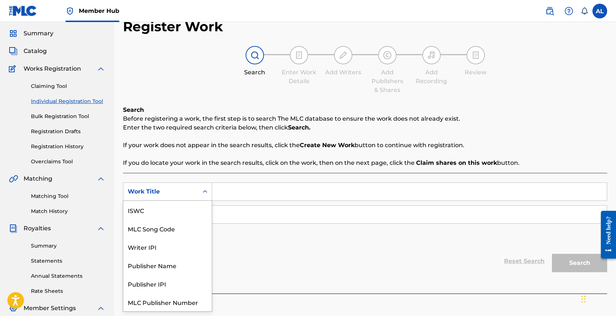
scroll to position [18, 0]
click at [288, 208] on input "Search Form" at bounding box center [409, 215] width 395 height 18
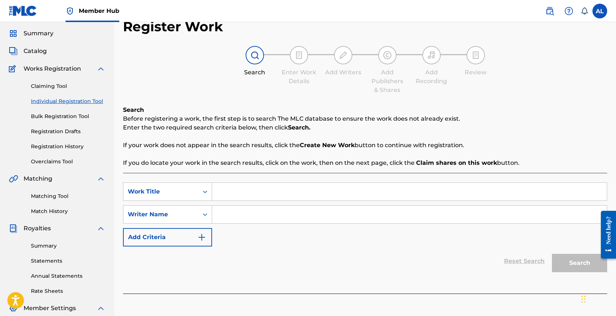
click at [279, 191] on input "Search Form" at bounding box center [409, 192] width 395 height 18
click at [245, 195] on input "say the same" at bounding box center [409, 192] width 395 height 18
click at [228, 242] on div "SearchWithCriteria7c1a11f1-3a31-4ddf-b1cb-7b3c359c879b Work Title lovely Search…" at bounding box center [365, 215] width 484 height 64
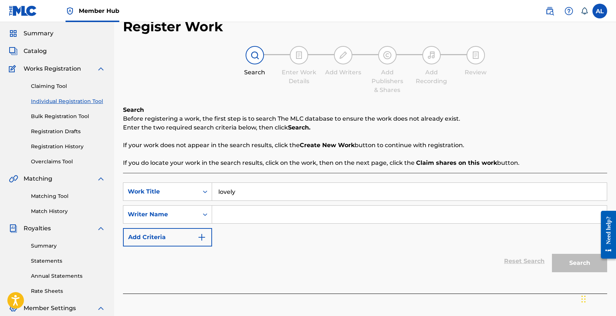
click at [228, 215] on input "Search Form" at bounding box center [409, 215] width 395 height 18
click at [351, 267] on button "Search" at bounding box center [579, 263] width 55 height 18
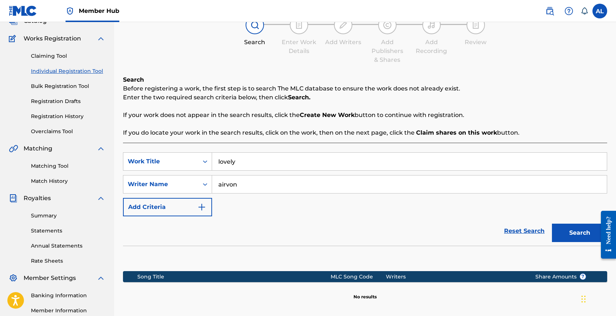
scroll to position [140, 0]
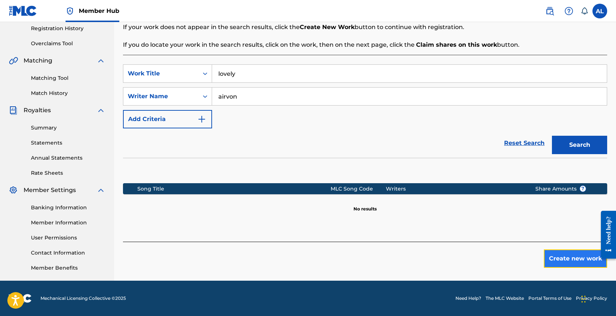
click at [351, 257] on button "Create new work" at bounding box center [575, 259] width 63 height 18
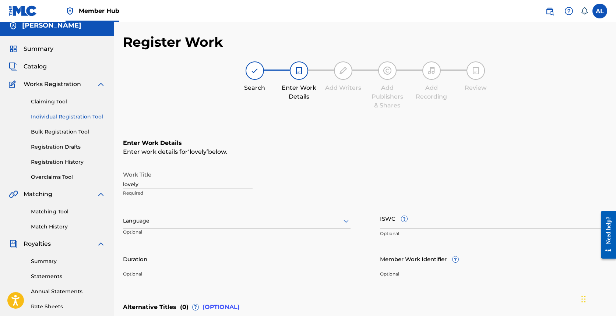
scroll to position [9, 0]
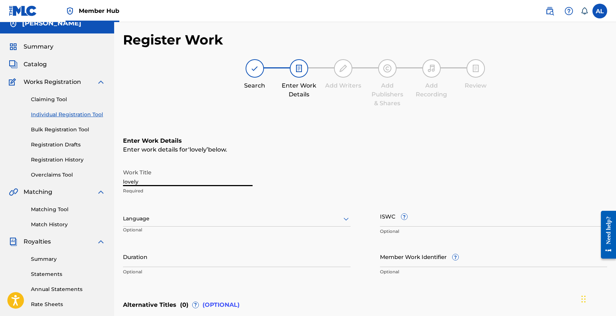
click at [186, 177] on input "lovely" at bounding box center [188, 175] width 130 height 21
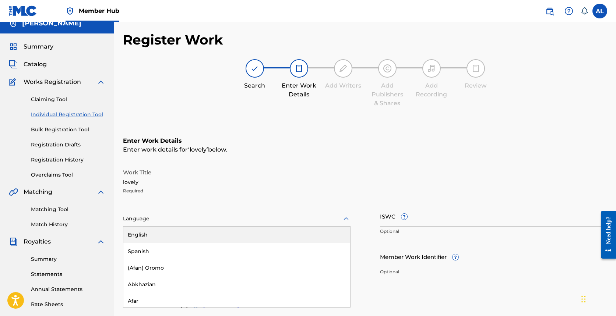
click at [188, 215] on div "English, 1 of 153. 153 results available. Use Up and Down to choose options, pr…" at bounding box center [237, 218] width 228 height 15
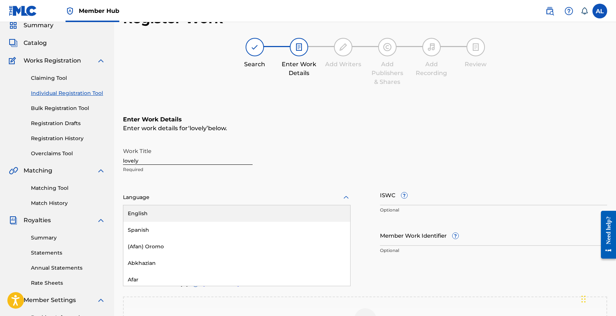
click at [188, 215] on div "English" at bounding box center [236, 214] width 227 height 17
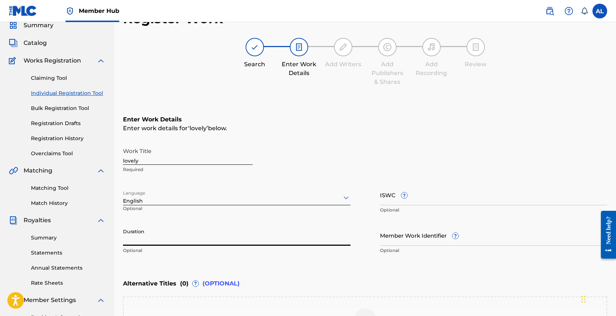
click at [277, 238] on input "Duration" at bounding box center [237, 235] width 228 height 21
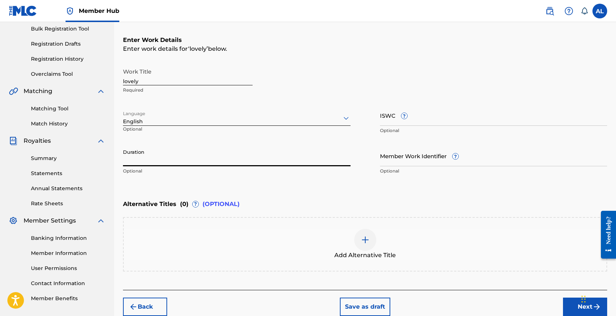
scroll to position [111, 0]
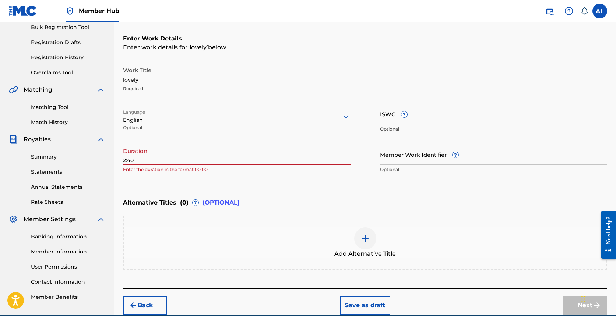
click at [123, 161] on input "2:40" at bounding box center [237, 154] width 228 height 21
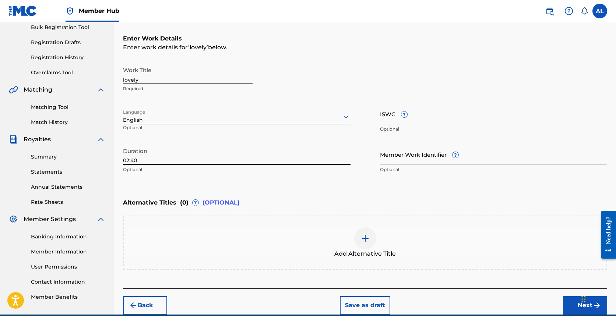
click at [164, 183] on div "Enter Work Details Enter work details for ‘ lovely ’ below. Work Title lovely R…" at bounding box center [365, 106] width 484 height 178
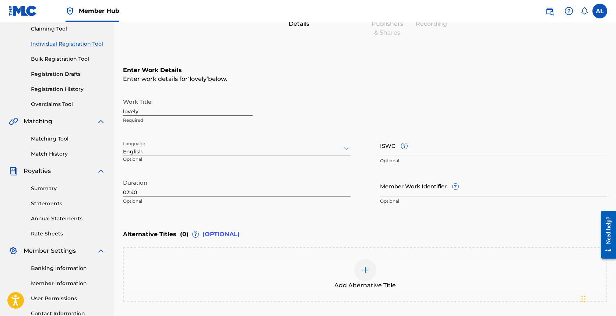
scroll to position [145, 0]
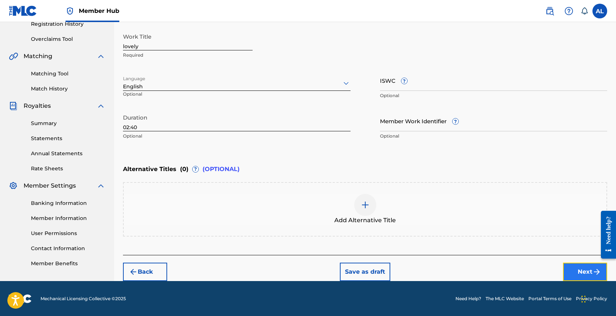
click at [351, 272] on button "Next" at bounding box center [585, 272] width 44 height 18
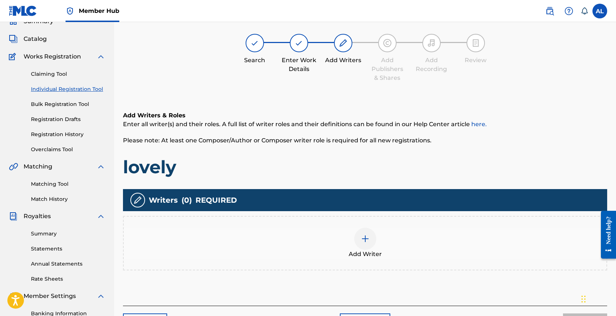
scroll to position [33, 0]
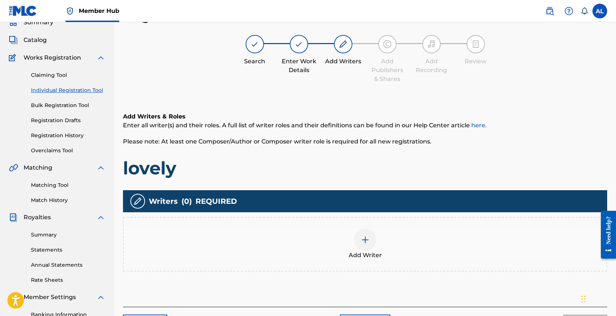
click at [351, 234] on div at bounding box center [365, 240] width 22 height 22
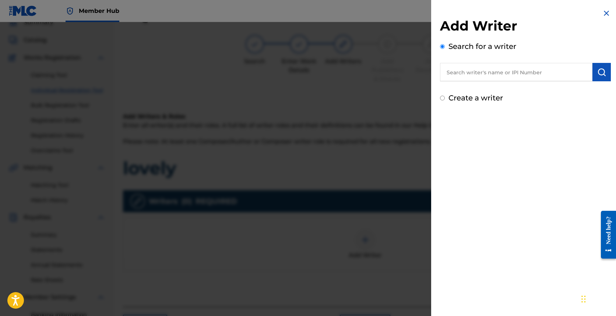
click at [351, 69] on input "text" at bounding box center [516, 72] width 153 height 18
click at [351, 70] on input "text" at bounding box center [516, 72] width 153 height 18
click at [351, 63] on input "text" at bounding box center [516, 72] width 153 height 18
paste input "01298170229"
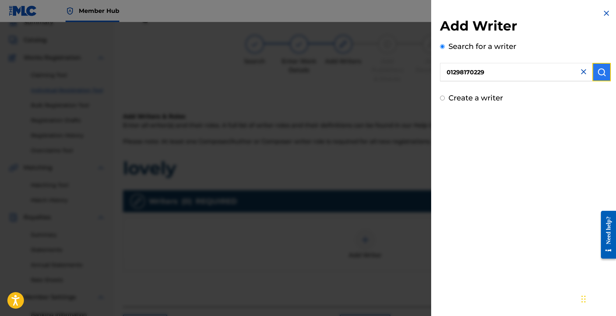
click at [351, 70] on img "submit" at bounding box center [602, 72] width 9 height 9
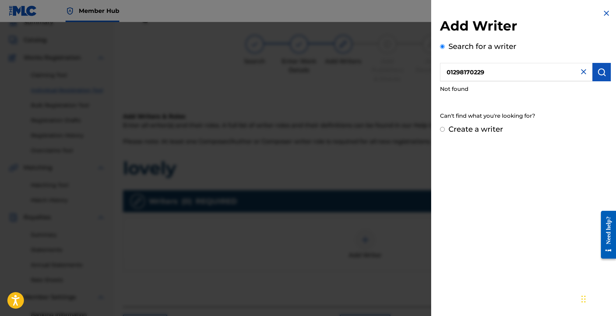
click at [351, 124] on div "Create a writer" at bounding box center [525, 129] width 171 height 11
click at [351, 131] on input "Create a writer" at bounding box center [442, 129] width 5 height 5
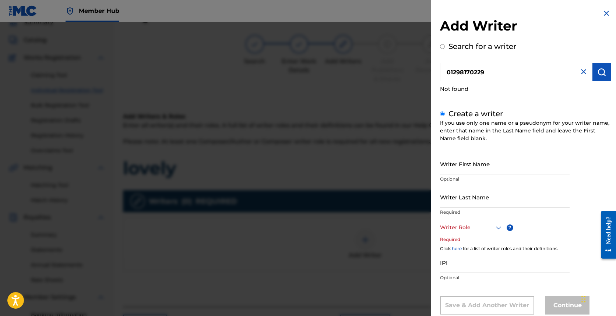
click at [351, 227] on div "Writer Role" at bounding box center [471, 228] width 63 height 17
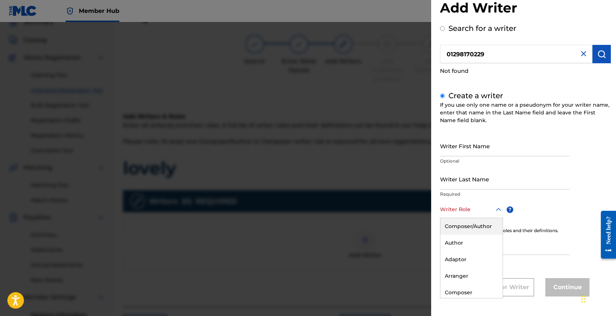
click at [351, 223] on div "Composer/Author" at bounding box center [472, 226] width 62 height 17
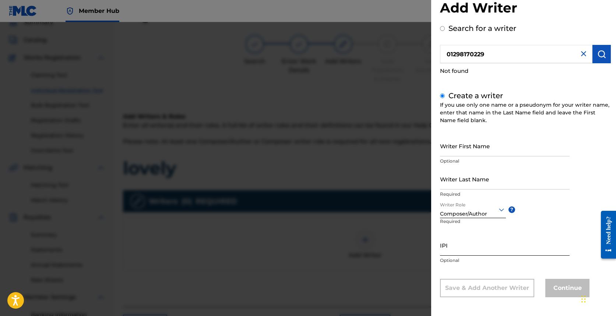
click at [351, 249] on input "IPI" at bounding box center [505, 245] width 130 height 21
paste input "01298170229"
click at [351, 147] on input "Writer First Name" at bounding box center [505, 146] width 130 height 21
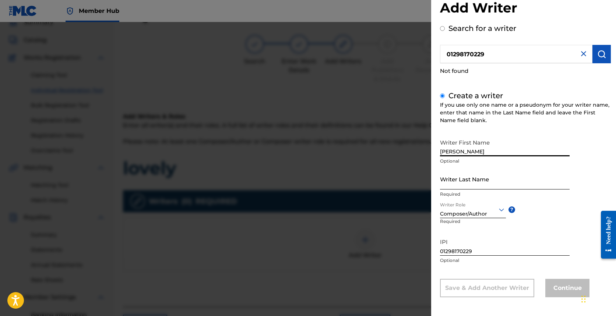
click at [351, 175] on input "Writer Last Name" at bounding box center [505, 179] width 130 height 21
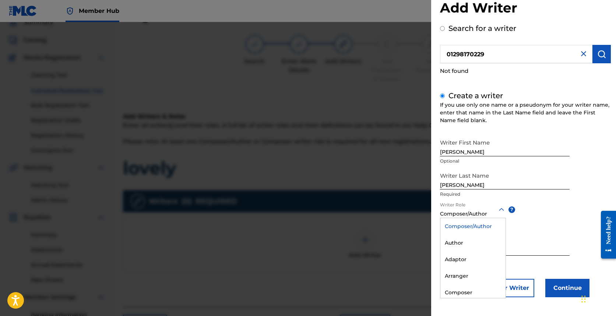
click at [351, 213] on div at bounding box center [473, 209] width 66 height 9
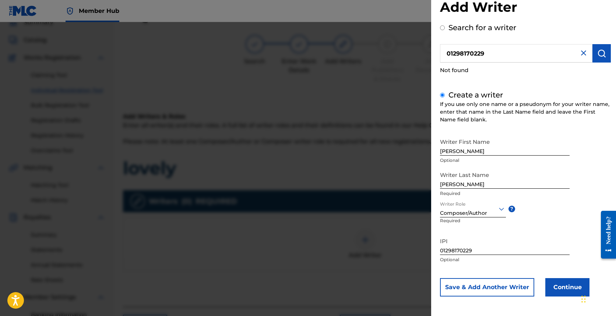
click at [351, 203] on div "Composer/Author" at bounding box center [473, 209] width 66 height 17
click at [351, 287] on button "Continue" at bounding box center [568, 287] width 44 height 18
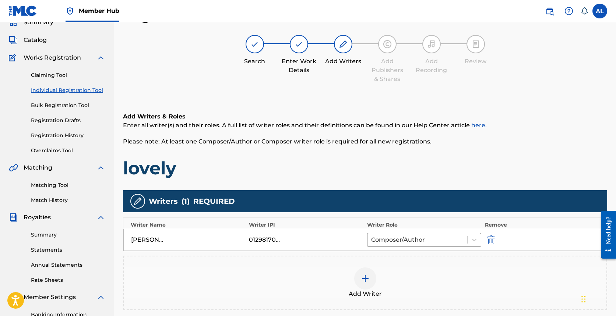
click at [351, 277] on img at bounding box center [365, 278] width 9 height 9
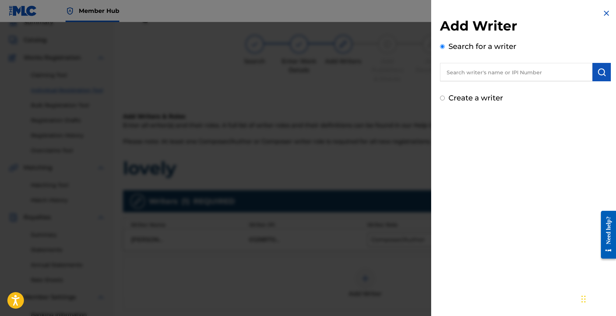
click at [351, 65] on input "text" at bounding box center [516, 72] width 153 height 18
paste input "01229310188"
click at [351, 76] on button "submit" at bounding box center [602, 72] width 18 height 18
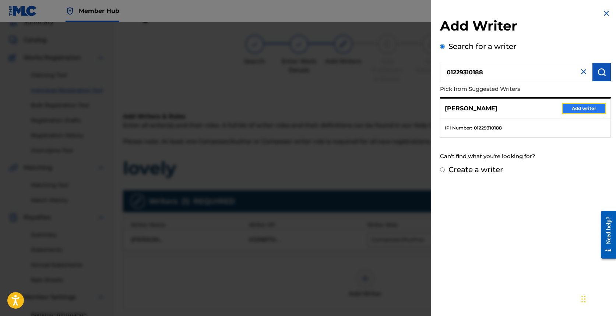
click at [351, 109] on button "Add writer" at bounding box center [584, 108] width 44 height 11
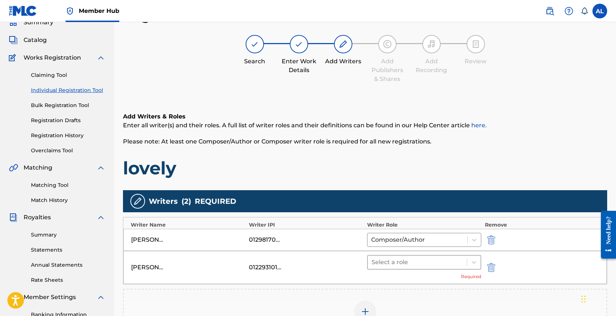
click at [351, 262] on div at bounding box center [418, 262] width 92 height 10
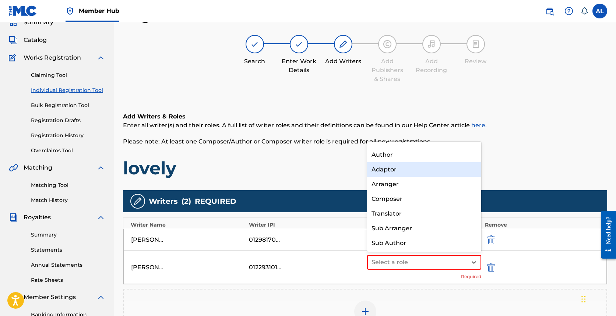
scroll to position [0, 0]
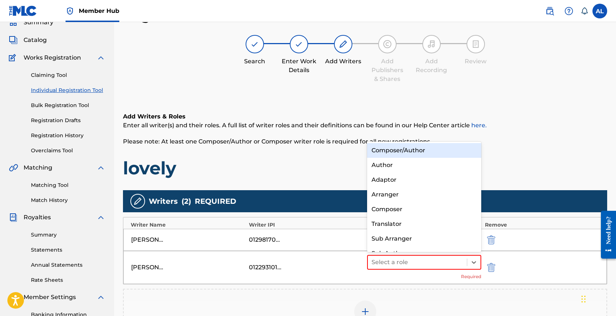
click at [351, 155] on div "Composer/Author" at bounding box center [424, 150] width 114 height 15
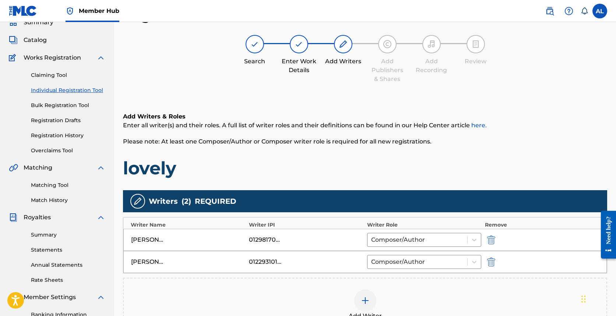
scroll to position [146, 0]
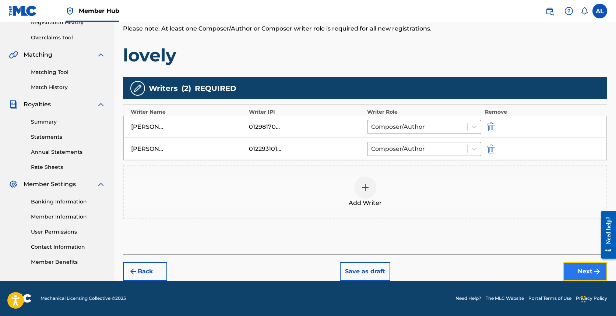
click at [351, 266] on button "Next" at bounding box center [585, 272] width 44 height 18
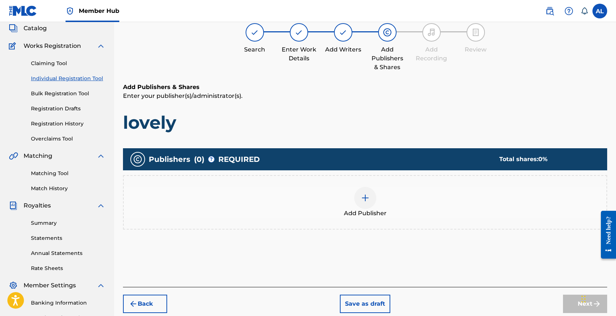
scroll to position [33, 0]
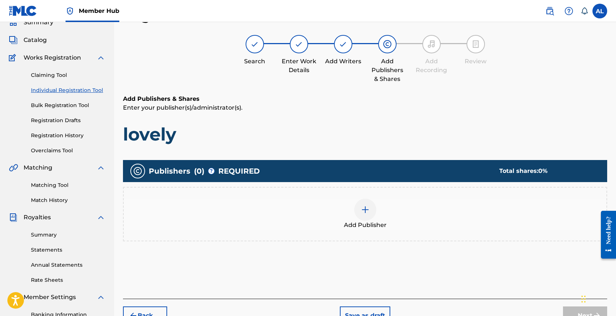
click at [351, 210] on img at bounding box center [365, 210] width 9 height 9
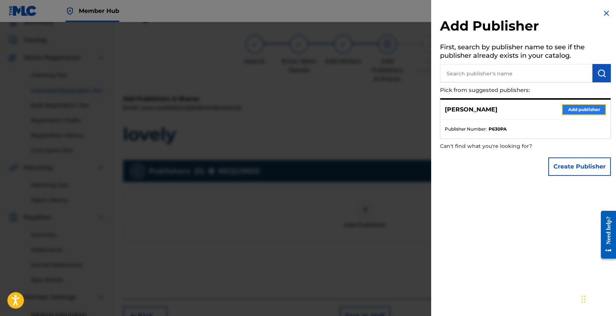
click at [351, 106] on button "Add publisher" at bounding box center [584, 109] width 44 height 11
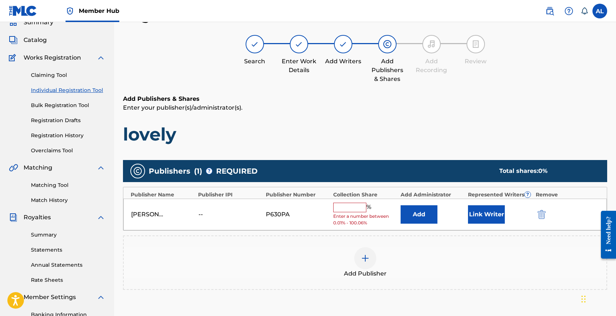
click at [351, 203] on input "text" at bounding box center [349, 208] width 33 height 10
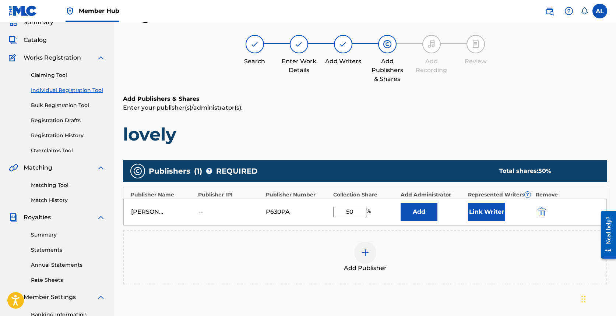
click at [351, 241] on div "Add Publisher" at bounding box center [365, 257] width 484 height 55
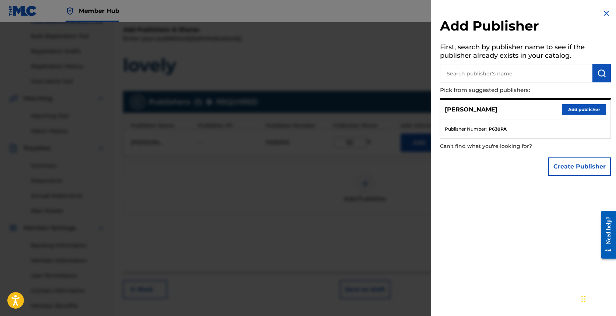
scroll to position [140, 0]
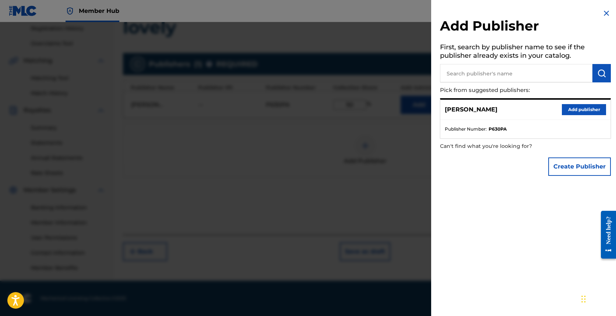
click at [351, 7] on div "Add Publisher First, search by publisher name to see if the publisher already e…" at bounding box center [525, 94] width 189 height 189
click at [351, 14] on img at bounding box center [606, 13] width 9 height 9
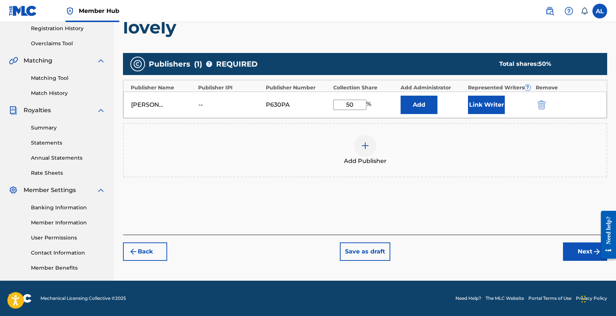
click at [351, 239] on div at bounding box center [606, 234] width 21 height 59
click at [351, 255] on button "Next" at bounding box center [585, 252] width 44 height 18
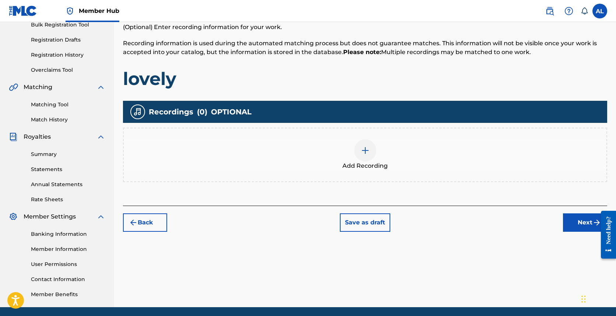
scroll to position [117, 0]
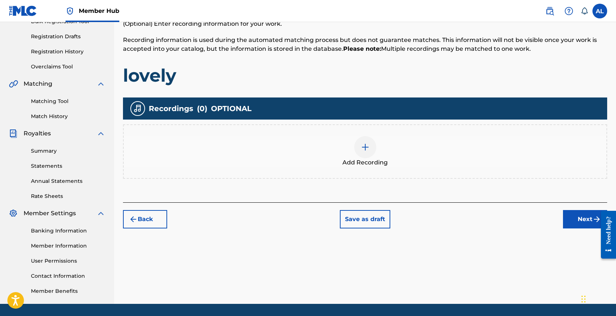
click at [351, 141] on div at bounding box center [365, 147] width 22 height 22
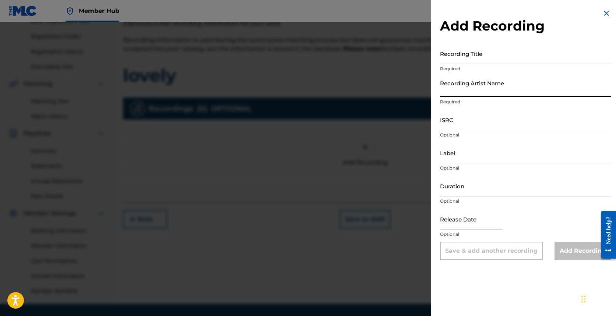
click at [351, 76] on input "Recording Artist Name" at bounding box center [525, 86] width 171 height 21
click at [351, 57] on input "Recording Title" at bounding box center [525, 53] width 171 height 21
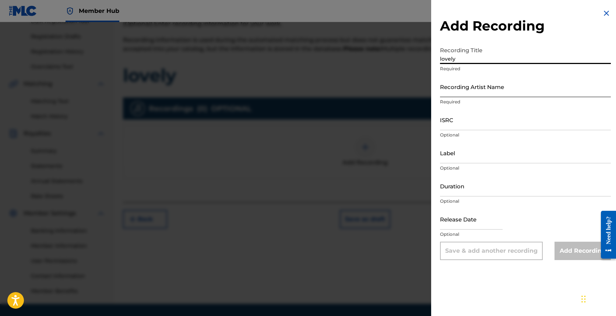
click at [351, 83] on input "Recording Artist Name" at bounding box center [525, 86] width 171 height 21
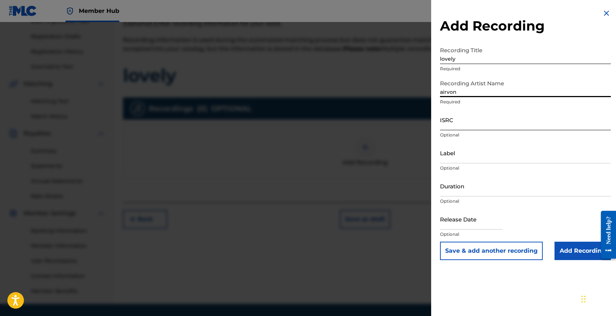
click at [351, 115] on input "ISRC" at bounding box center [525, 119] width 171 height 21
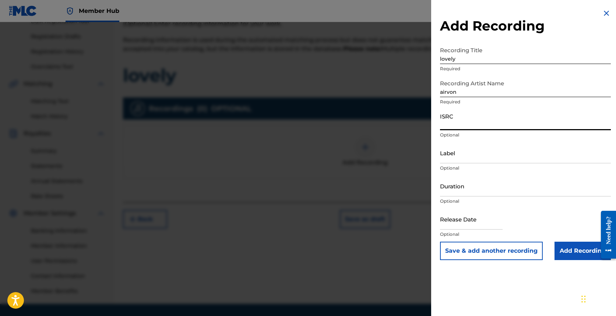
paste input "QZDA72535019"
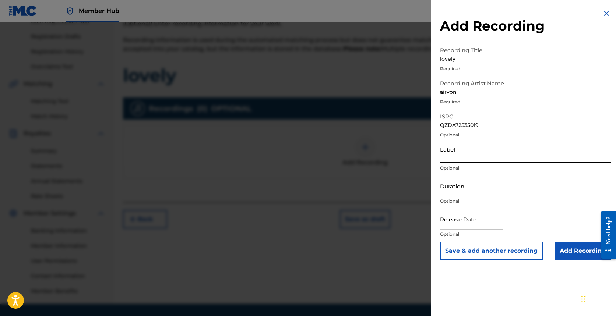
click at [351, 158] on input "Label" at bounding box center [525, 153] width 171 height 21
click at [351, 180] on input "Duration" at bounding box center [525, 186] width 171 height 21
click at [351, 185] on input "Duration" at bounding box center [525, 186] width 171 height 21
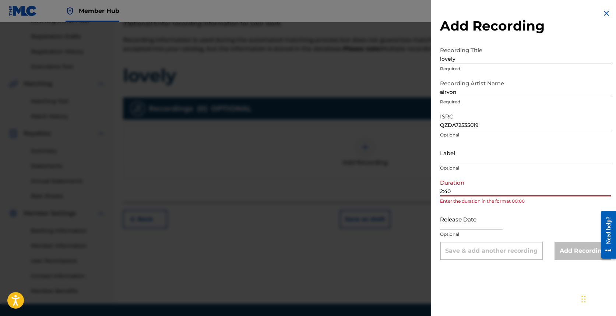
click at [351, 190] on input "2:40" at bounding box center [525, 186] width 171 height 21
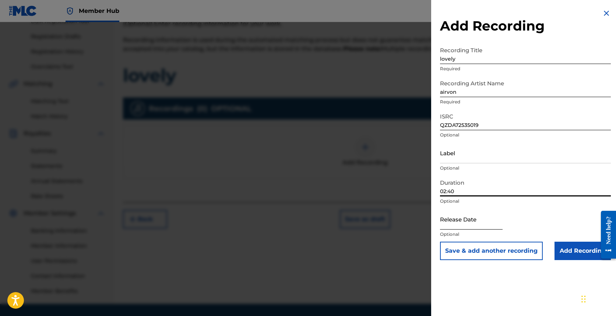
click at [351, 211] on input "text" at bounding box center [471, 219] width 63 height 21
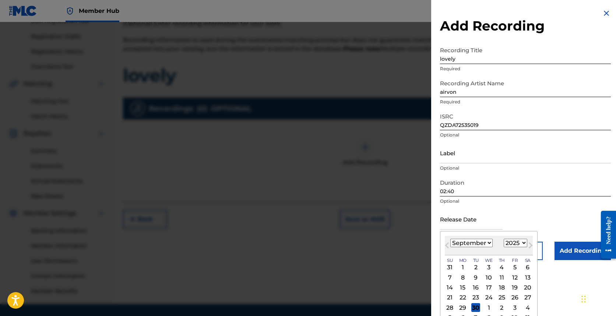
click at [351, 243] on select "January February March April May June July August September October November De…" at bounding box center [472, 243] width 42 height 8
click at [351, 246] on select "January February March April May June July August September October November De…" at bounding box center [472, 243] width 42 height 8
click at [351, 238] on div "[DATE] January February March April May June July August September October Nove…" at bounding box center [489, 246] width 88 height 20
click at [351, 241] on select "January February March April May June July August September October November De…" at bounding box center [472, 243] width 42 height 8
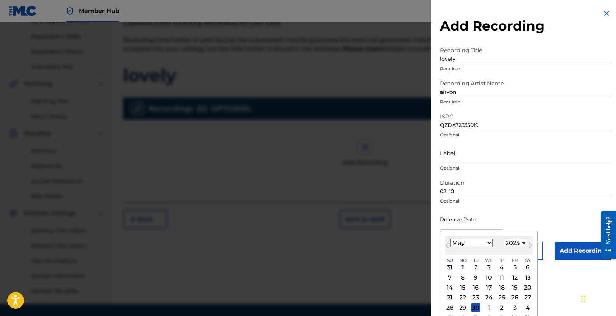
click at [351, 239] on select "January February March April May June July August September October November De…" at bounding box center [472, 243] width 42 height 8
click at [351, 251] on div "May [DATE] February March April May June July August September October November…" at bounding box center [489, 246] width 88 height 20
click at [351, 245] on select "January February March April May June July August September October November De…" at bounding box center [472, 243] width 42 height 8
click at [351, 239] on select "January February March April May June July August September October November De…" at bounding box center [472, 243] width 42 height 8
click at [351, 273] on div "5" at bounding box center [489, 277] width 9 height 9
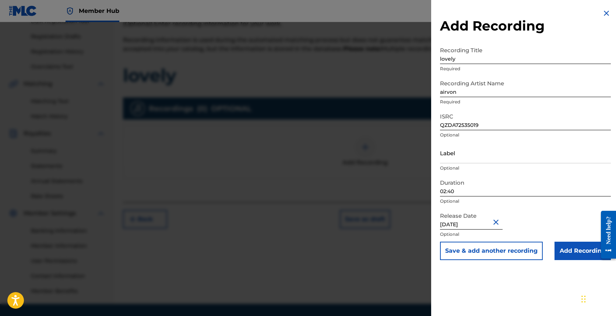
click at [351, 225] on input "[DATE]" at bounding box center [471, 219] width 63 height 21
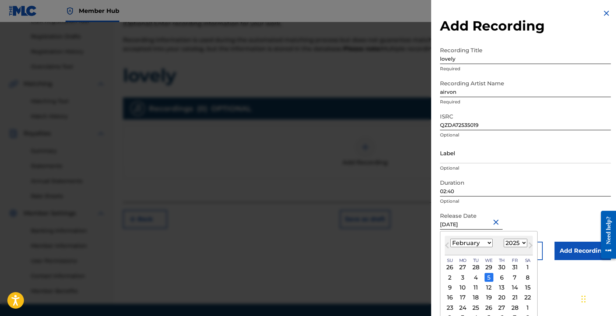
click at [351, 278] on div "5" at bounding box center [489, 277] width 9 height 9
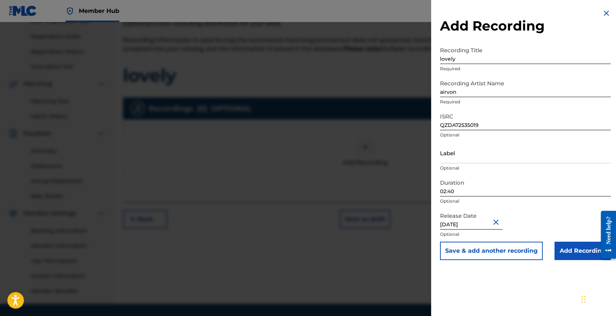
click at [351, 232] on p "Optional" at bounding box center [525, 234] width 171 height 7
click at [351, 217] on div "Release Date [DATE] Optional" at bounding box center [525, 225] width 171 height 33
click at [351, 249] on input "Add Recording" at bounding box center [583, 251] width 56 height 18
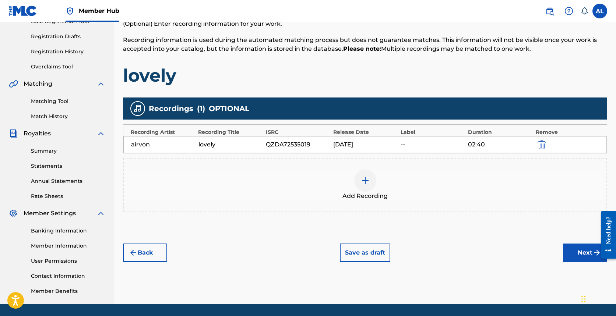
click at [351, 175] on div at bounding box center [365, 181] width 22 height 22
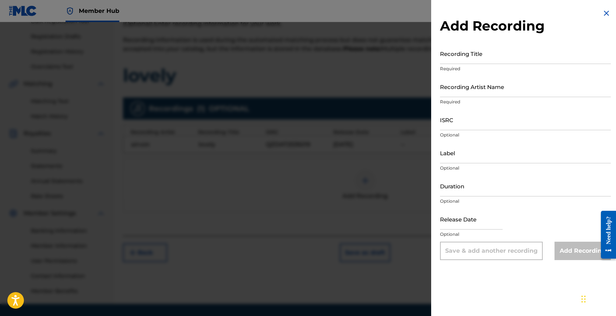
click at [351, 65] on div "Recording Title Required" at bounding box center [525, 59] width 171 height 33
click at [351, 56] on input "Recording Title" at bounding box center [525, 53] width 171 height 21
click at [351, 89] on input "Recording Artist Name" at bounding box center [525, 86] width 171 height 21
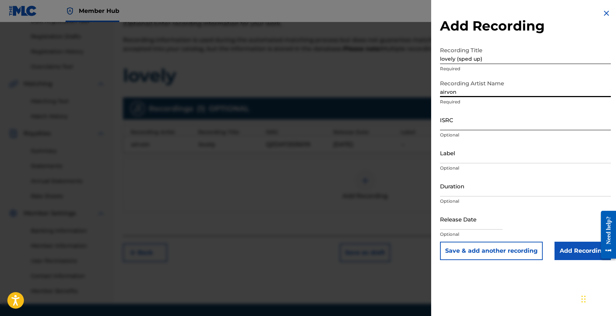
click at [351, 119] on input "ISRC" at bounding box center [525, 119] width 171 height 21
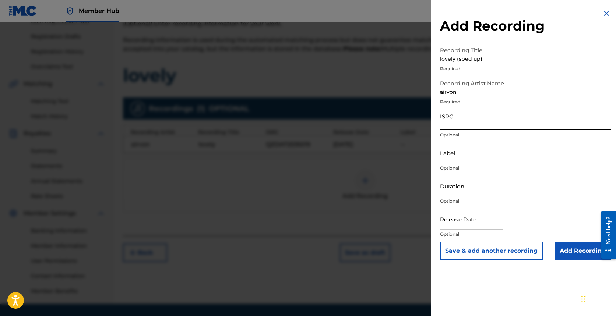
paste input "QZDA72535020"
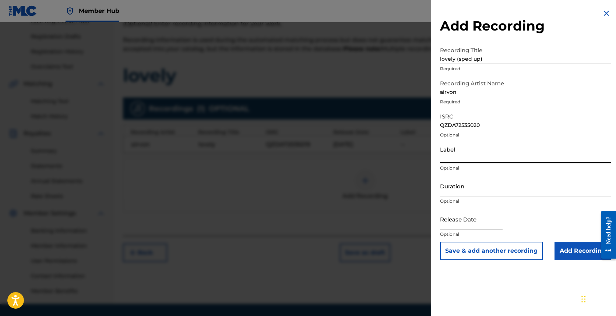
click at [351, 151] on input "Label" at bounding box center [525, 153] width 171 height 21
click at [351, 191] on input "Duration" at bounding box center [525, 186] width 171 height 21
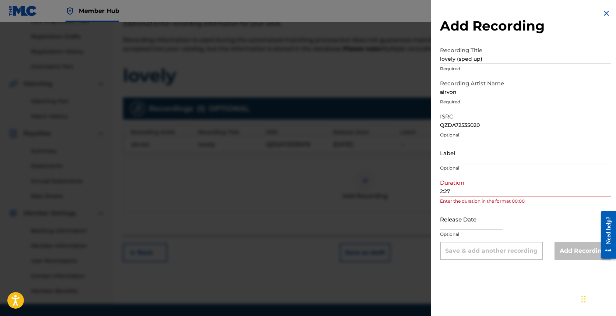
click at [351, 195] on div "Add Recording Recording Title lovely (sped up) Required Recording Artist Name a…" at bounding box center [525, 134] width 189 height 269
click at [351, 191] on input "2:27" at bounding box center [525, 186] width 171 height 21
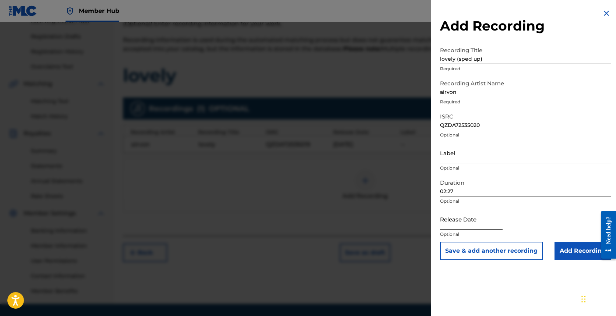
click at [351, 214] on input "text" at bounding box center [471, 219] width 63 height 21
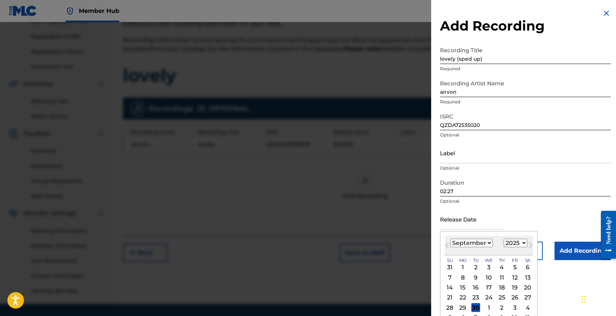
click at [351, 245] on select "January February March April May June July August September October November De…" at bounding box center [472, 243] width 42 height 8
click at [351, 239] on select "January February March April May June July August September October November De…" at bounding box center [472, 243] width 42 height 8
click at [351, 274] on div "5" at bounding box center [489, 277] width 9 height 9
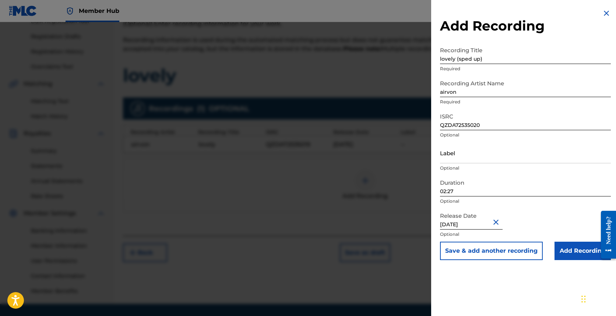
click at [351, 225] on input "[DATE]" at bounding box center [471, 219] width 63 height 21
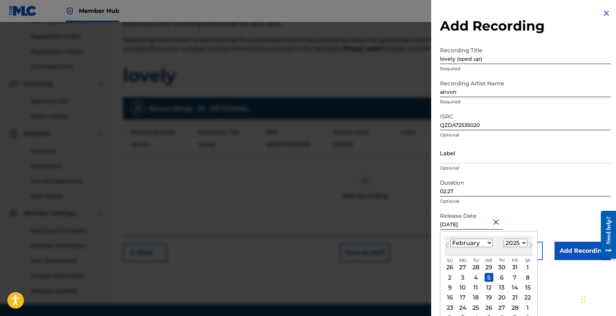
click at [351, 244] on select "1899 1900 1901 1902 1903 1904 1905 1906 1907 1908 1909 1910 1911 1912 1913 1914…" at bounding box center [516, 243] width 24 height 8
click at [351, 239] on select "1899 1900 1901 1902 1903 1904 1905 1906 1907 1908 1909 1910 1911 1912 1913 1914…" at bounding box center [516, 243] width 24 height 8
click at [351, 244] on select "1899 1900 1901 1902 1903 1904 1905 1906 1907 1908 1909 1910 1911 1912 1913 1914…" at bounding box center [516, 243] width 24 height 8
click at [351, 239] on select "1899 1900 1901 1902 1903 1904 1905 1906 1907 1908 1909 1910 1911 1912 1913 1914…" at bounding box center [516, 243] width 24 height 8
click at [351, 279] on div "5" at bounding box center [489, 277] width 9 height 9
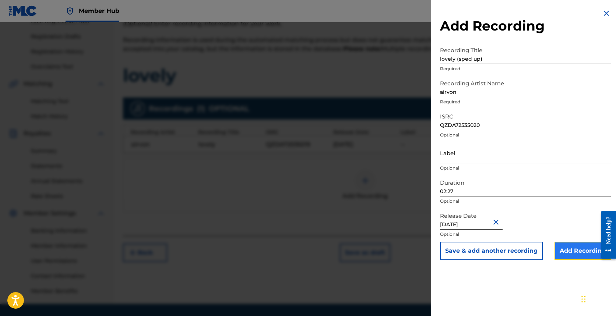
click at [351, 252] on input "Add Recording" at bounding box center [583, 251] width 56 height 18
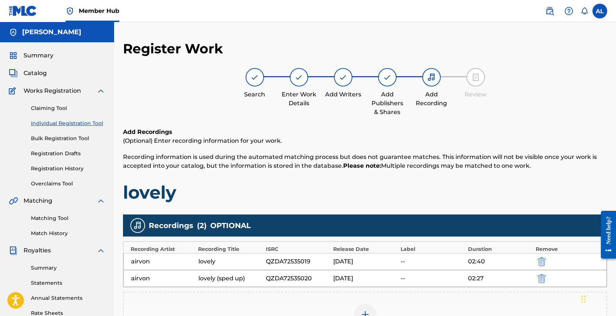
scroll to position [140, 0]
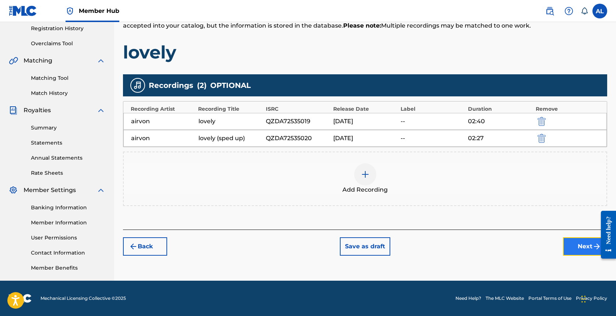
click at [351, 252] on button "Next" at bounding box center [585, 247] width 44 height 18
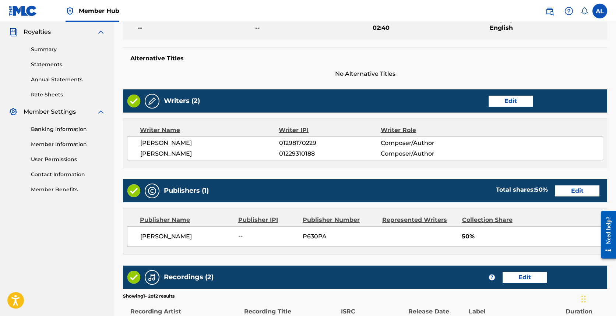
scroll to position [329, 0]
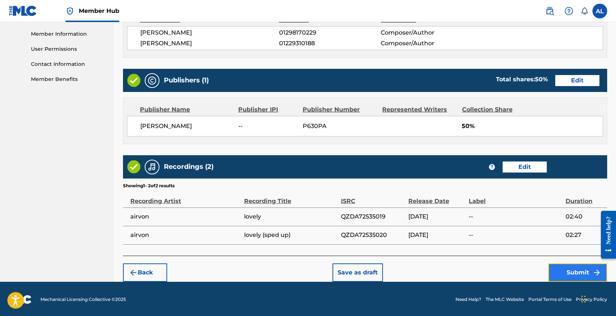
click at [351, 267] on button "Submit" at bounding box center [578, 273] width 59 height 18
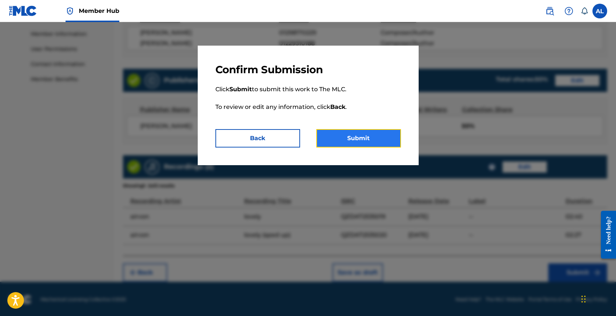
click at [351, 145] on button "Submit" at bounding box center [358, 138] width 85 height 18
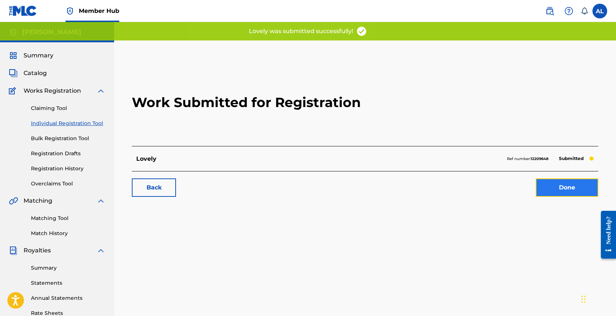
click at [351, 189] on link "Done" at bounding box center [567, 188] width 63 height 18
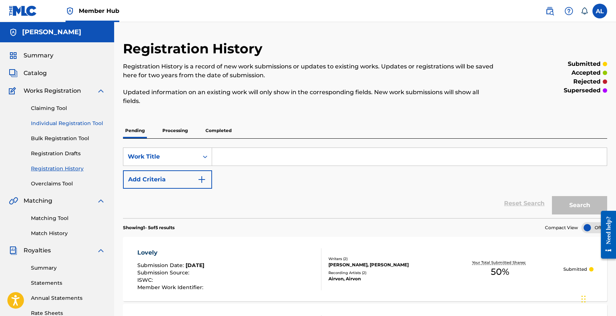
click at [70, 126] on link "Individual Registration Tool" at bounding box center [68, 124] width 74 height 8
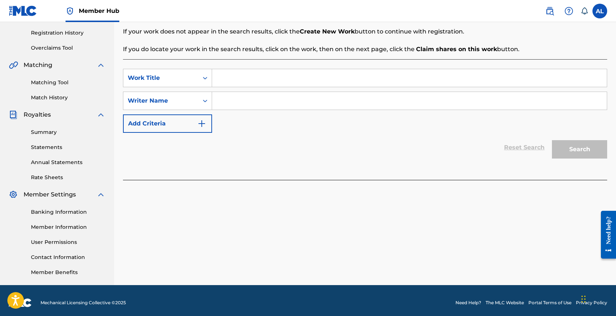
scroll to position [31, 0]
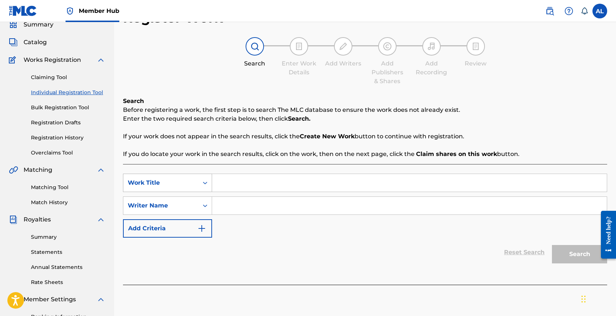
click at [202, 179] on icon "Search Form" at bounding box center [205, 182] width 7 height 7
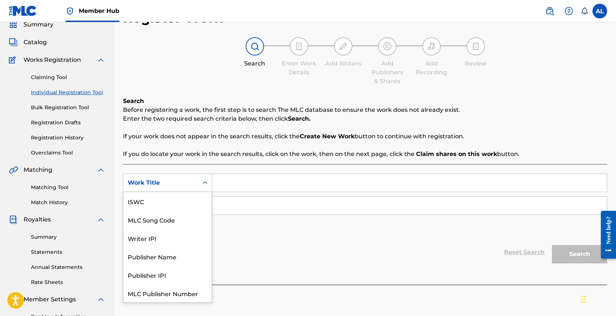
scroll to position [18, 0]
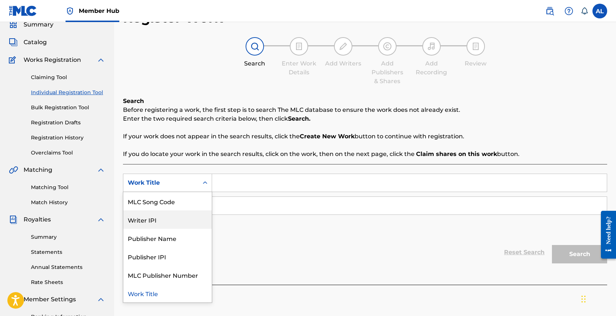
click at [252, 189] on input "Search Form" at bounding box center [409, 183] width 395 height 18
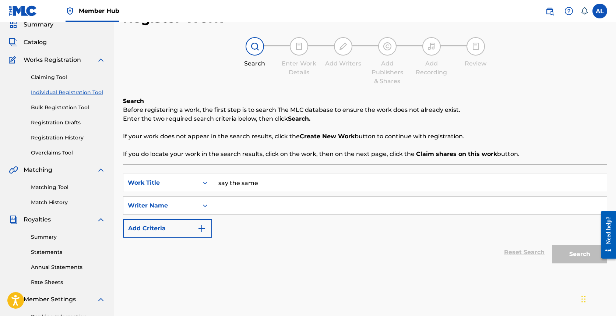
click at [272, 211] on input "Search Form" at bounding box center [409, 206] width 395 height 18
click at [351, 245] on button "Search" at bounding box center [579, 254] width 55 height 18
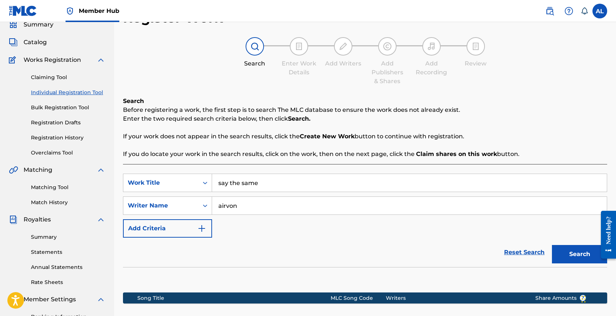
scroll to position [140, 0]
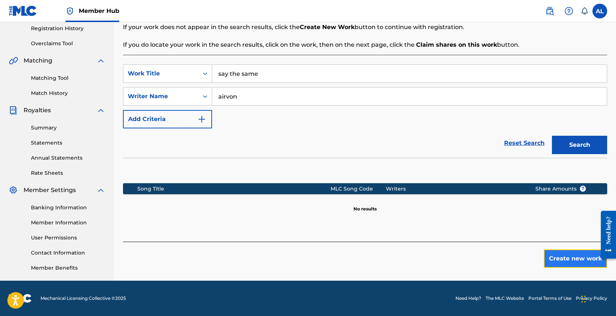
click at [351, 261] on button "Create new work" at bounding box center [575, 259] width 63 height 18
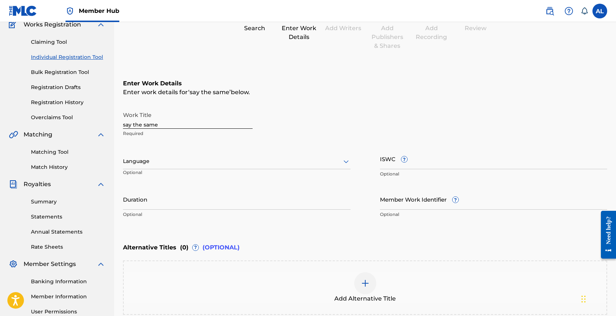
scroll to position [67, 0]
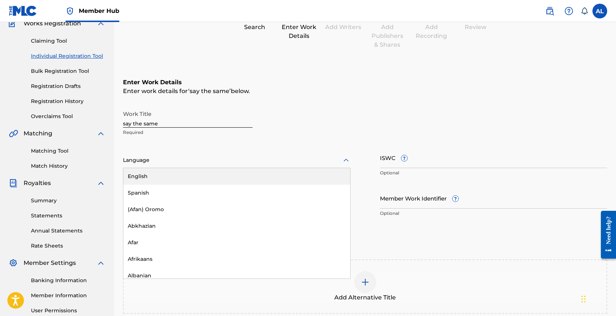
click at [202, 164] on div at bounding box center [237, 160] width 228 height 9
click at [204, 174] on div "English" at bounding box center [236, 176] width 227 height 17
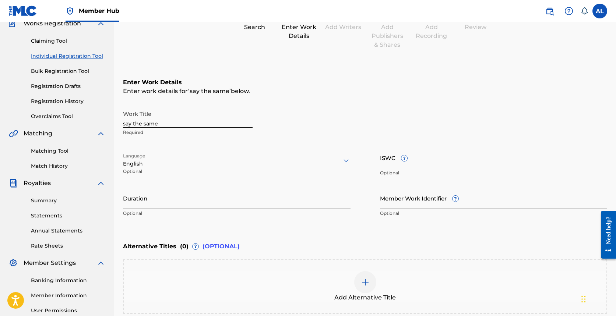
click at [235, 210] on p "Optional" at bounding box center [237, 213] width 228 height 7
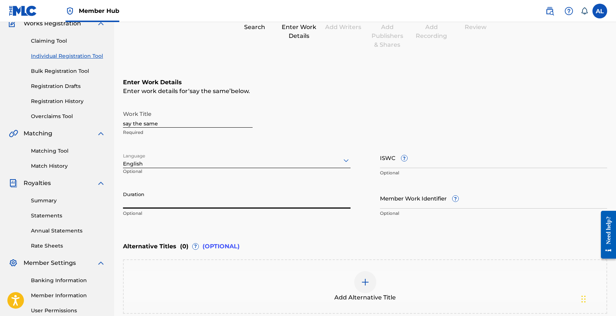
click at [232, 200] on input "Duration" at bounding box center [237, 198] width 228 height 21
click at [223, 200] on input "Duration" at bounding box center [237, 198] width 228 height 21
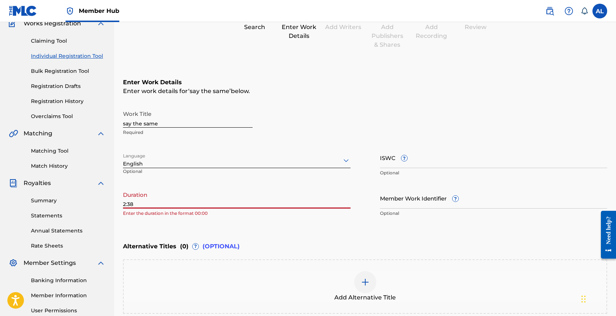
click at [121, 205] on div "Register Work Search Enter Work Details Add Writers Add Publishers & Shares Add…" at bounding box center [365, 166] width 502 height 386
click at [124, 203] on input "2:38" at bounding box center [237, 198] width 228 height 21
click at [246, 216] on p "Optional" at bounding box center [237, 213] width 228 height 7
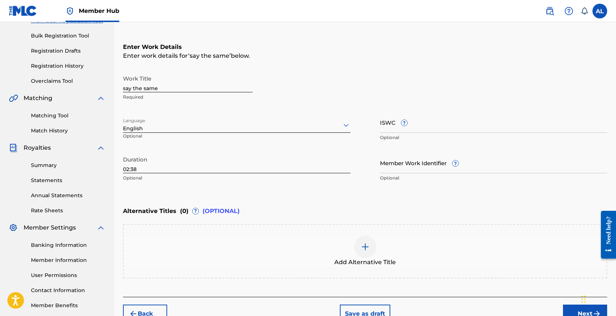
scroll to position [133, 0]
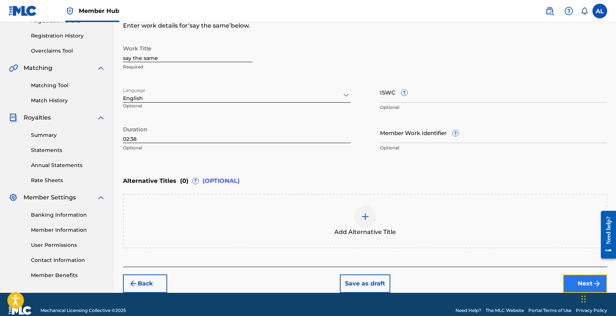
click at [351, 277] on button "Next" at bounding box center [585, 284] width 44 height 18
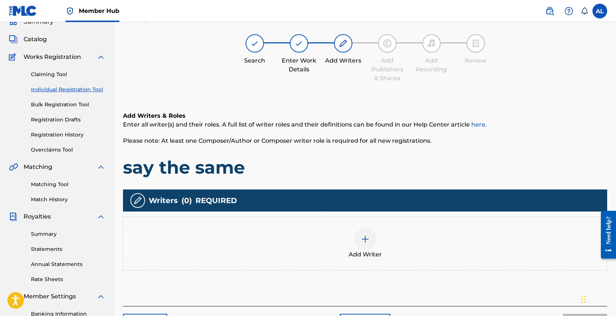
scroll to position [33, 0]
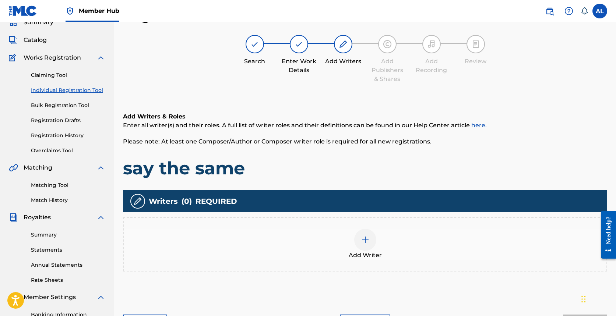
click at [351, 246] on div "Add Writer" at bounding box center [365, 244] width 483 height 31
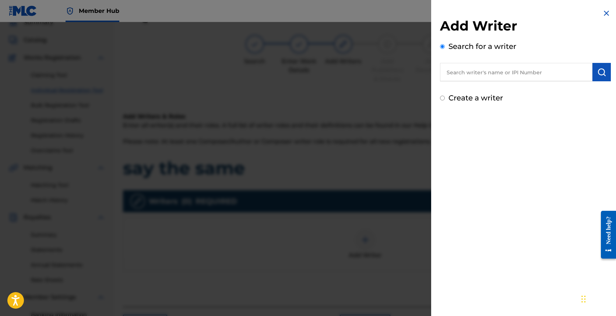
click at [351, 66] on input "text" at bounding box center [516, 72] width 153 height 18
paste input "01229310188"
click at [351, 77] on button "submit" at bounding box center [602, 72] width 18 height 18
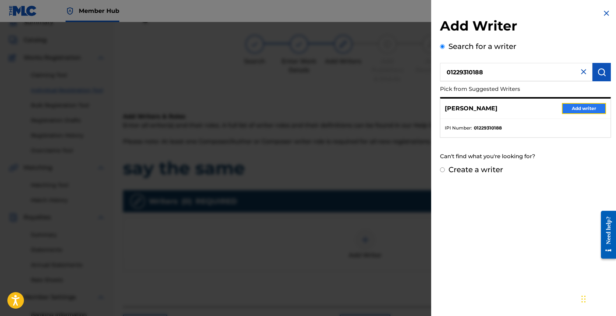
click at [351, 108] on button "Add writer" at bounding box center [584, 108] width 44 height 11
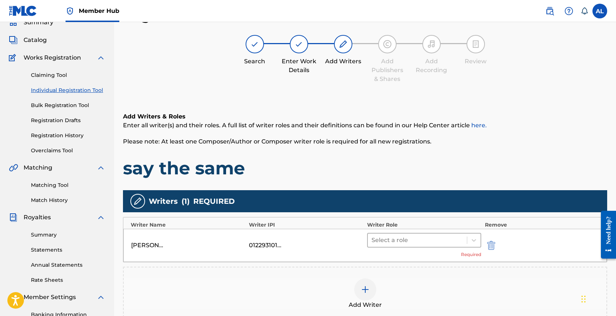
click at [351, 241] on div at bounding box center [418, 240] width 92 height 10
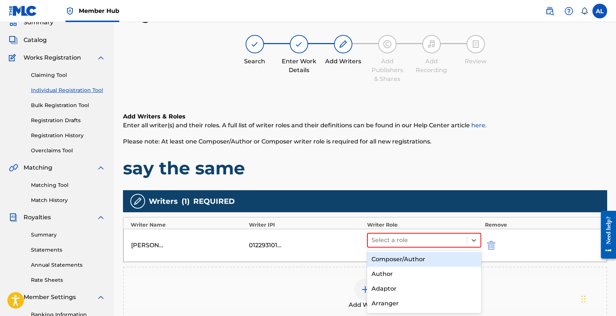
click at [351, 255] on div "Composer/Author" at bounding box center [424, 259] width 114 height 15
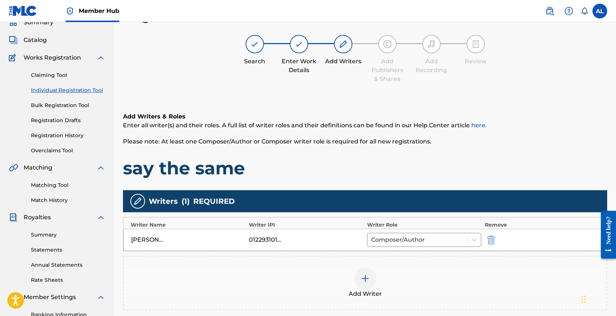
click at [351, 279] on div at bounding box center [365, 279] width 22 height 22
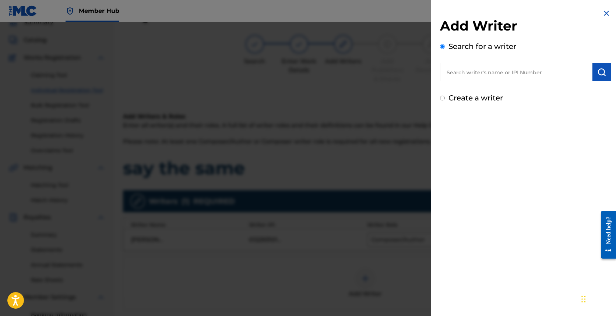
click at [351, 62] on div "Search for a writer" at bounding box center [525, 61] width 171 height 41
click at [351, 72] on input "text" at bounding box center [516, 72] width 153 height 18
click at [351, 94] on label "Create a writer" at bounding box center [476, 98] width 55 height 9
click at [351, 96] on input "Create a writer" at bounding box center [442, 98] width 5 height 5
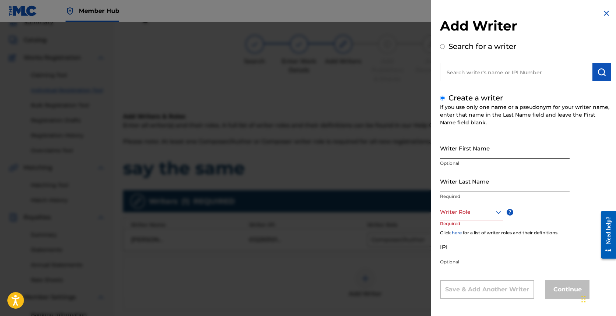
click at [351, 148] on input "Writer First Name" at bounding box center [505, 148] width 130 height 21
click at [351, 182] on input "Writer Last Name" at bounding box center [505, 181] width 130 height 21
click at [351, 211] on div at bounding box center [471, 212] width 63 height 9
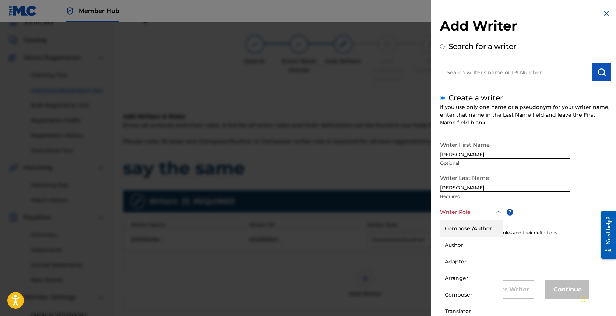
scroll to position [3, 0]
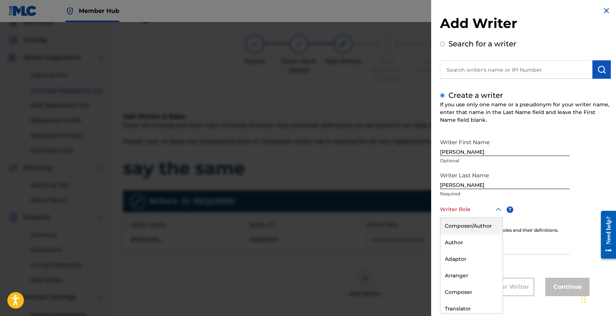
click at [351, 229] on div "Composer/Author" at bounding box center [472, 226] width 62 height 17
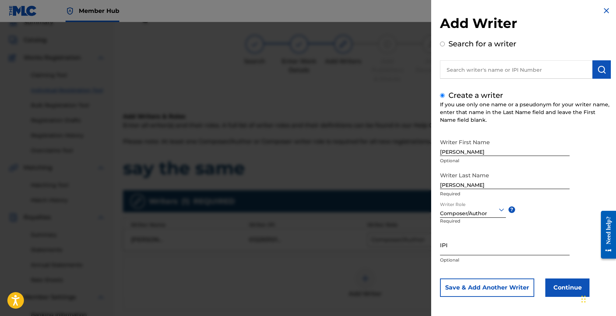
click at [351, 241] on input "IPI" at bounding box center [505, 245] width 130 height 21
paste input "01298170229"
click at [351, 285] on button "Continue" at bounding box center [568, 288] width 44 height 18
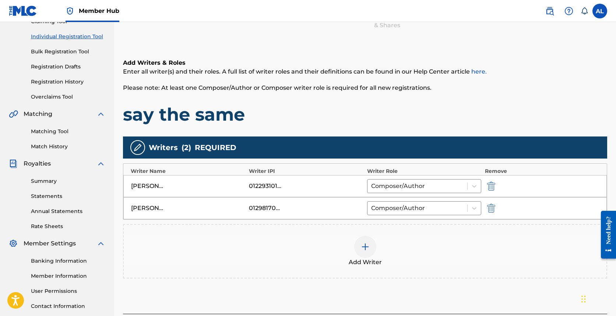
scroll to position [139, 0]
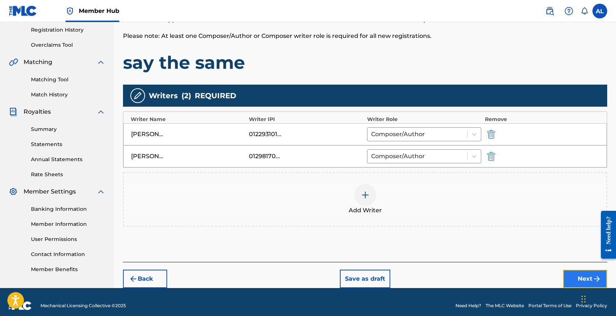
click at [351, 275] on button "Next" at bounding box center [585, 279] width 44 height 18
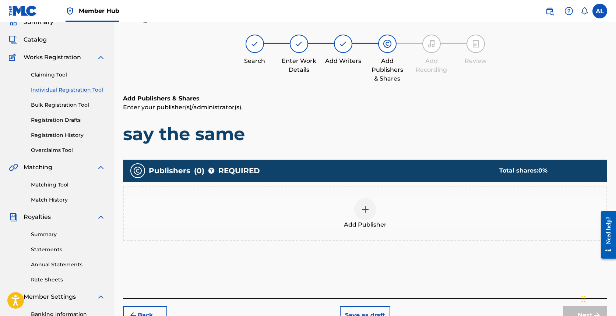
scroll to position [33, 0]
click at [351, 212] on div at bounding box center [365, 210] width 22 height 22
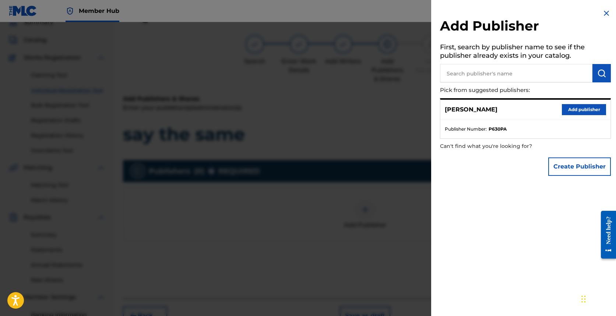
click at [351, 118] on div "[PERSON_NAME] Add publisher" at bounding box center [526, 110] width 170 height 20
click at [351, 115] on div "[PERSON_NAME] Add publisher" at bounding box center [526, 110] width 170 height 20
click at [351, 112] on button "Add publisher" at bounding box center [584, 109] width 44 height 11
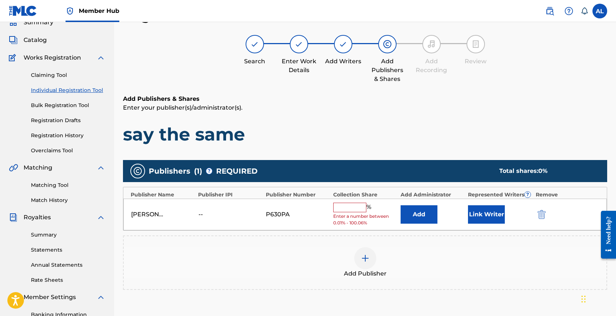
click at [351, 209] on input "text" at bounding box center [349, 208] width 33 height 10
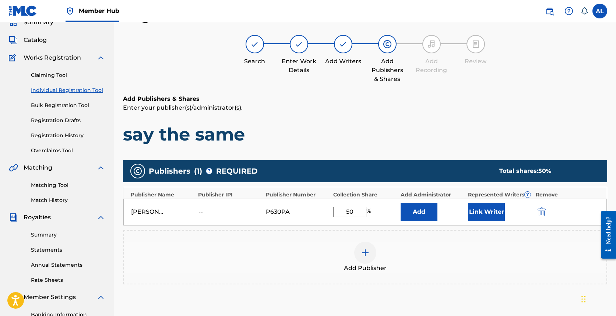
click at [351, 248] on div "Add Publisher" at bounding box center [365, 257] width 483 height 31
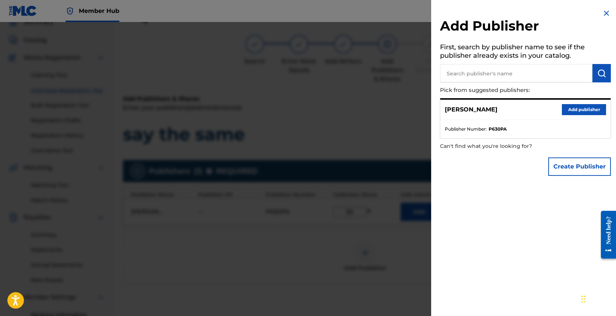
click at [351, 15] on div "Add Publisher First, search by publisher name to see if the publisher already e…" at bounding box center [525, 94] width 189 height 189
click at [351, 15] on img at bounding box center [606, 13] width 9 height 9
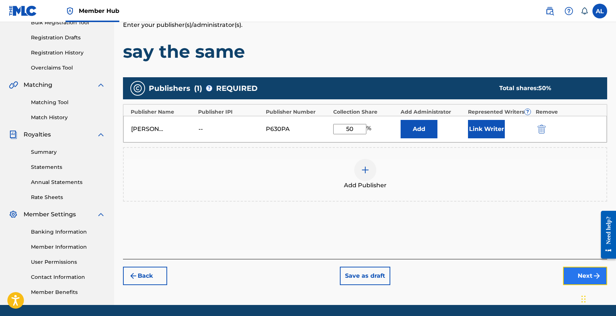
click at [351, 270] on button "Next" at bounding box center [585, 276] width 44 height 18
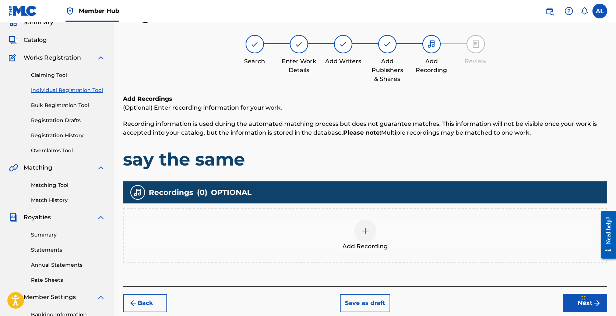
click at [351, 236] on div "Add Recording" at bounding box center [365, 235] width 483 height 31
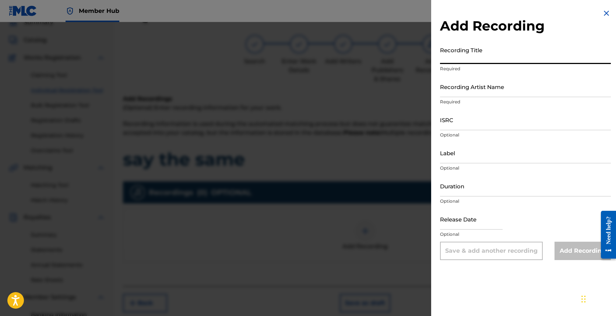
click at [351, 53] on input "Recording Title" at bounding box center [525, 53] width 171 height 21
click at [351, 84] on input "Recording Artist Name" at bounding box center [525, 86] width 171 height 21
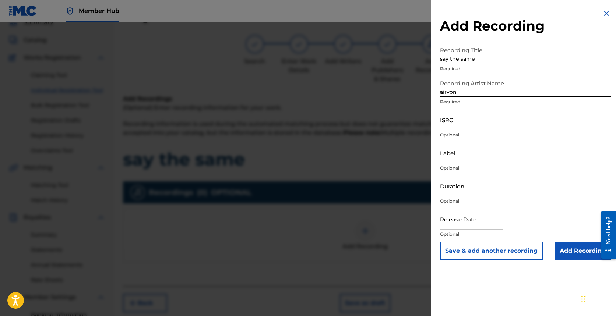
click at [351, 122] on input "ISRC" at bounding box center [525, 119] width 171 height 21
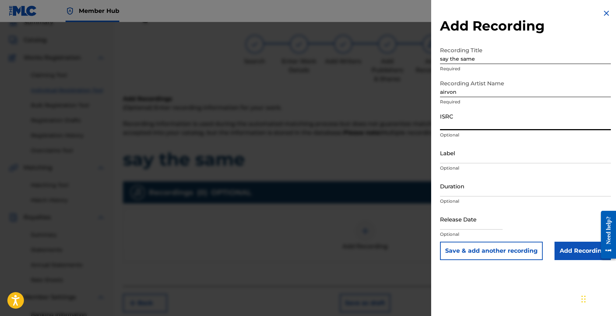
paste input "QZNWQ2575390"
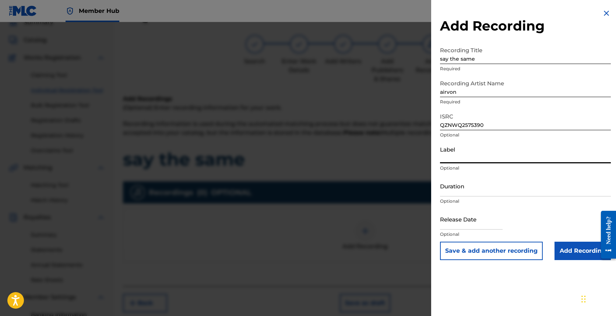
click at [351, 160] on input "Label" at bounding box center [525, 153] width 171 height 21
click at [351, 176] on input "Duration" at bounding box center [525, 186] width 171 height 21
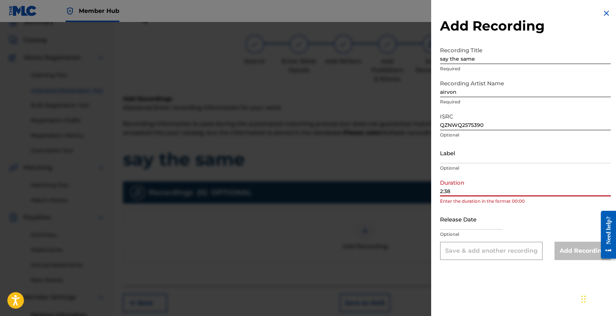
click at [351, 192] on input "2:38" at bounding box center [525, 186] width 171 height 21
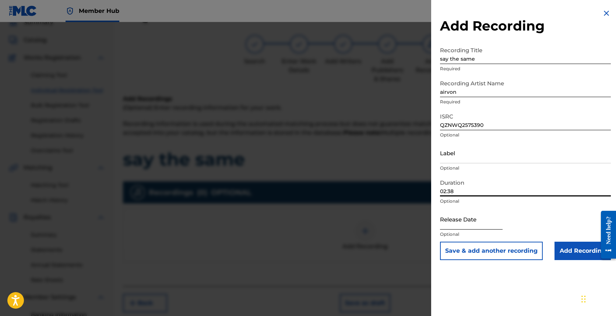
click at [351, 213] on input "text" at bounding box center [471, 219] width 63 height 21
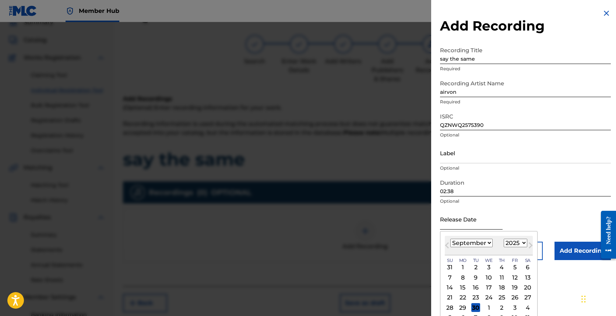
click at [351, 213] on input "text" at bounding box center [471, 219] width 63 height 21
click at [351, 243] on select "January February March April May June July August September October November De…" at bounding box center [472, 243] width 42 height 8
click at [351, 239] on select "January February March April May June July August September October November De…" at bounding box center [472, 243] width 42 height 8
click at [351, 275] on div "7" at bounding box center [489, 277] width 9 height 9
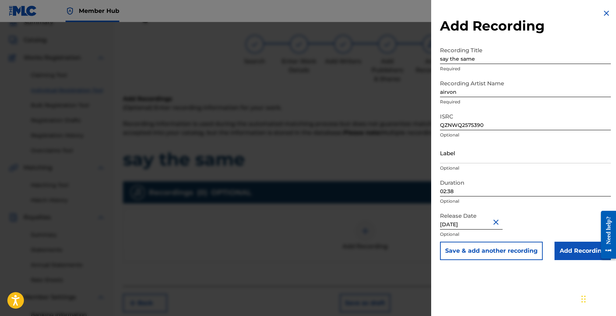
click at [351, 229] on div "Release Date [DATE] Optional" at bounding box center [525, 225] width 171 height 33
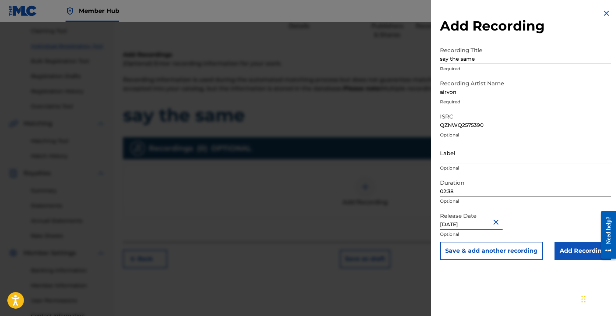
scroll to position [140, 0]
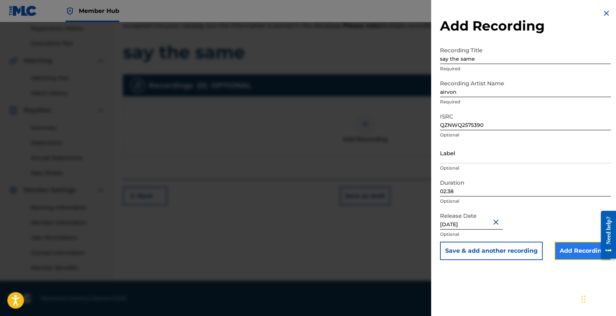
click at [351, 248] on input "Add Recording" at bounding box center [583, 251] width 56 height 18
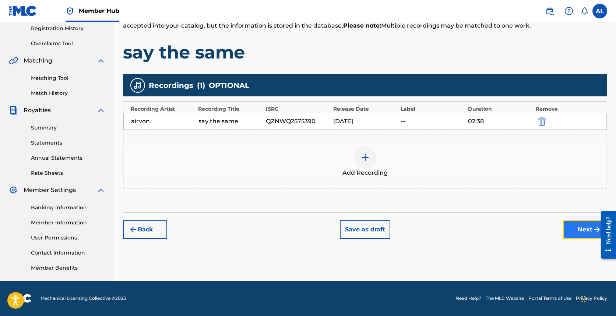
click at [351, 231] on button "Next" at bounding box center [585, 230] width 44 height 18
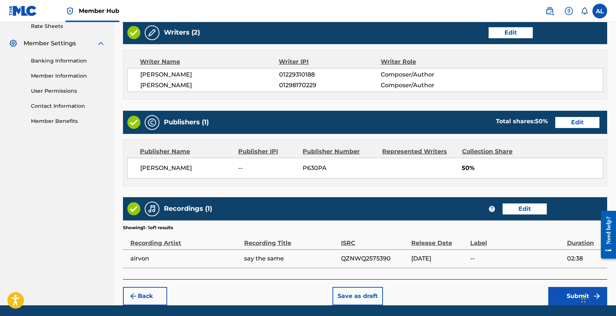
scroll to position [311, 0]
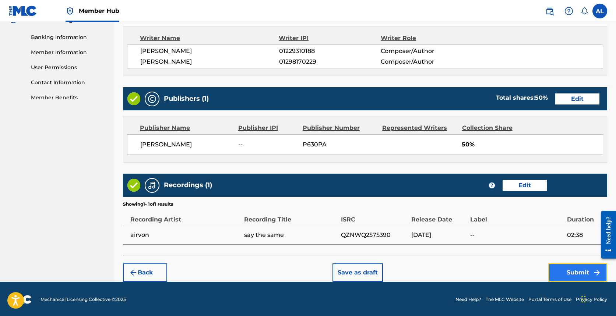
click at [351, 274] on button "Submit" at bounding box center [578, 273] width 59 height 18
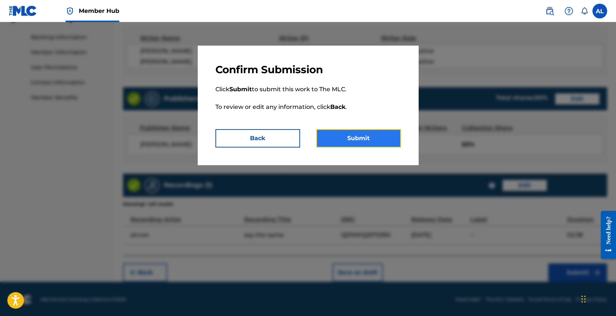
click at [351, 133] on button "Submit" at bounding box center [358, 138] width 85 height 18
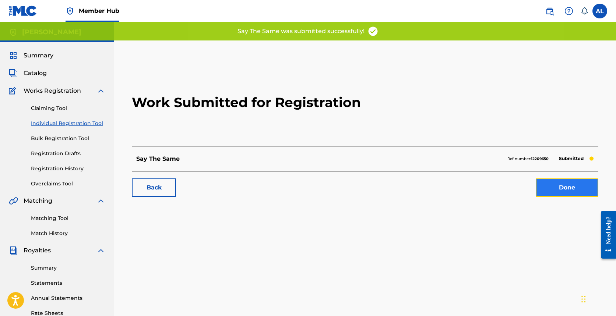
click at [351, 190] on link "Done" at bounding box center [567, 188] width 63 height 18
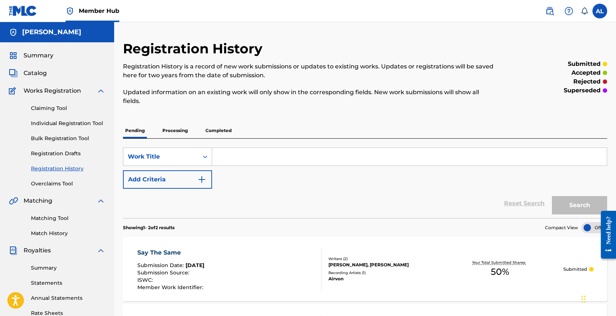
click at [351, 146] on div "SearchWithCriteria49ae4d21-9f20-4f99-bb77-8b7b9212d130 Work Title Add Criteria …" at bounding box center [365, 179] width 484 height 80
click at [68, 126] on link "Individual Registration Tool" at bounding box center [68, 124] width 74 height 8
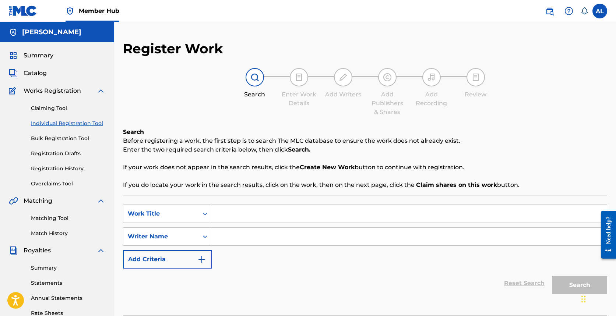
click at [239, 214] on input "Search Form" at bounding box center [409, 214] width 395 height 18
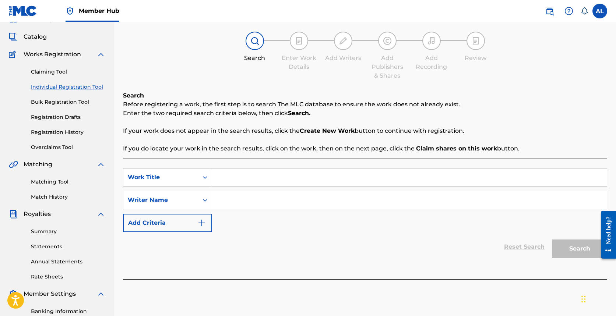
scroll to position [21, 0]
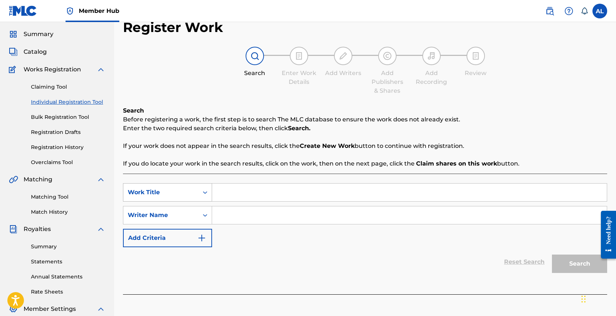
click at [165, 195] on div "Work Title" at bounding box center [161, 192] width 66 height 9
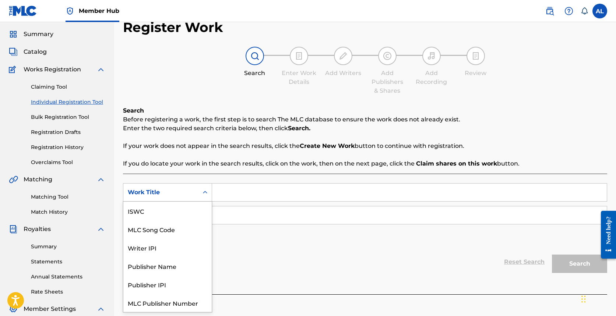
scroll to position [18, 0]
click at [165, 195] on div "Work Title" at bounding box center [161, 192] width 66 height 9
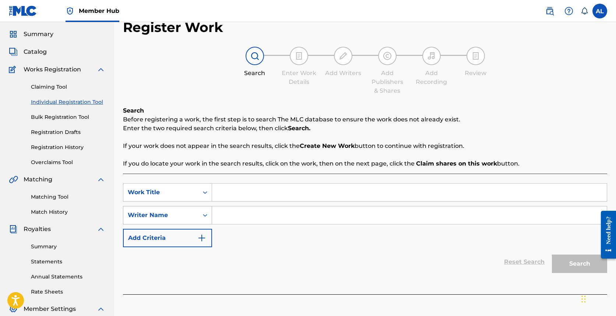
click at [171, 213] on div "Writer Name" at bounding box center [161, 215] width 66 height 9
click at [171, 213] on div "Writer Name" at bounding box center [161, 214] width 66 height 9
click at [177, 189] on div "Work Title" at bounding box center [161, 192] width 66 height 9
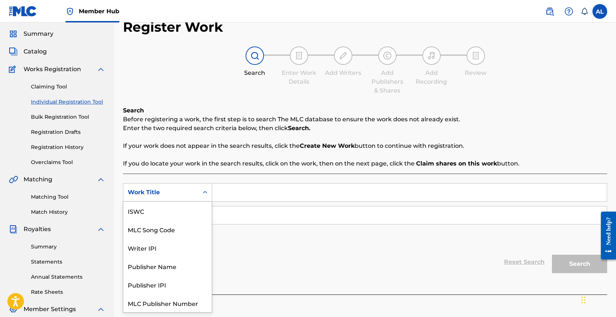
scroll to position [18, 0]
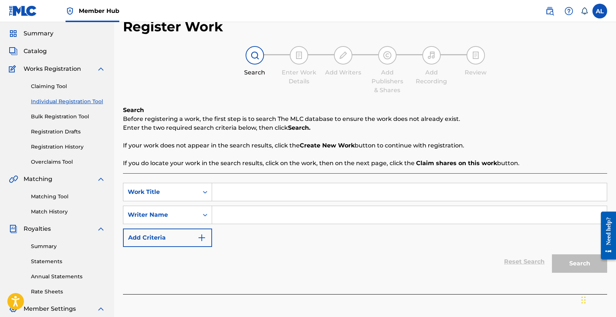
click at [277, 185] on input "Search Form" at bounding box center [409, 192] width 395 height 18
click at [269, 234] on div "SearchWithCriteria7c1a11f1-3a31-4ddf-b1cb-7b3c359c879b Work Title off my mind S…" at bounding box center [365, 215] width 484 height 64
click at [270, 213] on input "Search Form" at bounding box center [409, 215] width 395 height 18
click at [351, 261] on button "Search" at bounding box center [579, 263] width 55 height 18
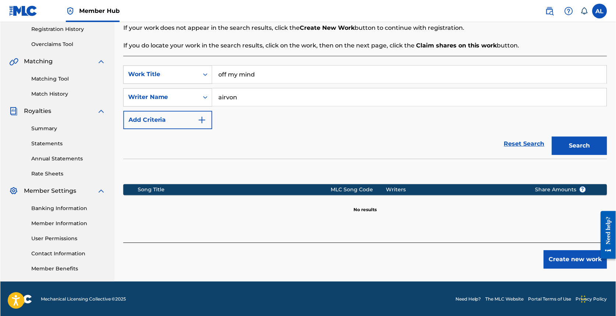
scroll to position [140, 0]
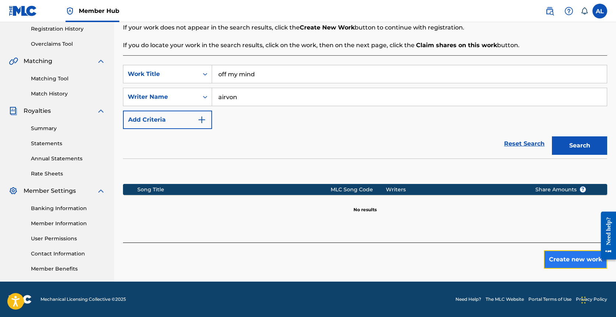
click at [351, 257] on button "Create new work" at bounding box center [575, 259] width 63 height 18
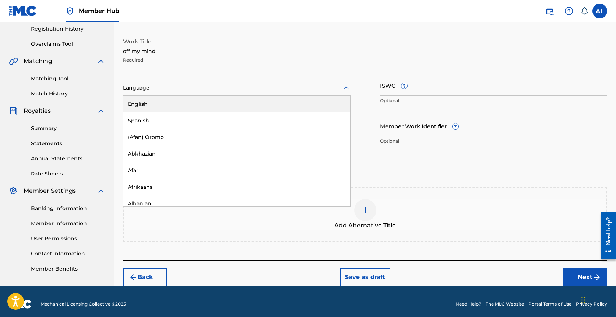
click at [222, 90] on div at bounding box center [237, 87] width 228 height 9
click at [216, 97] on div "English" at bounding box center [236, 104] width 227 height 17
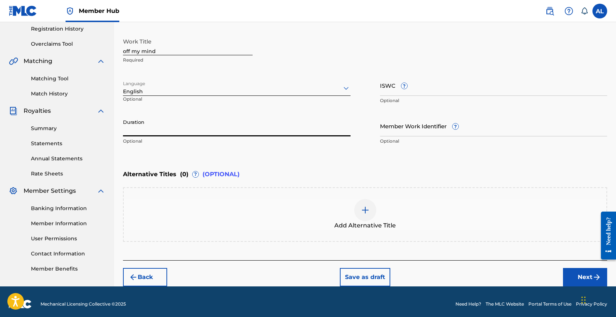
click at [289, 122] on input "Duration" at bounding box center [237, 125] width 228 height 21
click at [185, 95] on div "English" at bounding box center [237, 92] width 228 height 8
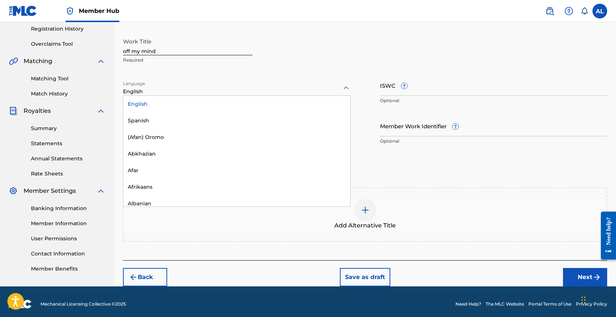
click at [185, 95] on div "English" at bounding box center [237, 92] width 228 height 8
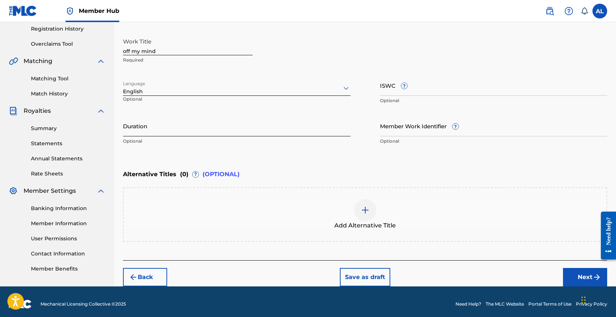
click at [184, 134] on input "Duration" at bounding box center [237, 125] width 228 height 21
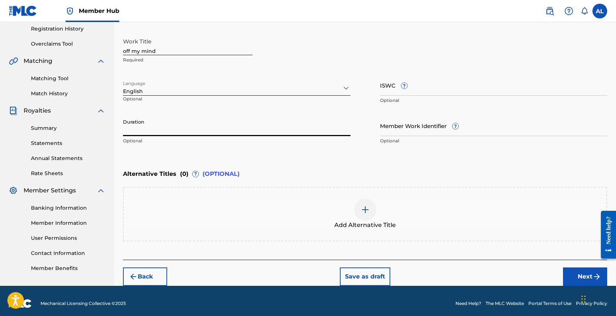
click at [195, 111] on div "Work Title off my mind Required Language English Optional ISWC ? Optional Durat…" at bounding box center [365, 91] width 484 height 114
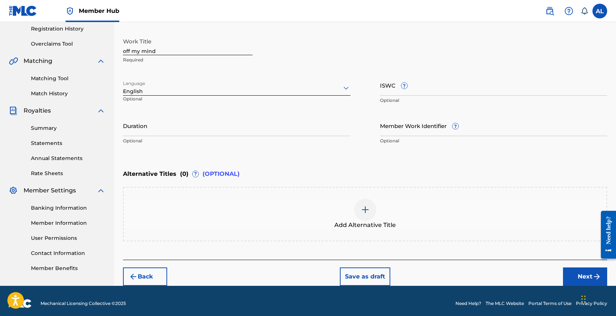
click at [183, 142] on p "Optional" at bounding box center [237, 141] width 228 height 7
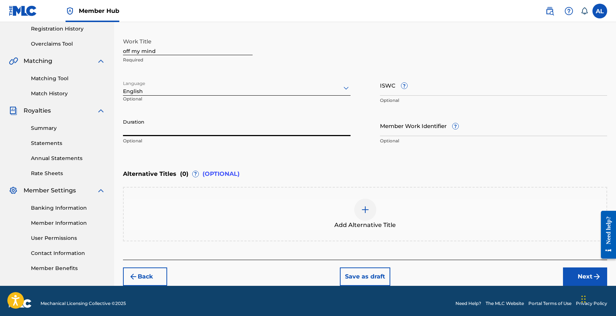
click at [183, 125] on input "Duration" at bounding box center [237, 125] width 228 height 21
click at [330, 161] on div "Enter Work Details Enter work details for ‘ off my mind ’ below. Work Title off…" at bounding box center [365, 77] width 484 height 178
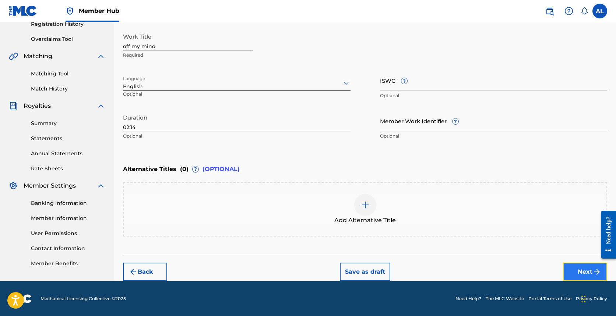
click at [351, 272] on button "Next" at bounding box center [585, 272] width 44 height 18
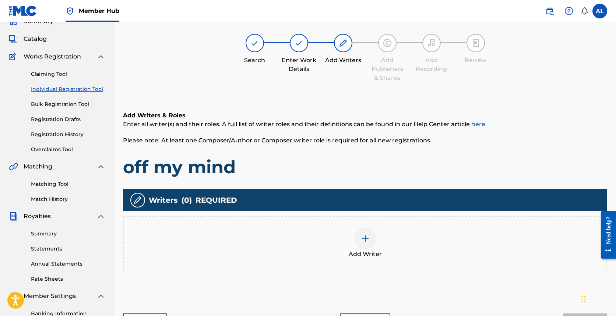
scroll to position [33, 0]
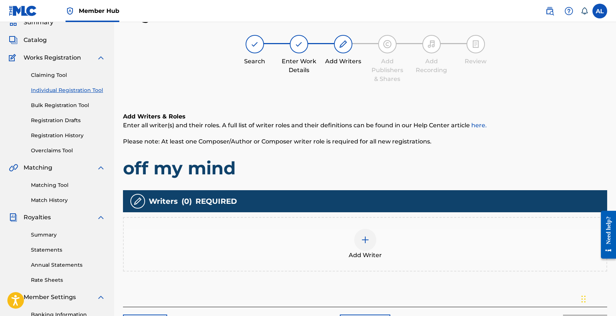
click at [351, 233] on div at bounding box center [365, 240] width 22 height 22
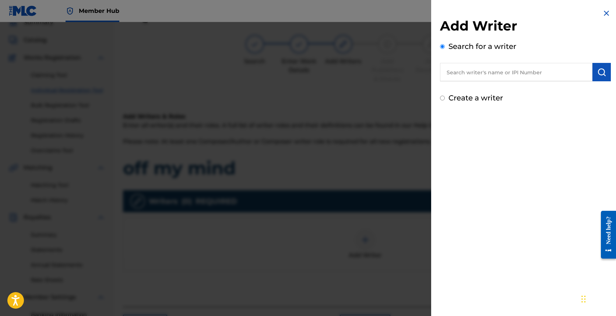
click at [351, 76] on input "text" at bounding box center [516, 72] width 153 height 18
paste input "01298170229"
click at [351, 92] on div "Add Writer Search for a writer 01298170229 Create a writer" at bounding box center [525, 61] width 171 height 86
click at [351, 96] on label "Create a writer" at bounding box center [476, 98] width 55 height 9
click at [351, 96] on input "Create a writer" at bounding box center [442, 98] width 5 height 5
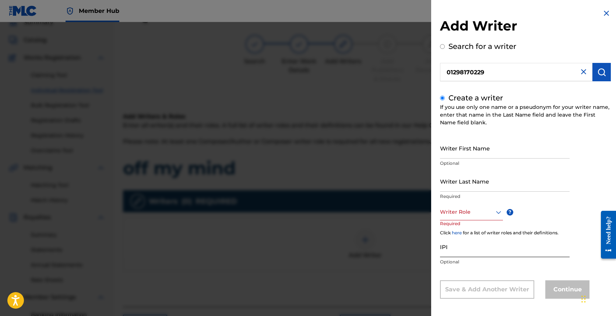
click at [351, 248] on input "IPI" at bounding box center [505, 246] width 130 height 21
paste input "01298170229"
click at [351, 214] on div at bounding box center [471, 212] width 63 height 9
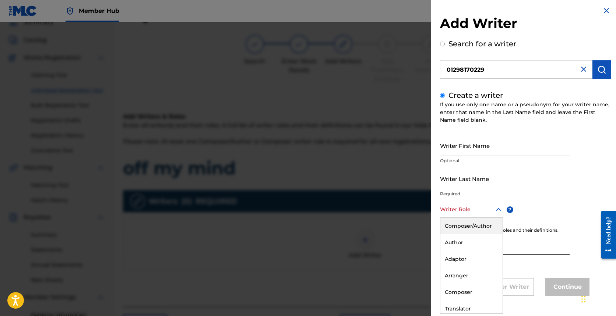
click at [351, 221] on div "Composer/Author" at bounding box center [472, 226] width 62 height 17
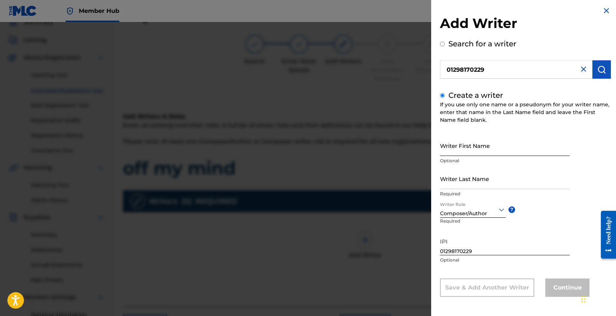
click at [351, 144] on input "Writer First Name" at bounding box center [505, 145] width 130 height 21
click at [351, 173] on input "Writer Last Name" at bounding box center [505, 178] width 130 height 21
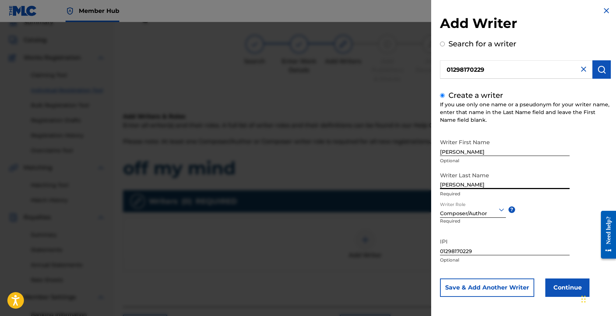
click at [351, 62] on input "01298170229" at bounding box center [516, 69] width 153 height 18
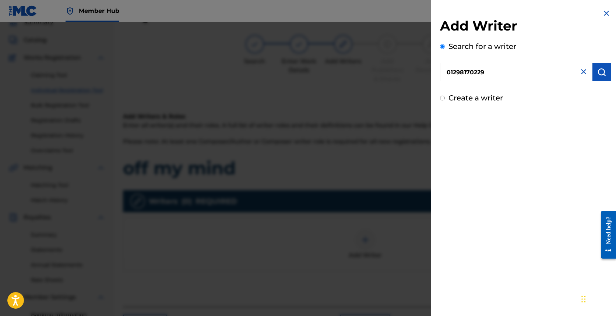
click at [351, 73] on img at bounding box center [583, 71] width 9 height 9
click at [351, 107] on div "Add Writer Search for a writer Create a writer" at bounding box center [525, 56] width 189 height 112
click at [351, 97] on label "Create a writer" at bounding box center [476, 98] width 55 height 9
click at [351, 97] on input "Create a writer" at bounding box center [442, 98] width 5 height 5
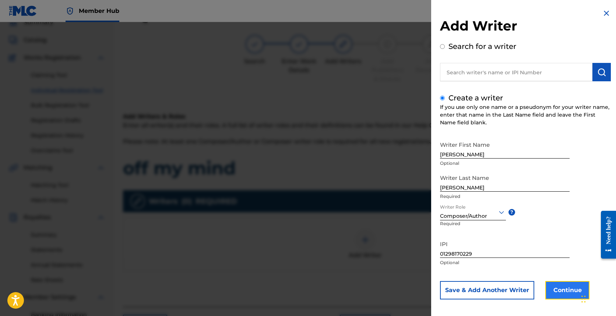
click at [351, 285] on button "Continue" at bounding box center [568, 290] width 44 height 18
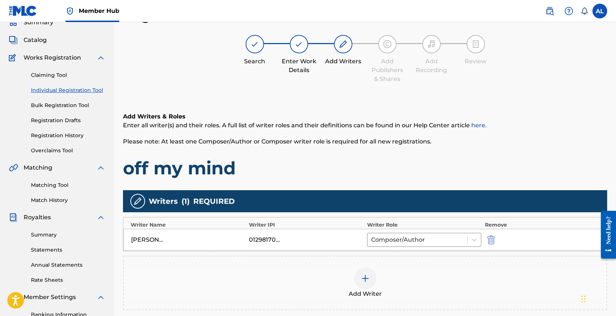
scroll to position [140, 0]
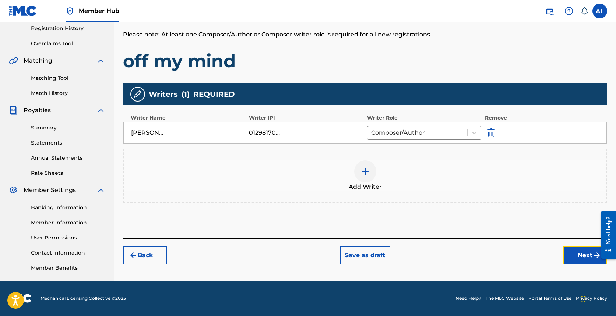
drag, startPoint x: 574, startPoint y: 263, endPoint x: 441, endPoint y: 174, distance: 160.4
click at [351, 174] on div "Register Work Search Enter Work Details Add Writers Add Publishers & Shares Add…" at bounding box center [365, 82] width 484 height 365
click at [351, 178] on div at bounding box center [365, 172] width 22 height 22
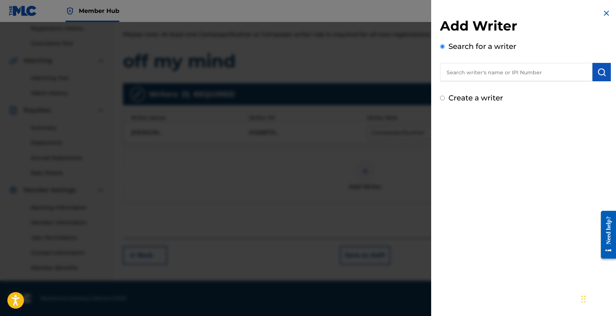
click at [351, 69] on input "text" at bounding box center [516, 72] width 153 height 18
click at [351, 70] on input "text" at bounding box center [516, 72] width 153 height 18
paste input "01229310188"
click at [351, 71] on img "submit" at bounding box center [602, 72] width 9 height 9
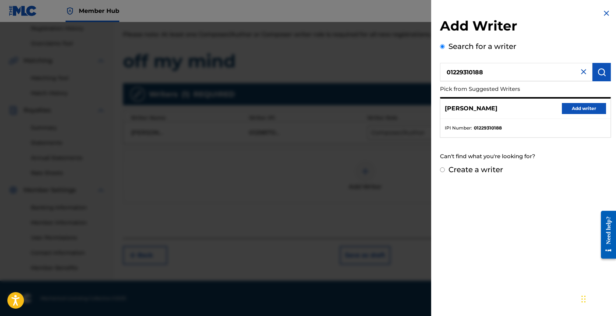
click at [351, 116] on div "[PERSON_NAME] Add writer" at bounding box center [526, 109] width 170 height 20
click at [351, 111] on button "Add writer" at bounding box center [584, 108] width 44 height 11
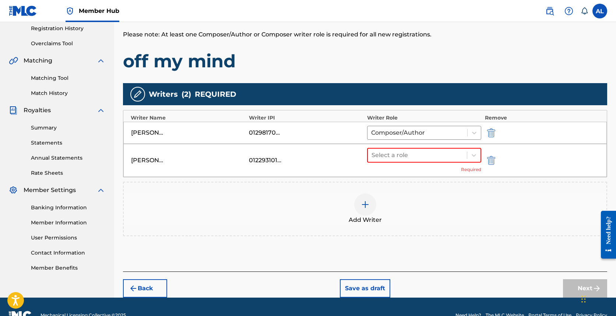
click at [351, 207] on div "Add Writer" at bounding box center [365, 209] width 483 height 31
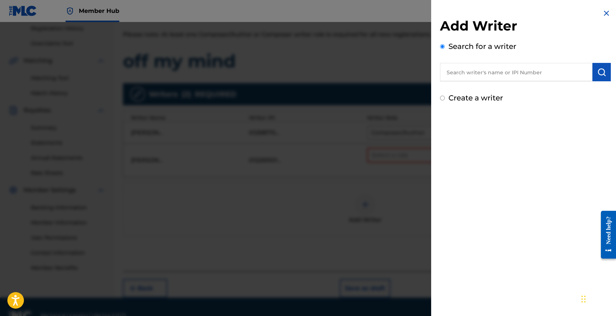
scroll to position [0, 0]
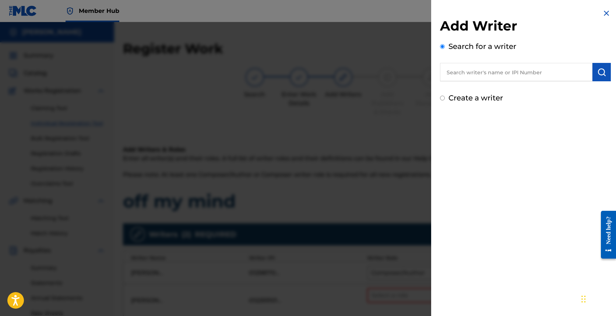
click at [351, 10] on img at bounding box center [606, 13] width 9 height 9
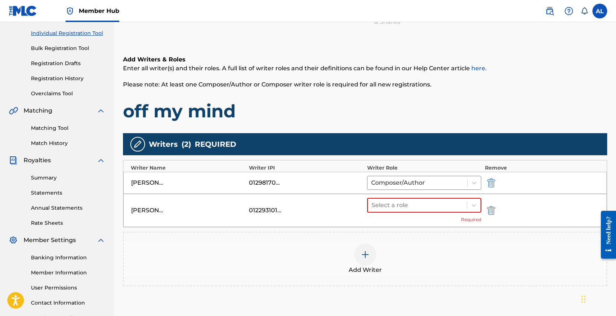
scroll to position [157, 0]
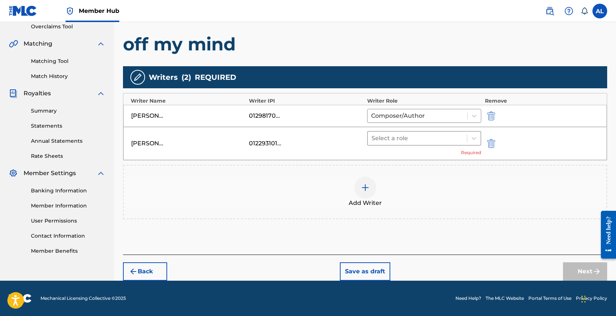
click at [351, 136] on div at bounding box center [418, 138] width 92 height 10
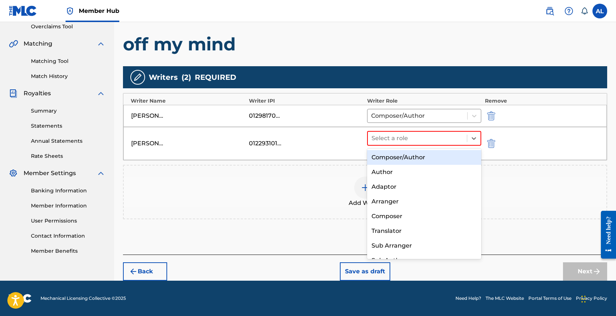
click at [351, 160] on div "Composer/Author" at bounding box center [424, 157] width 114 height 15
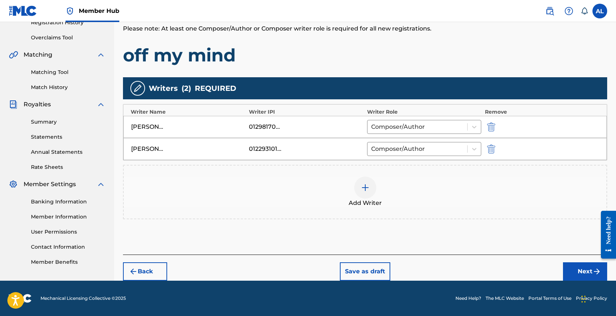
click at [351, 202] on div "Add Writer" at bounding box center [365, 192] width 483 height 31
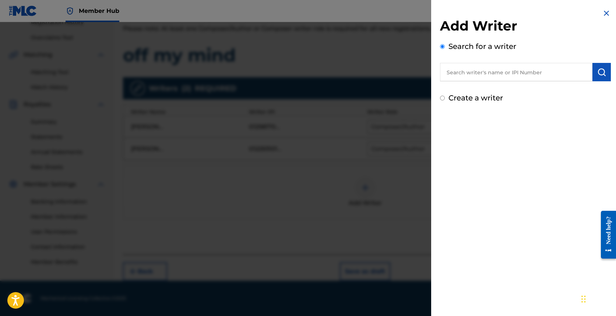
click at [351, 22] on h2 "Add Writer" at bounding box center [525, 27] width 171 height 19
click at [351, 15] on img at bounding box center [606, 13] width 9 height 9
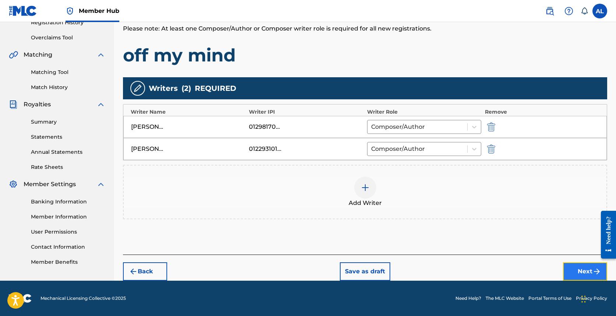
click at [351, 269] on button "Next" at bounding box center [585, 272] width 44 height 18
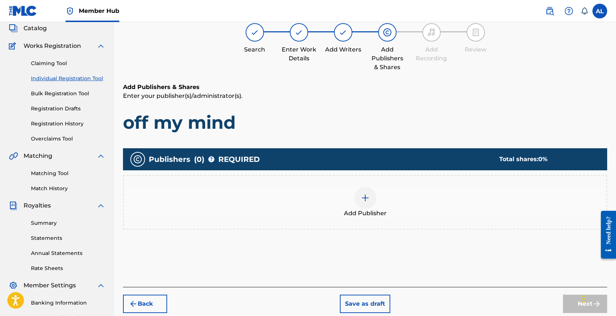
scroll to position [33, 0]
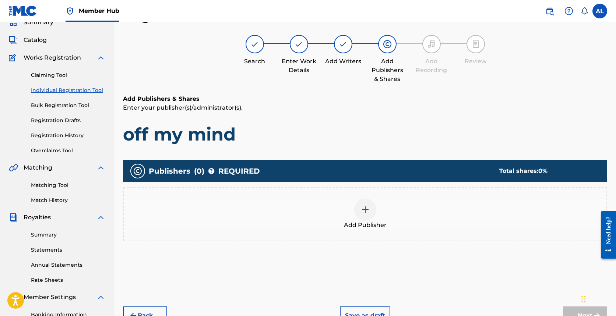
click at [351, 211] on img at bounding box center [365, 210] width 9 height 9
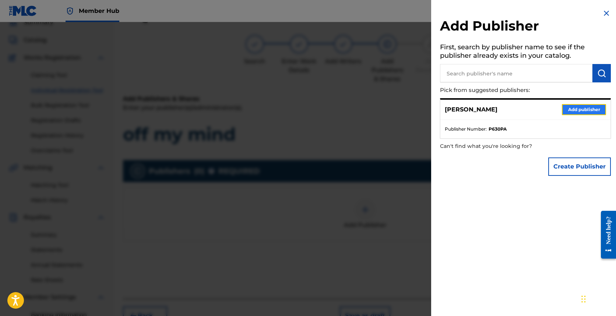
click at [351, 109] on button "Add publisher" at bounding box center [584, 109] width 44 height 11
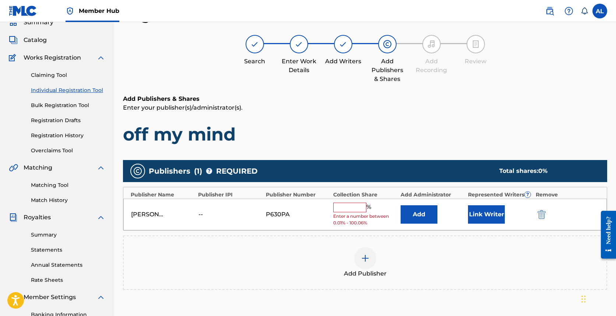
click at [351, 205] on input "text" at bounding box center [349, 208] width 33 height 10
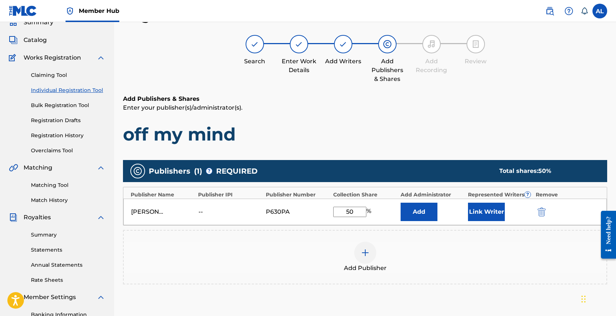
click at [351, 244] on div "Add Publisher" at bounding box center [365, 257] width 483 height 31
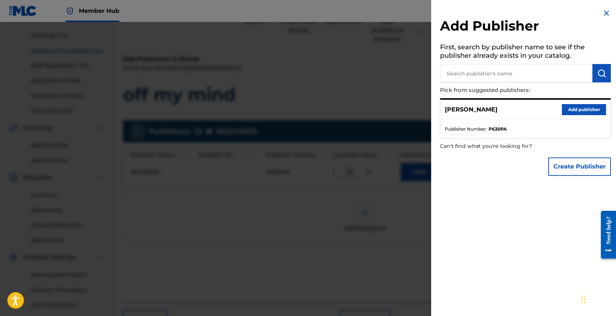
scroll to position [73, 0]
click at [351, 16] on img at bounding box center [606, 13] width 9 height 9
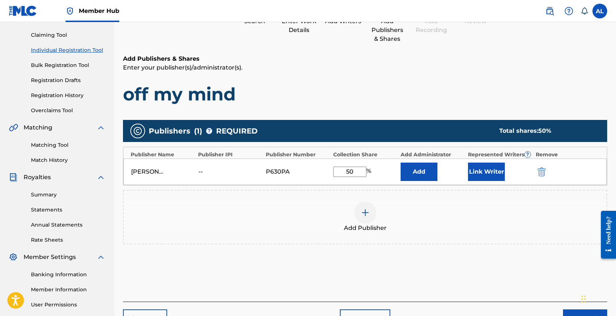
scroll to position [140, 0]
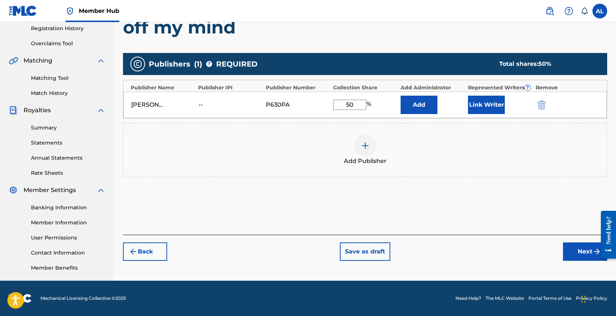
click at [351, 248] on div "Back Save as draft Next" at bounding box center [365, 248] width 484 height 26
click at [351, 248] on button "Next" at bounding box center [585, 252] width 44 height 18
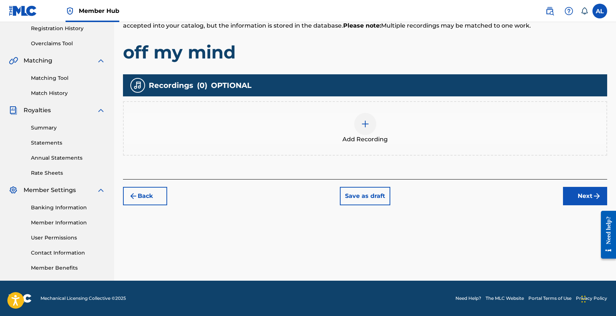
click at [351, 120] on div at bounding box center [365, 124] width 22 height 22
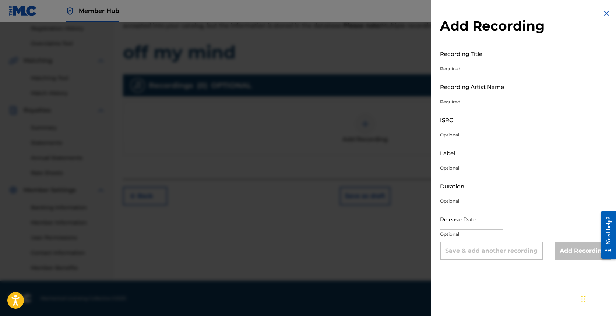
click at [351, 53] on input "Recording Title" at bounding box center [525, 53] width 171 height 21
click at [351, 83] on input "Recording Artist Name" at bounding box center [525, 86] width 171 height 21
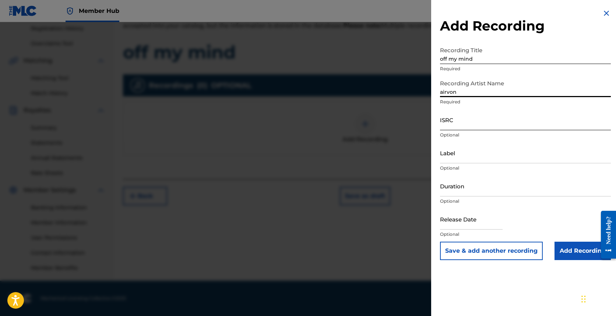
click at [351, 119] on input "ISRC" at bounding box center [525, 119] width 171 height 21
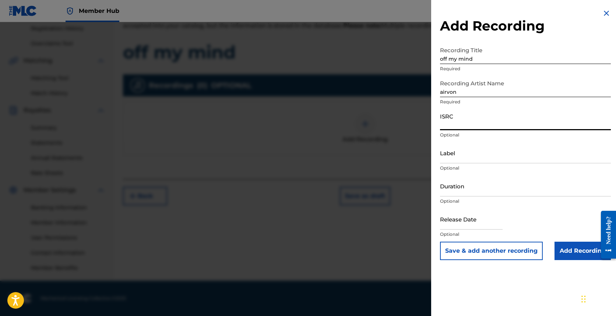
paste input "QZZ7R2598693"
click at [351, 170] on p "Optional" at bounding box center [525, 168] width 171 height 7
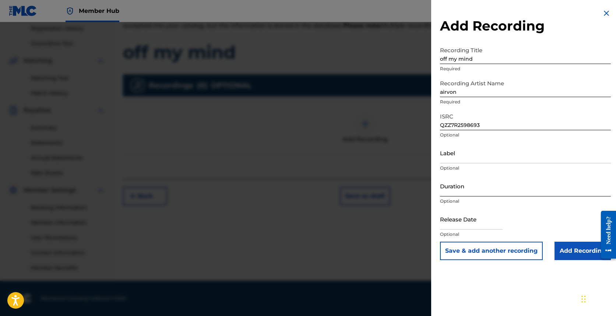
click at [351, 192] on input "Duration" at bounding box center [525, 186] width 171 height 21
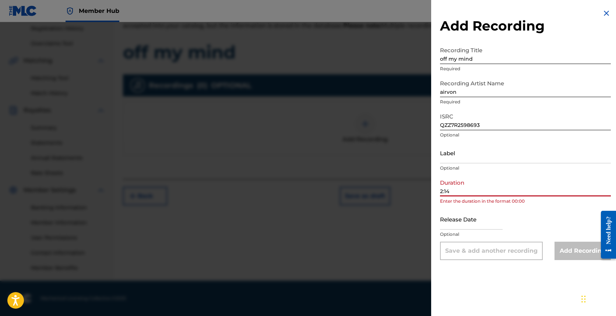
click at [351, 192] on input "2:14" at bounding box center [525, 186] width 171 height 21
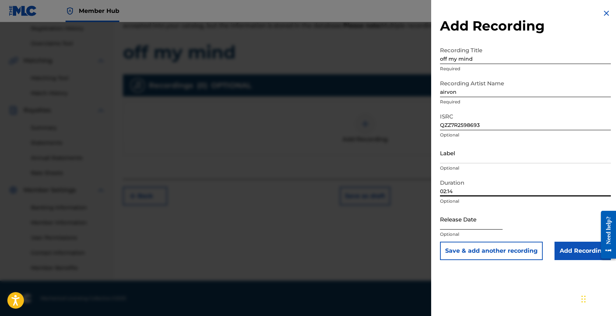
click at [351, 217] on input "text" at bounding box center [471, 219] width 63 height 21
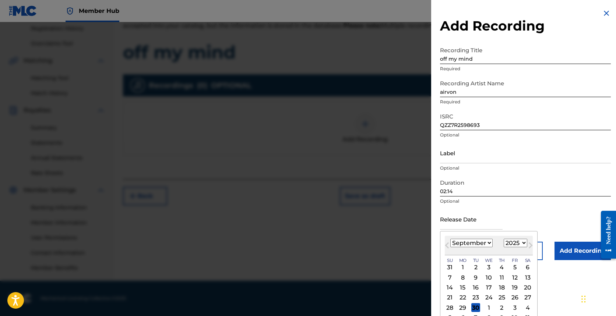
click at [351, 244] on select "January February March April May June July August September October November De…" at bounding box center [472, 243] width 42 height 8
click at [351, 287] on div "19" at bounding box center [515, 288] width 9 height 9
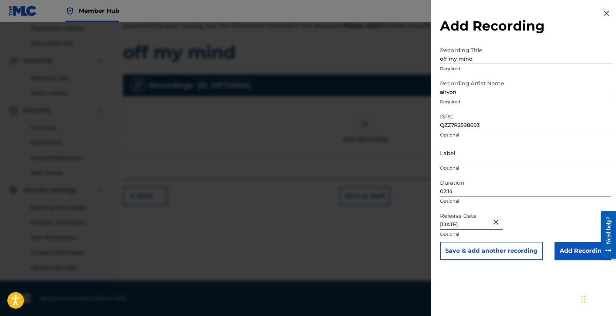
click at [351, 224] on input "[DATE]" at bounding box center [471, 219] width 63 height 21
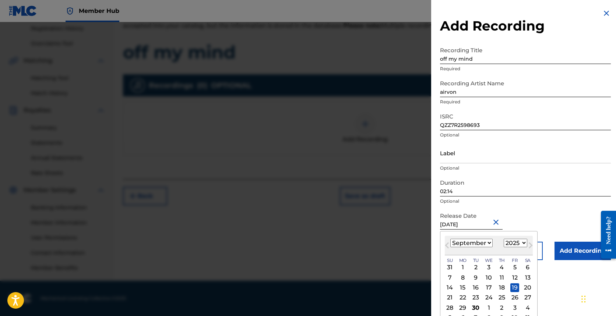
click at [351, 239] on select "1899 1900 1901 1902 1903 1904 1905 1906 1907 1908 1909 1910 1911 1912 1913 1914…" at bounding box center [516, 243] width 24 height 8
click at [351, 225] on div "Release Date [DATE] Previous Month Next Month [DATE] January February March Apr…" at bounding box center [525, 225] width 171 height 33
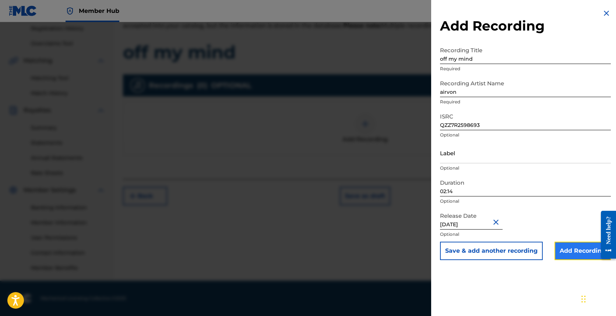
click at [351, 254] on input "Add Recording" at bounding box center [583, 251] width 56 height 18
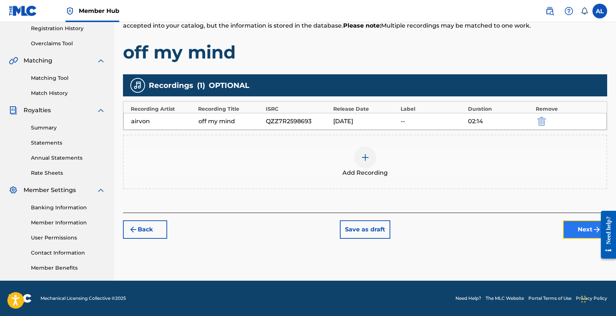
click at [351, 238] on button "Next" at bounding box center [585, 230] width 44 height 18
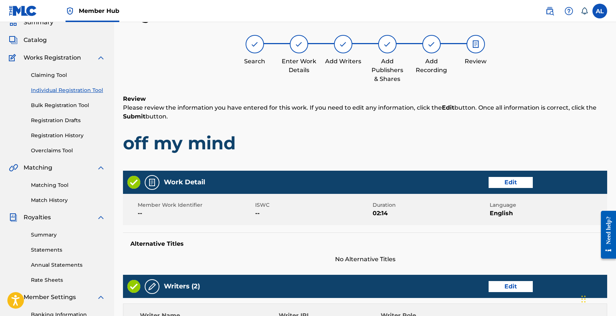
scroll to position [311, 0]
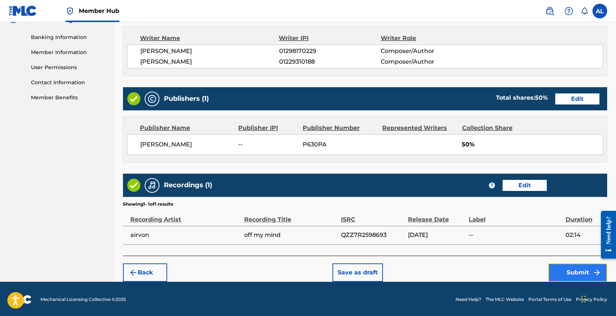
click at [351, 272] on button "Submit" at bounding box center [578, 273] width 59 height 18
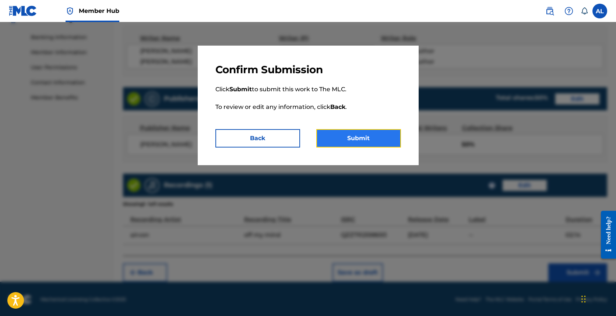
click at [319, 144] on button "Submit" at bounding box center [358, 138] width 85 height 18
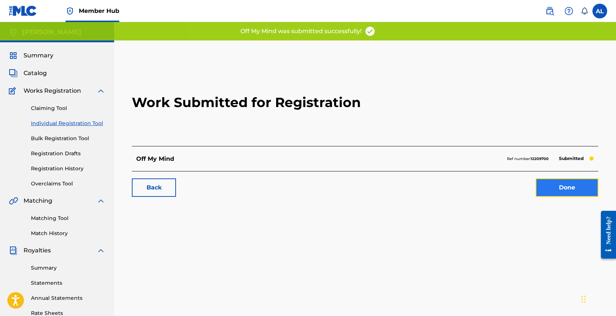
click at [351, 192] on link "Done" at bounding box center [567, 188] width 63 height 18
